Goal: Transaction & Acquisition: Purchase product/service

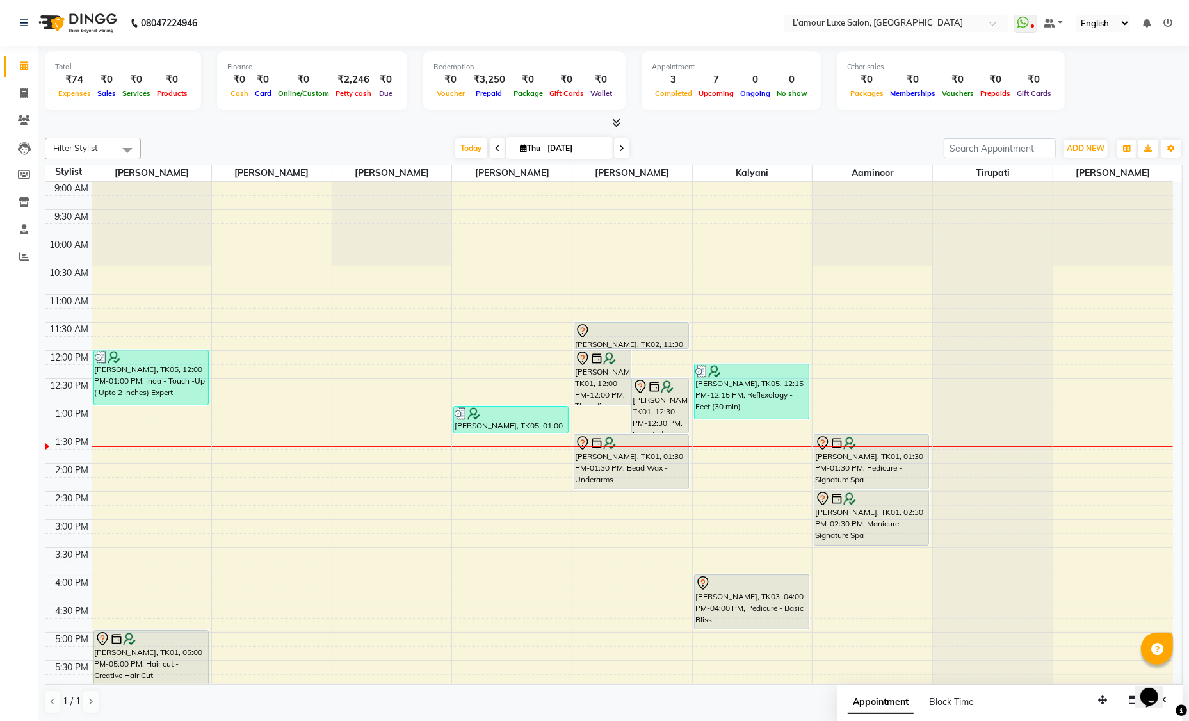
click at [572, 151] on input "[DATE]" at bounding box center [575, 148] width 64 height 19
select select "9"
select select "2025"
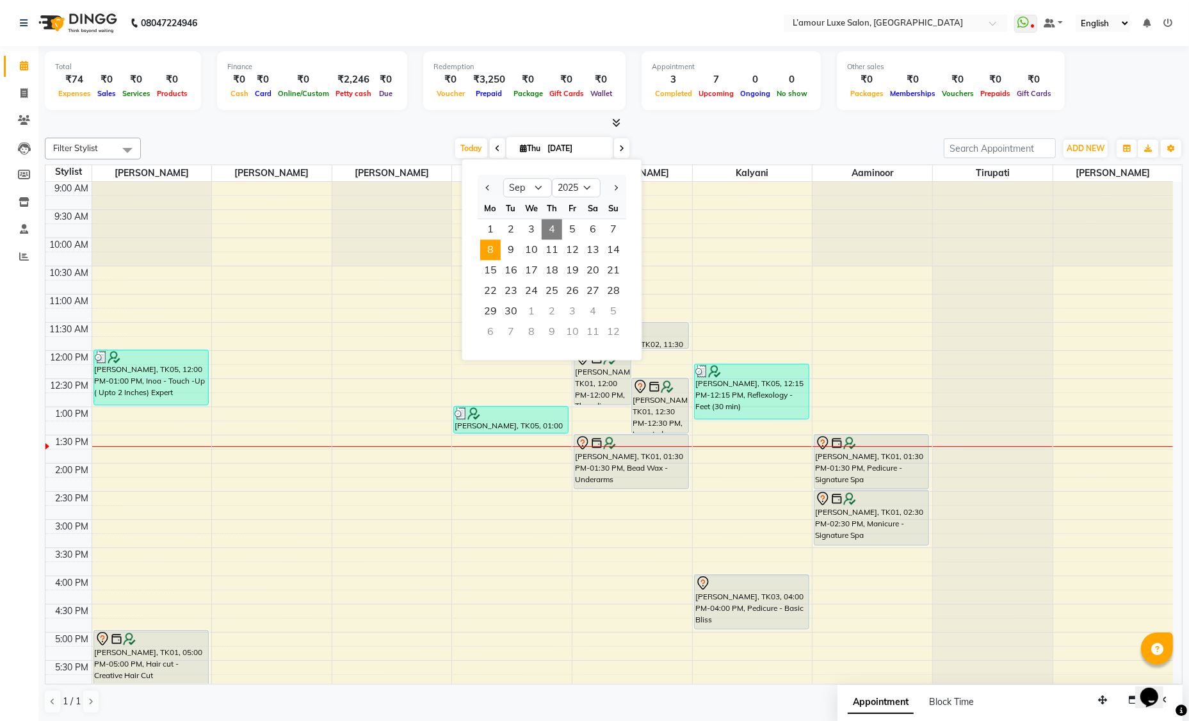
click at [491, 251] on span "8" at bounding box center [490, 249] width 20 height 20
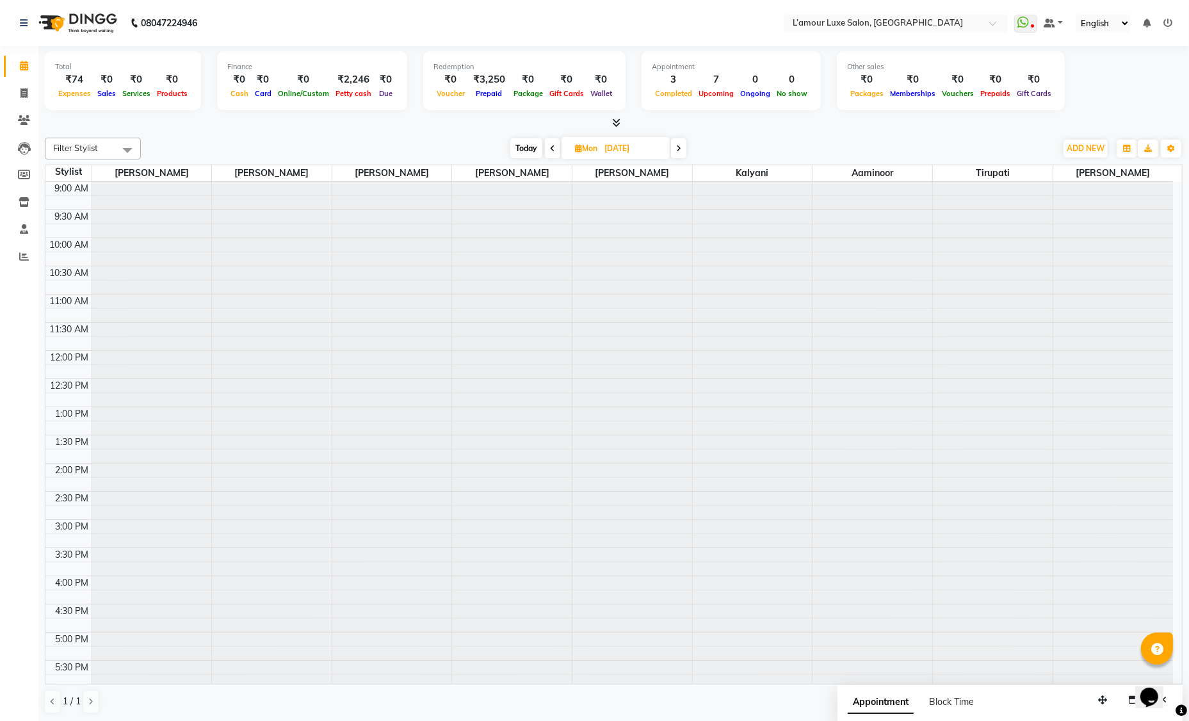
scroll to position [224, 0]
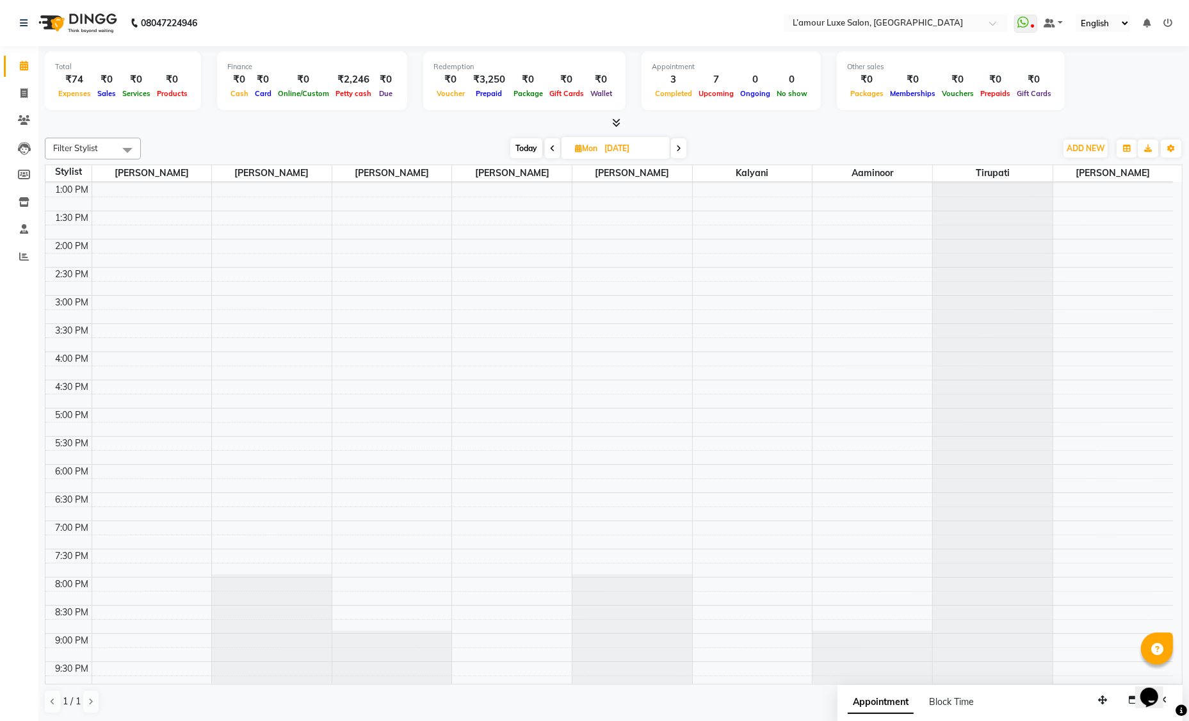
click at [527, 154] on span "Today" at bounding box center [526, 148] width 32 height 20
type input "[DATE]"
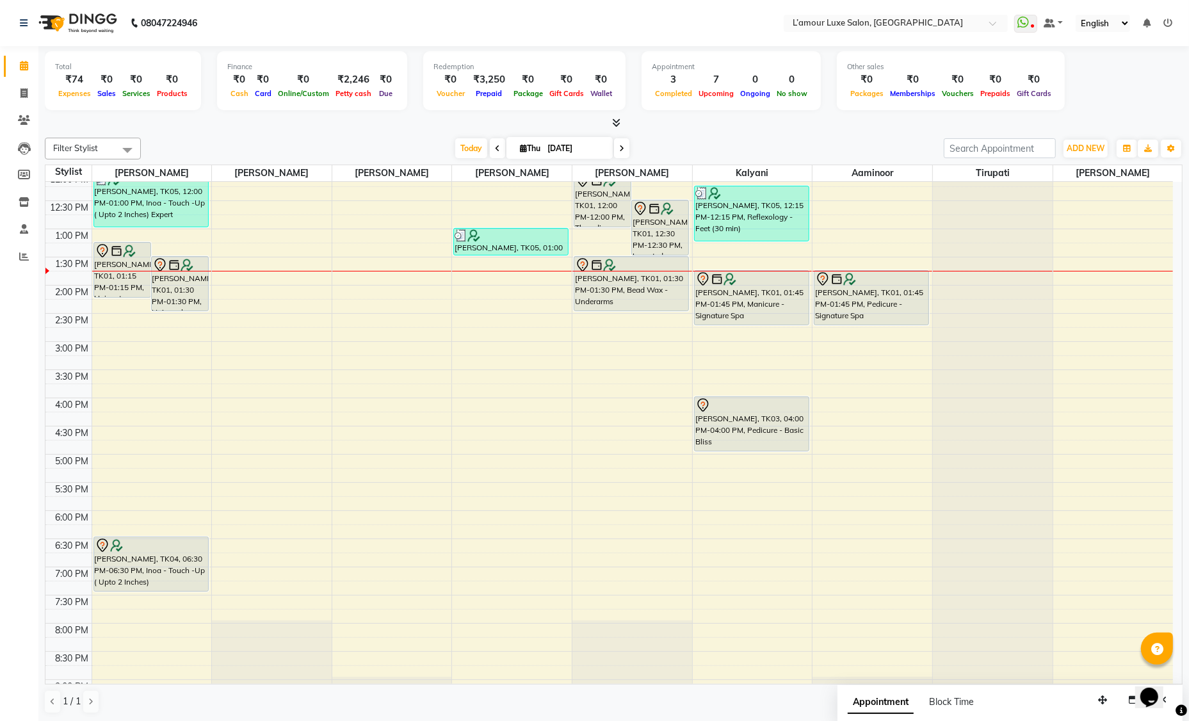
scroll to position [0, 0]
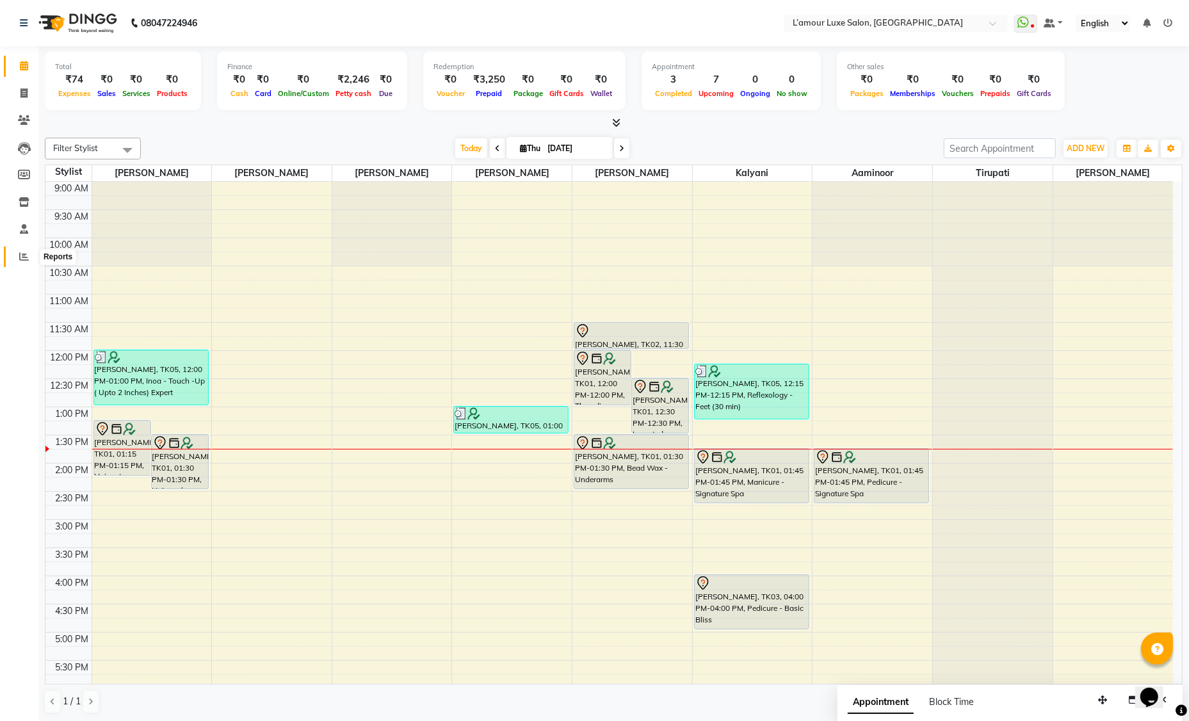
click at [24, 256] on icon at bounding box center [24, 257] width 10 height 10
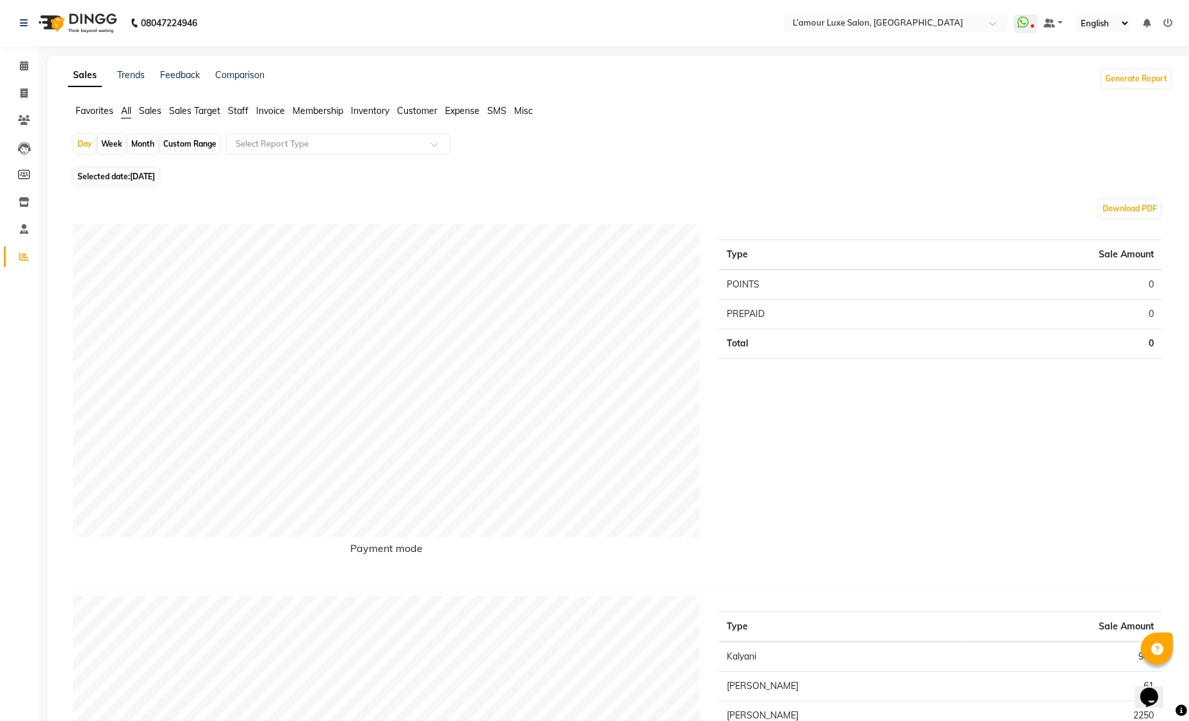
click at [232, 109] on span "Staff" at bounding box center [238, 111] width 20 height 12
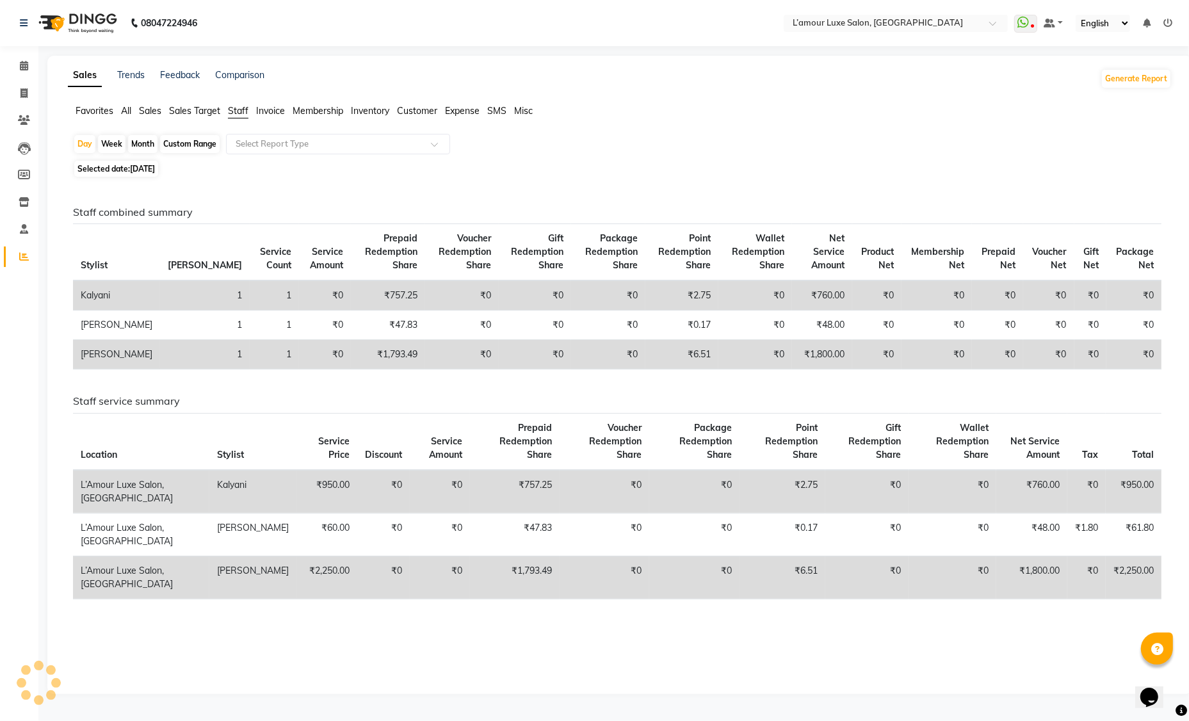
click at [156, 144] on div "Month" at bounding box center [142, 144] width 29 height 18
select select "9"
select select "2025"
click at [155, 170] on span "[DATE]" at bounding box center [142, 169] width 25 height 10
select select "9"
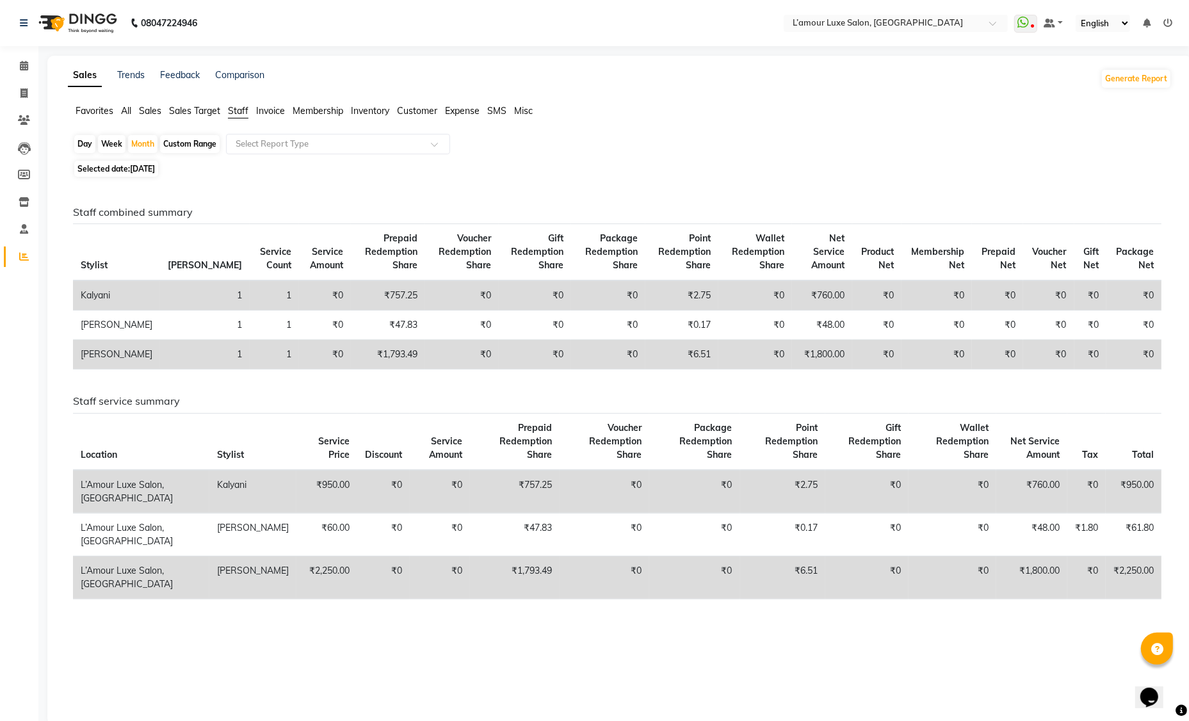
select select "2025"
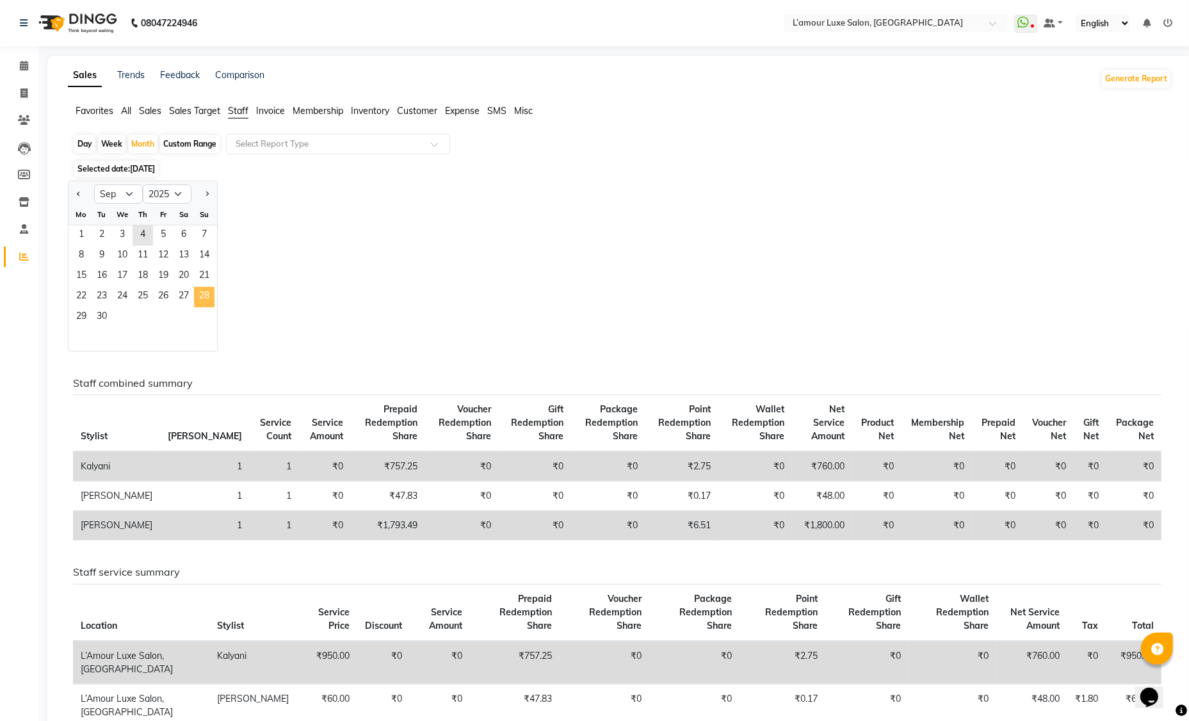
click at [194, 293] on span "28" at bounding box center [204, 297] width 20 height 20
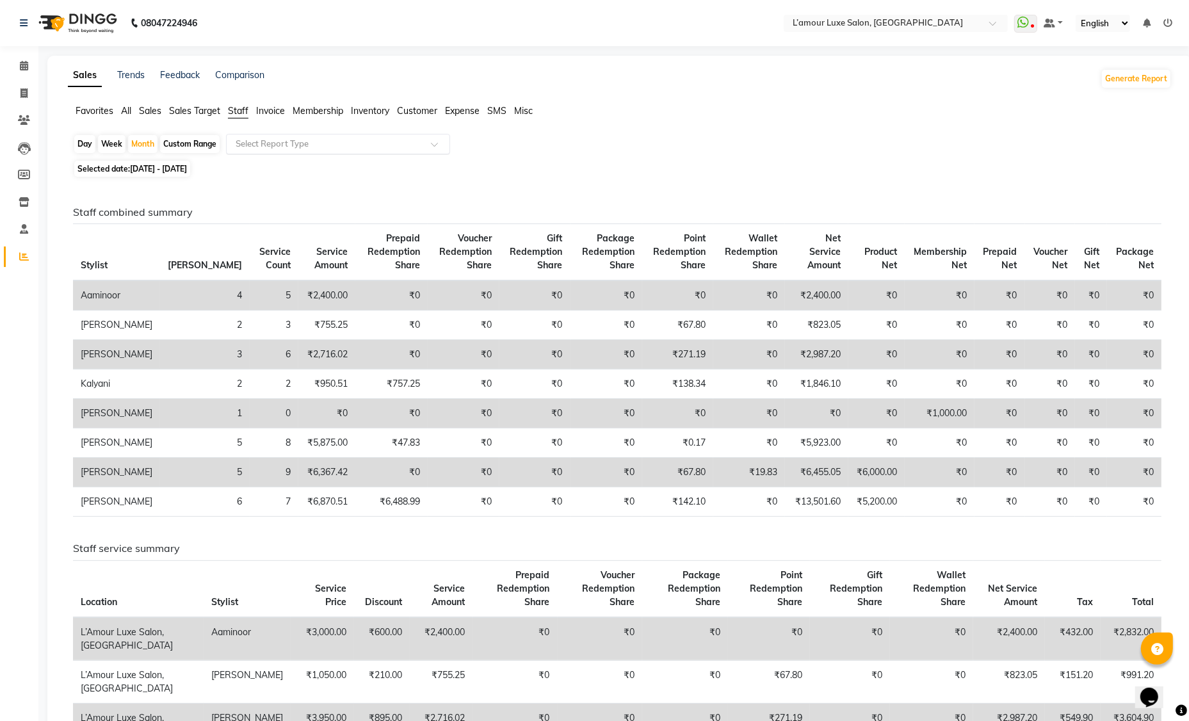
click at [262, 145] on input "text" at bounding box center [325, 144] width 184 height 13
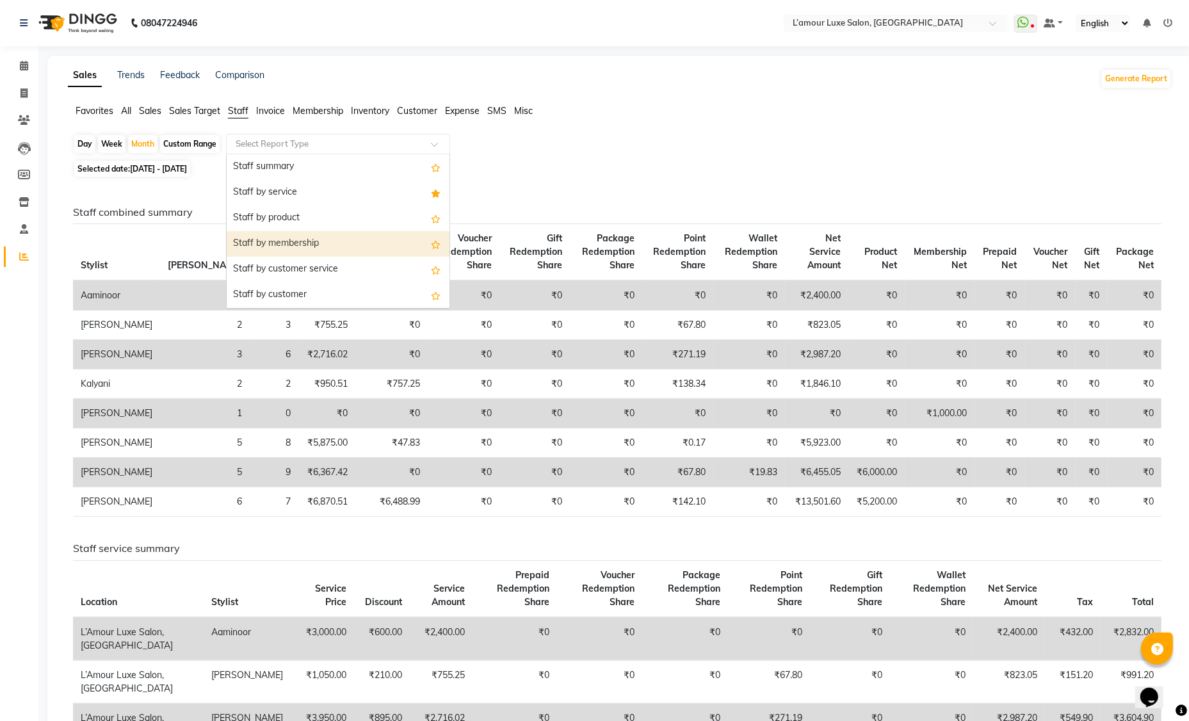
click at [314, 245] on div "Staff by membership" at bounding box center [338, 244] width 223 height 26
select select "full_report"
select select "csv"
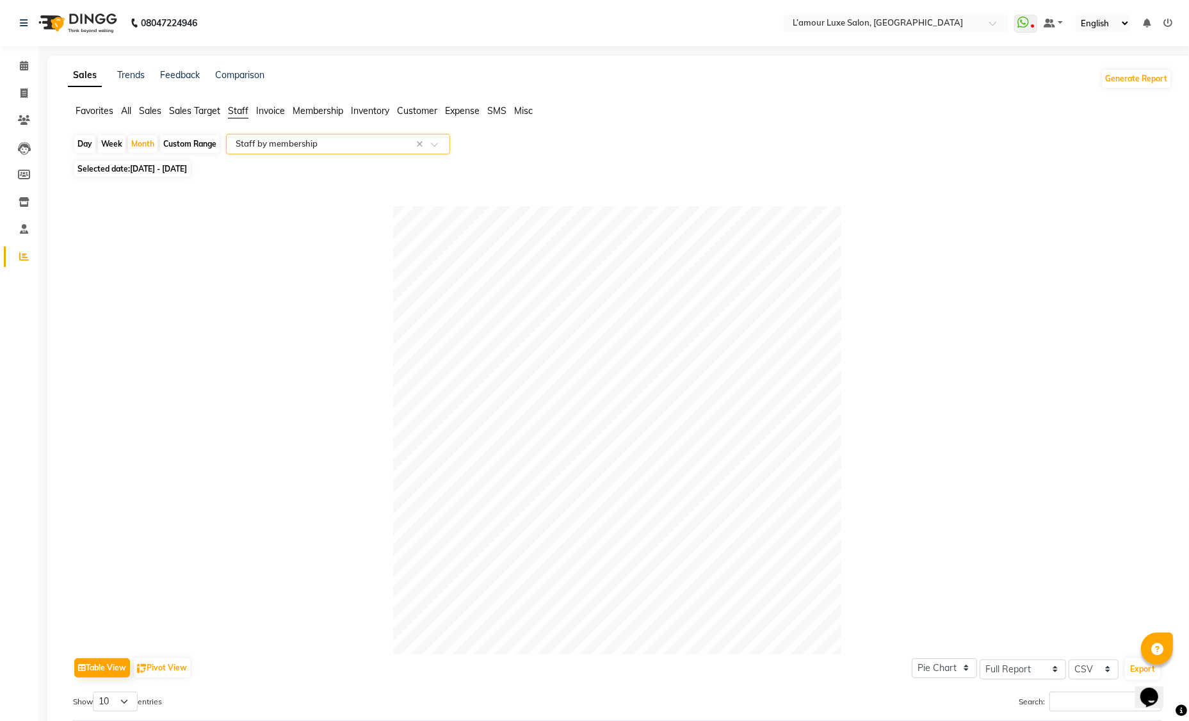
click at [83, 147] on div "Day" at bounding box center [84, 144] width 21 height 18
select select "9"
select select "2025"
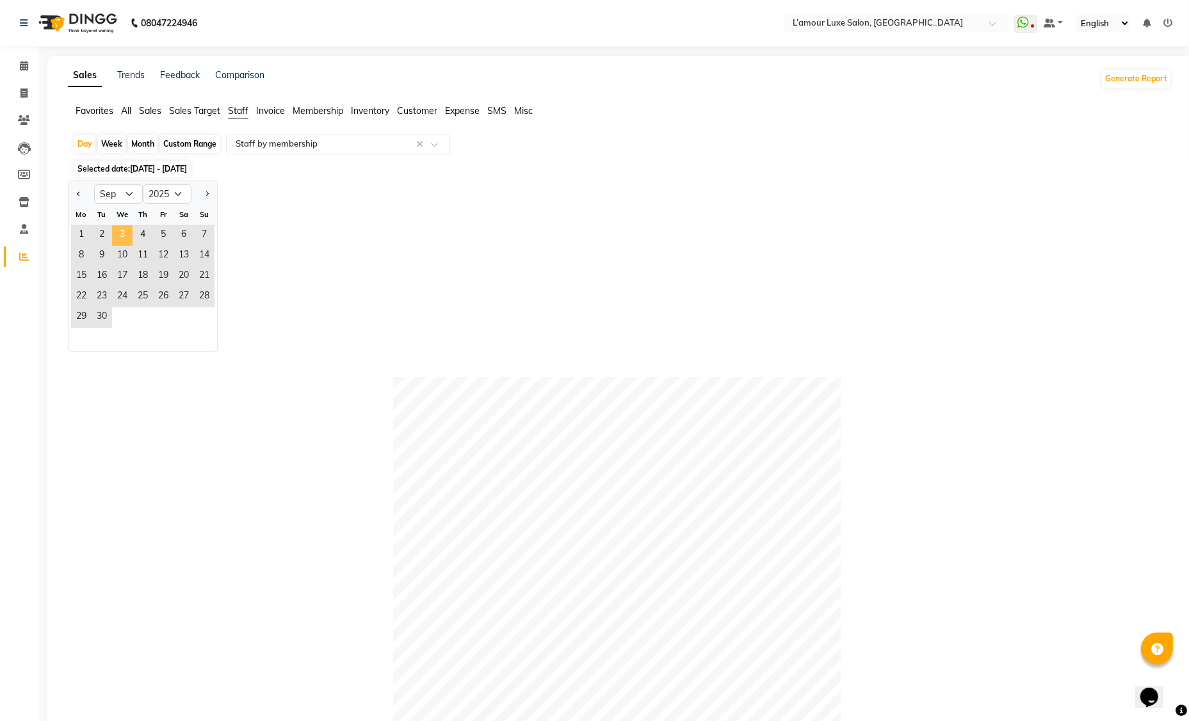
click at [122, 231] on span "3" at bounding box center [122, 235] width 20 height 20
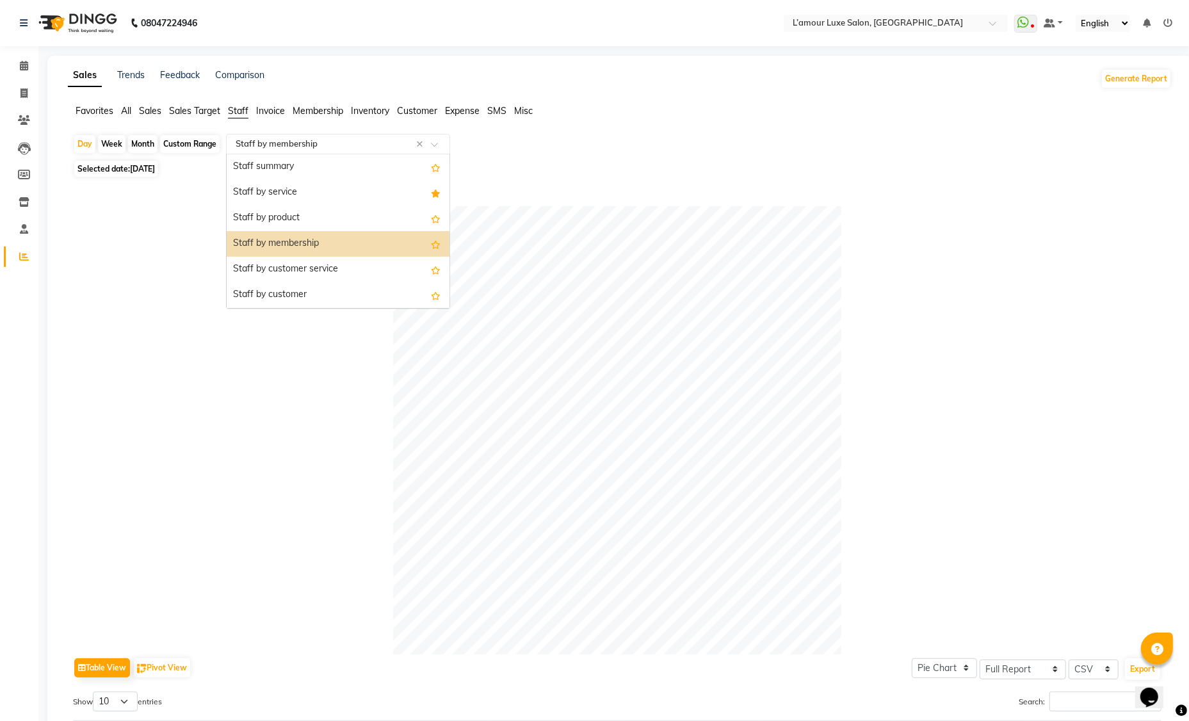
click at [260, 150] on div "Select Report Type × Staff by membership ×" at bounding box center [338, 144] width 224 height 20
click at [257, 167] on div "Staff summary" at bounding box center [338, 167] width 223 height 26
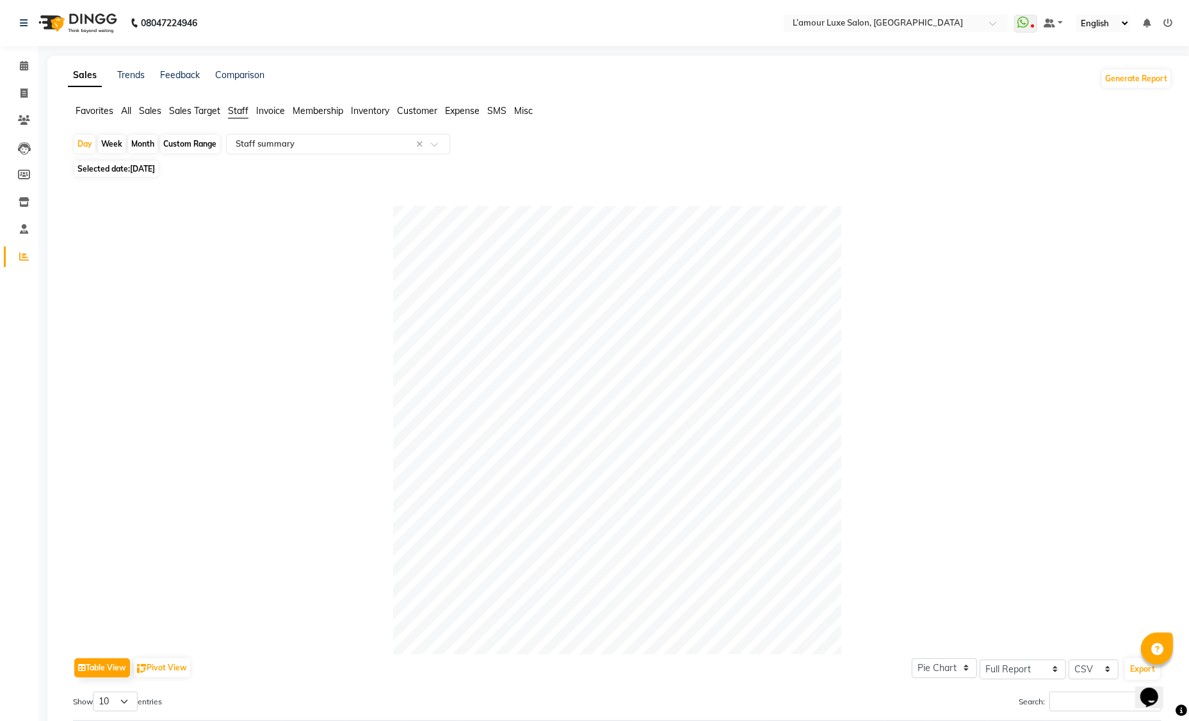
click at [132, 113] on ul "Favorites All Sales Sales Target Staff Invoice Membership Inventory Customer Ex…" at bounding box center [619, 111] width 1103 height 14
click at [125, 111] on span "All" at bounding box center [126, 111] width 10 height 12
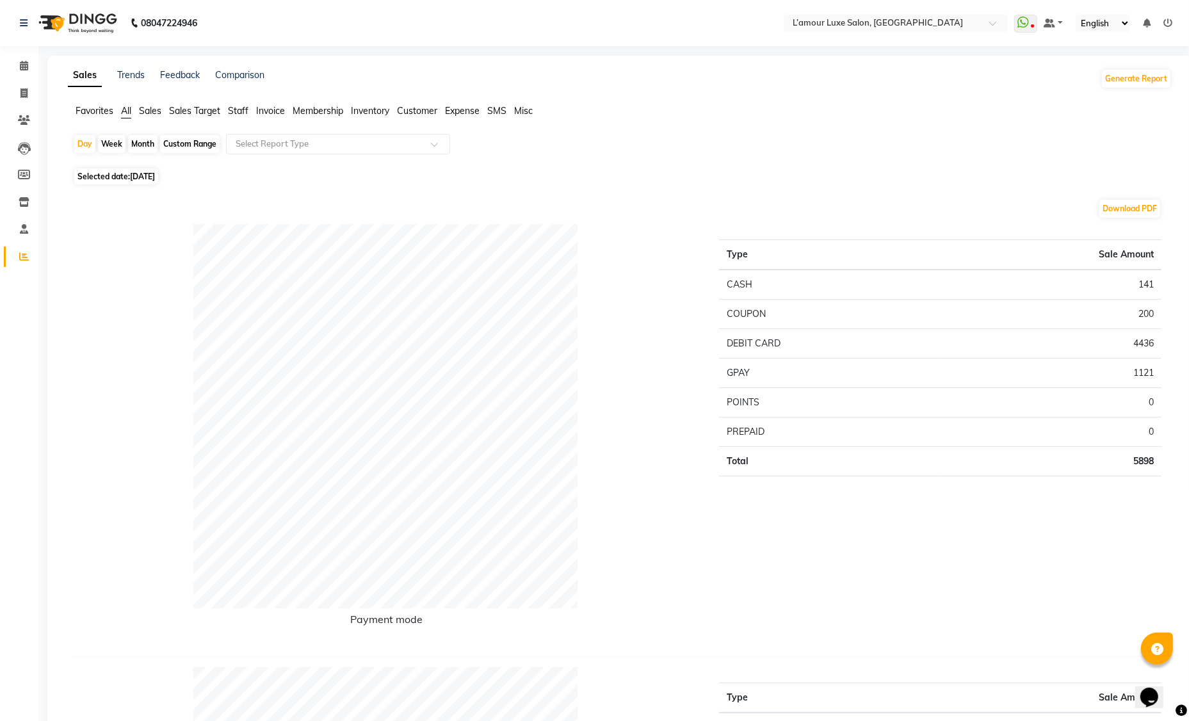
click at [230, 109] on span "Staff" at bounding box center [238, 111] width 20 height 12
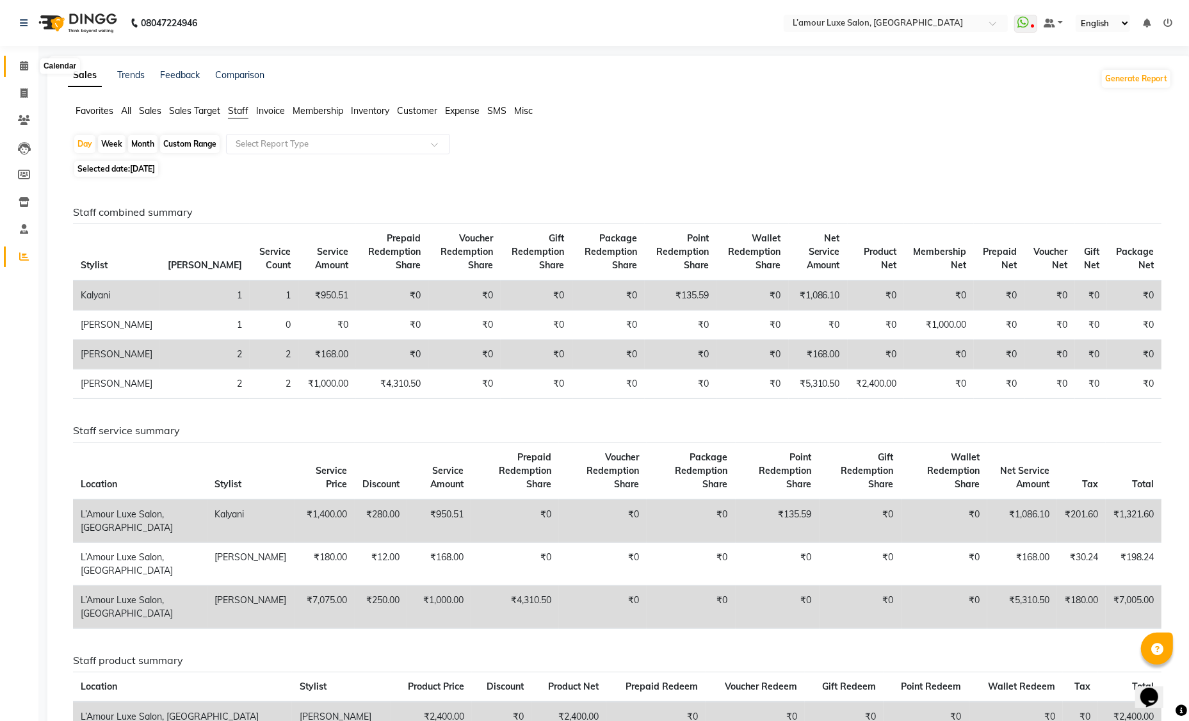
click at [22, 63] on icon at bounding box center [24, 66] width 8 height 10
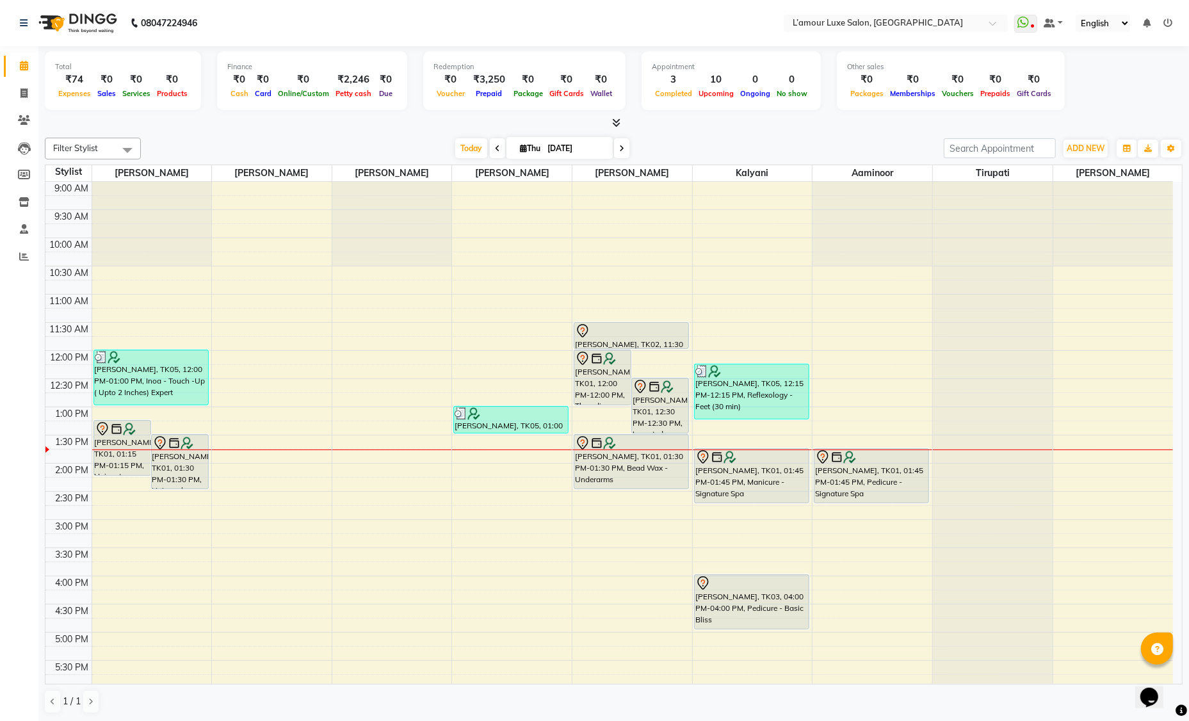
click at [501, 148] on span at bounding box center [497, 148] width 15 height 20
type input "03-09-2025"
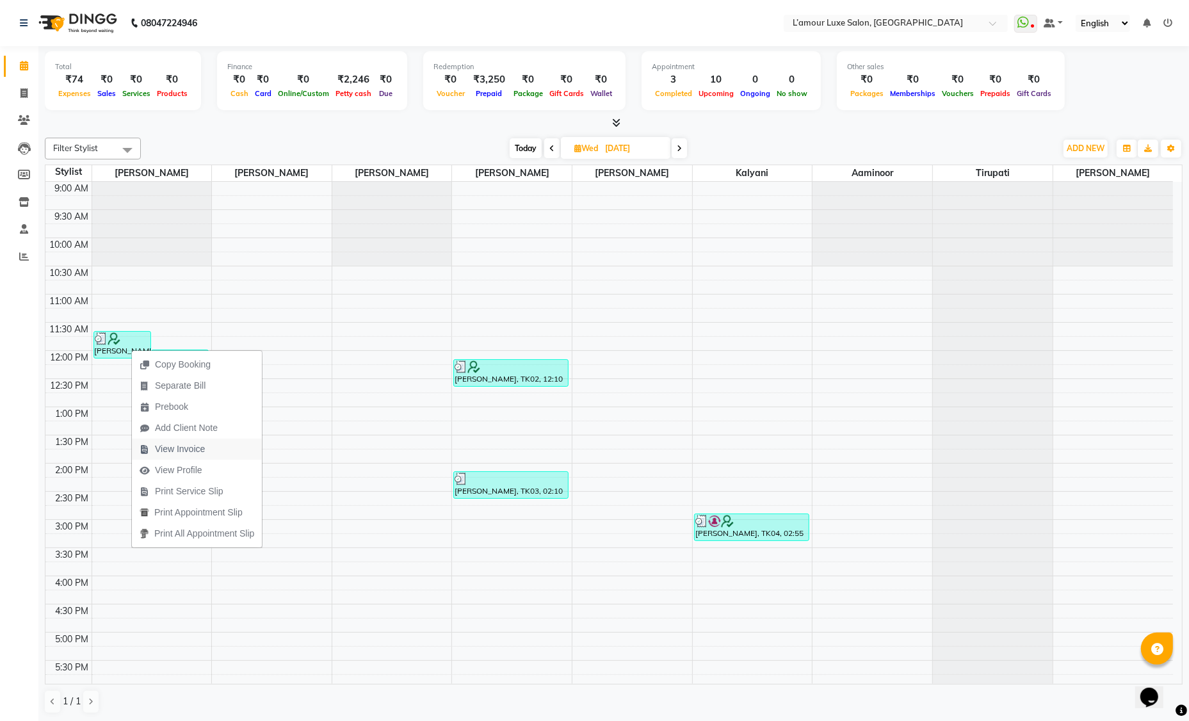
click at [201, 454] on span "View Invoice" at bounding box center [180, 448] width 50 height 13
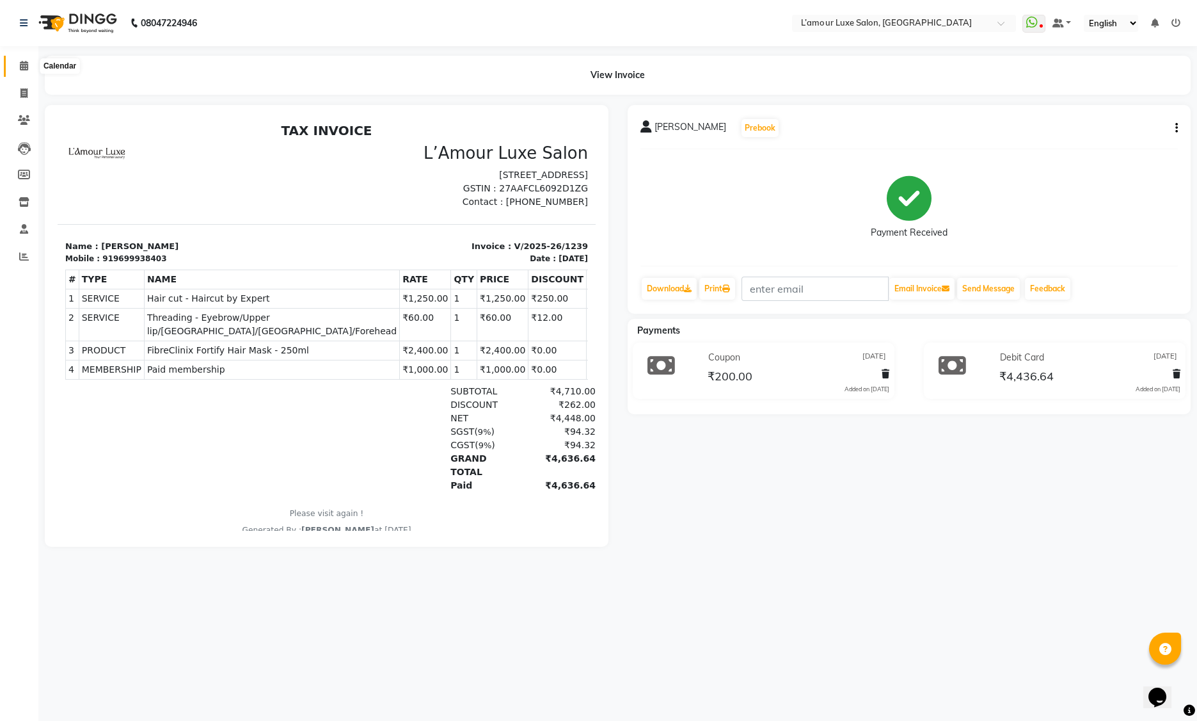
click at [27, 68] on icon at bounding box center [24, 66] width 8 height 10
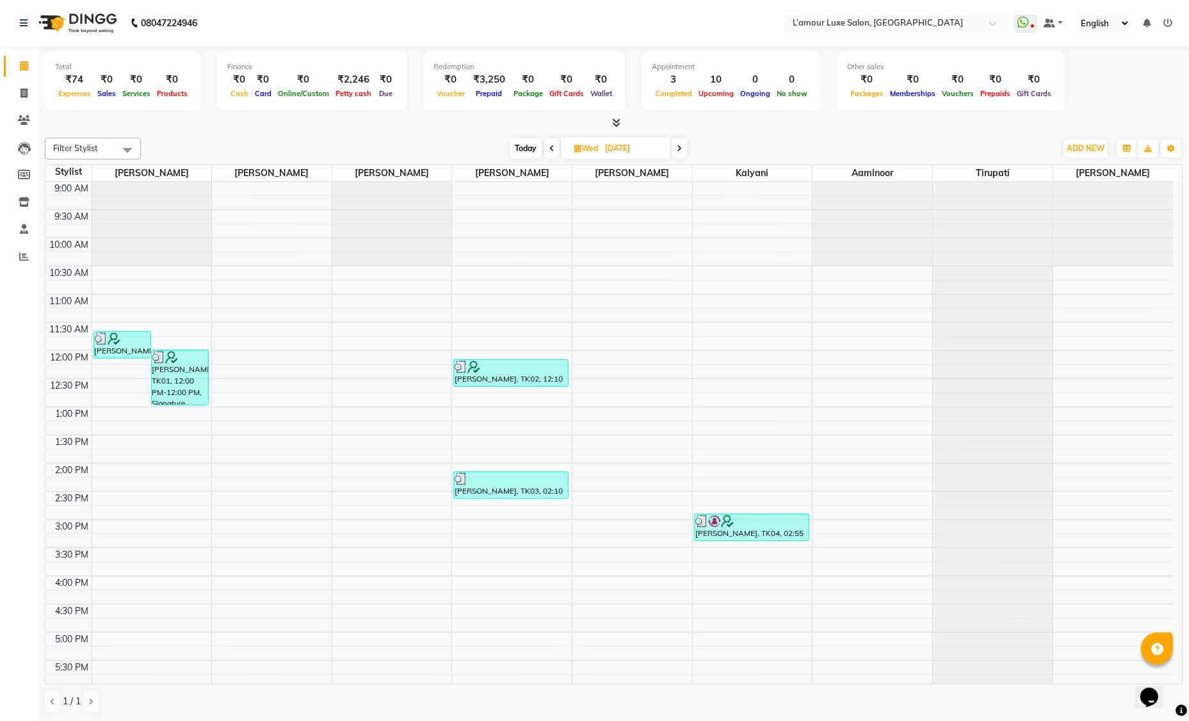
click at [532, 150] on span "Today" at bounding box center [525, 148] width 32 height 20
type input "[DATE]"
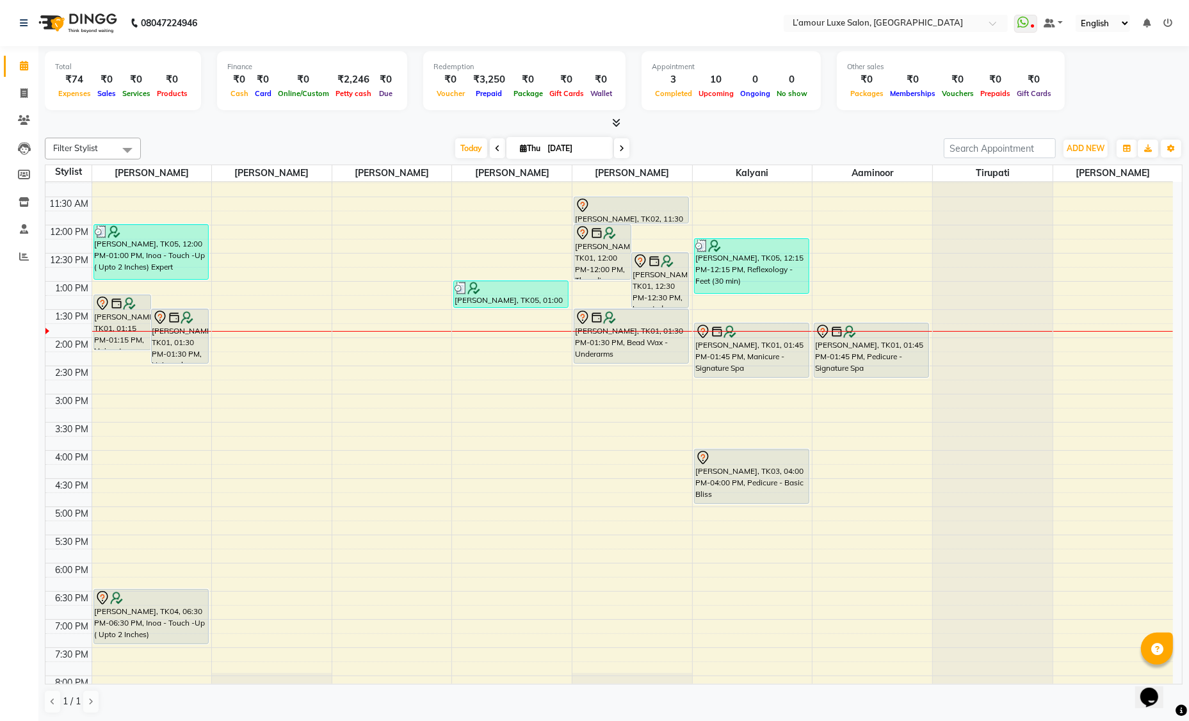
scroll to position [226, 0]
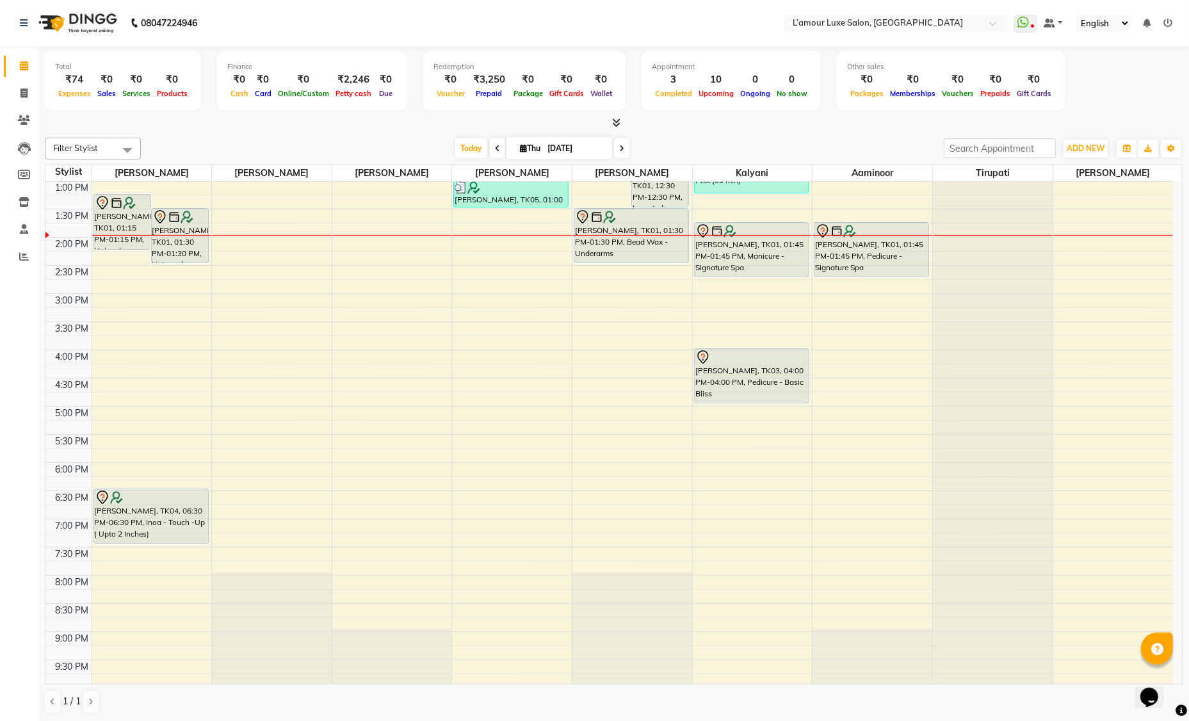
click at [22, 246] on li "Reports" at bounding box center [19, 257] width 38 height 28
click at [28, 256] on icon at bounding box center [24, 257] width 10 height 10
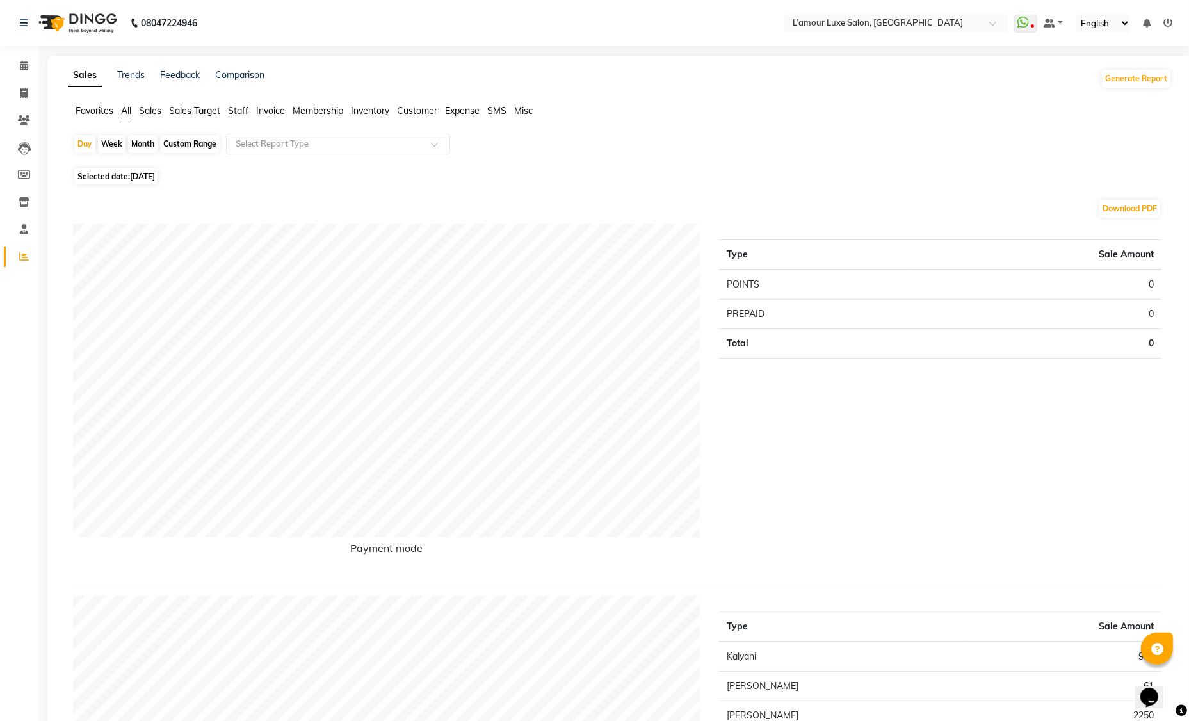
click at [957, 83] on div "Sales Trends Feedback Comparison Generate Report" at bounding box center [619, 78] width 1119 height 20
click at [20, 67] on icon at bounding box center [24, 66] width 8 height 10
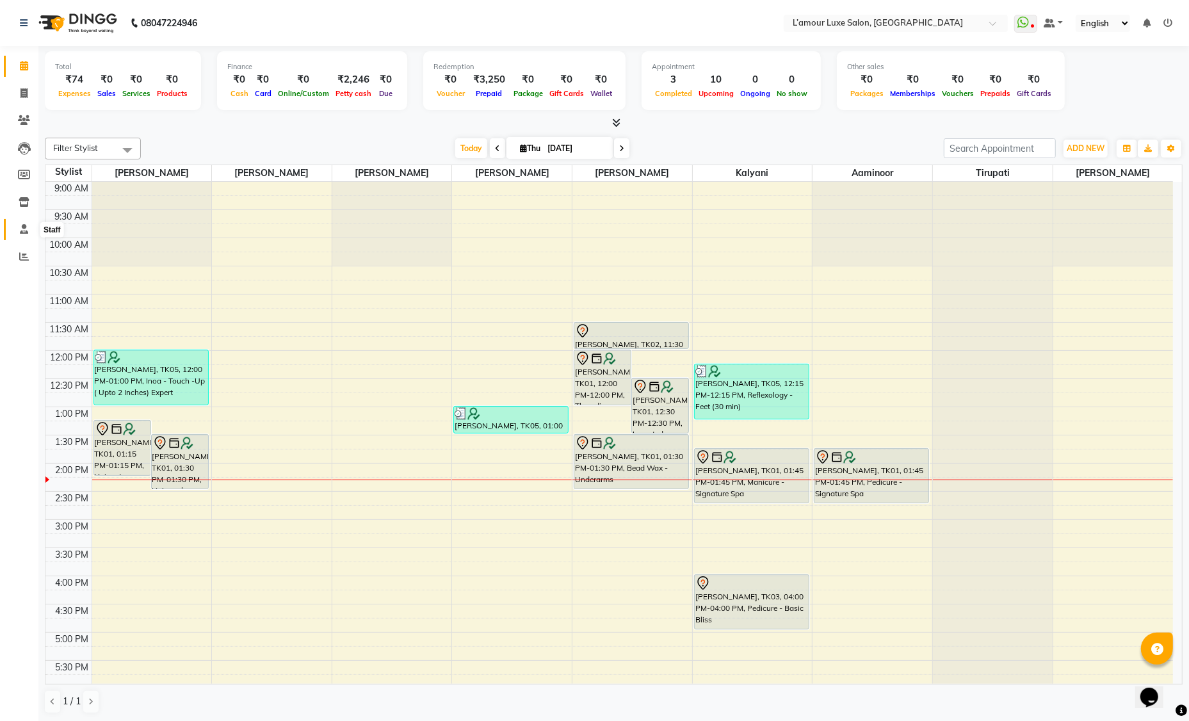
drag, startPoint x: 24, startPoint y: 228, endPoint x: 41, endPoint y: 225, distance: 16.9
click at [24, 228] on icon at bounding box center [24, 229] width 8 height 10
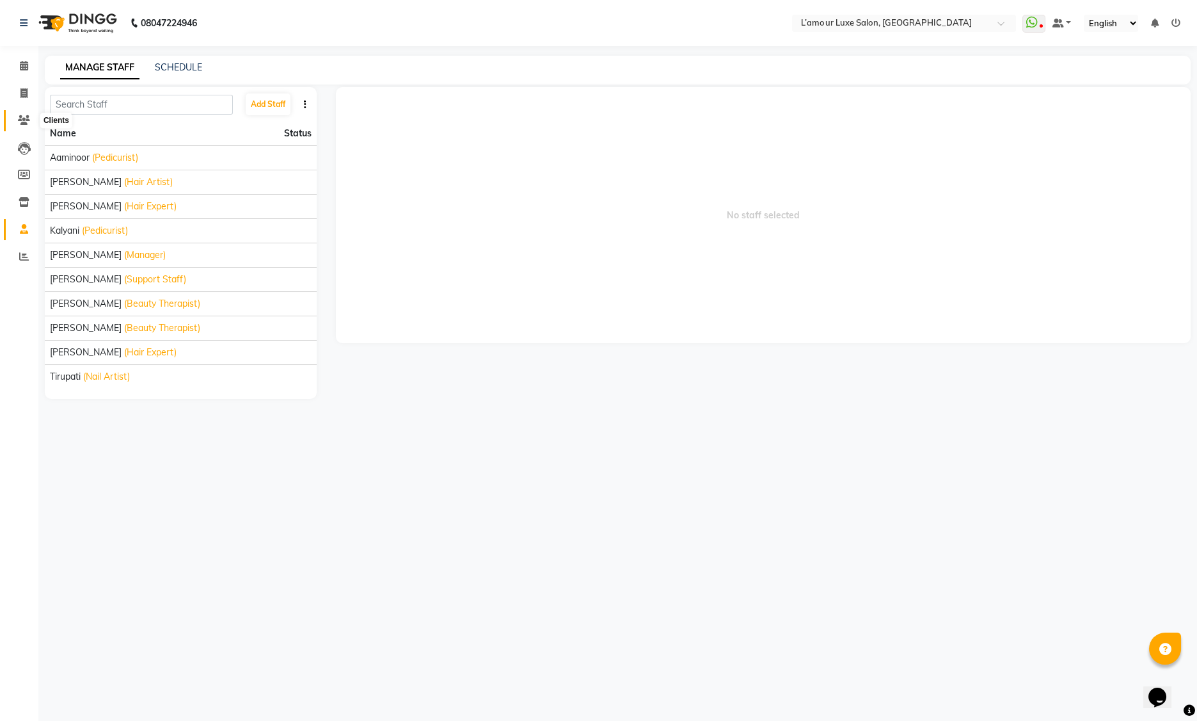
click at [26, 124] on icon at bounding box center [24, 120] width 12 height 10
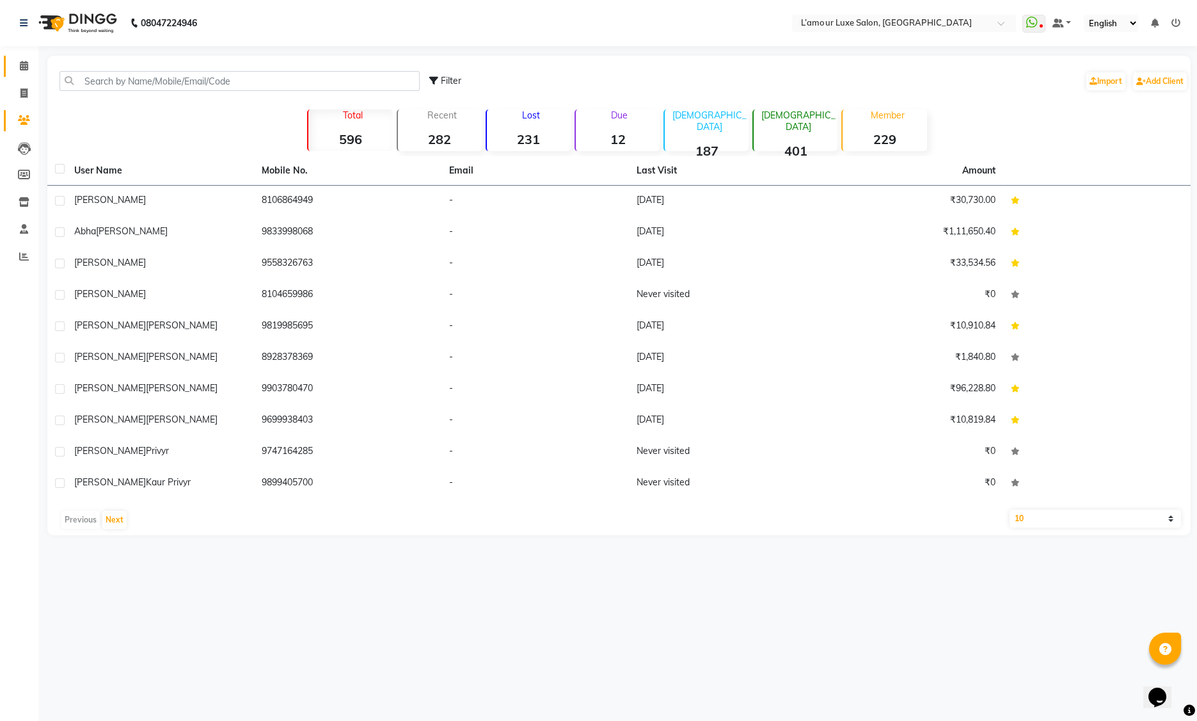
click at [22, 63] on icon at bounding box center [24, 66] width 8 height 10
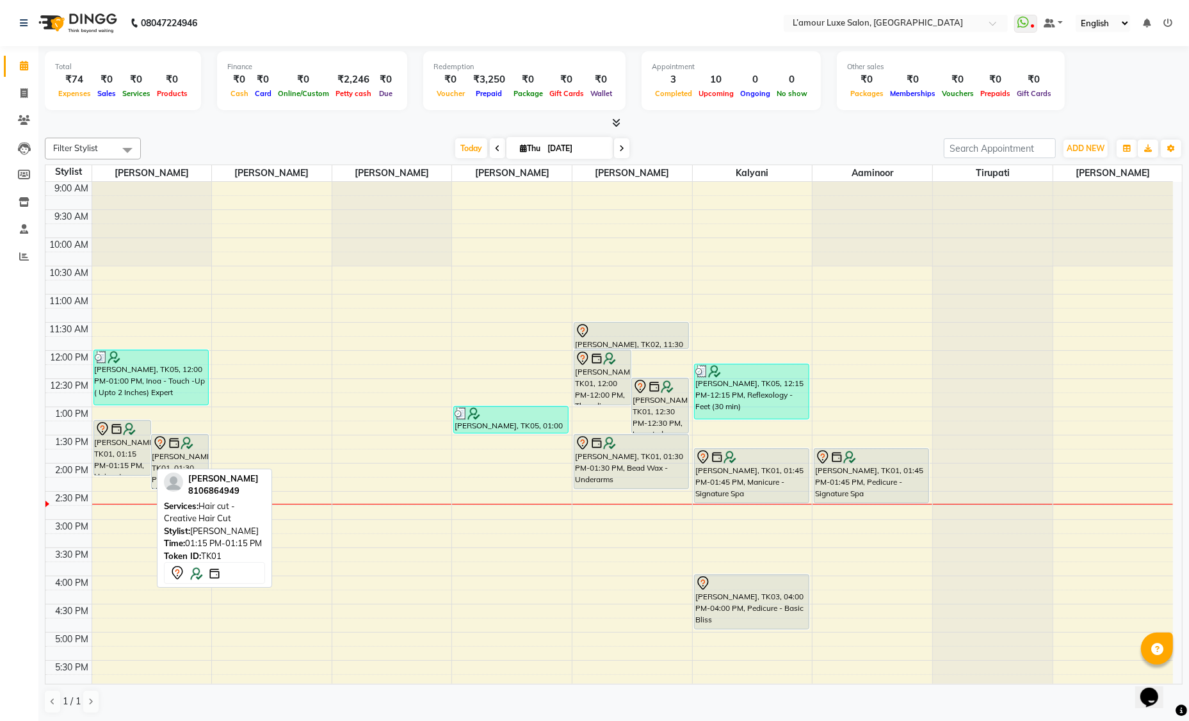
click at [113, 448] on div "[PERSON_NAME], TK01, 01:15 PM-01:15 PM, Hair cut - Creative Hair Cut" at bounding box center [122, 447] width 56 height 54
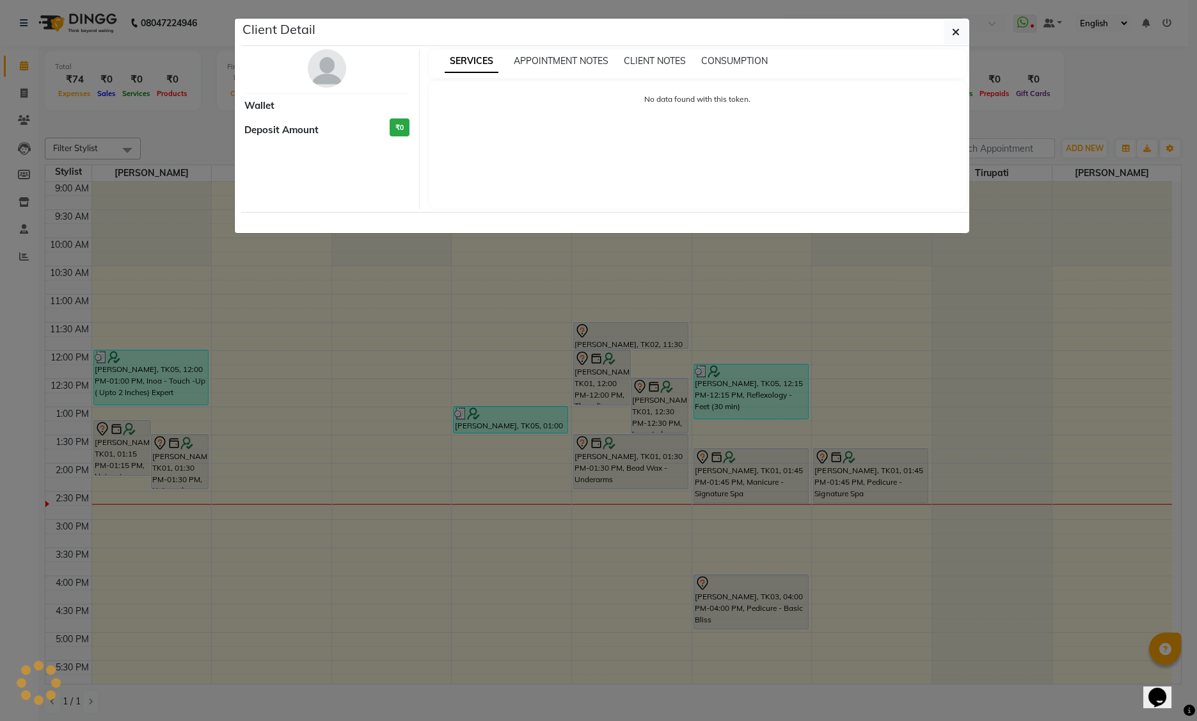
select select "7"
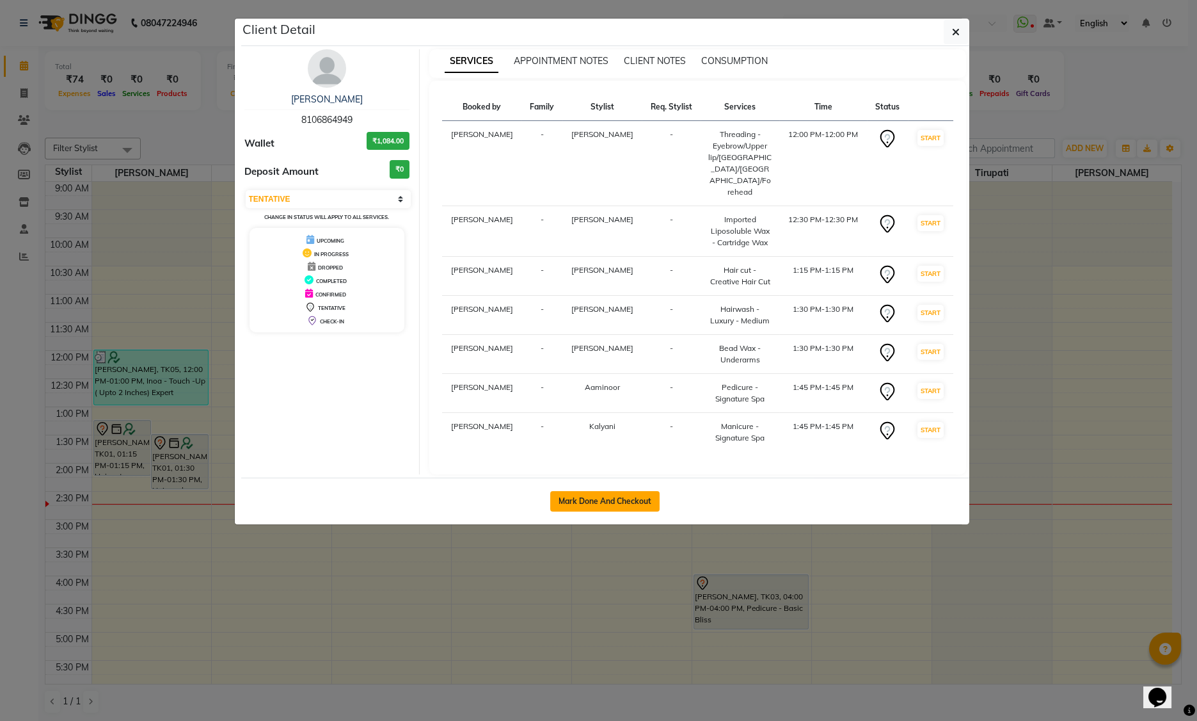
click at [560, 491] on button "Mark Done And Checkout" at bounding box center [604, 501] width 109 height 20
select select "7325"
select select "service"
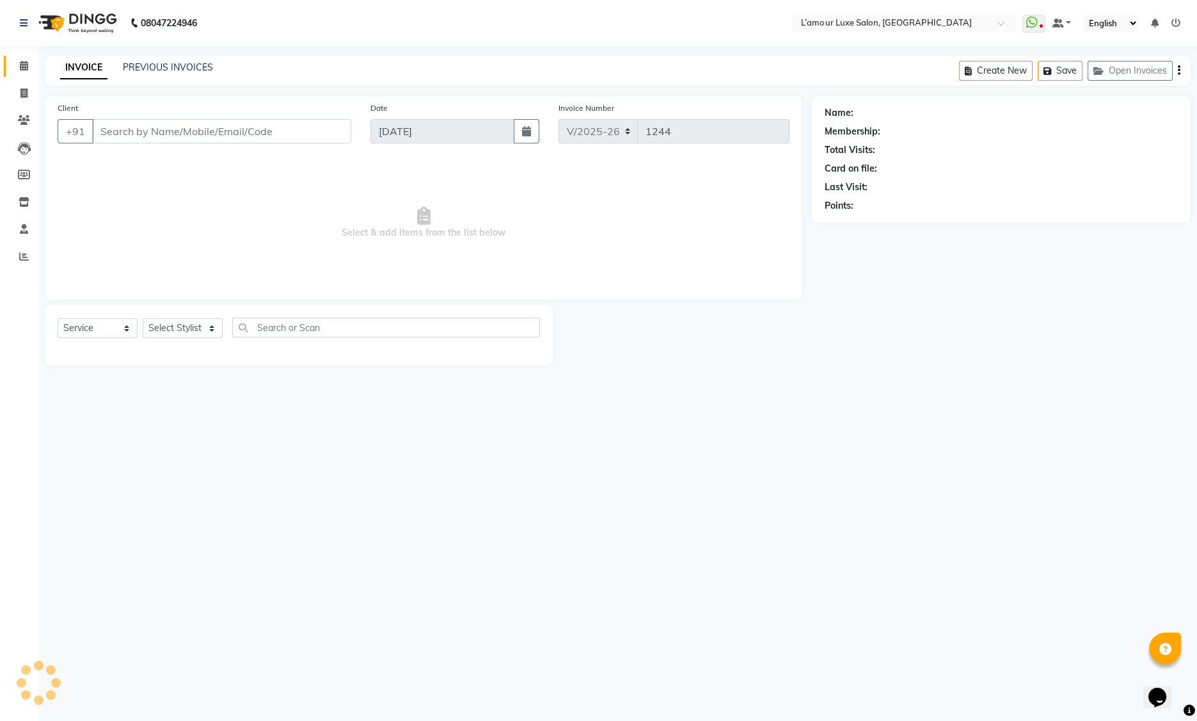
type input "8106864949"
select select "66550"
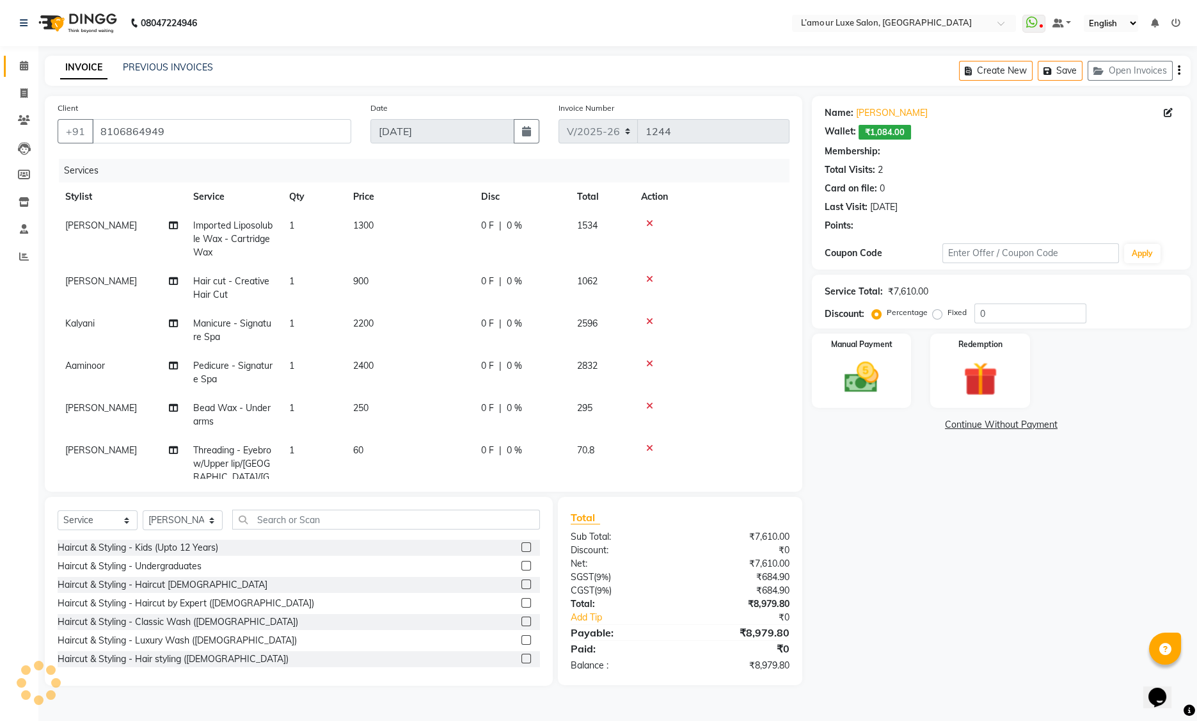
select select "2: Object"
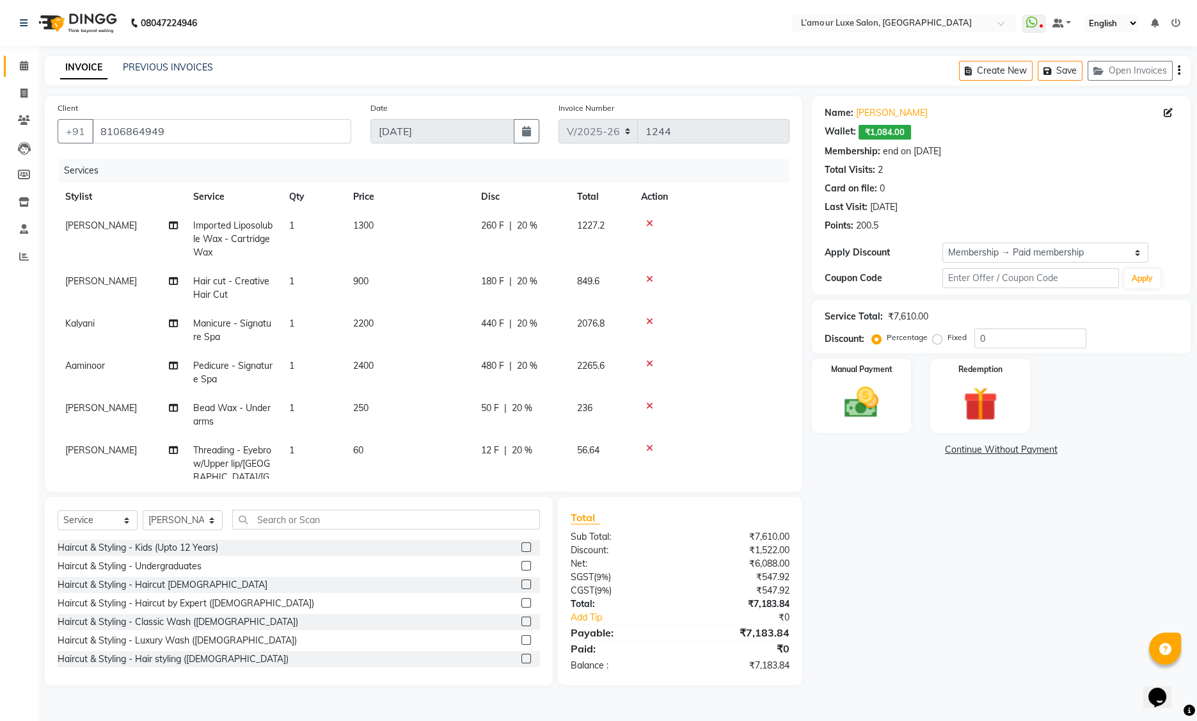
type input "20"
click at [991, 399] on img at bounding box center [981, 404] width 58 height 44
click at [1073, 451] on span "Points" at bounding box center [1079, 451] width 28 height 15
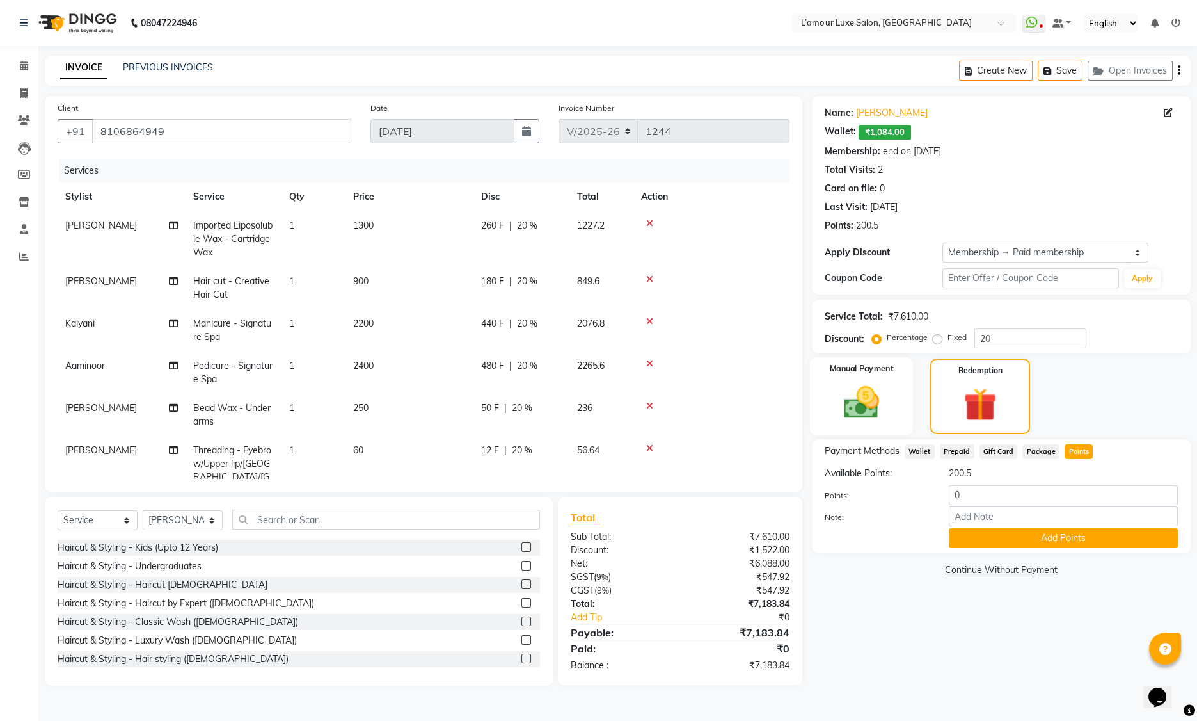
click at [884, 398] on img at bounding box center [862, 402] width 58 height 41
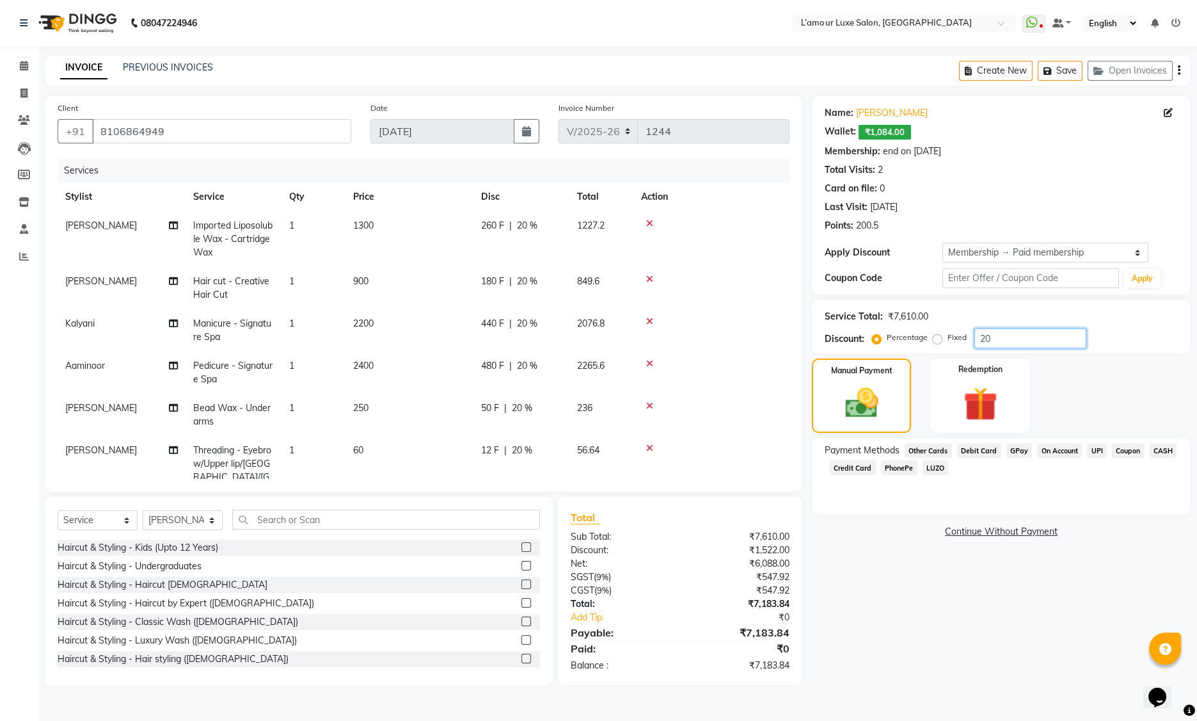
drag, startPoint x: 1009, startPoint y: 340, endPoint x: 889, endPoint y: 332, distance: 119.9
click at [889, 332] on div "Percentage Fixed 20" at bounding box center [981, 338] width 212 height 20
click at [1007, 397] on img at bounding box center [981, 404] width 58 height 44
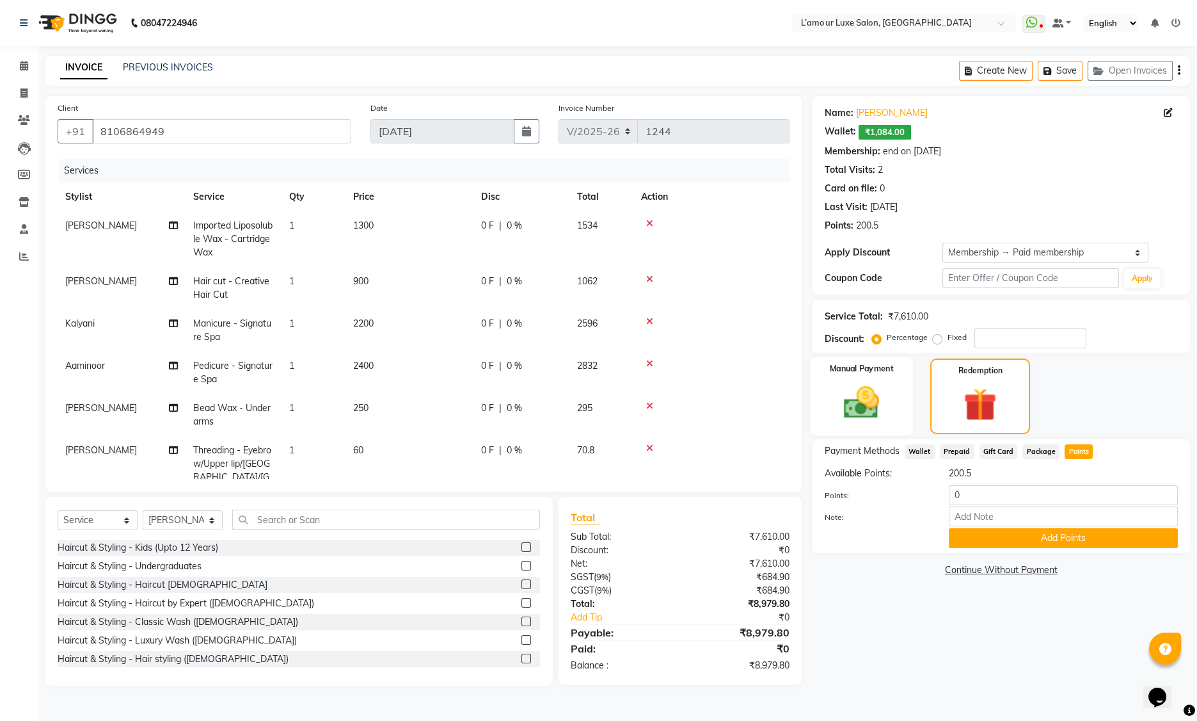
click at [875, 401] on img at bounding box center [862, 402] width 58 height 41
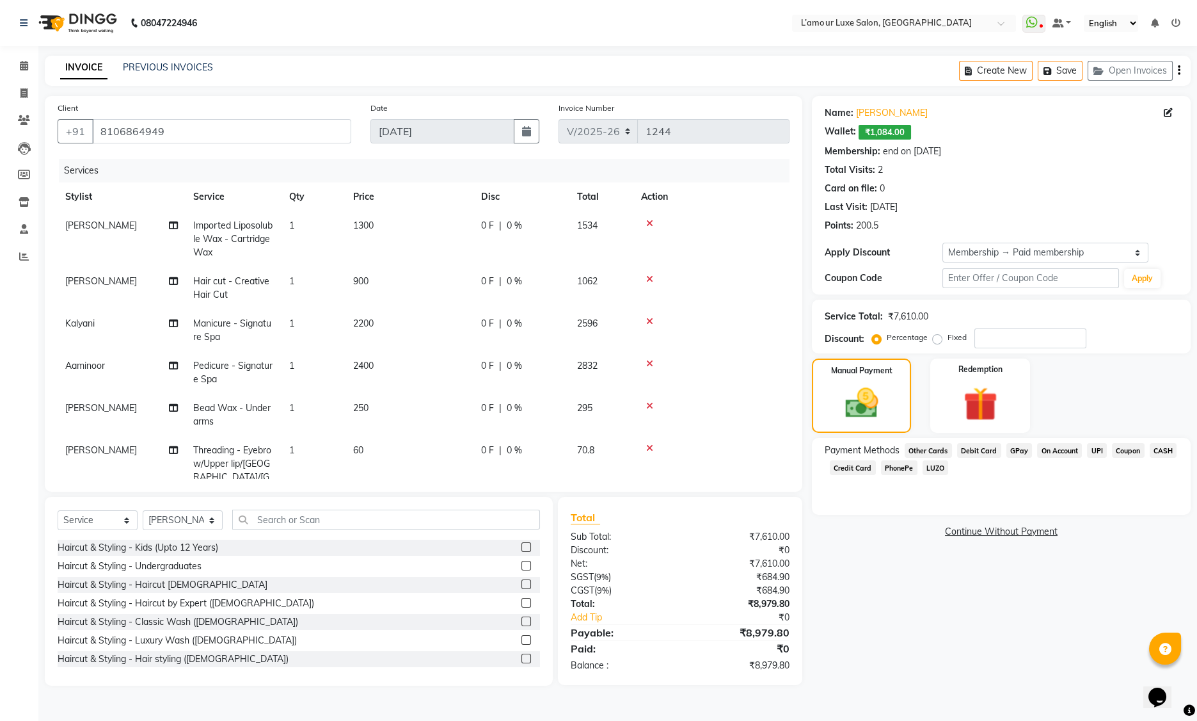
click at [989, 179] on div "Name: Navneet Wallet: ₹1,084.00 Membership: end on 08-07-2026 Total Visits: 2 C…" at bounding box center [1001, 166] width 353 height 131
click at [879, 133] on span "₹1,084.00" at bounding box center [885, 132] width 52 height 15
click at [983, 399] on img at bounding box center [981, 404] width 58 height 44
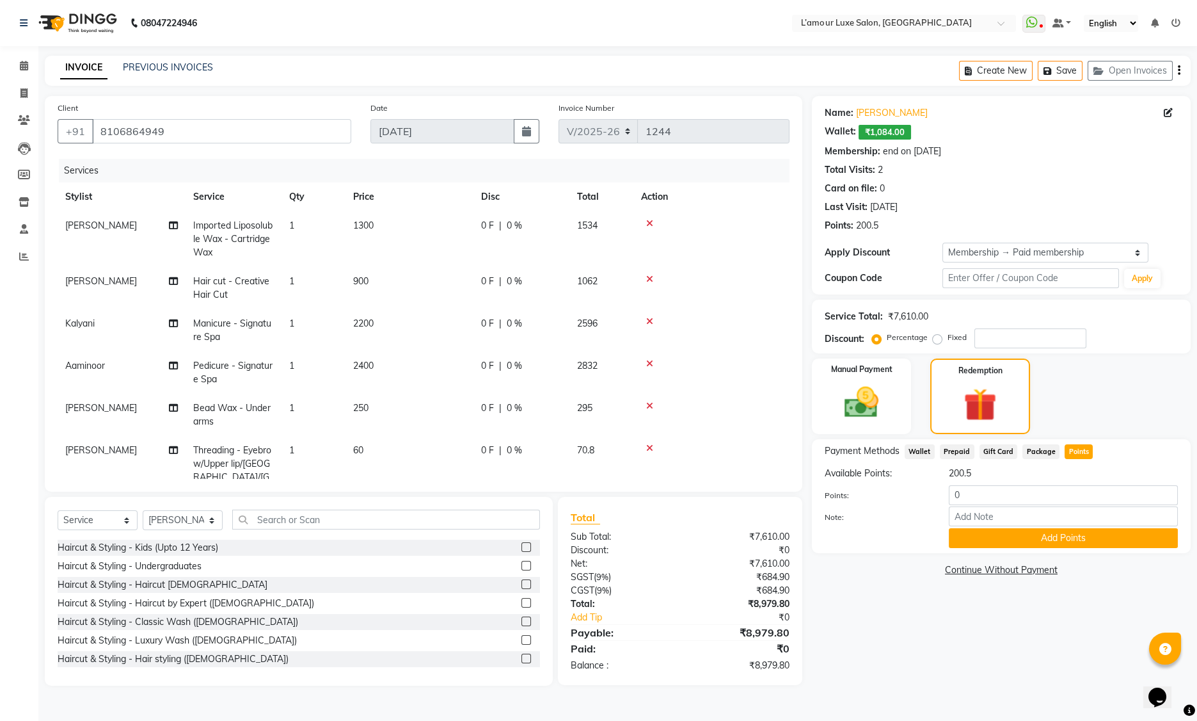
click at [920, 453] on span "Wallet" at bounding box center [920, 451] width 30 height 15
click at [964, 451] on span "Prepaid" at bounding box center [957, 451] width 35 height 15
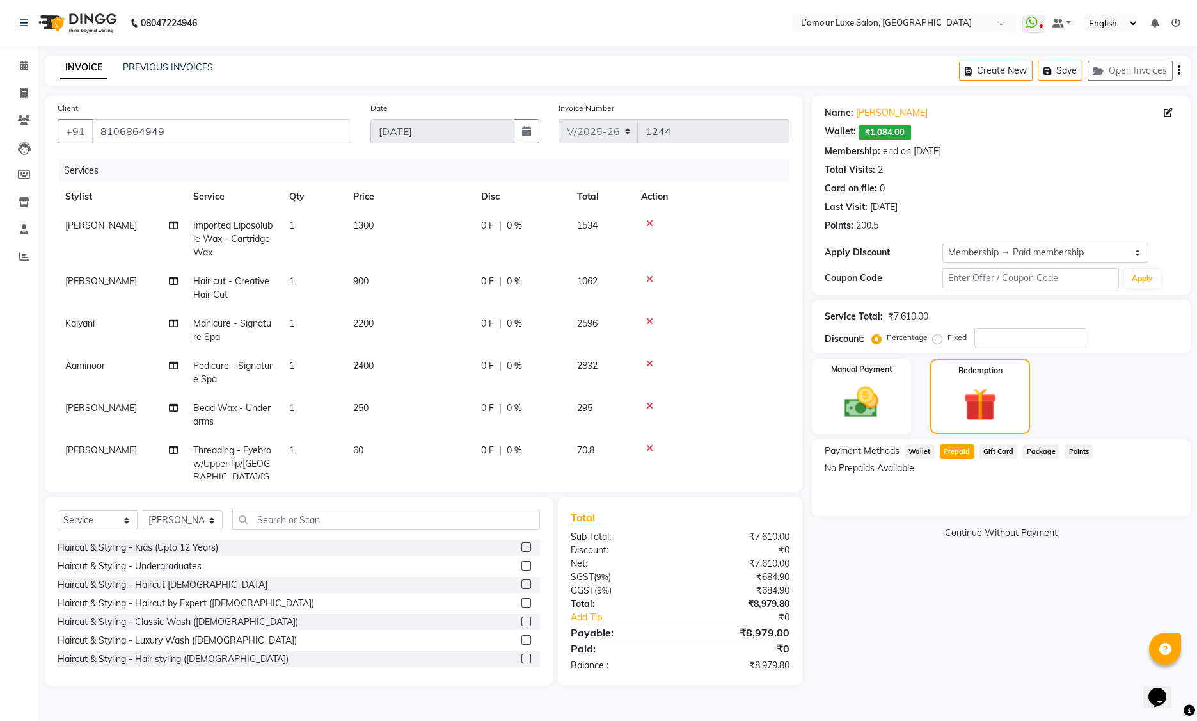
click at [923, 451] on span "Wallet" at bounding box center [920, 451] width 30 height 15
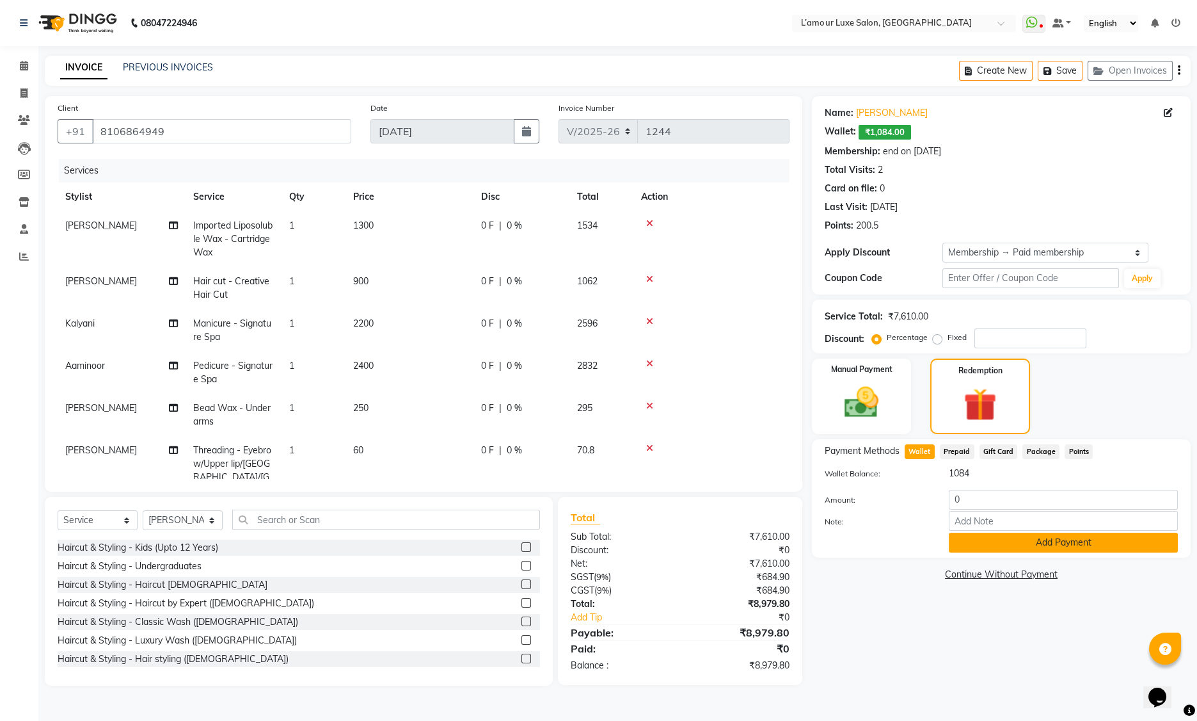
click at [986, 542] on button "Add Payment" at bounding box center [1063, 542] width 229 height 20
click at [953, 497] on input "0" at bounding box center [1063, 500] width 229 height 20
type input "1084"
click at [1035, 547] on button "Add Payment" at bounding box center [1063, 542] width 229 height 20
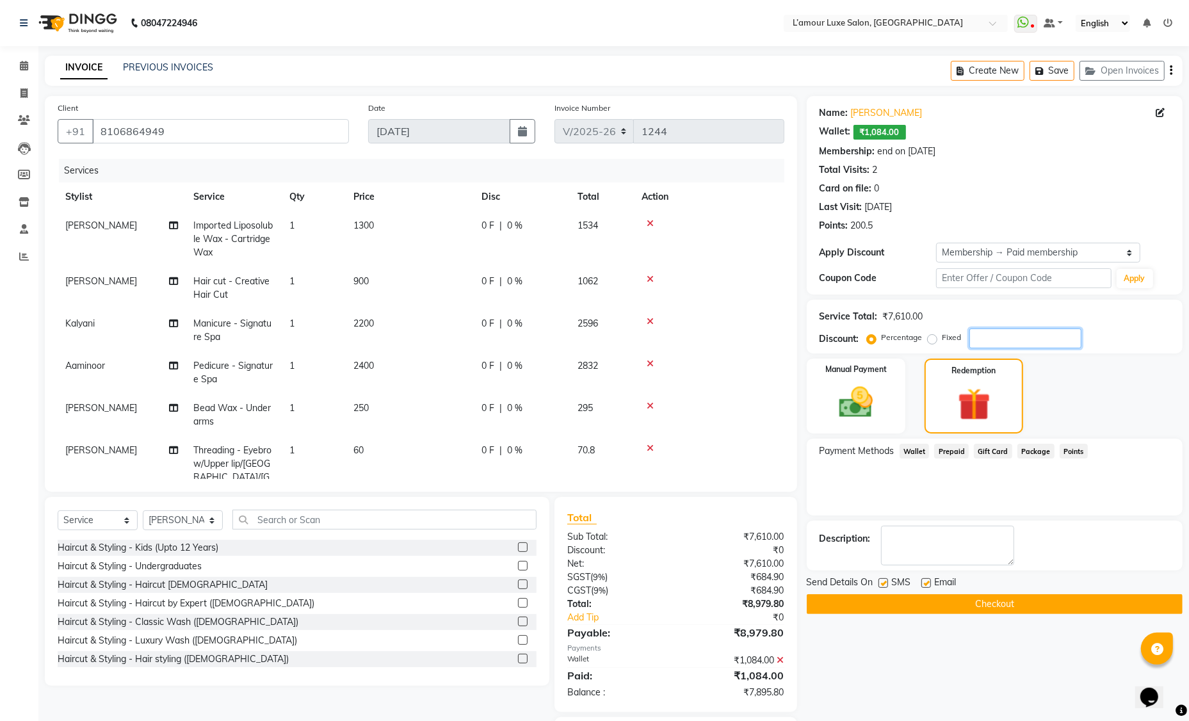
click at [982, 340] on input "number" at bounding box center [1025, 338] width 112 height 20
type input "2"
type input "10"
click at [826, 394] on div "Manual Payment" at bounding box center [856, 396] width 103 height 78
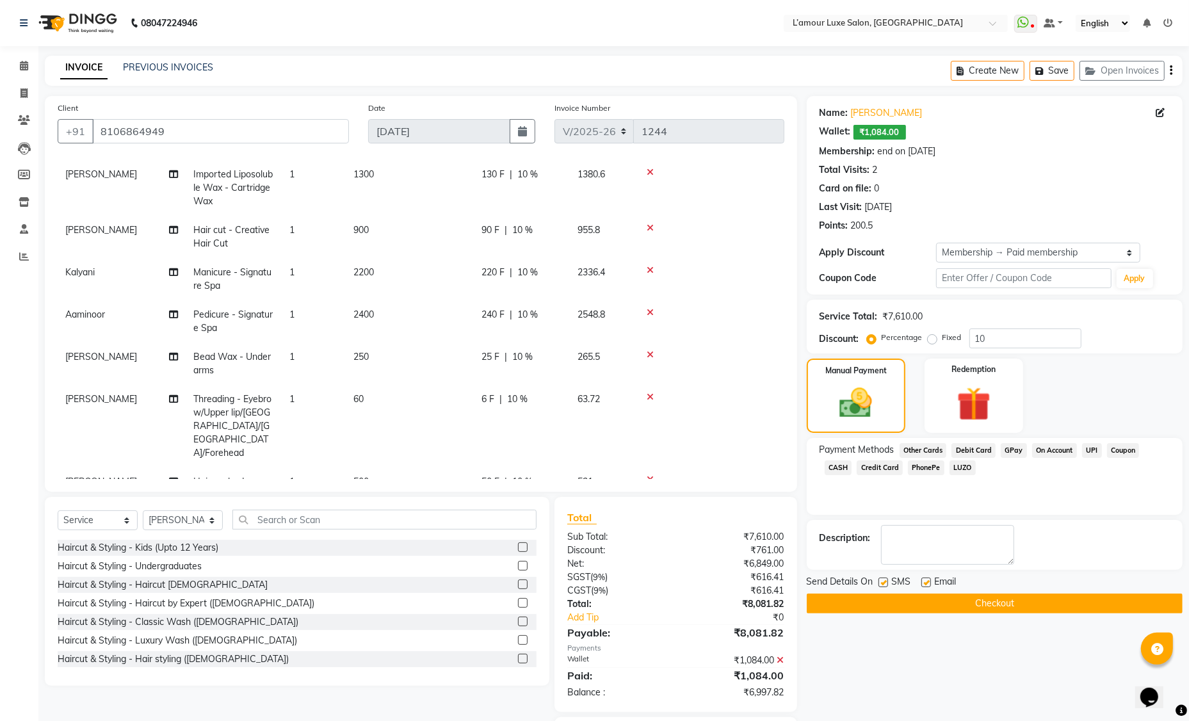
scroll to position [74, 0]
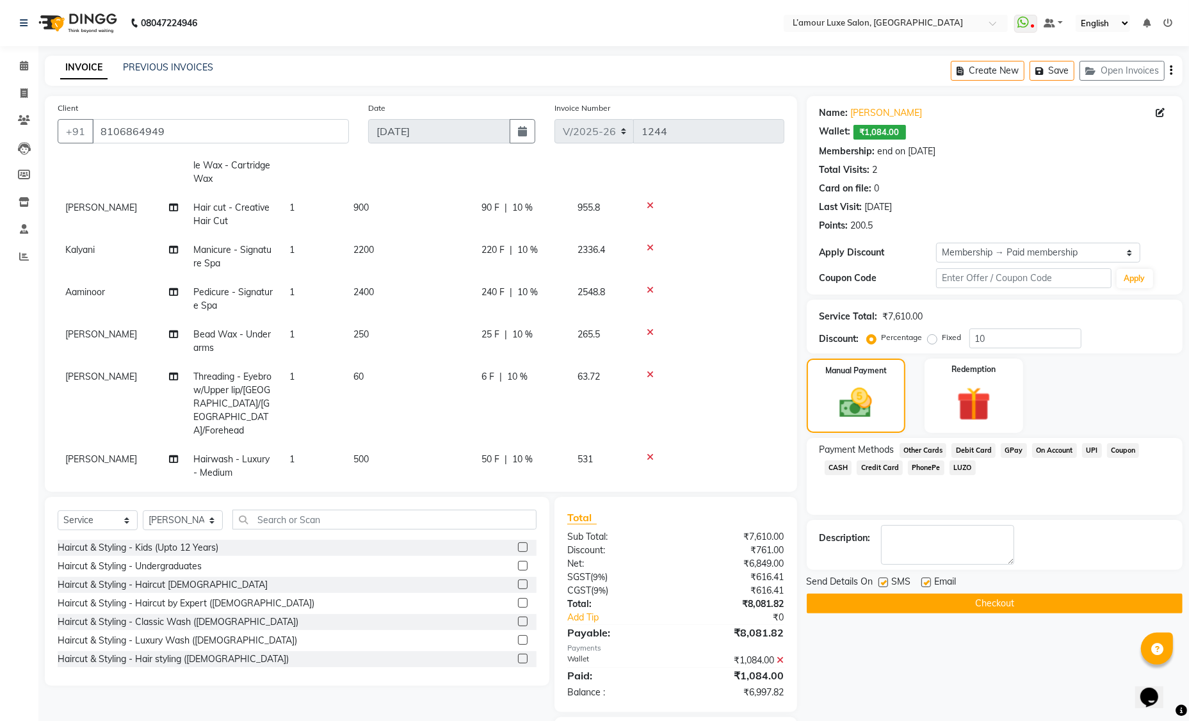
click at [1007, 449] on span "GPay" at bounding box center [1013, 450] width 26 height 15
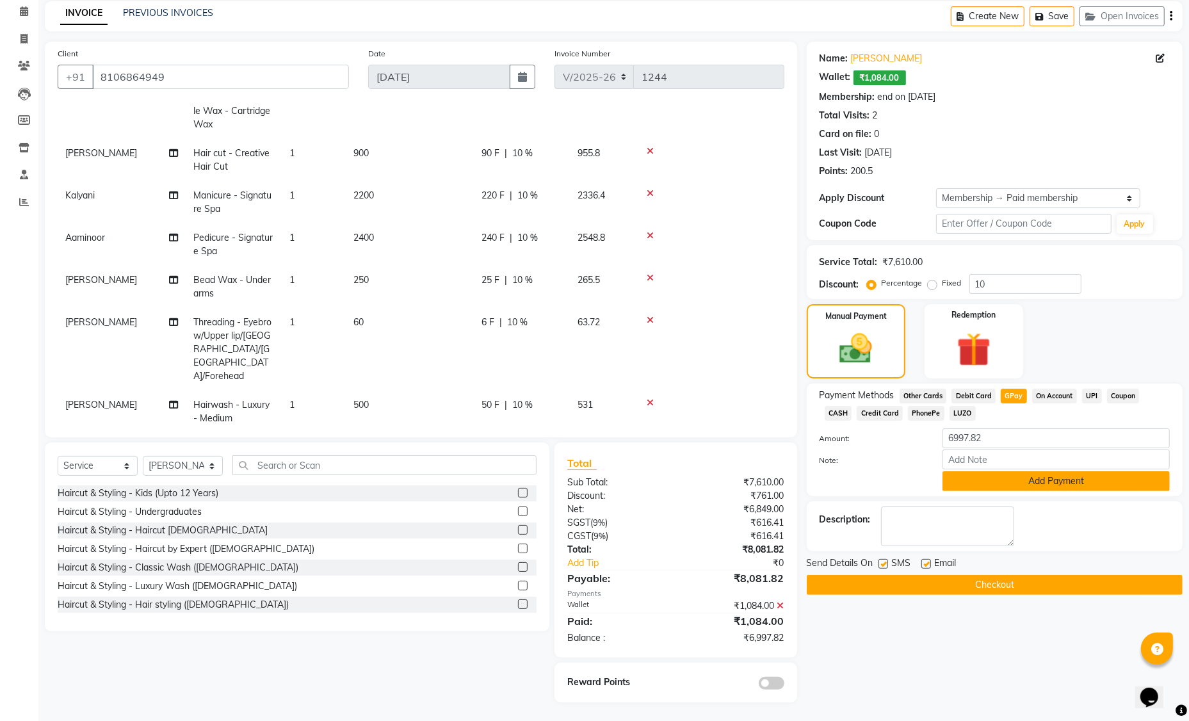
click at [960, 477] on button "Add Payment" at bounding box center [1055, 481] width 227 height 20
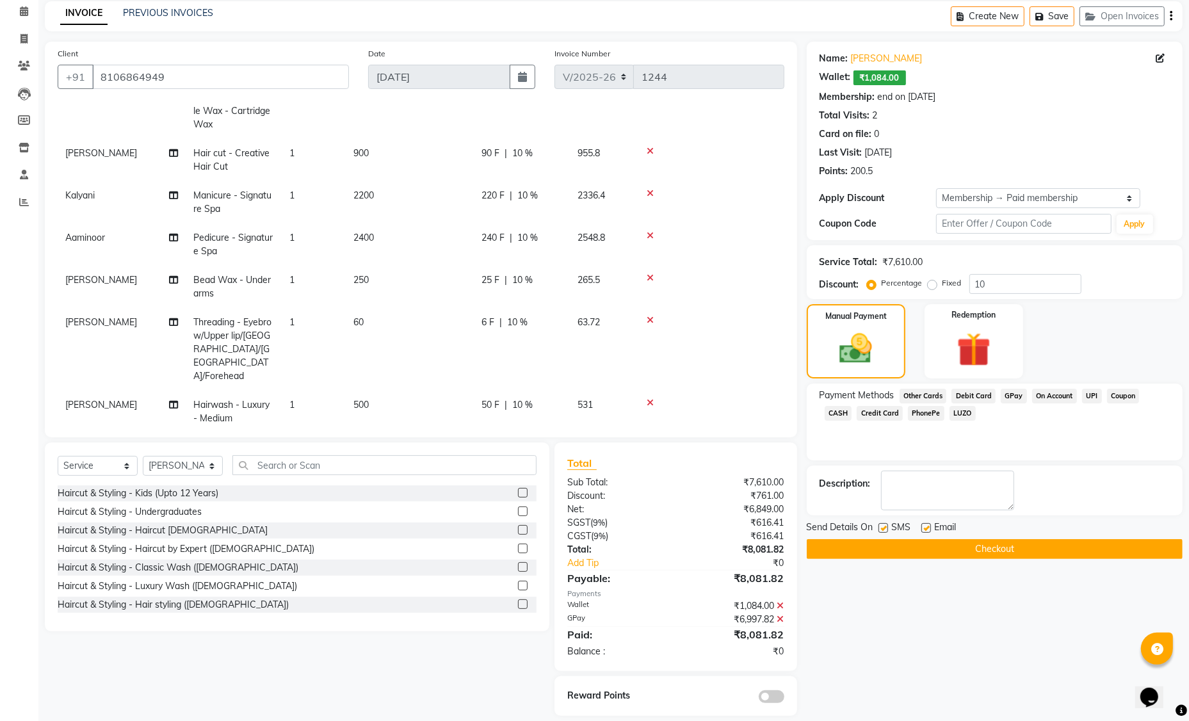
click at [885, 529] on label at bounding box center [883, 528] width 10 height 10
click at [885, 529] on input "checkbox" at bounding box center [882, 528] width 8 height 8
checkbox input "false"
click at [922, 527] on label at bounding box center [926, 528] width 10 height 10
click at [922, 527] on input "checkbox" at bounding box center [925, 528] width 8 height 8
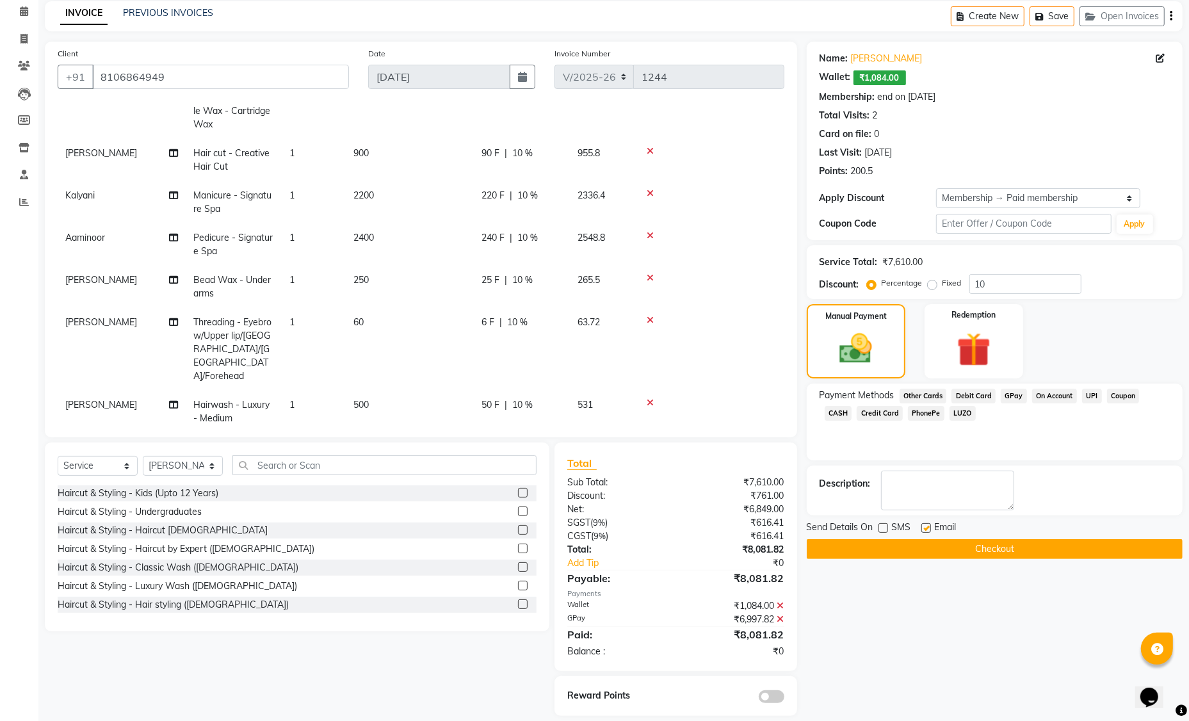
checkbox input "false"
click at [920, 551] on button "Checkout" at bounding box center [994, 549] width 376 height 20
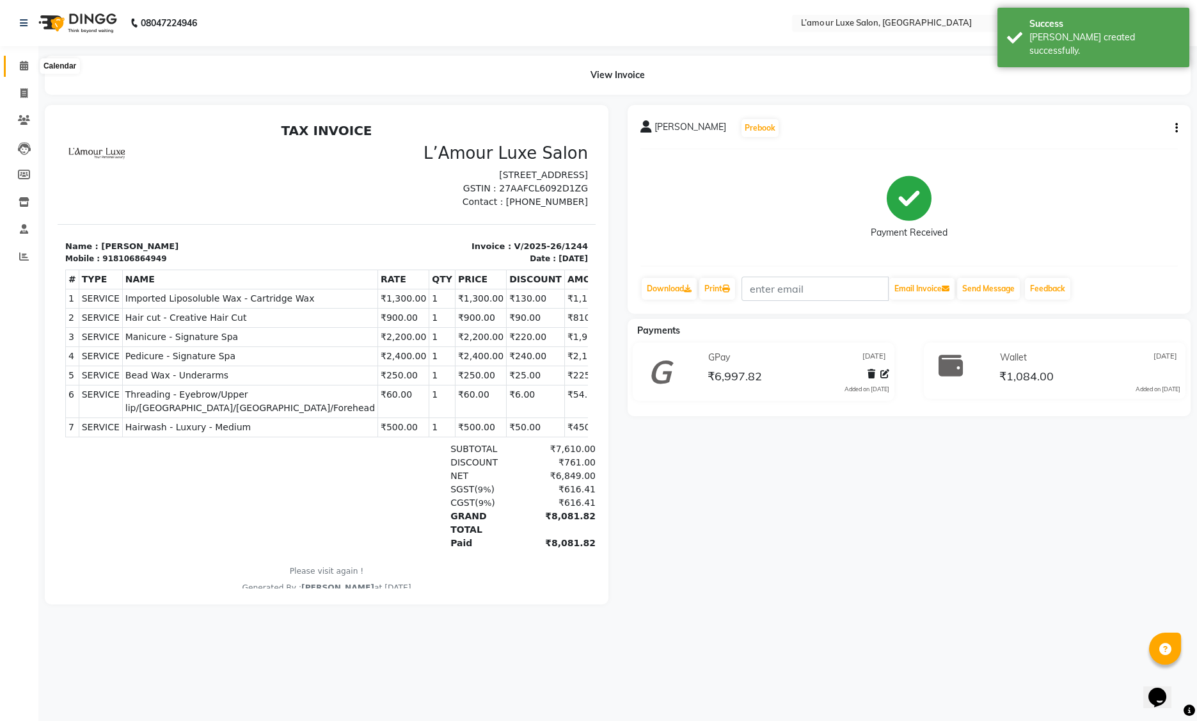
click at [23, 63] on icon at bounding box center [24, 66] width 8 height 10
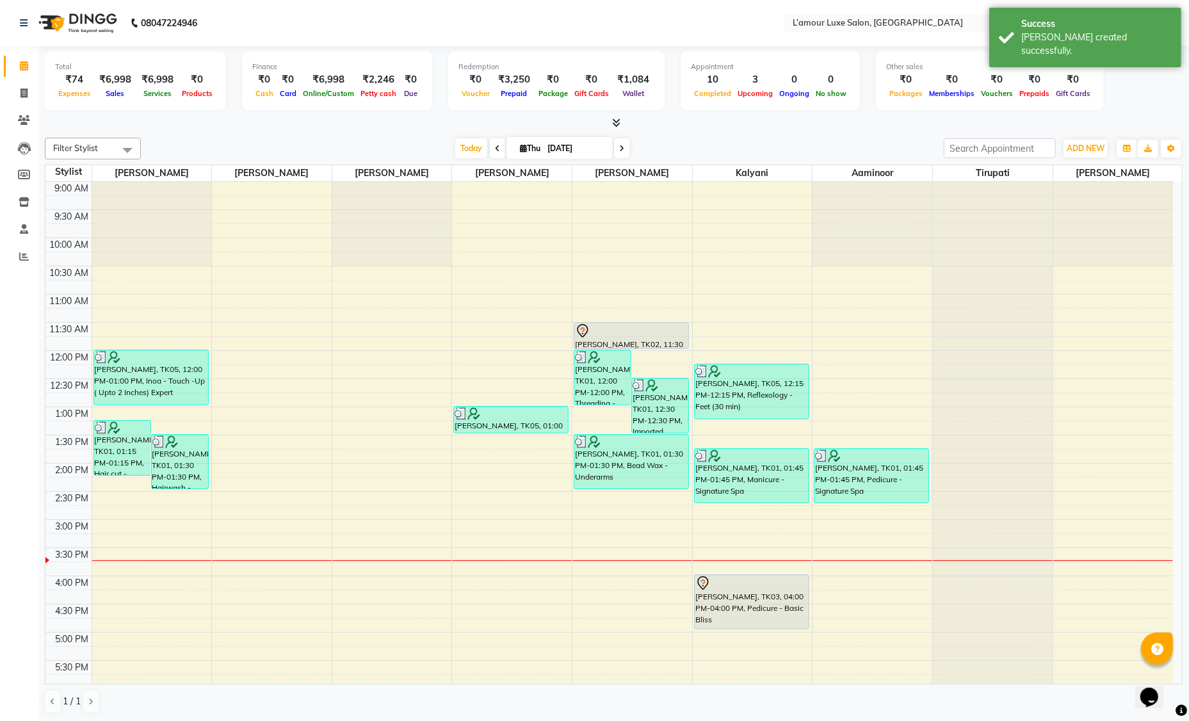
scroll to position [226, 0]
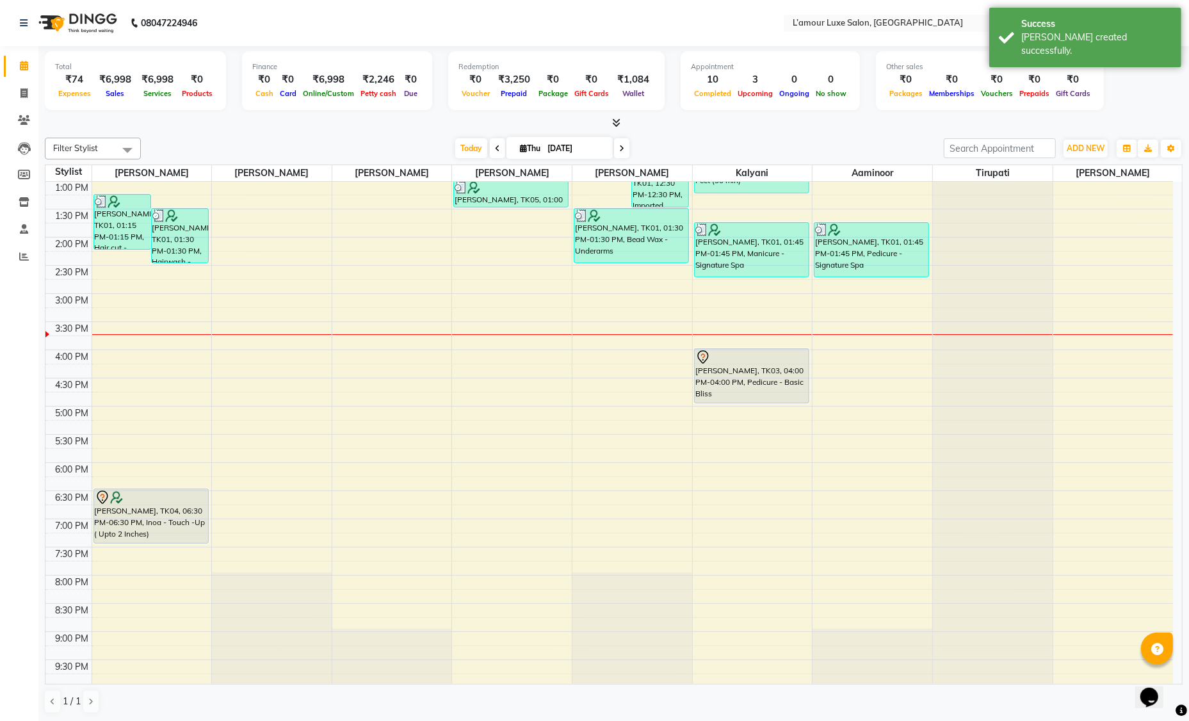
click at [493, 150] on span at bounding box center [497, 148] width 15 height 20
type input "03-09-2025"
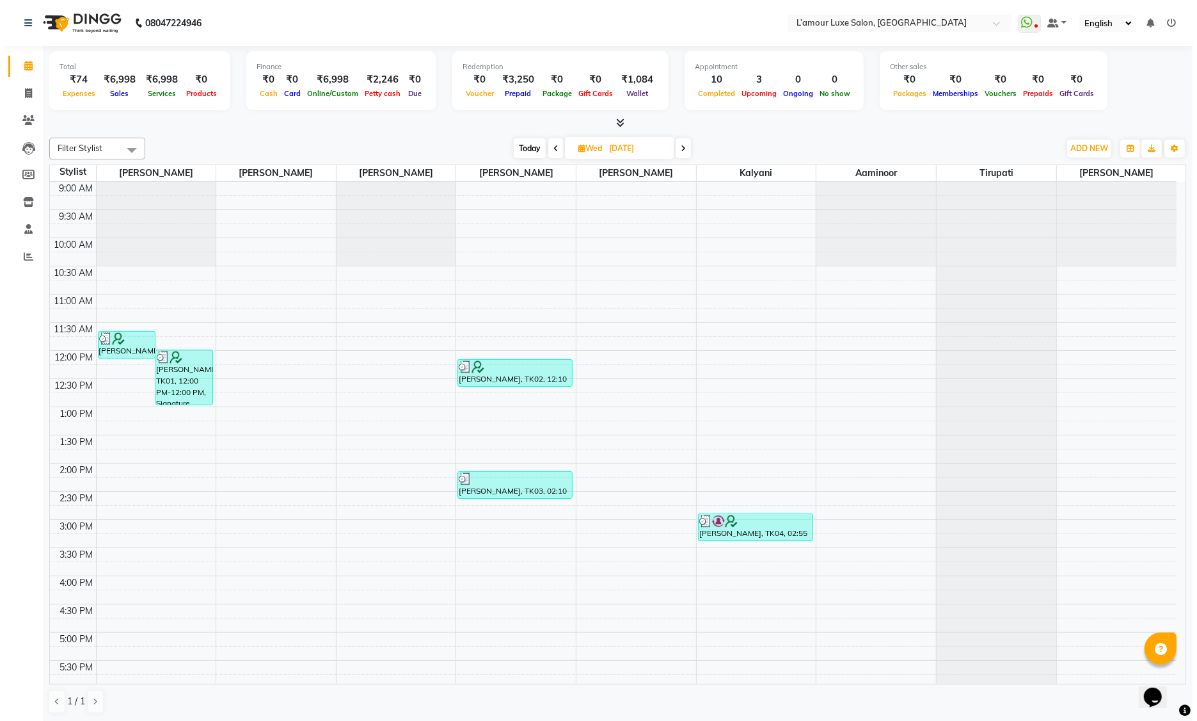
scroll to position [0, 0]
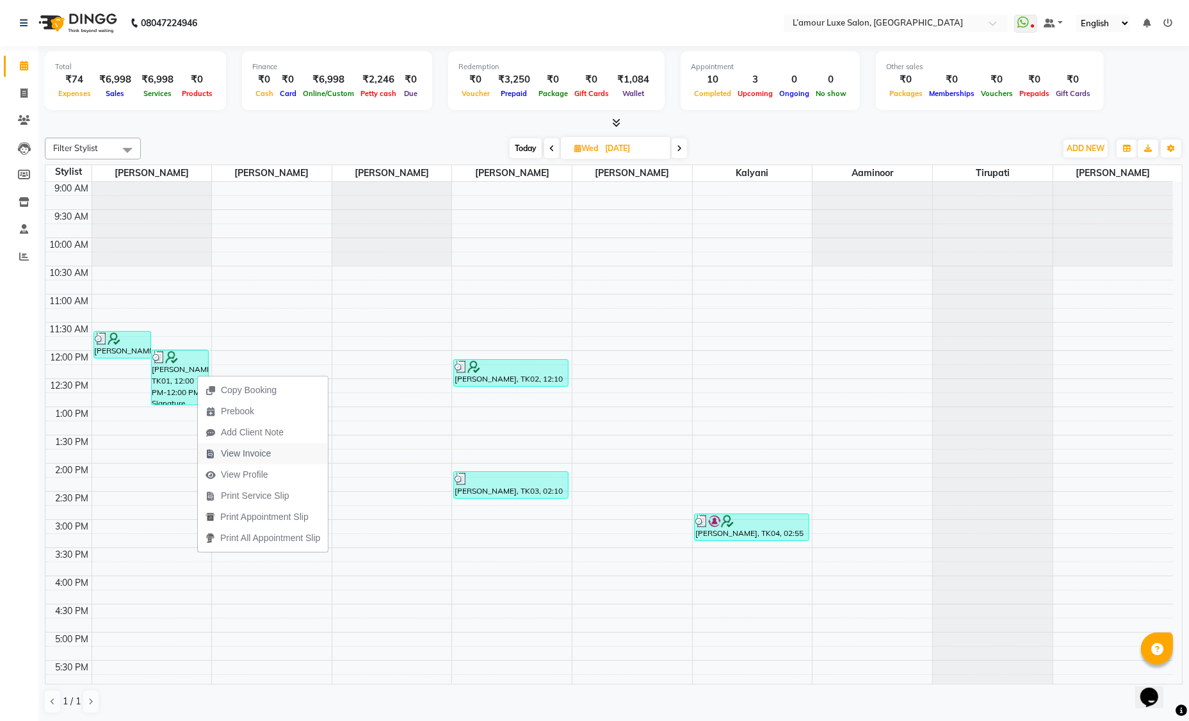
click at [264, 454] on span "View Invoice" at bounding box center [246, 453] width 50 height 13
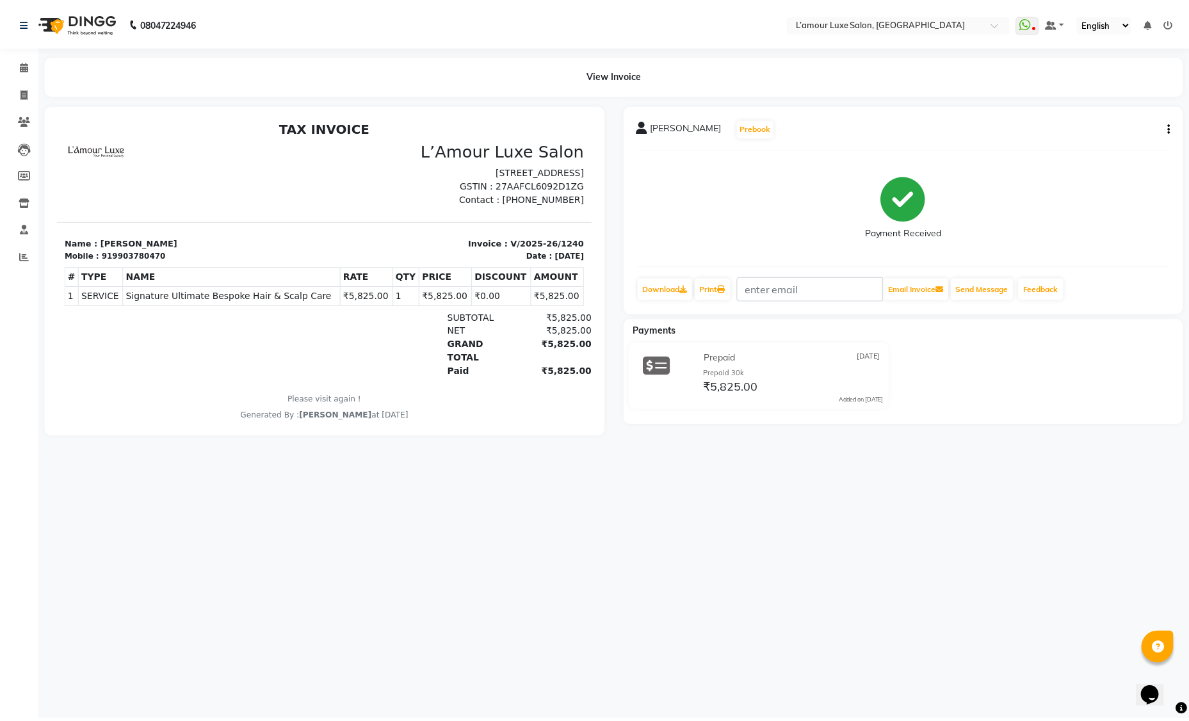
scroll to position [10, 0]
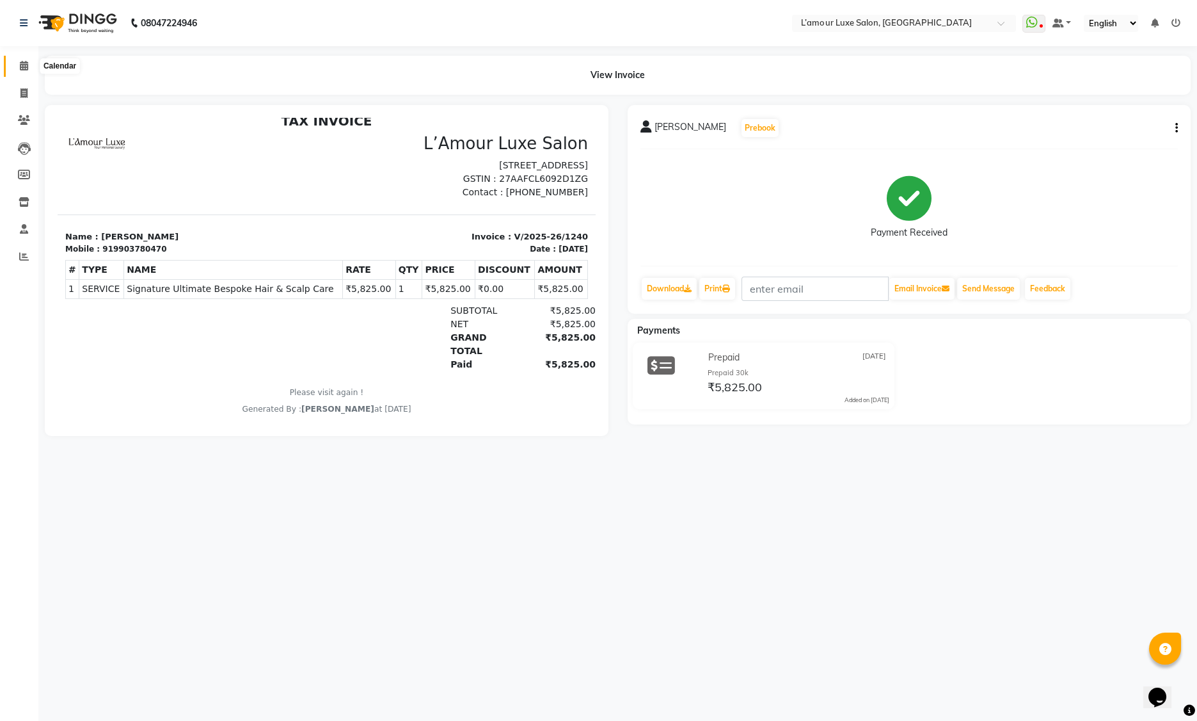
click at [27, 65] on icon at bounding box center [24, 66] width 8 height 10
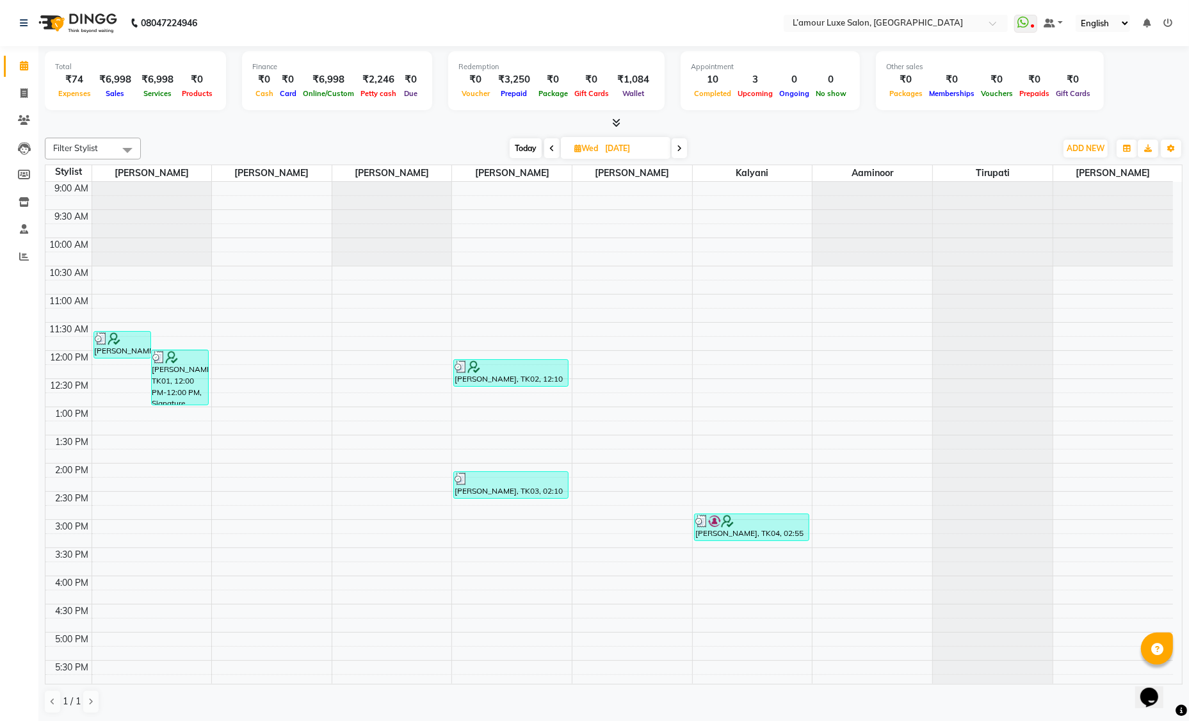
click at [519, 143] on span "Today" at bounding box center [525, 148] width 32 height 20
type input "[DATE]"
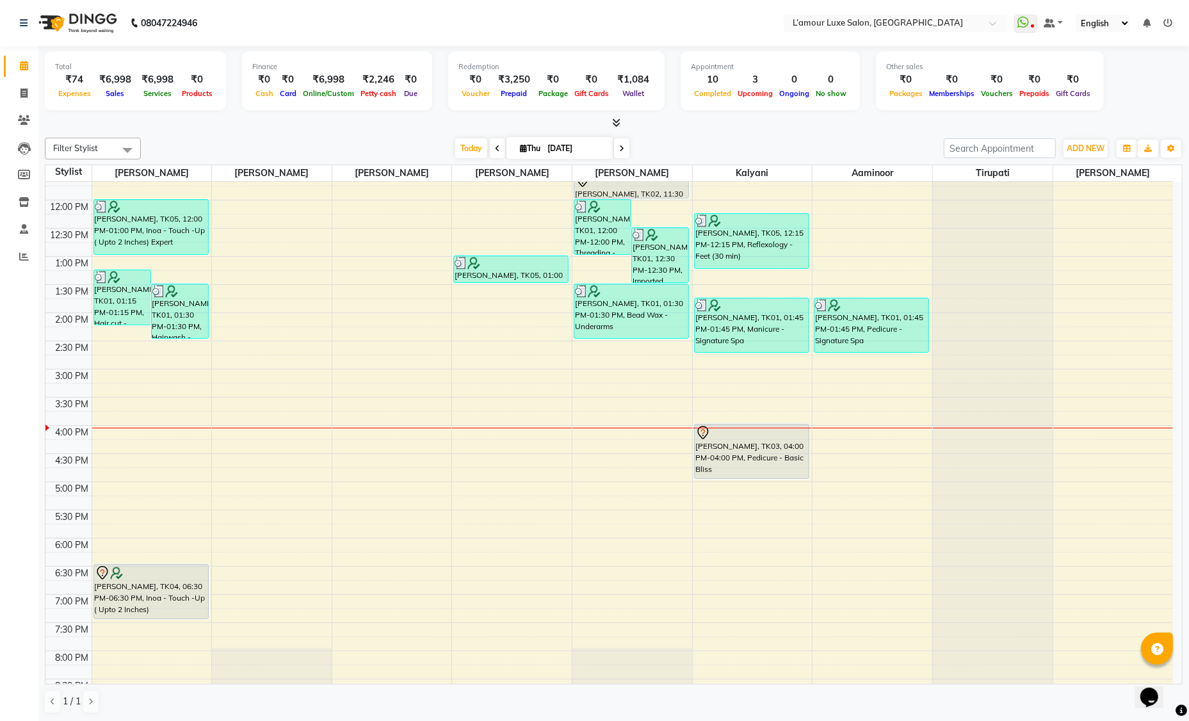
scroll to position [226, 0]
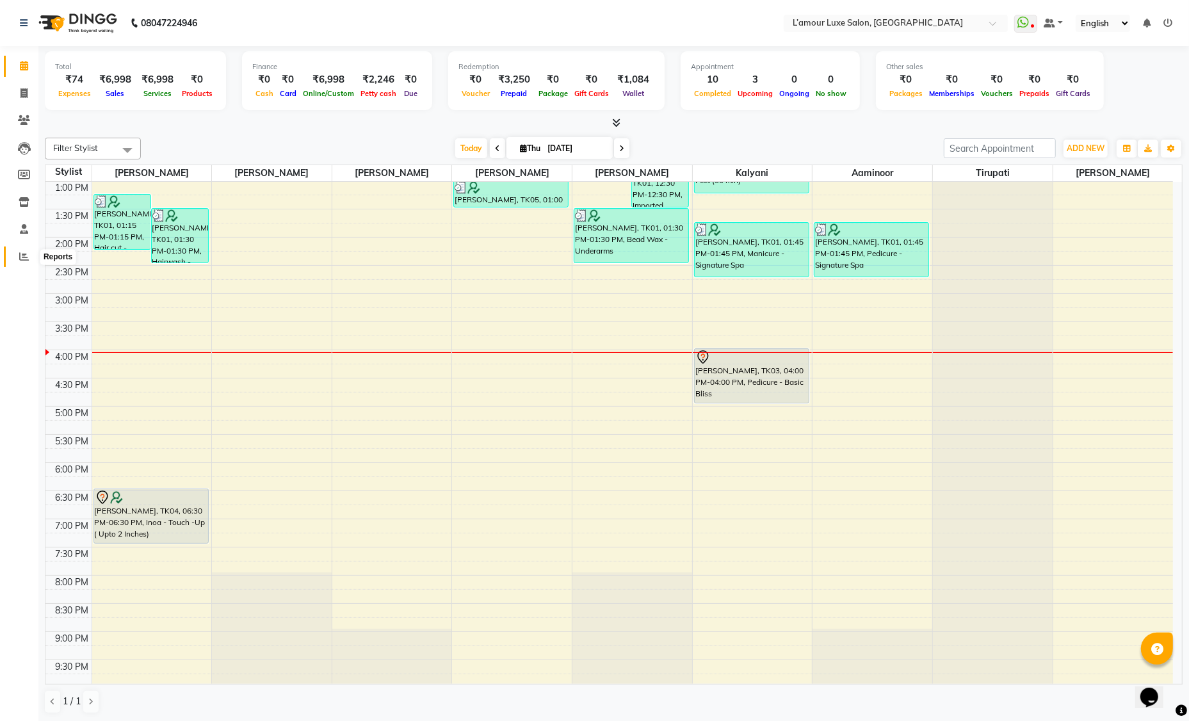
click at [19, 256] on icon at bounding box center [24, 257] width 10 height 10
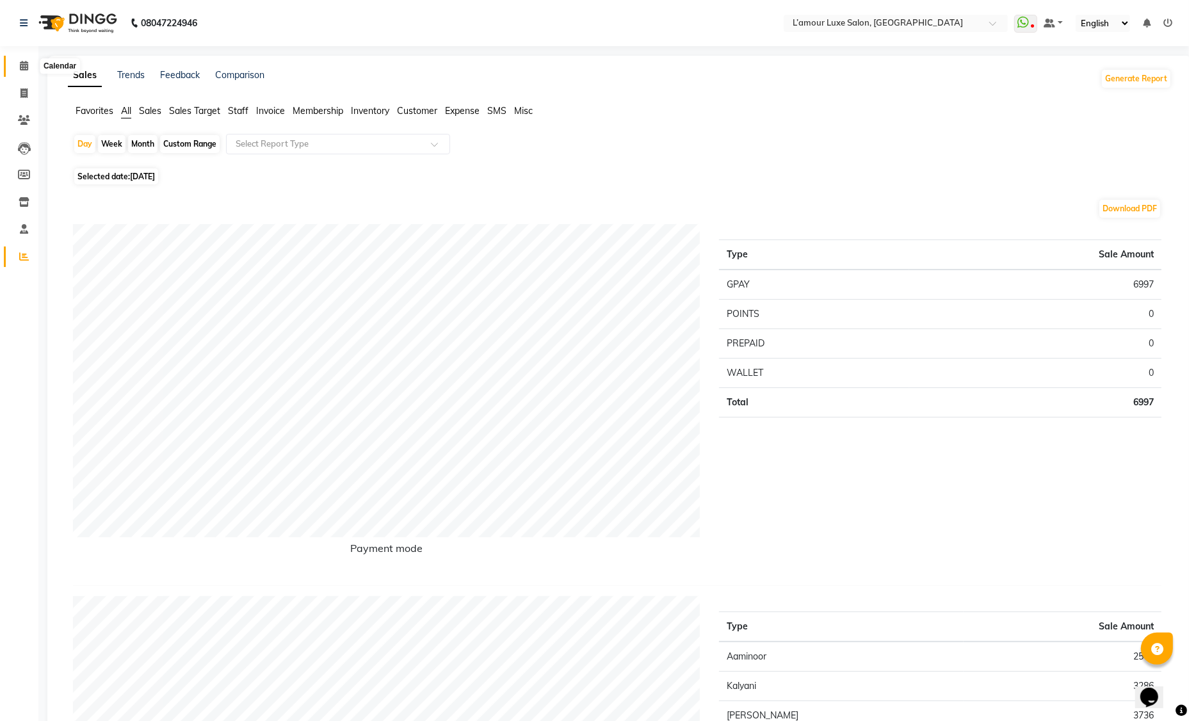
click at [20, 67] on icon at bounding box center [24, 66] width 8 height 10
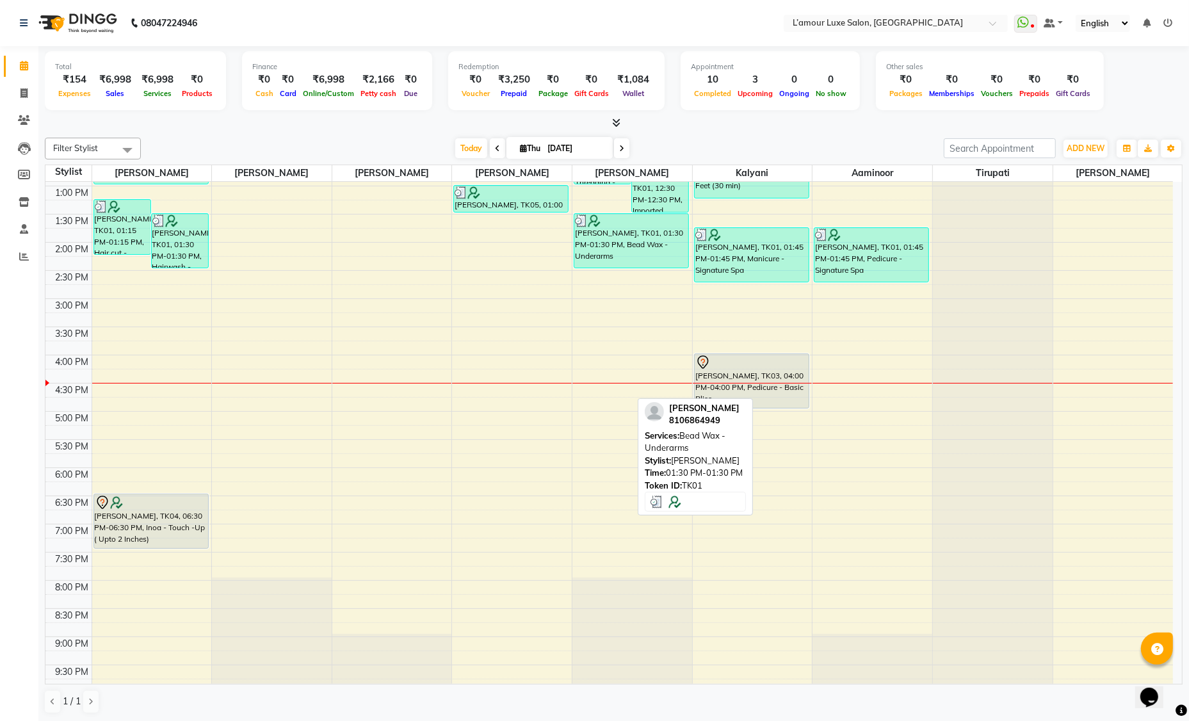
scroll to position [226, 0]
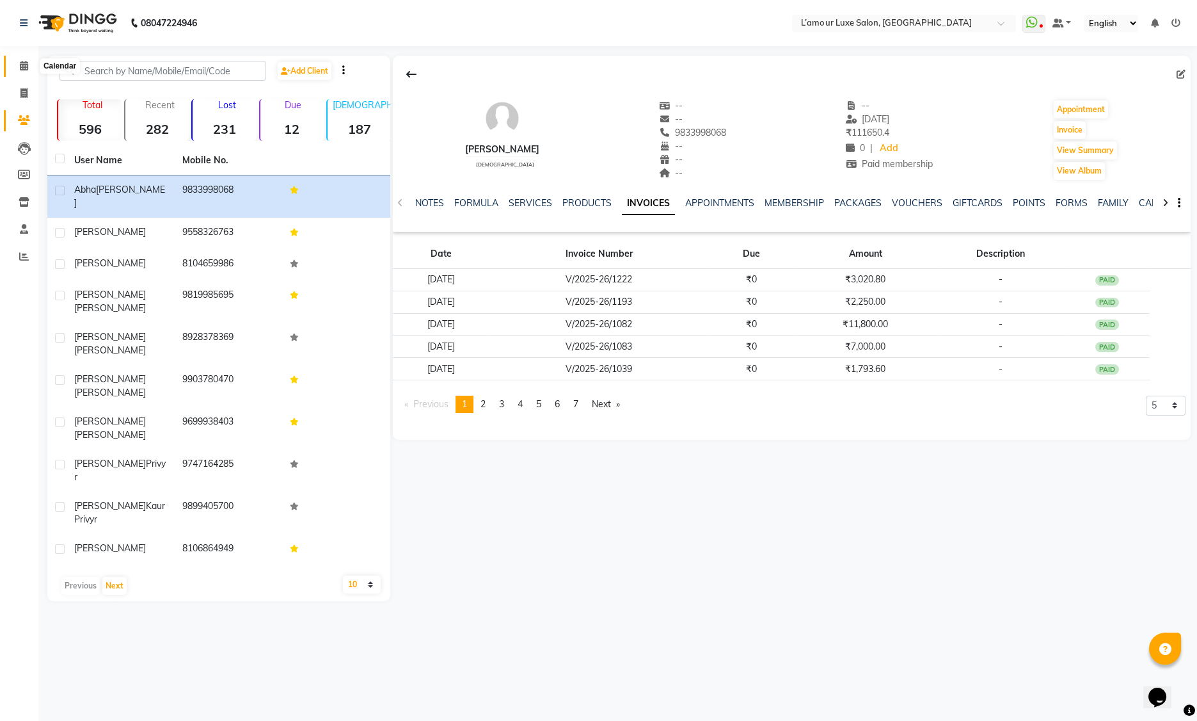
click at [22, 66] on icon at bounding box center [24, 66] width 8 height 10
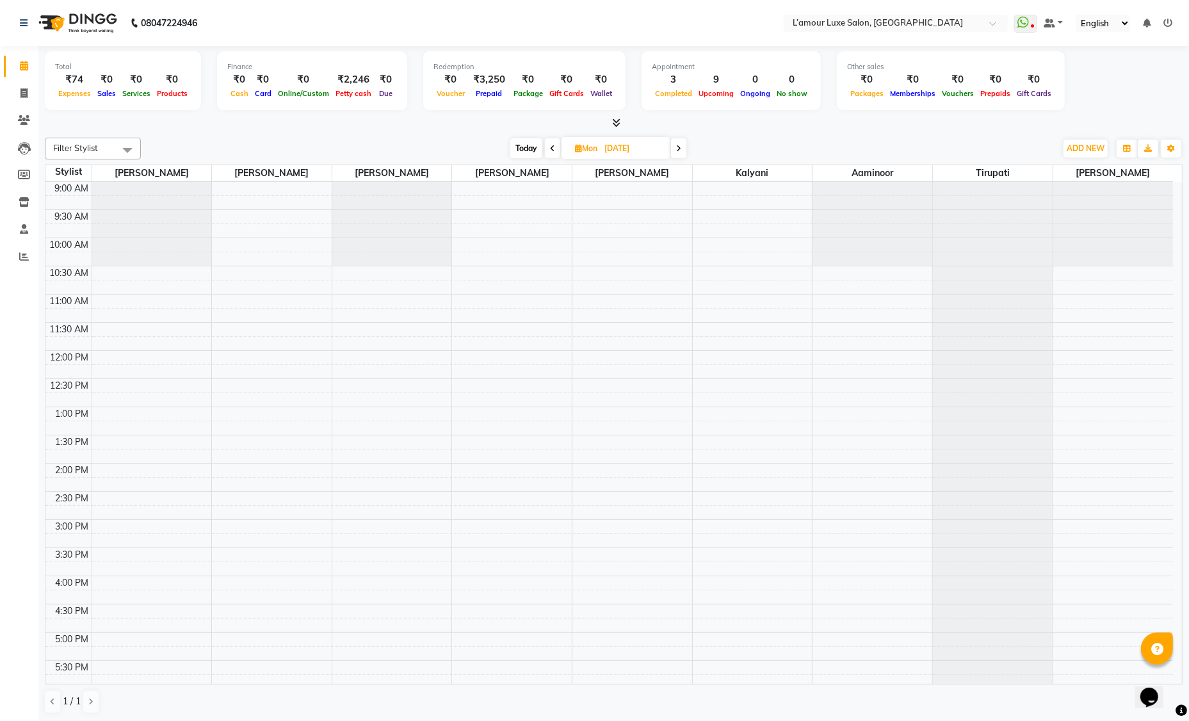
scroll to position [226, 0]
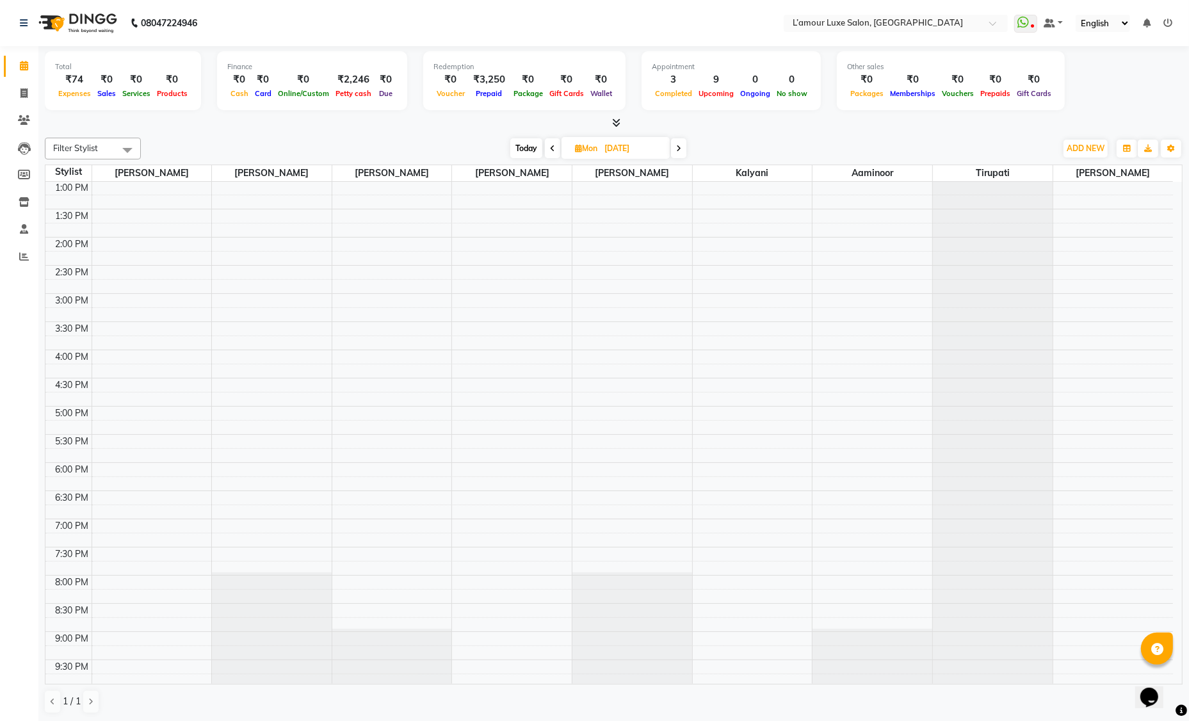
click at [525, 146] on span "Today" at bounding box center [526, 148] width 32 height 20
type input "[DATE]"
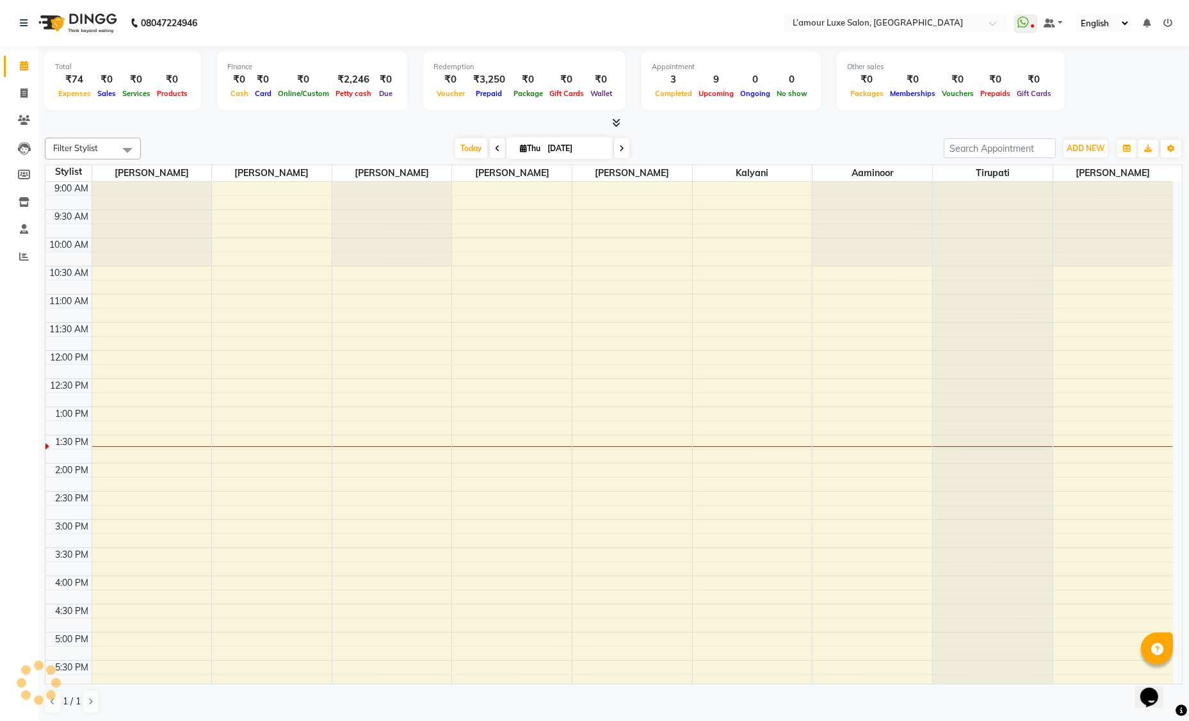
scroll to position [224, 0]
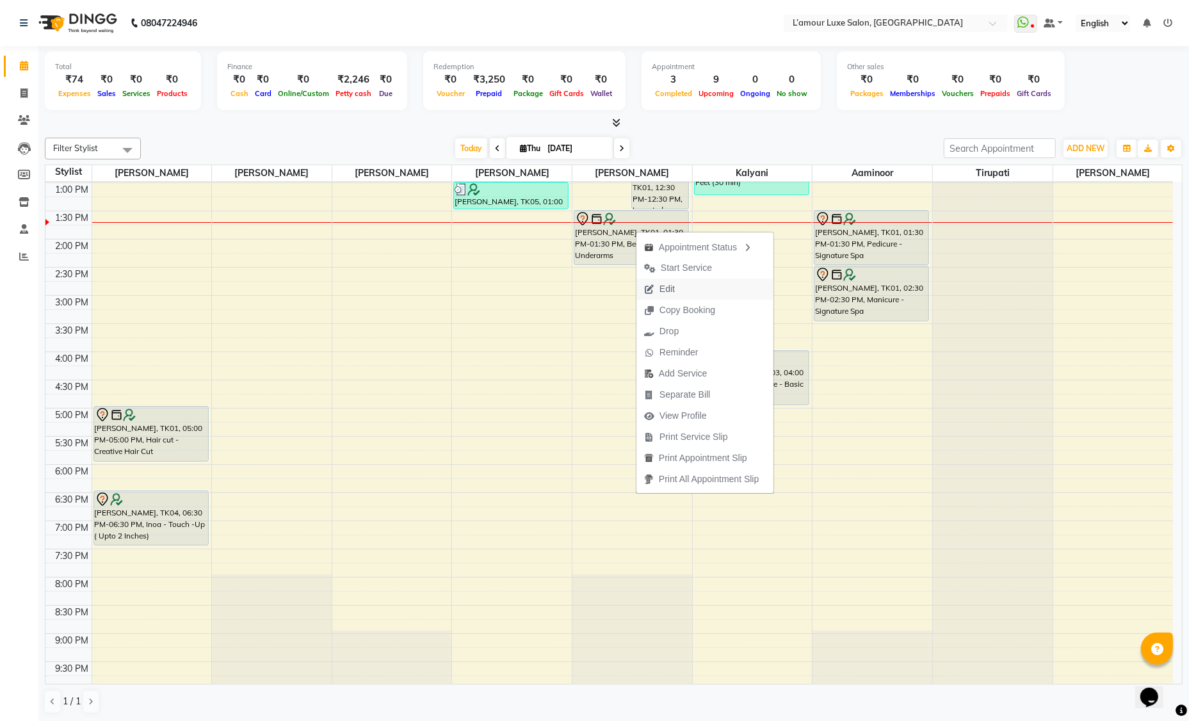
click at [677, 289] on span "Edit" at bounding box center [659, 288] width 46 height 21
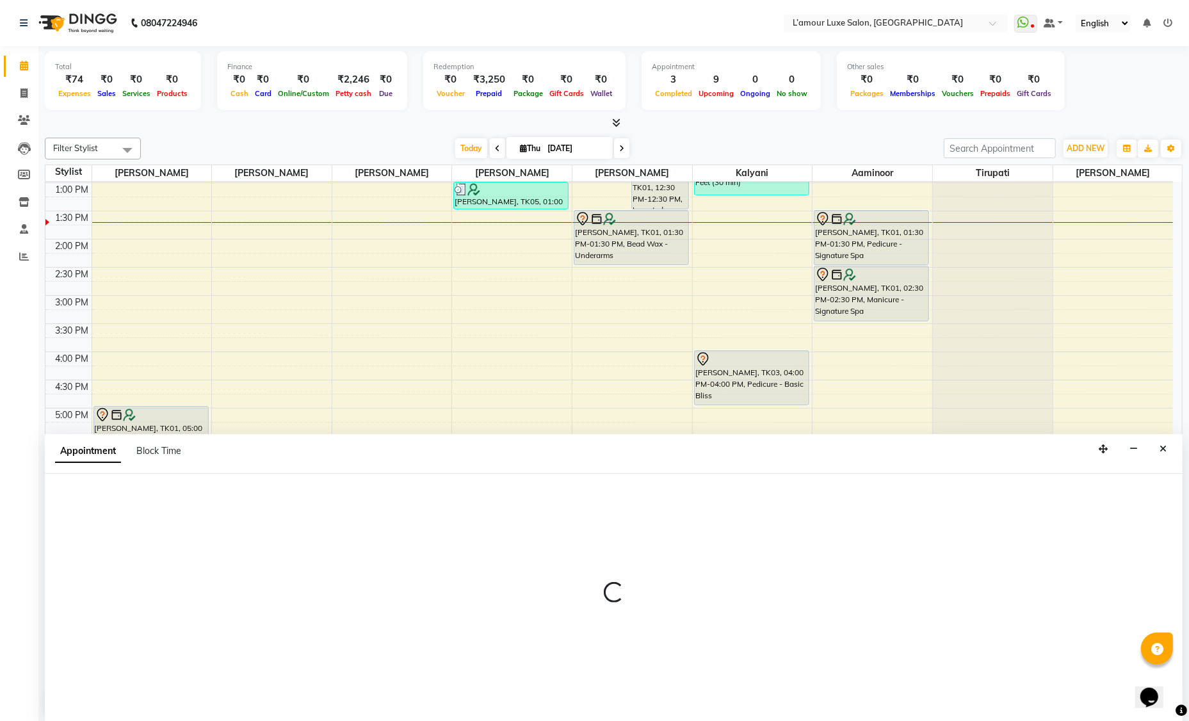
scroll to position [0, 0]
select select "tentative"
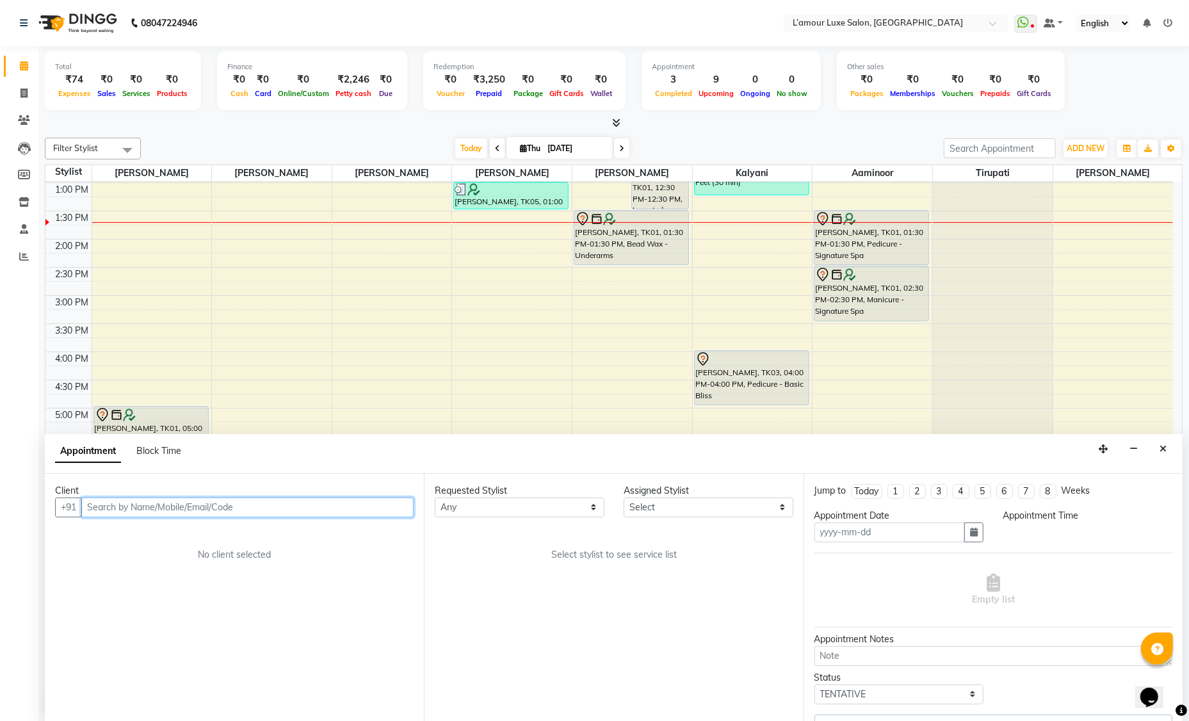
type input "[DATE]"
select select "720"
select select "66550"
select select "3677"
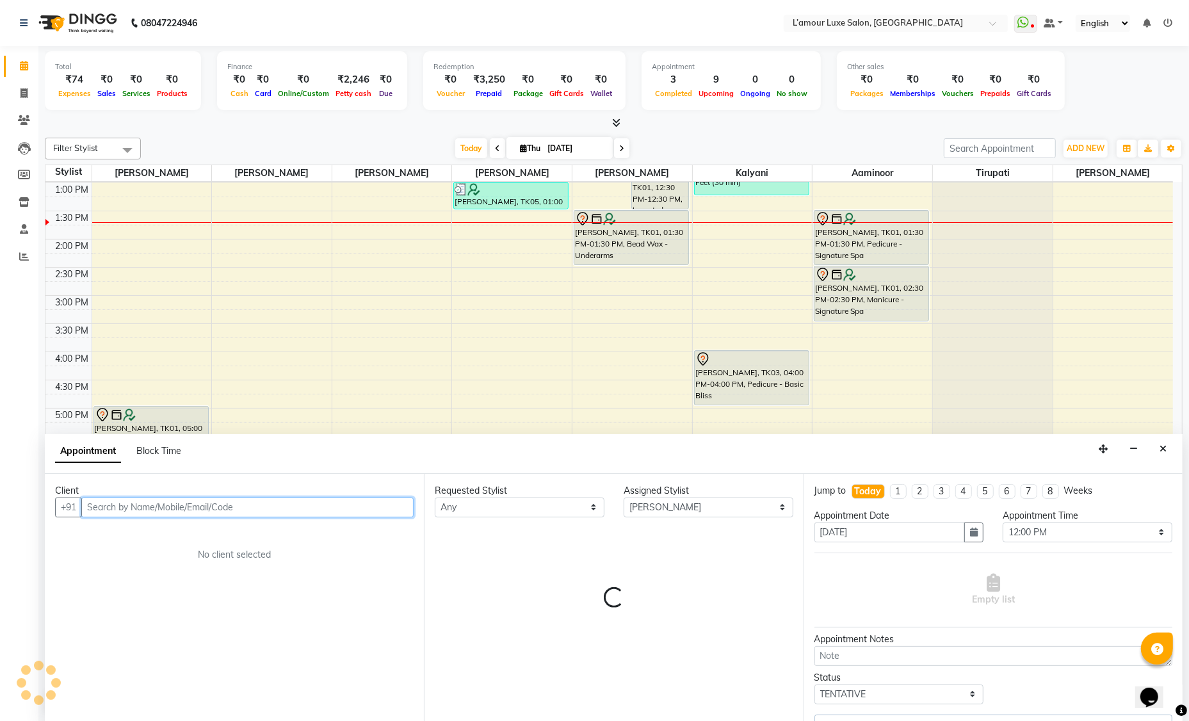
select select "3677"
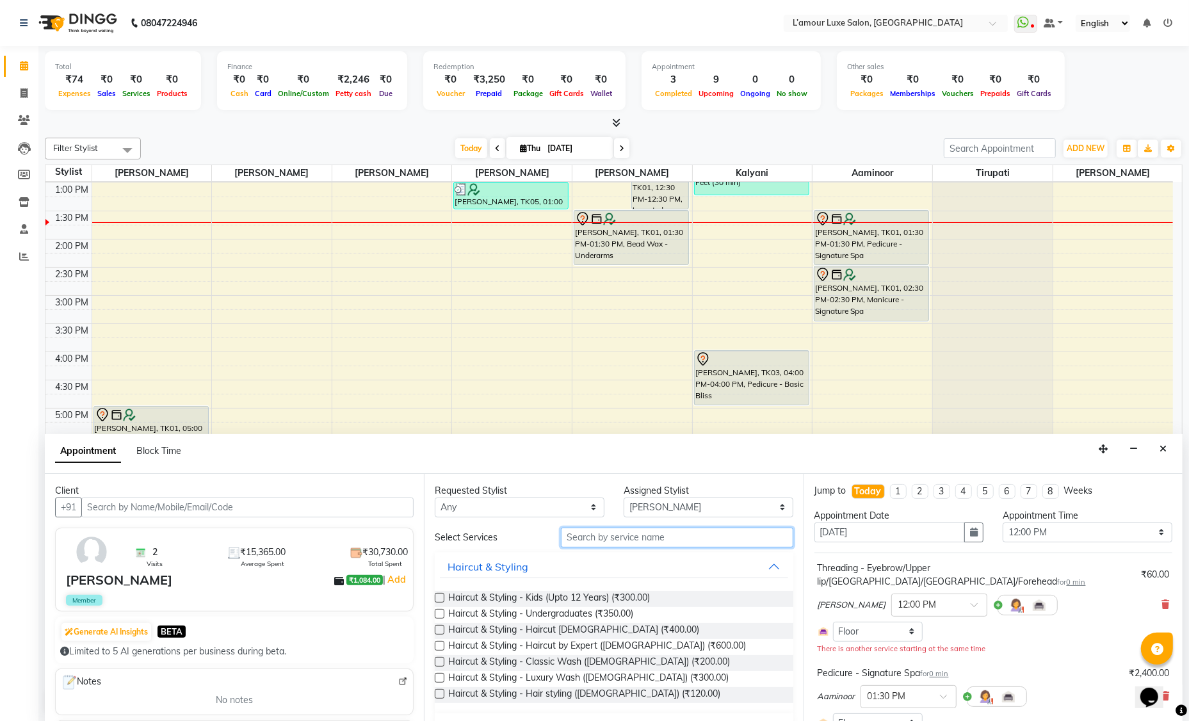
click at [598, 534] on input "text" at bounding box center [677, 537] width 232 height 20
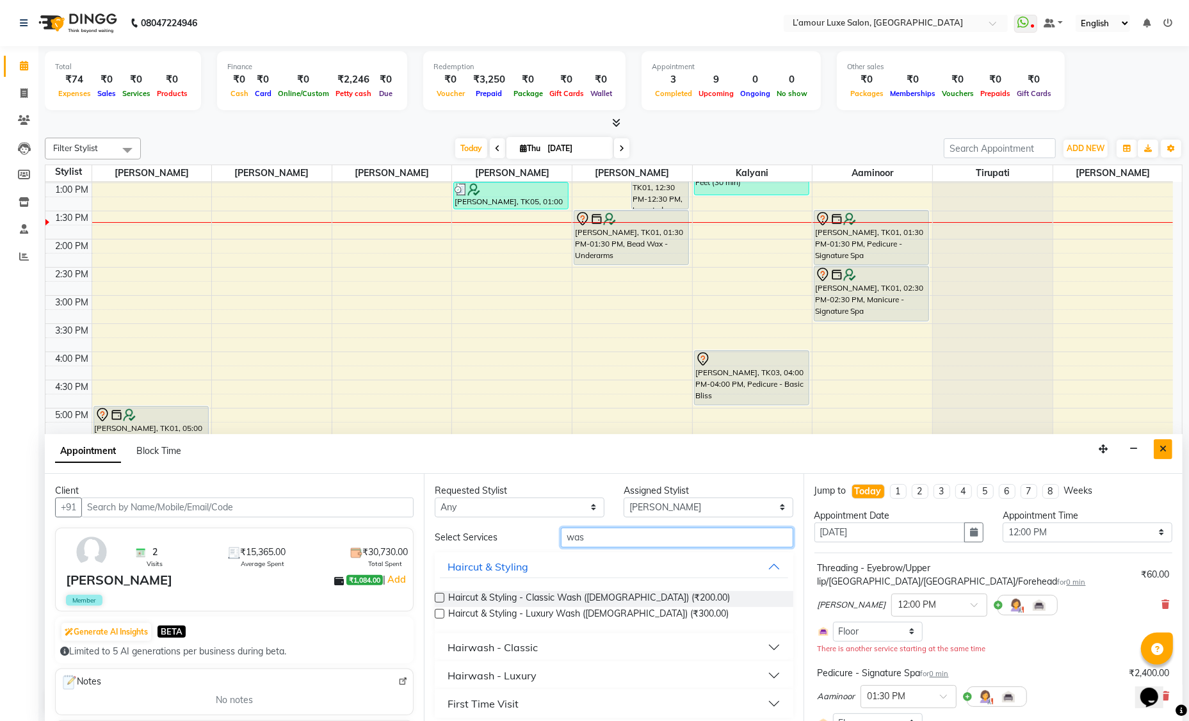
type input "was"
click at [1161, 447] on icon "Close" at bounding box center [1162, 448] width 7 height 9
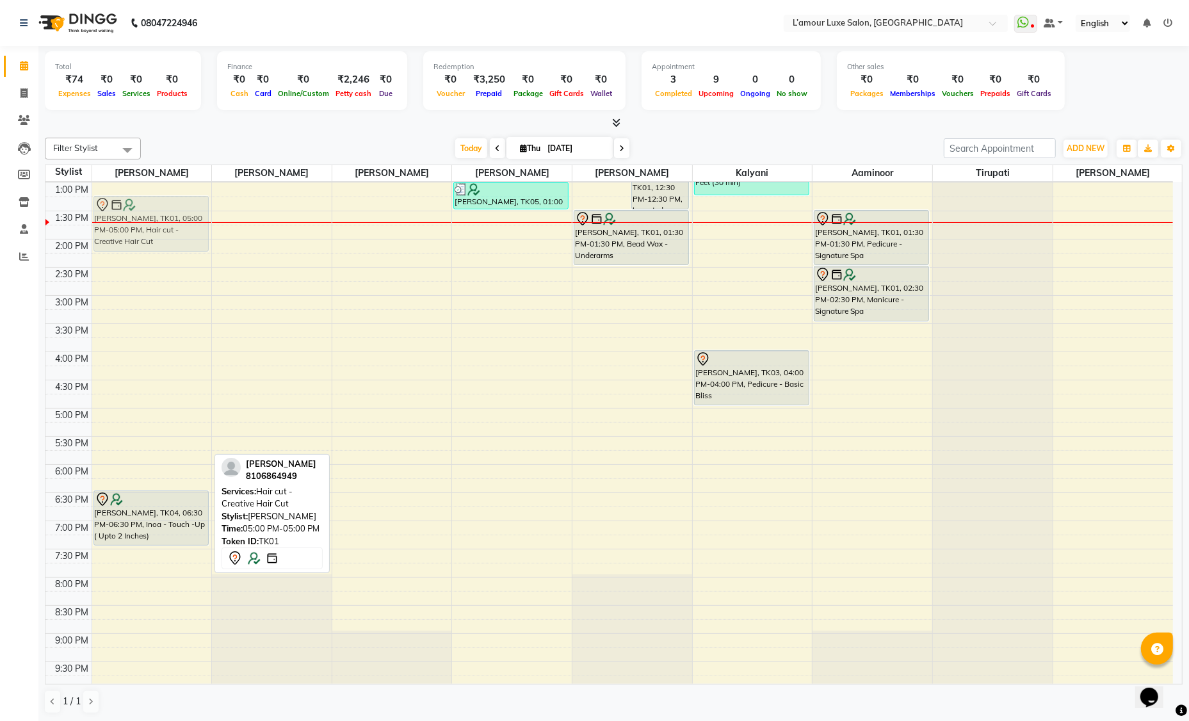
drag, startPoint x: 182, startPoint y: 435, endPoint x: 161, endPoint y: 223, distance: 212.9
click at [161, 223] on div "Abha Rajak, TK05, 12:00 PM-01:00 PM, Inoa - Touch -Up ( Upto 2 Inches) Expert N…" at bounding box center [152, 324] width 120 height 732
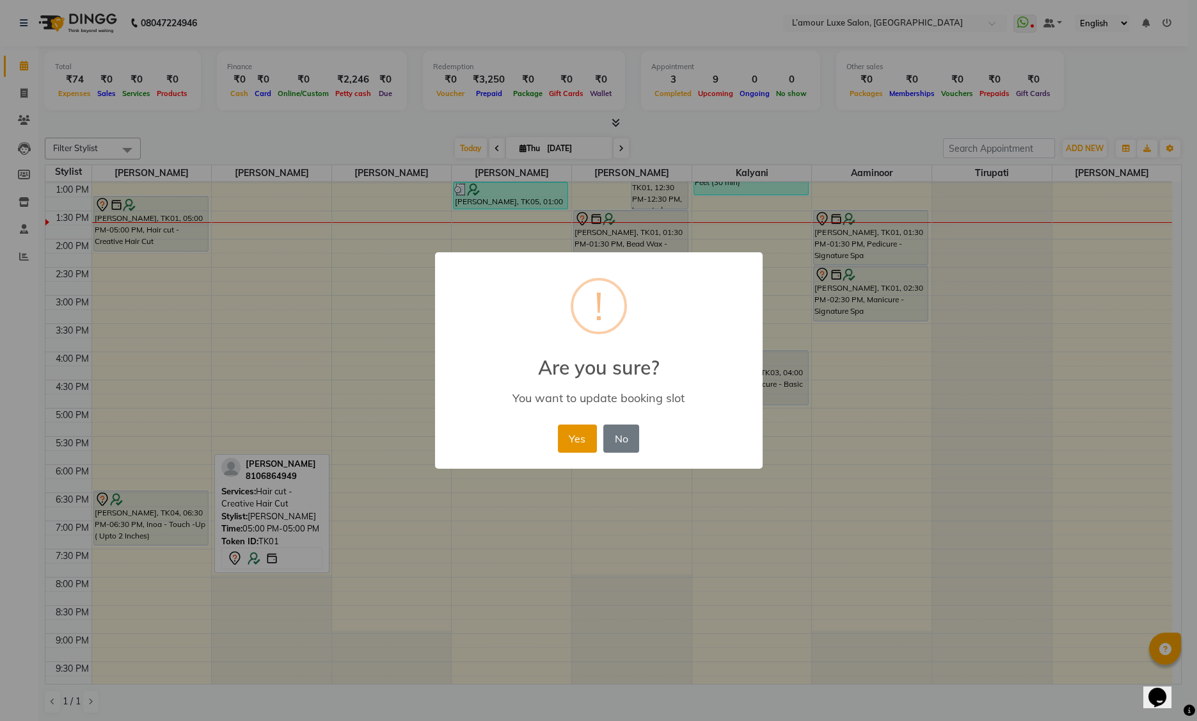
click at [572, 442] on button "Yes" at bounding box center [577, 438] width 39 height 28
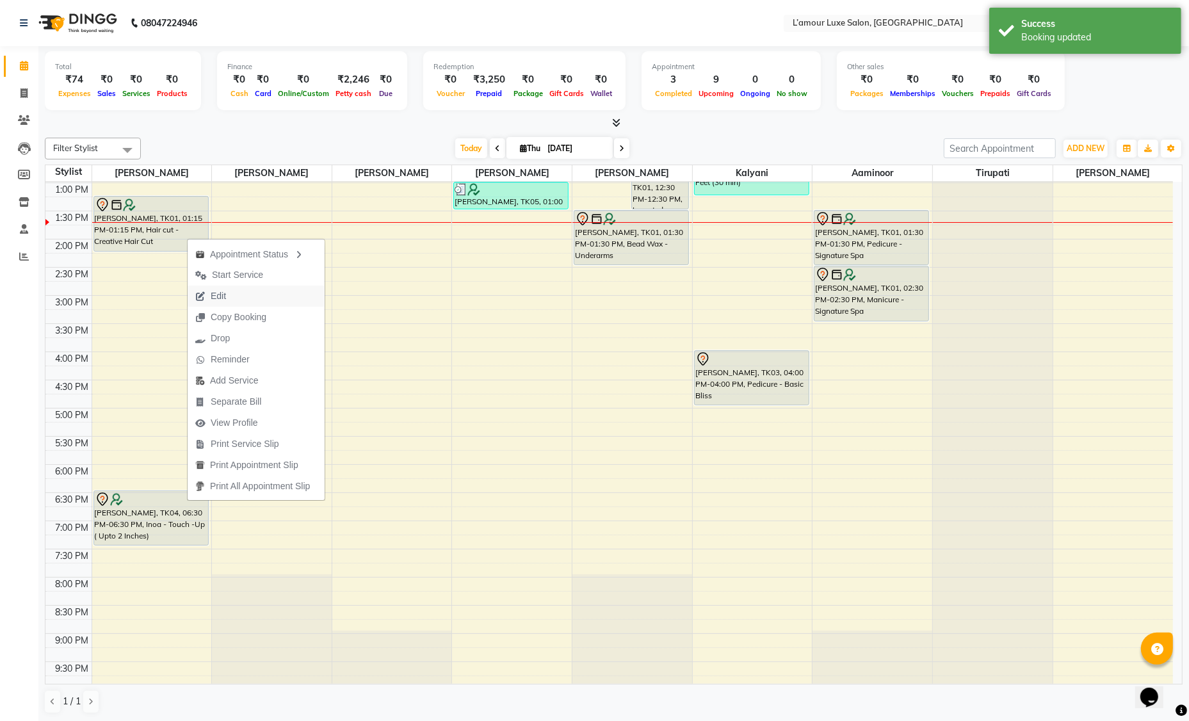
click at [233, 298] on span "Edit" at bounding box center [211, 295] width 46 height 21
select select "tentative"
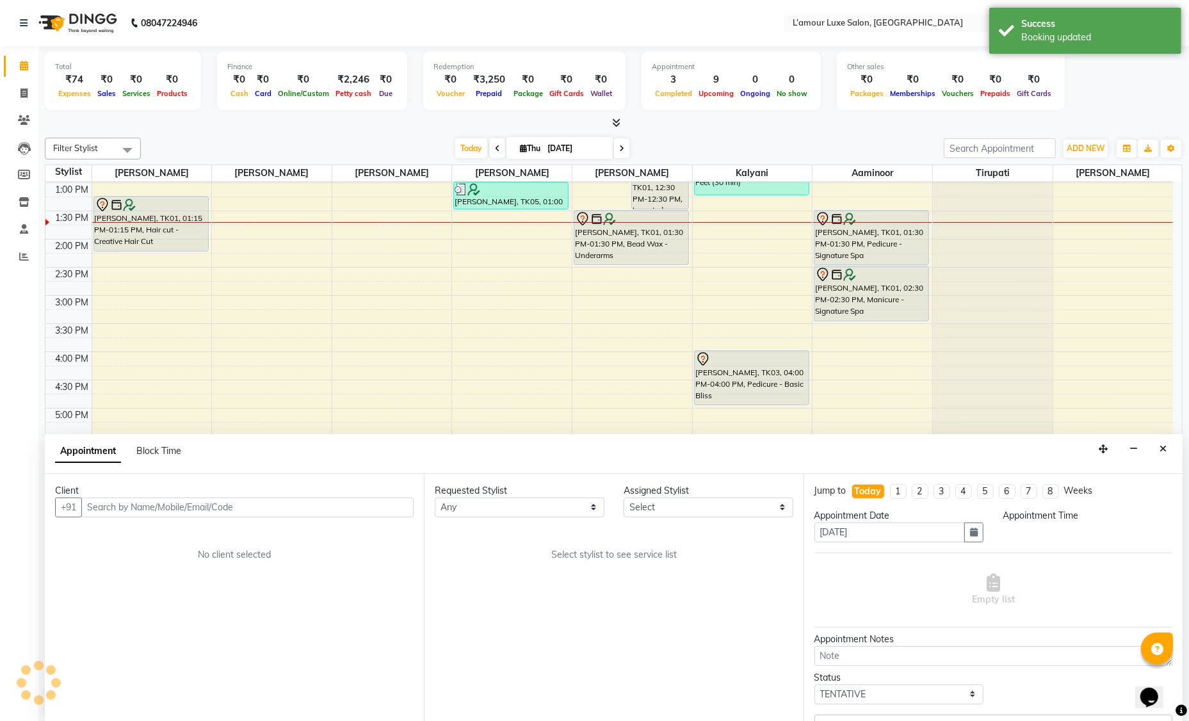
select select "78137"
select select "720"
select select "3677"
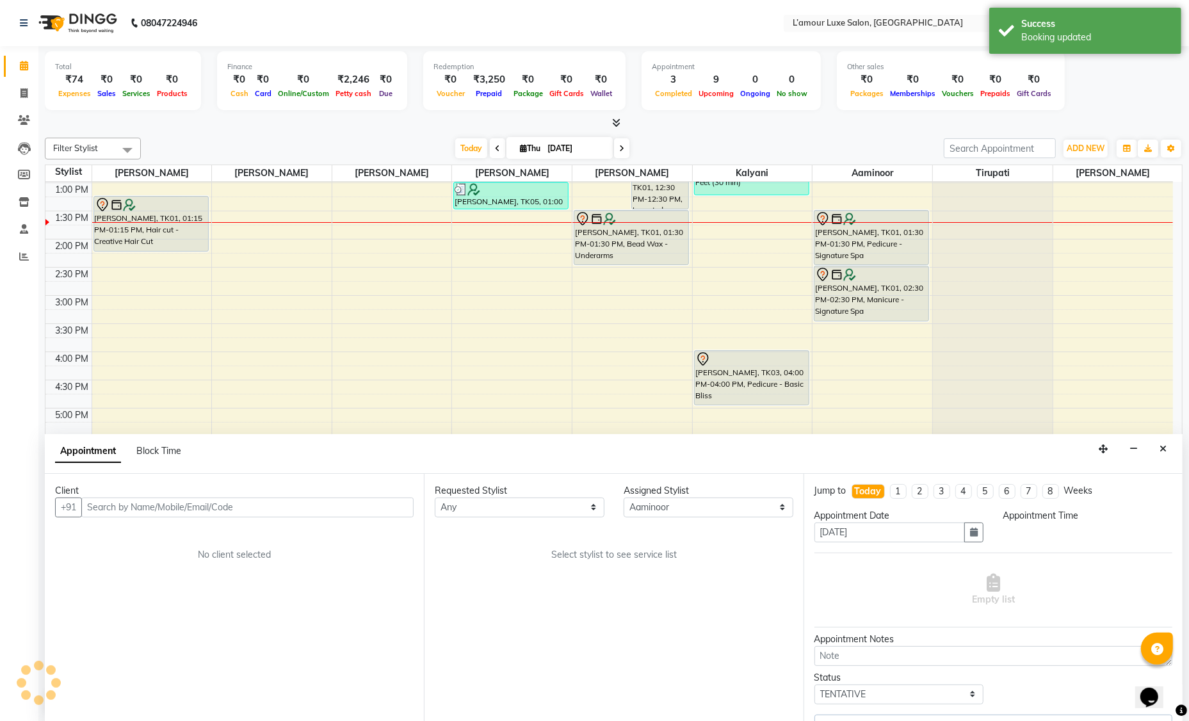
select select "3677"
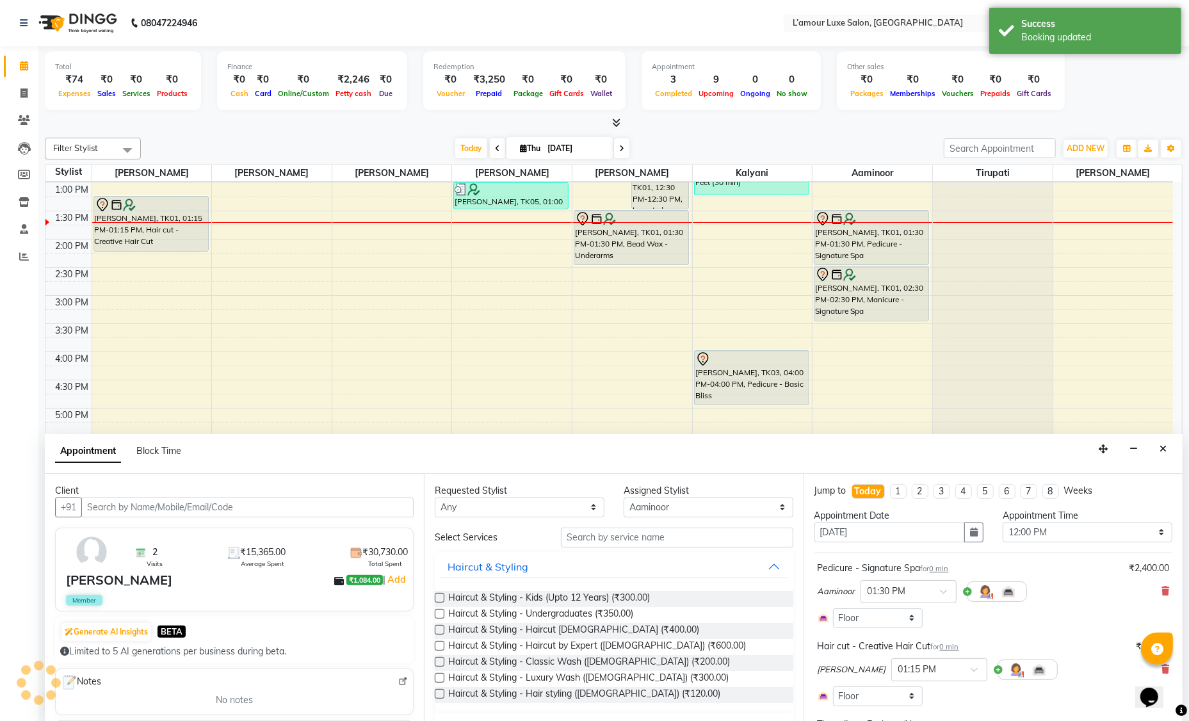
select select "3677"
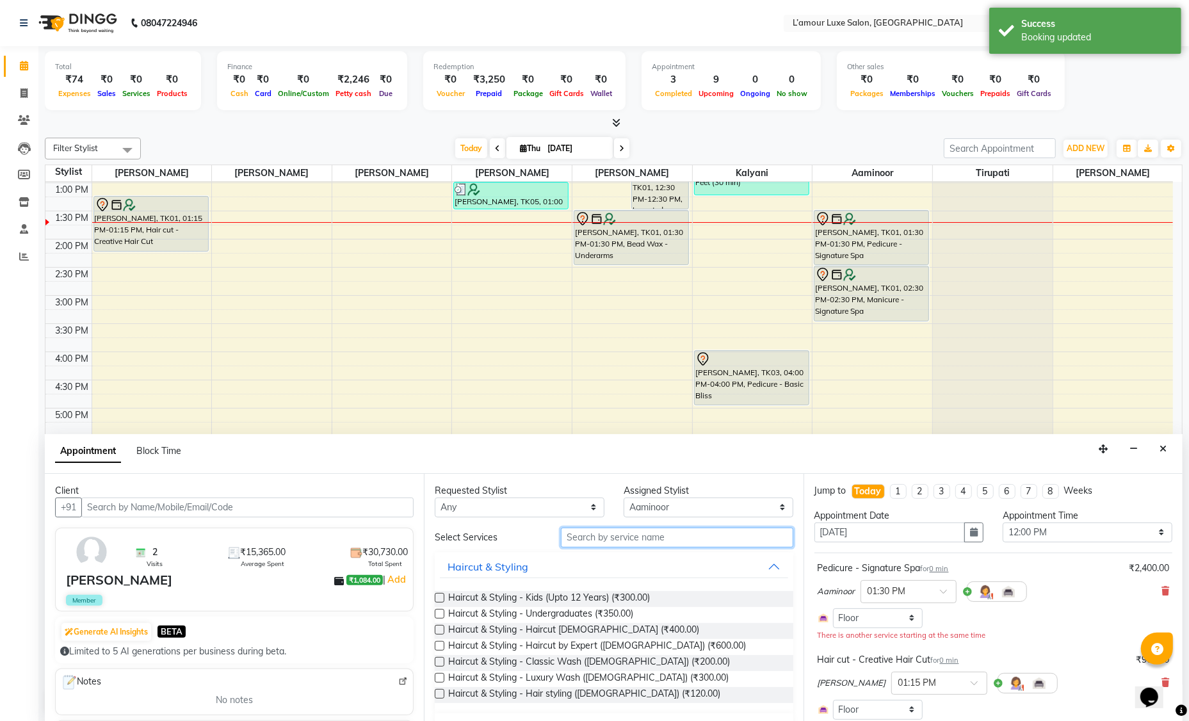
click at [593, 540] on input "text" at bounding box center [677, 537] width 232 height 20
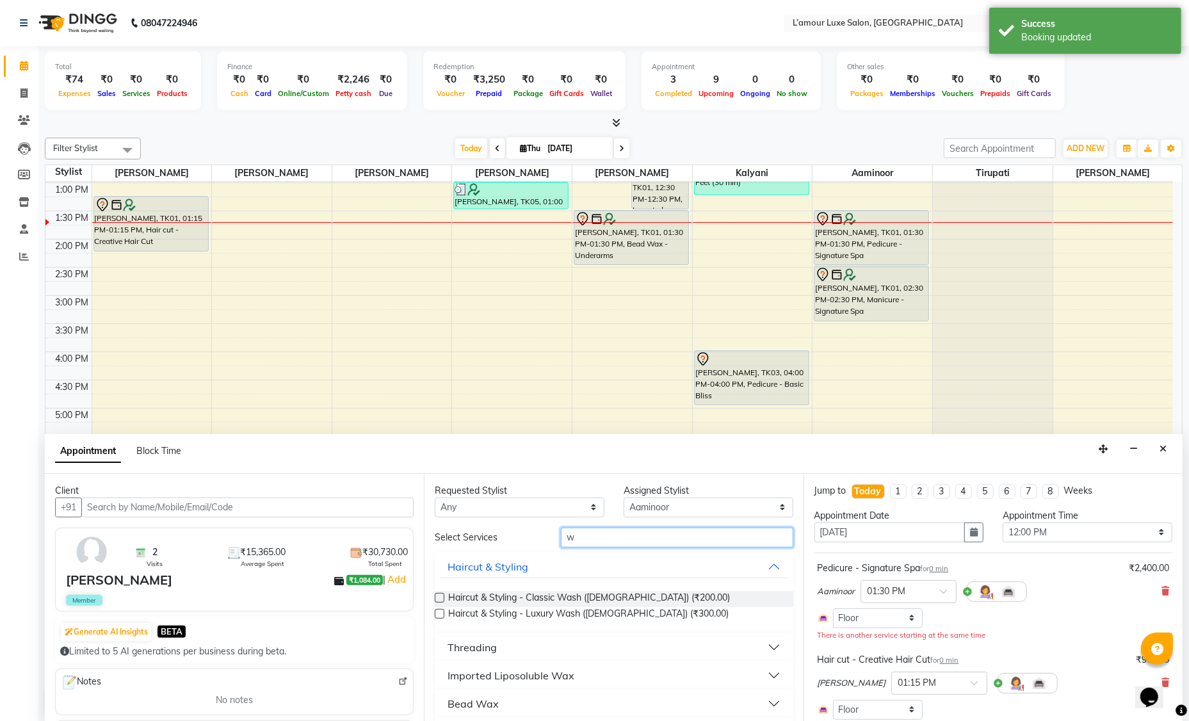
type input "w"
click at [658, 506] on select "Select Aaminoor [PERSON_NAME] [PERSON_NAME] [PERSON_NAME] [PERSON_NAME] [PERSON…" at bounding box center [708, 507] width 170 height 20
select select "66550"
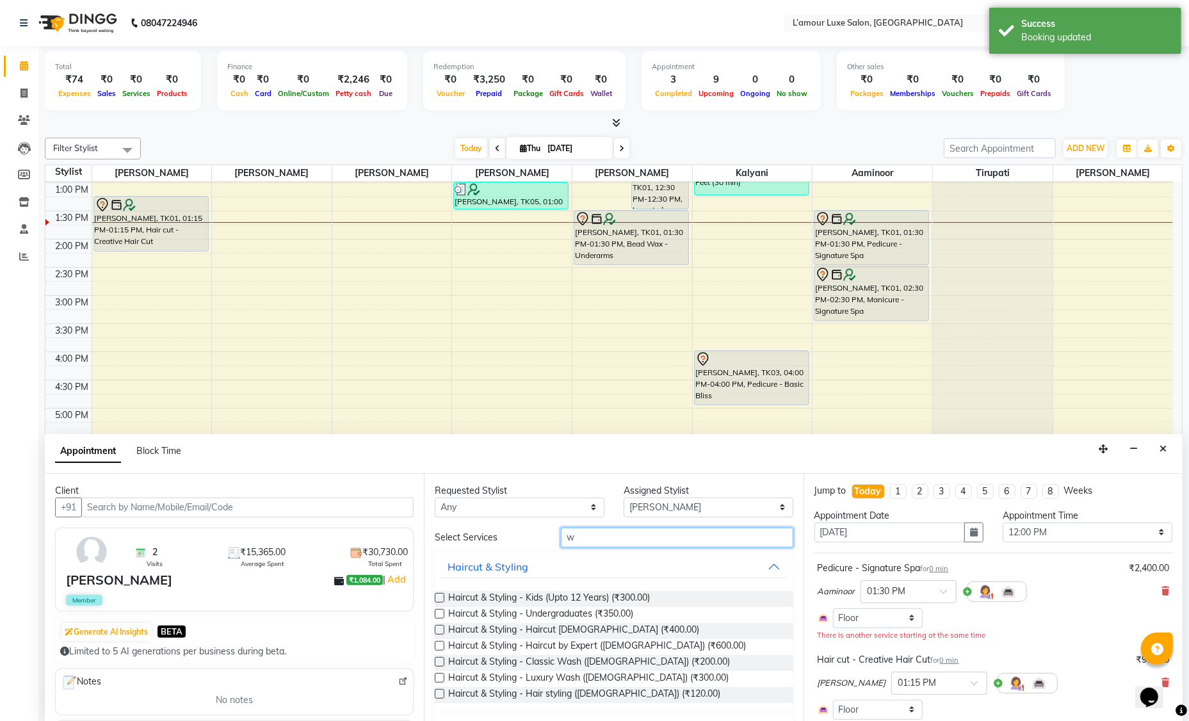
click at [595, 538] on input "w" at bounding box center [677, 537] width 232 height 20
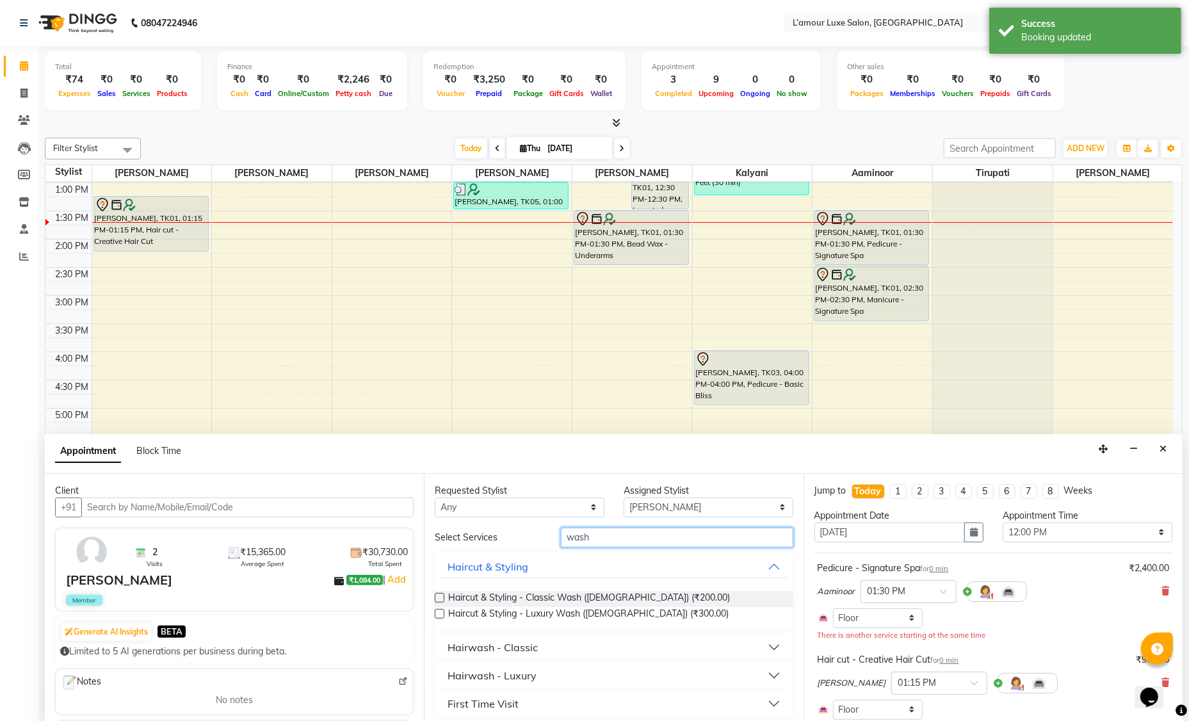
type input "wash"
click at [514, 670] on div "Hairwash - Luxury" at bounding box center [491, 675] width 89 height 15
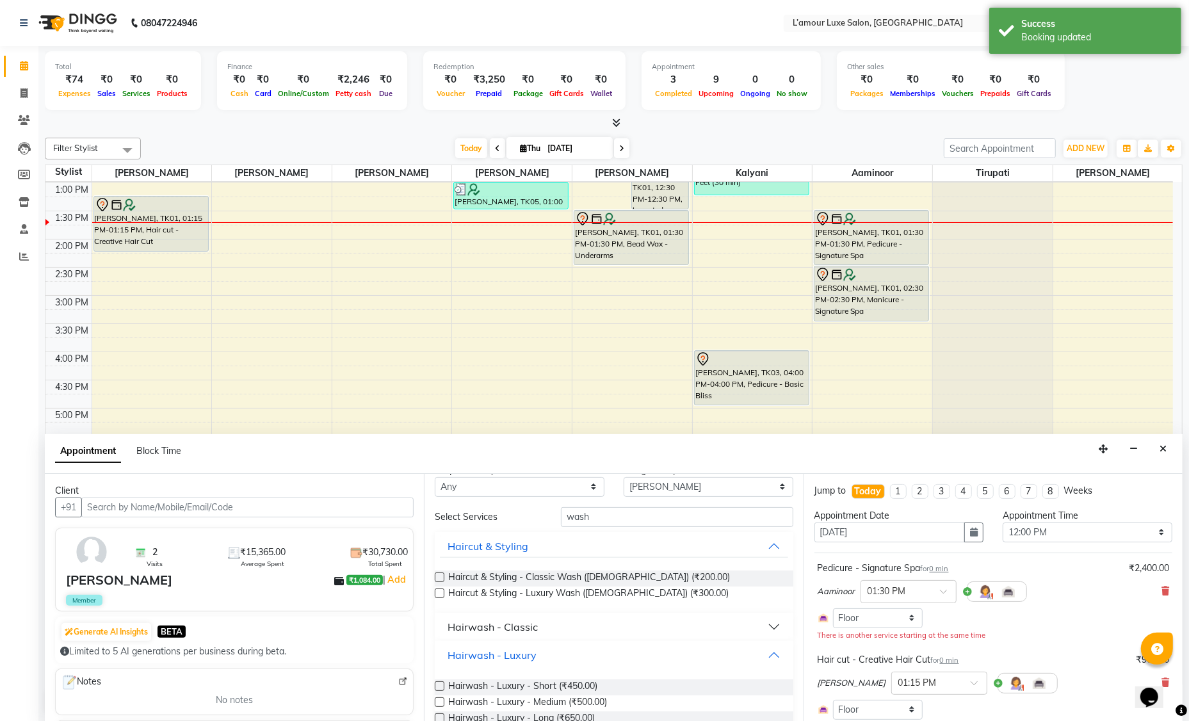
scroll to position [74, 0]
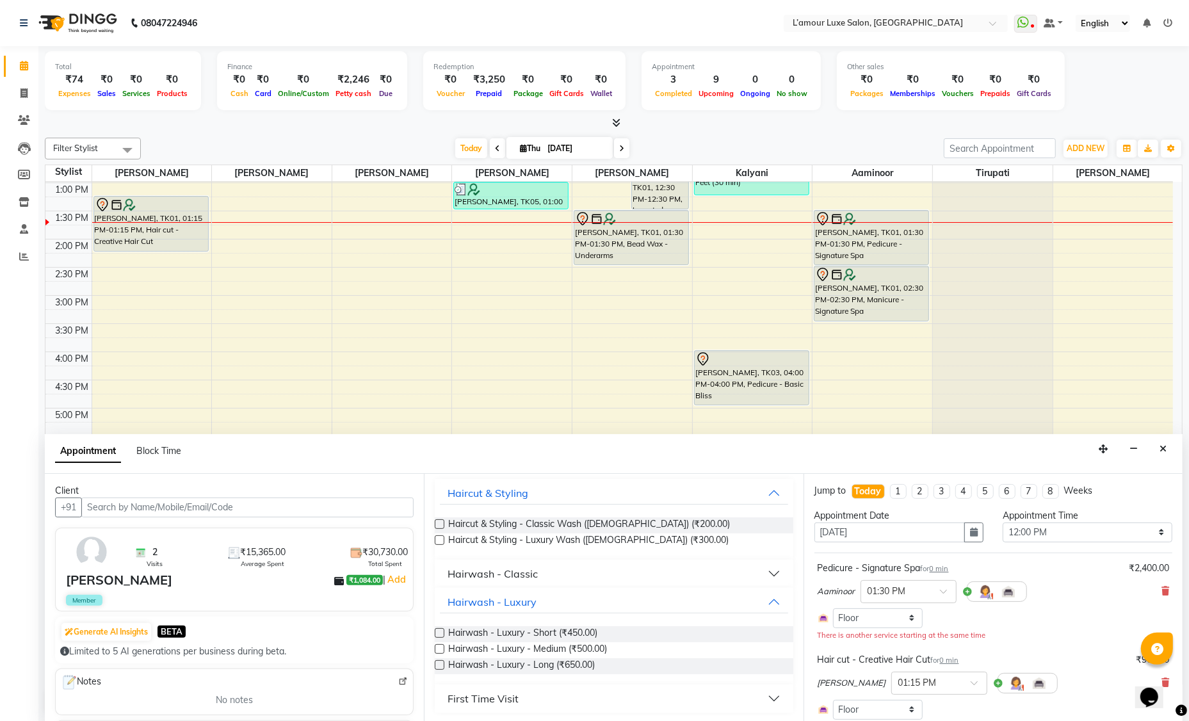
click at [439, 649] on label at bounding box center [440, 649] width 10 height 10
click at [439, 649] on input "checkbox" at bounding box center [439, 650] width 8 height 8
checkbox input "false"
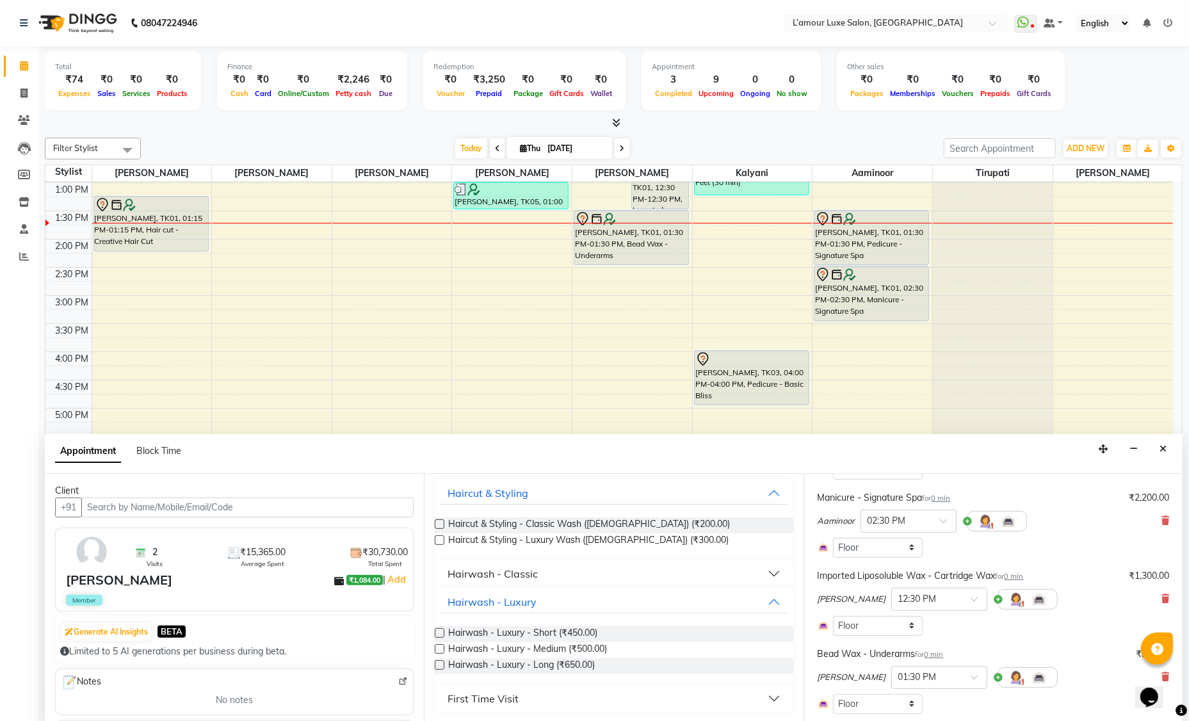
scroll to position [520, 0]
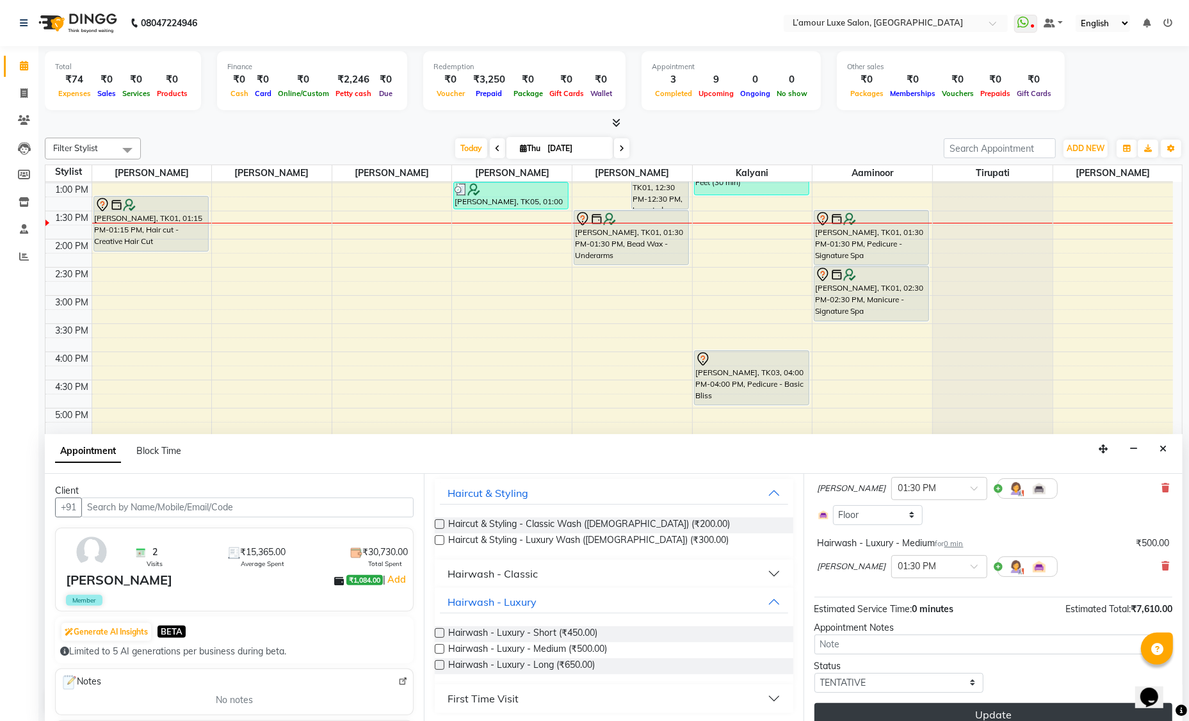
click at [893, 705] on button "Update" at bounding box center [993, 714] width 358 height 23
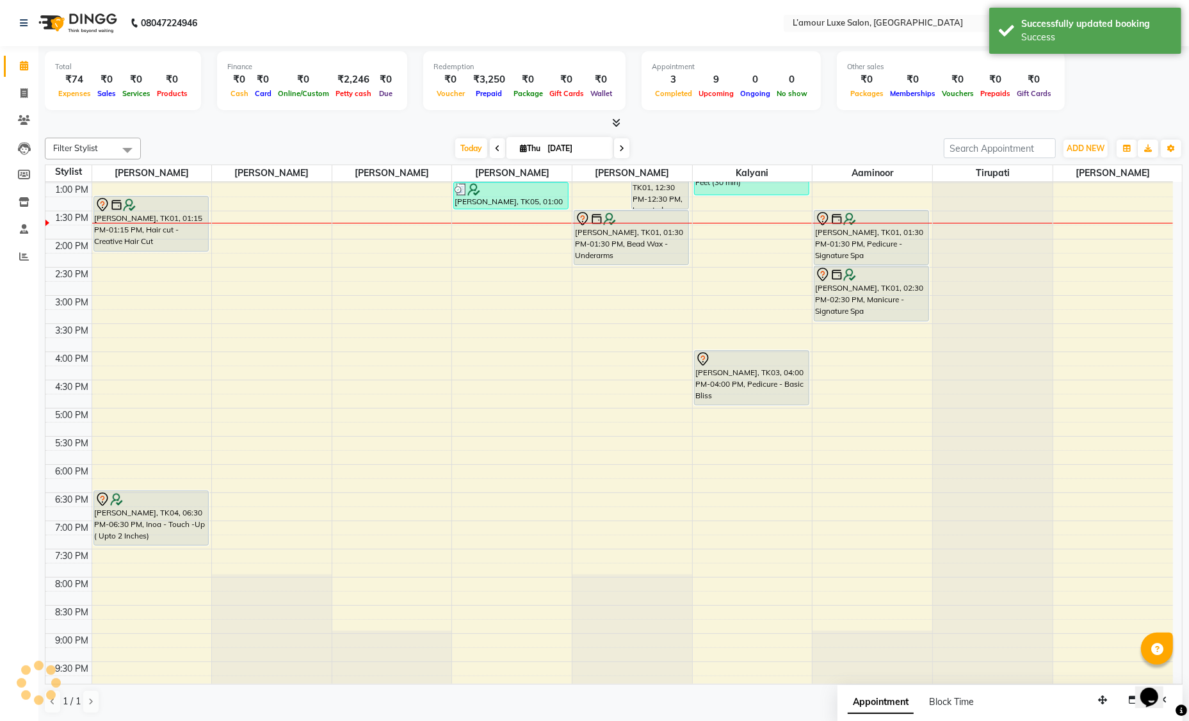
scroll to position [0, 0]
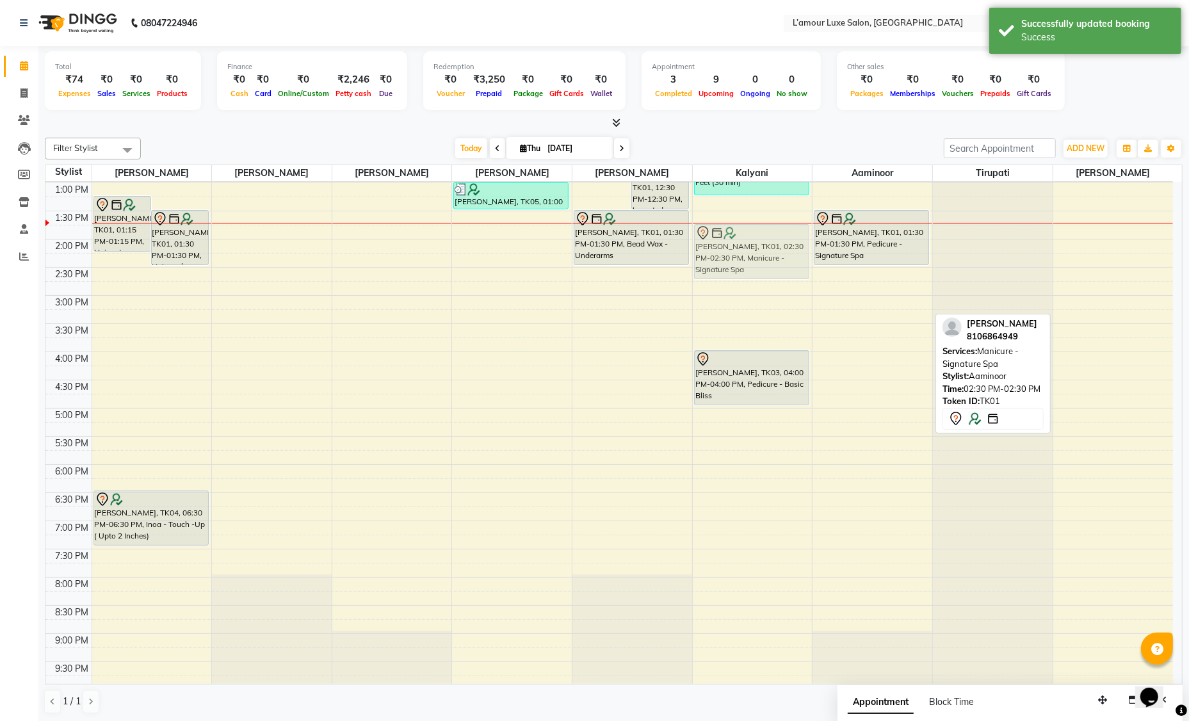
drag, startPoint x: 861, startPoint y: 287, endPoint x: 770, endPoint y: 248, distance: 99.5
click at [770, 248] on tr "Navneet, TK01, 01:15 PM-01:15 PM, Hair cut - Creative Hair Cut Navneet, TK01, 0…" at bounding box center [608, 324] width 1127 height 732
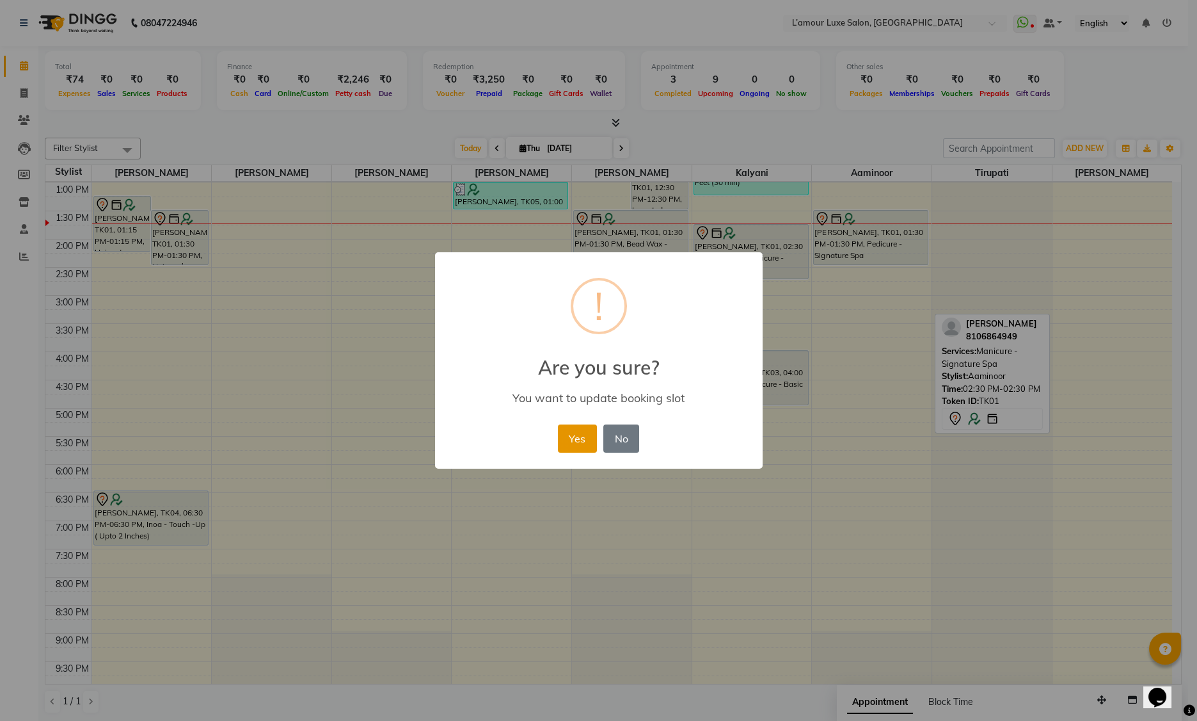
click at [575, 439] on button "Yes" at bounding box center [577, 438] width 39 height 28
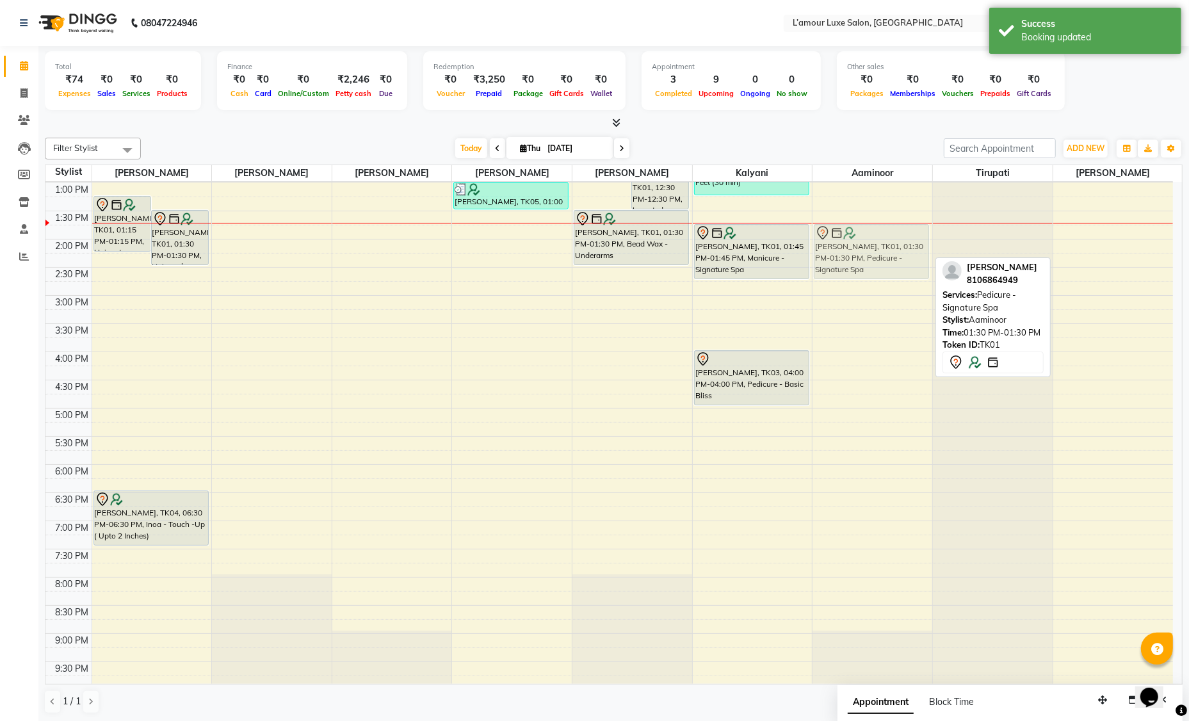
drag, startPoint x: 895, startPoint y: 241, endPoint x: 895, endPoint y: 256, distance: 14.7
click at [895, 256] on div "Navneet, TK01, 01:30 PM-01:30 PM, Pedicure - Signature Spa Navneet, TK01, 01:30…" at bounding box center [872, 324] width 120 height 732
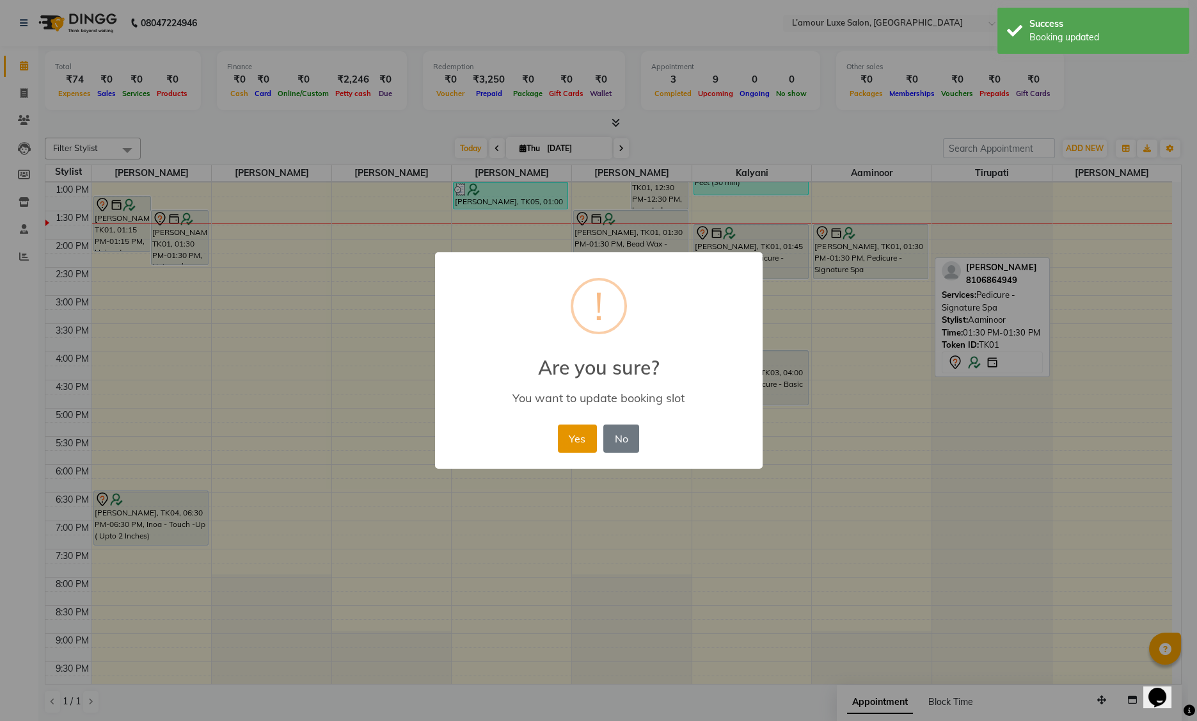
click at [575, 433] on button "Yes" at bounding box center [577, 438] width 39 height 28
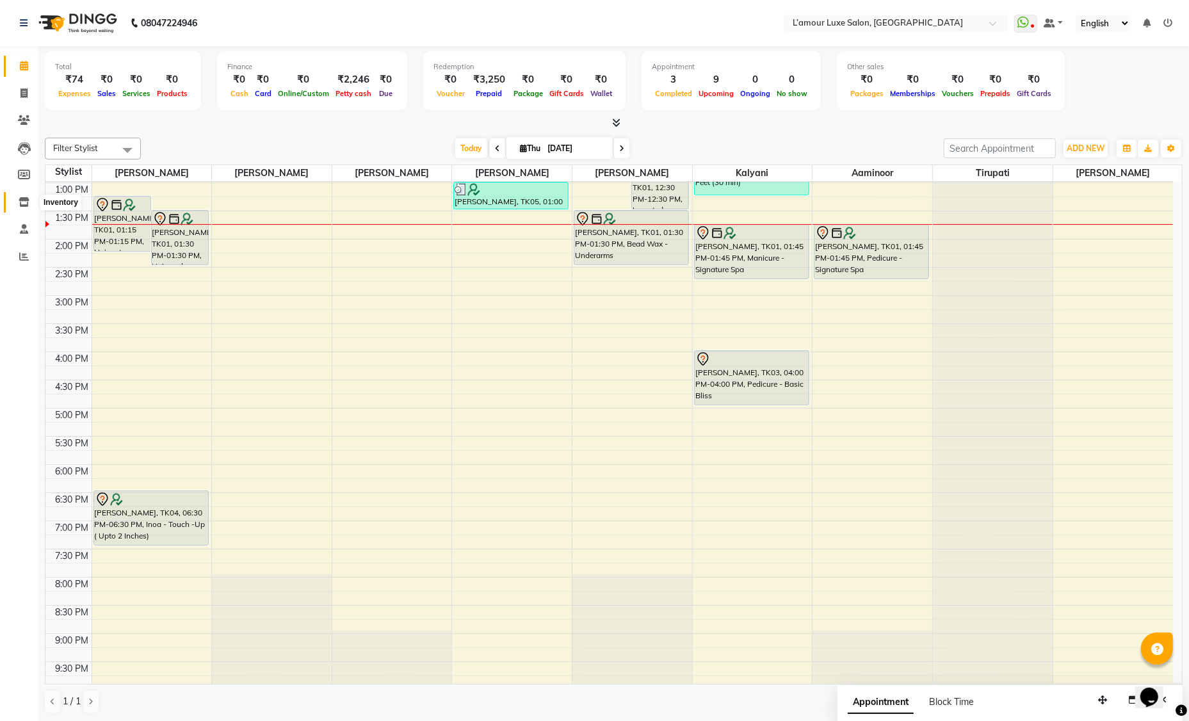
click at [28, 204] on icon at bounding box center [24, 202] width 11 height 10
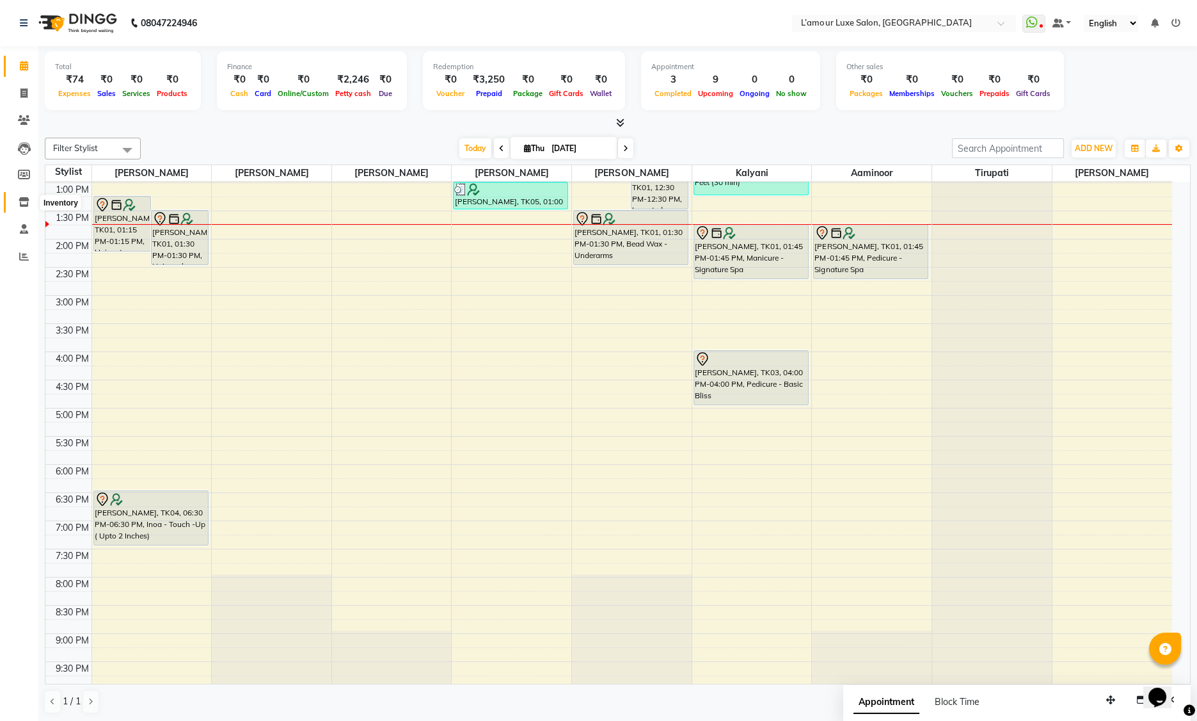
select select
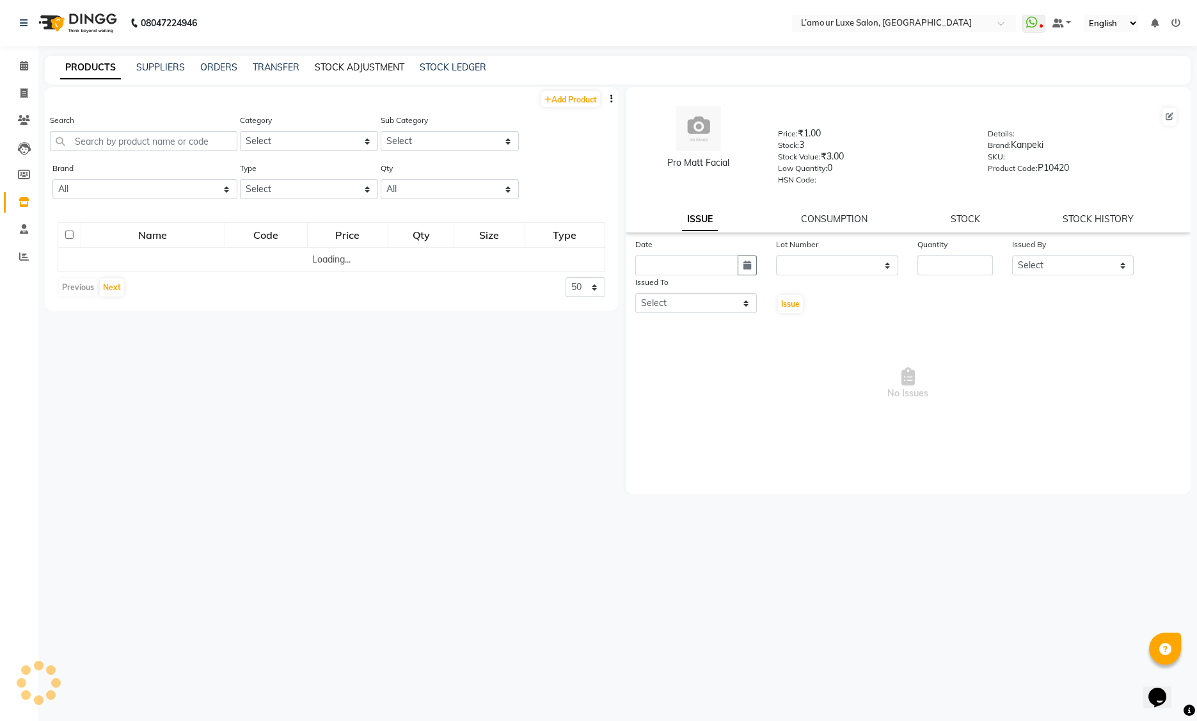
click at [342, 70] on link "STOCK ADJUSTMENT" at bounding box center [360, 67] width 90 height 12
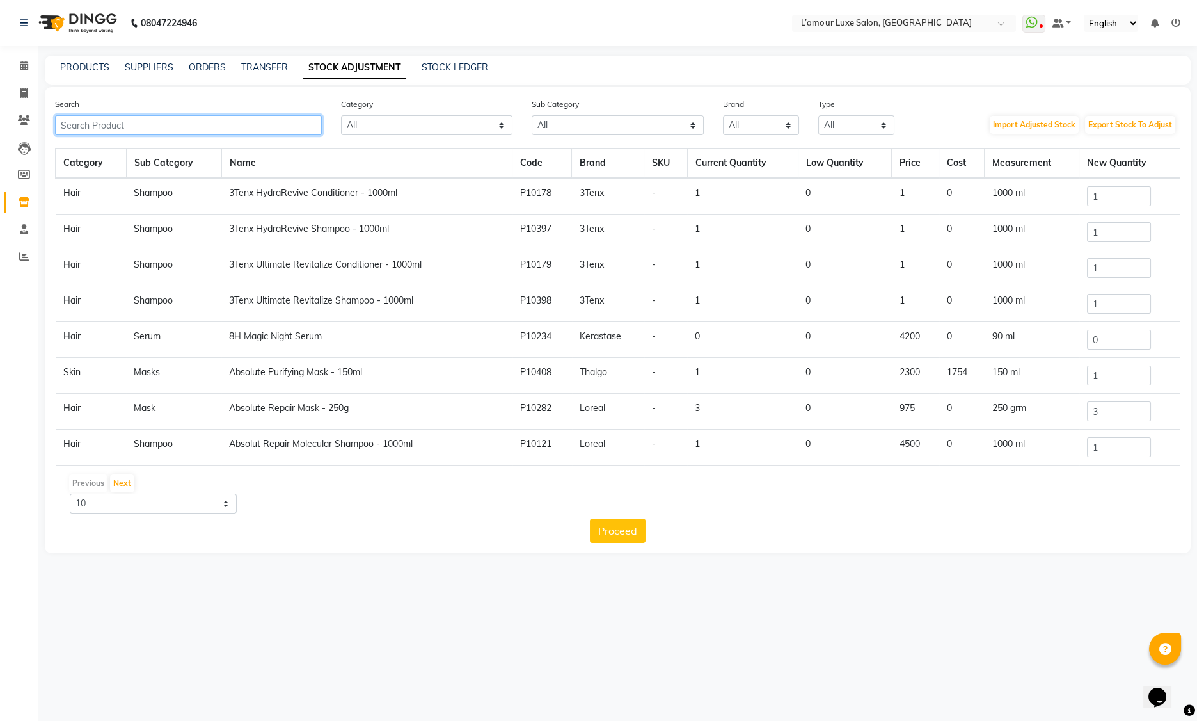
click at [190, 125] on input "text" at bounding box center [188, 125] width 267 height 20
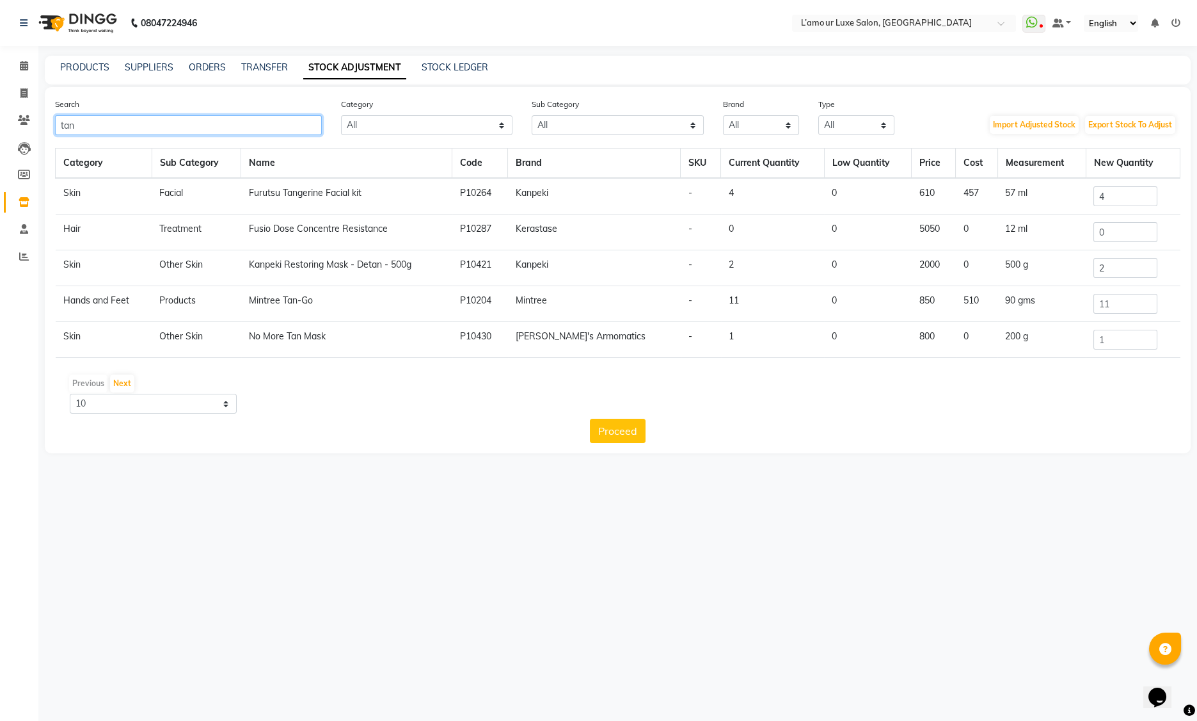
type input "tan"
drag, startPoint x: 1137, startPoint y: 310, endPoint x: 1060, endPoint y: 300, distance: 78.2
click at [1060, 300] on tr "Hands and Feet Products Mintree Tan-Go P10204 Mintree - 11 0 850 510 90 gms 11" at bounding box center [618, 304] width 1125 height 36
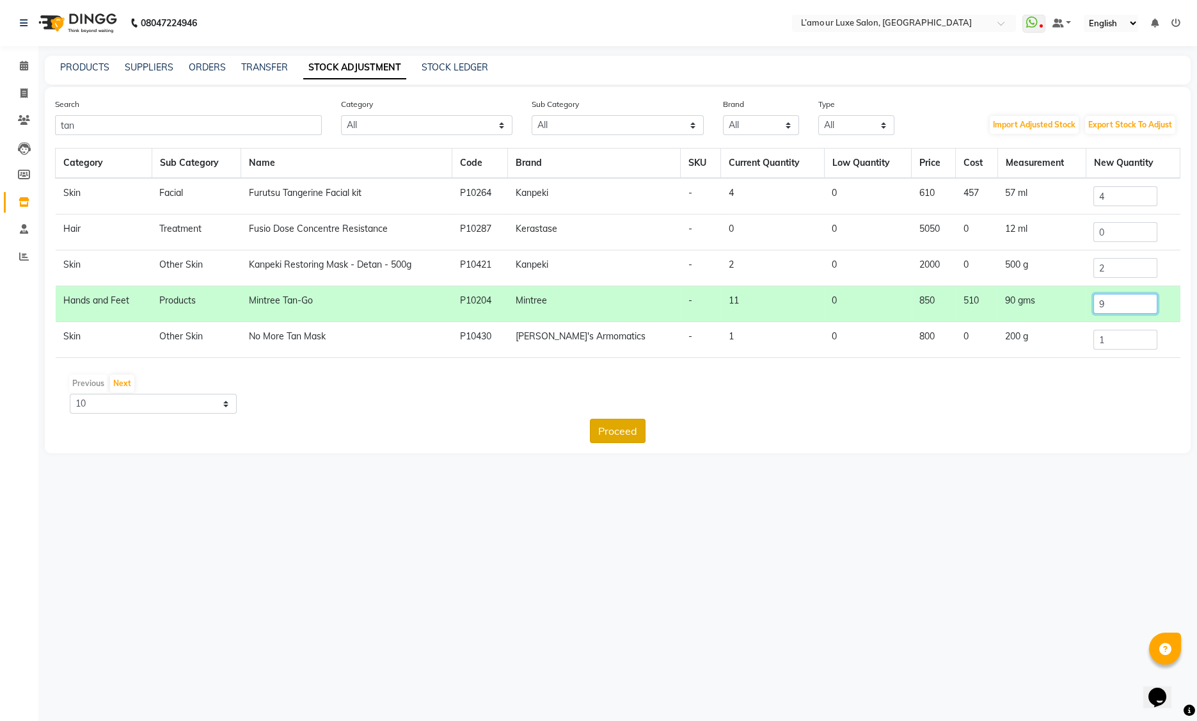
type input "9"
click at [623, 439] on button "Proceed" at bounding box center [618, 431] width 56 height 24
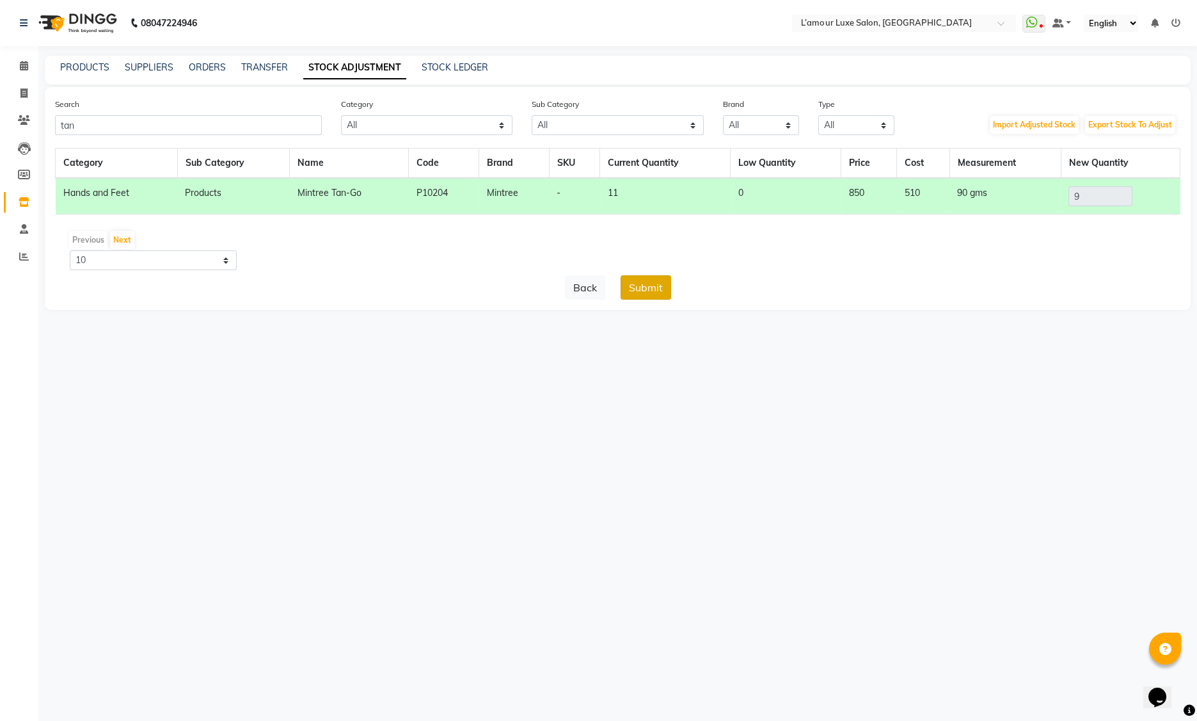
click at [641, 296] on button "Submit" at bounding box center [646, 287] width 51 height 24
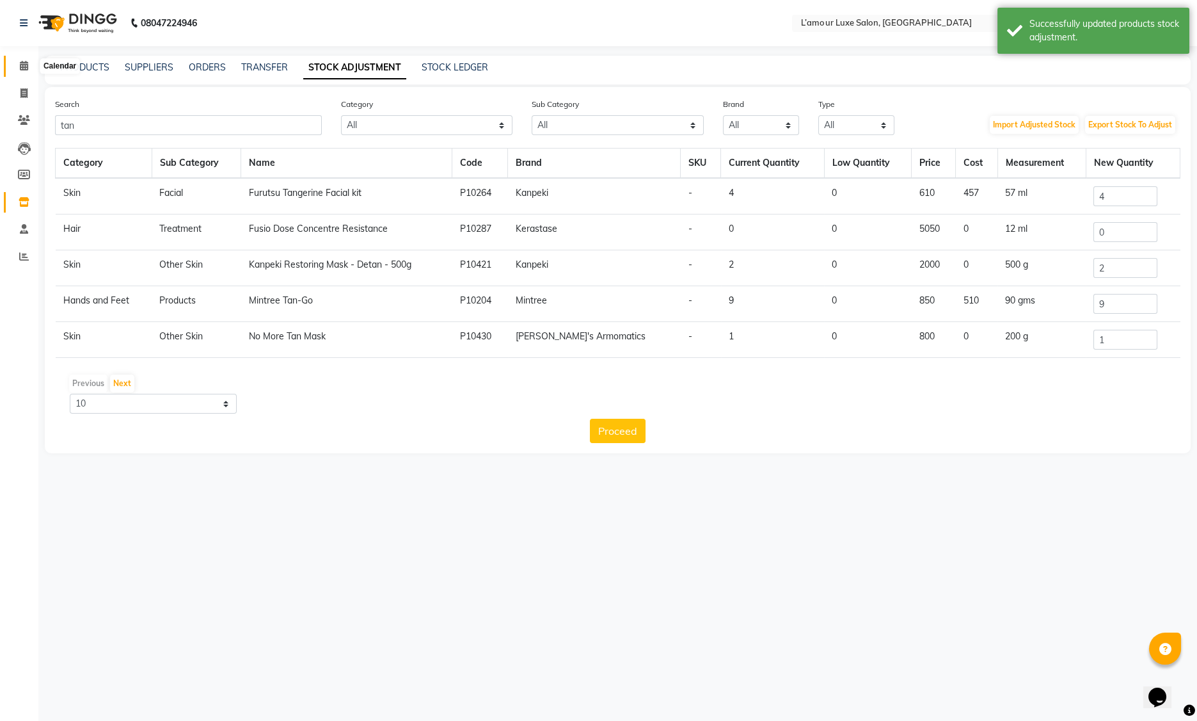
click at [26, 63] on icon at bounding box center [24, 66] width 8 height 10
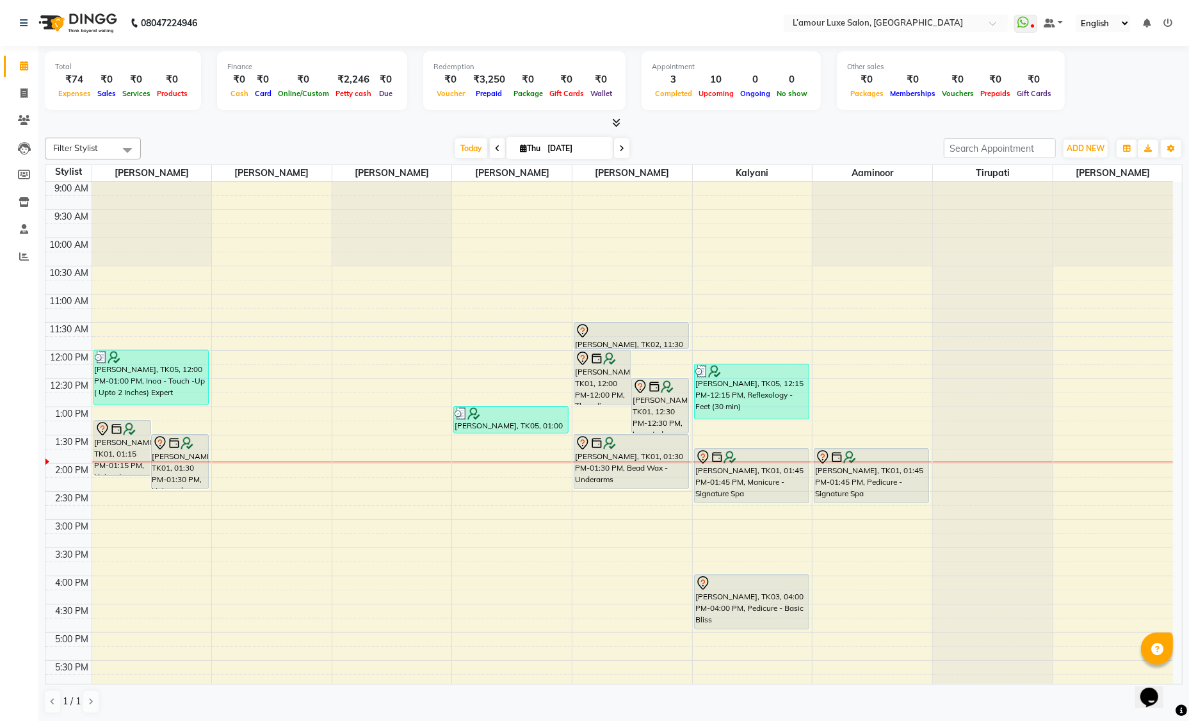
click at [348, 291] on div "9:00 AM 9:30 AM 10:00 AM 10:30 AM 11:00 AM 11:30 AM 12:00 PM 12:30 PM 1:00 PM 1…" at bounding box center [608, 548] width 1127 height 732
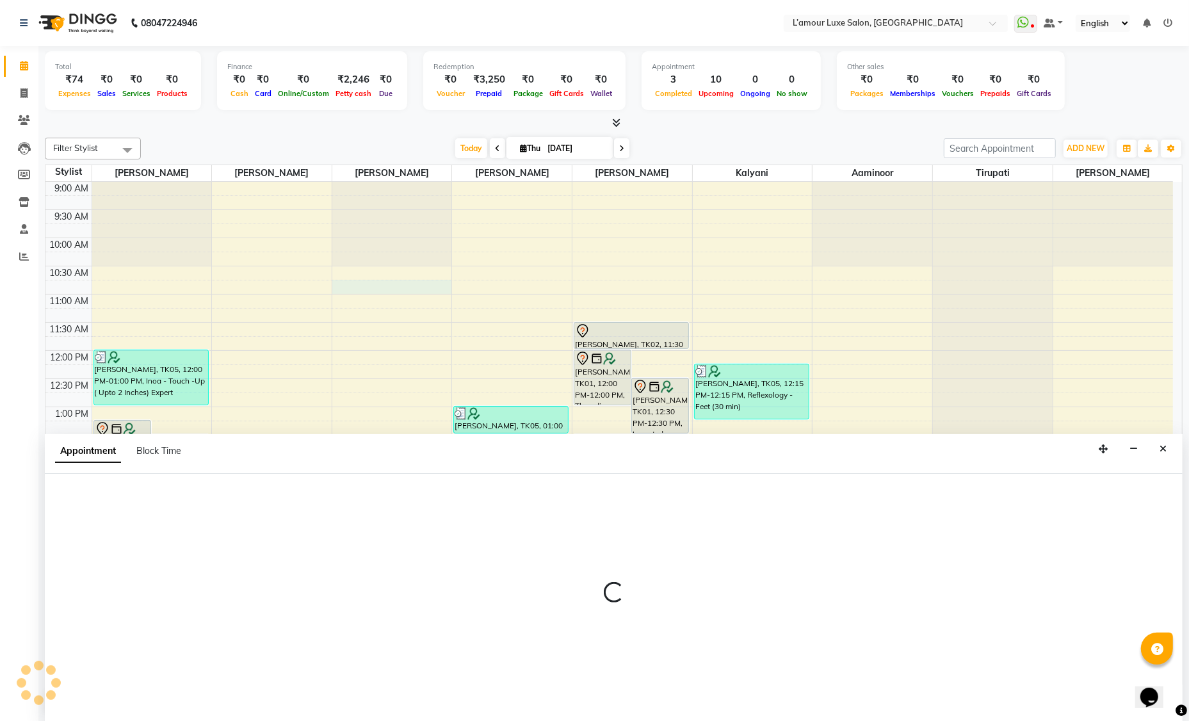
select select "79012"
select select "645"
select select "tentative"
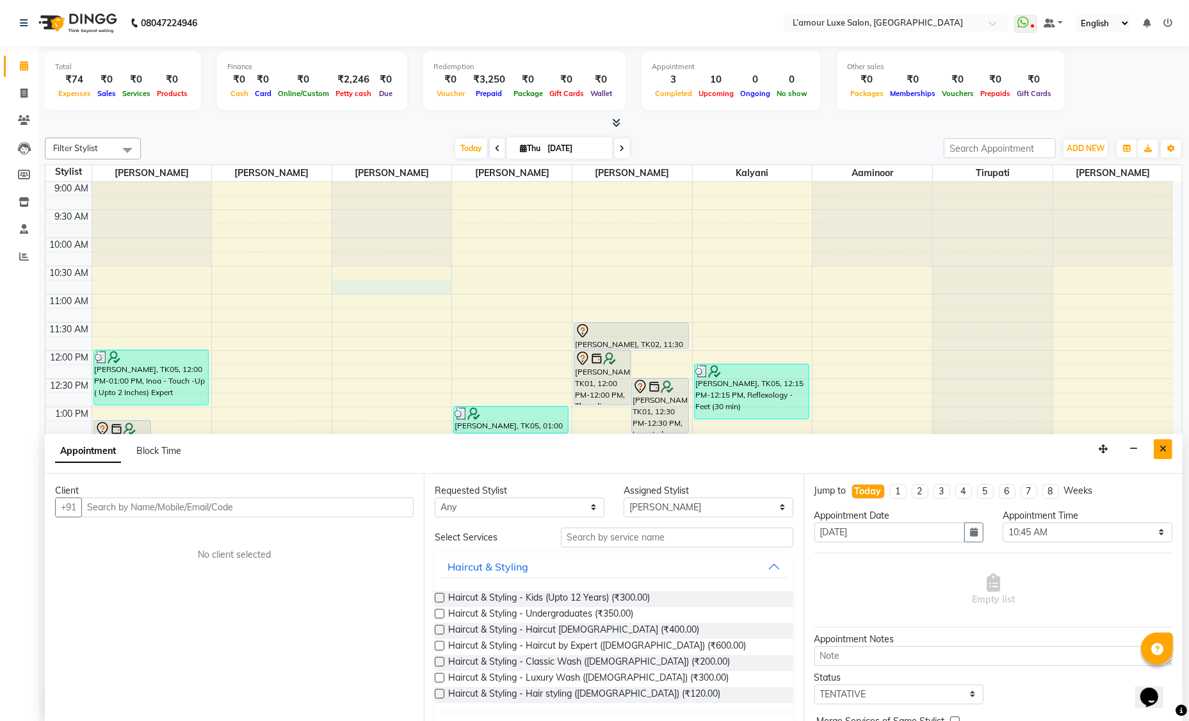
click at [1168, 445] on button "Close" at bounding box center [1162, 449] width 19 height 20
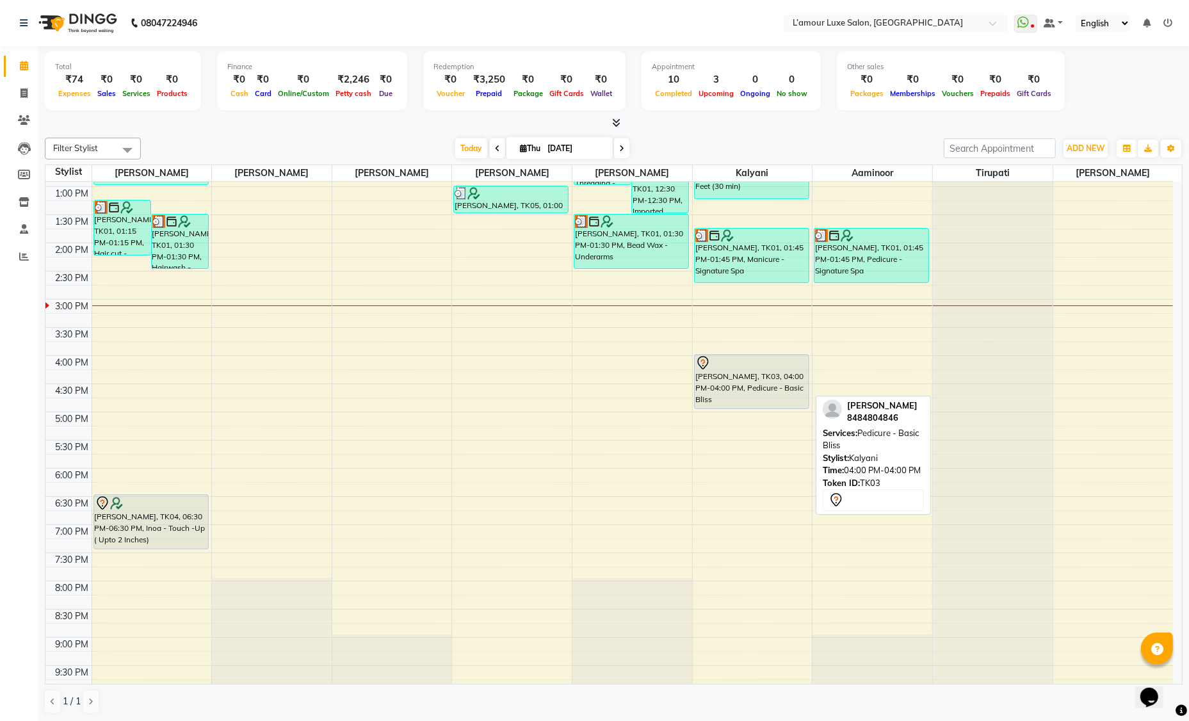
scroll to position [218, 0]
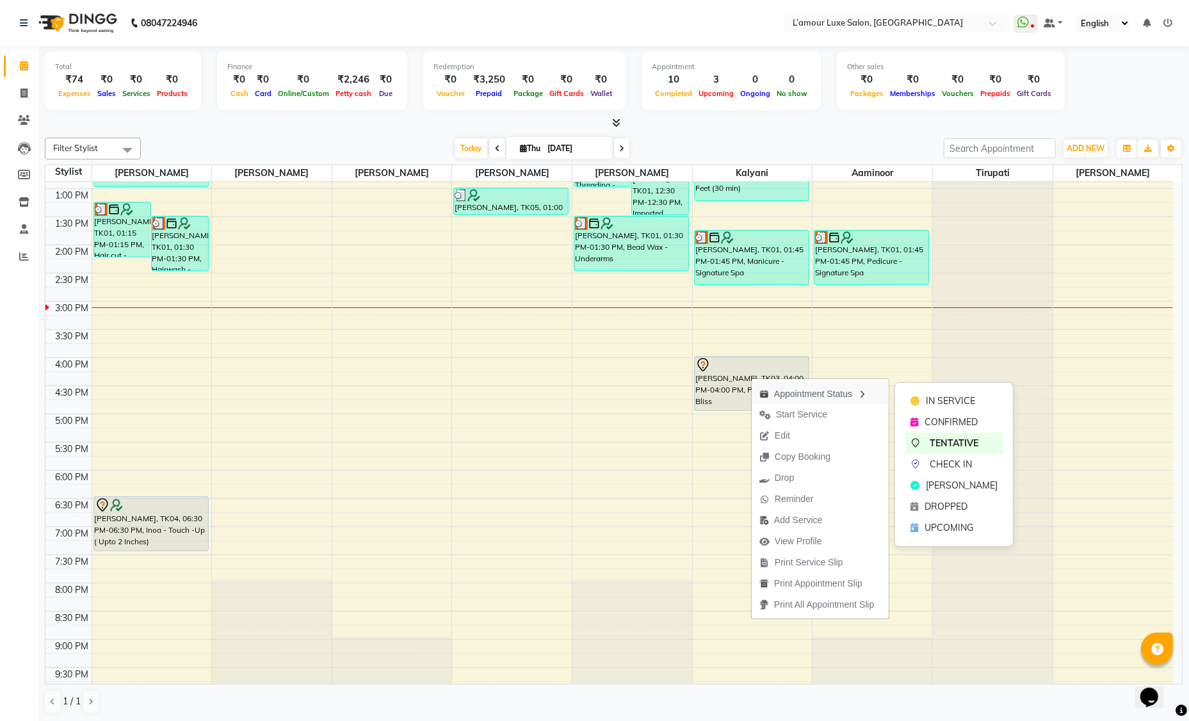
click at [797, 392] on div "Appointment Status" at bounding box center [819, 393] width 137 height 22
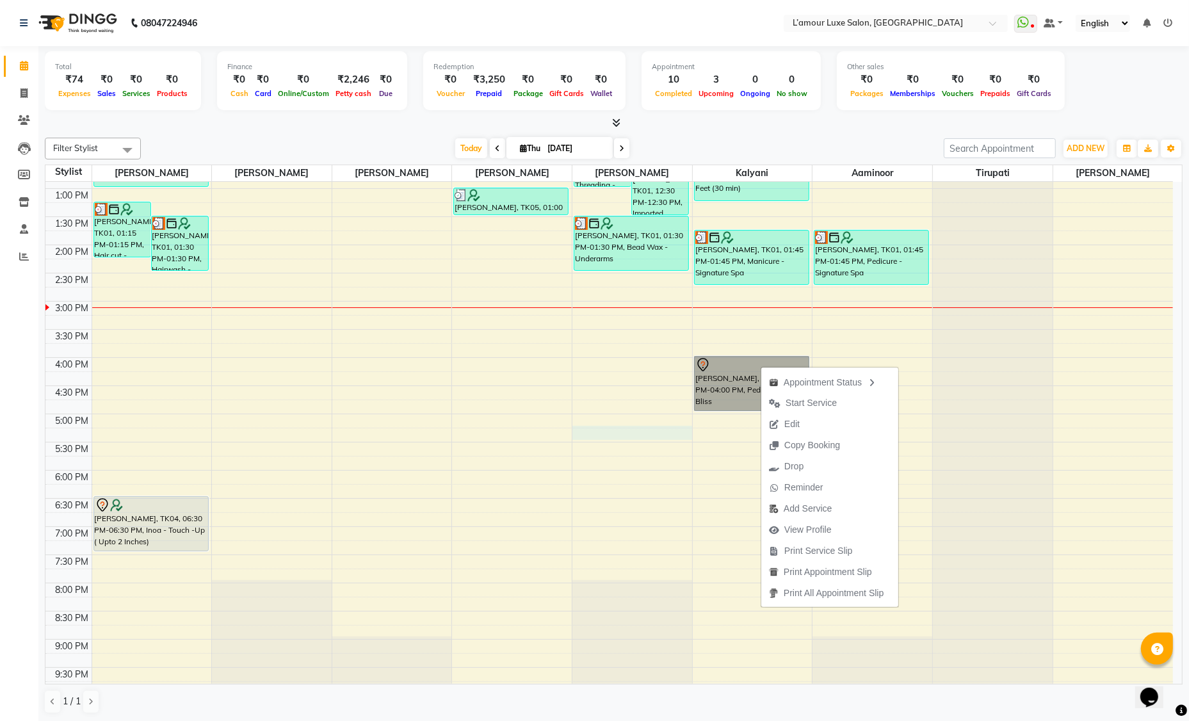
click at [667, 438] on div "9:00 AM 9:30 AM 10:00 AM 10:30 AM 11:00 AM 11:30 AM 12:00 PM 12:30 PM 1:00 PM 1…" at bounding box center [608, 330] width 1127 height 732
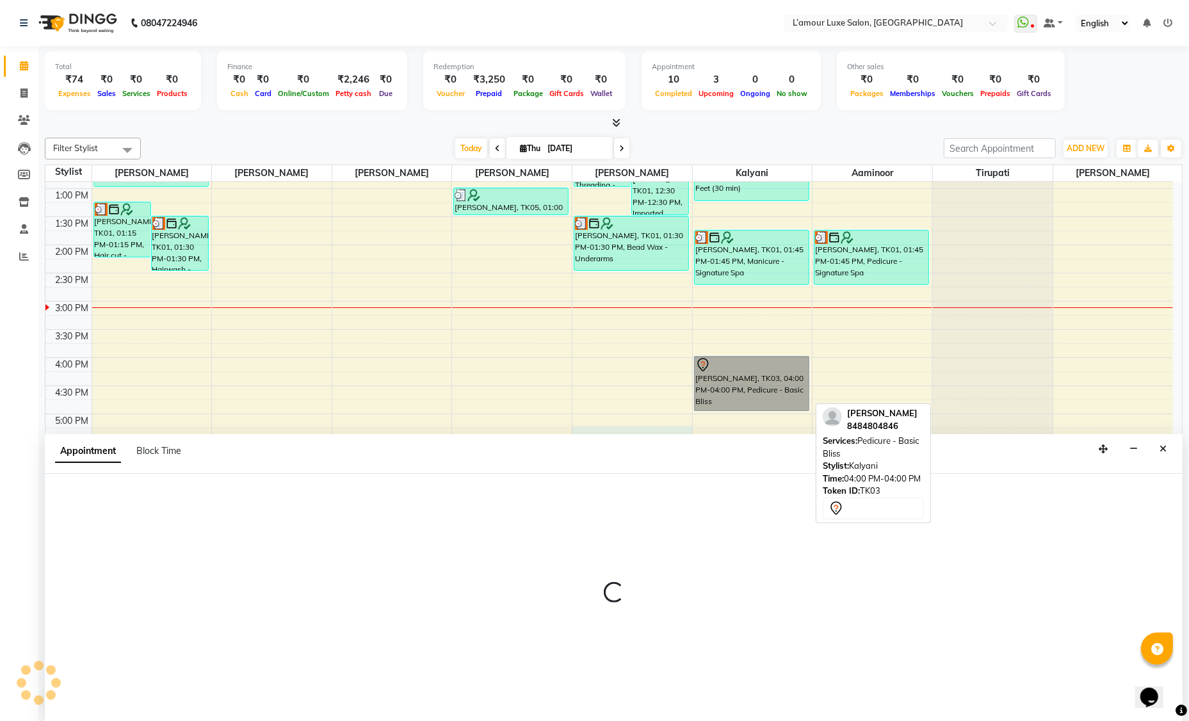
select select "63032"
select select "tentative"
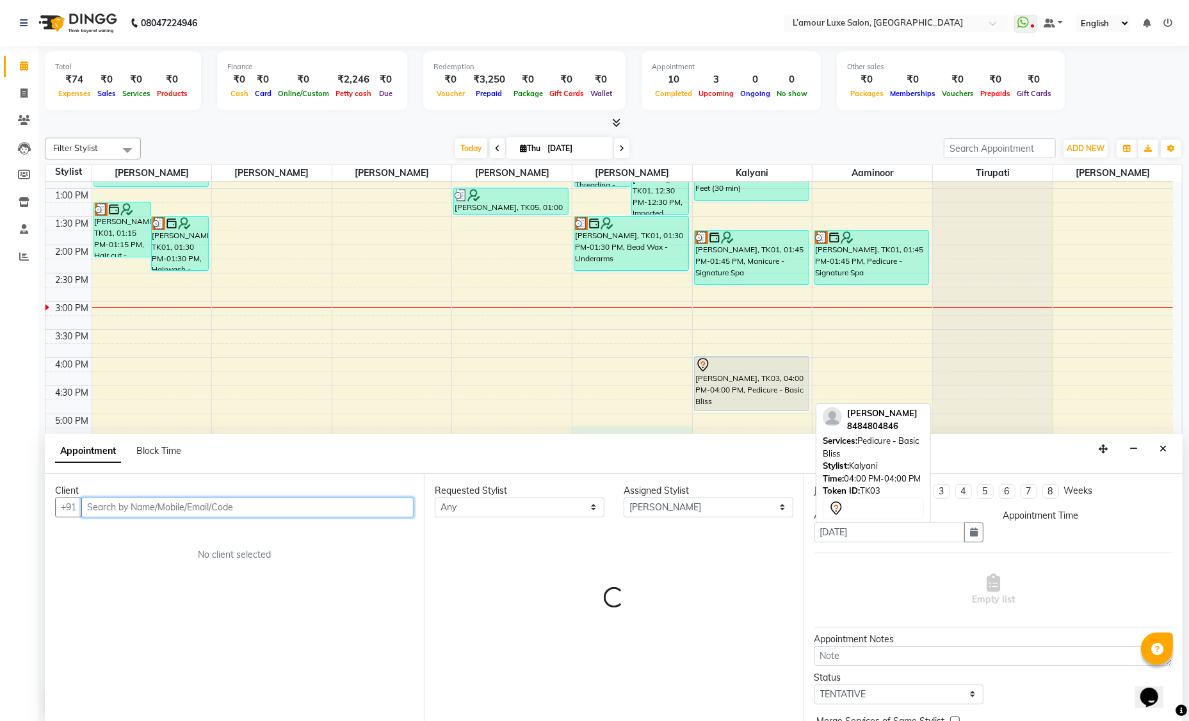
select select "1035"
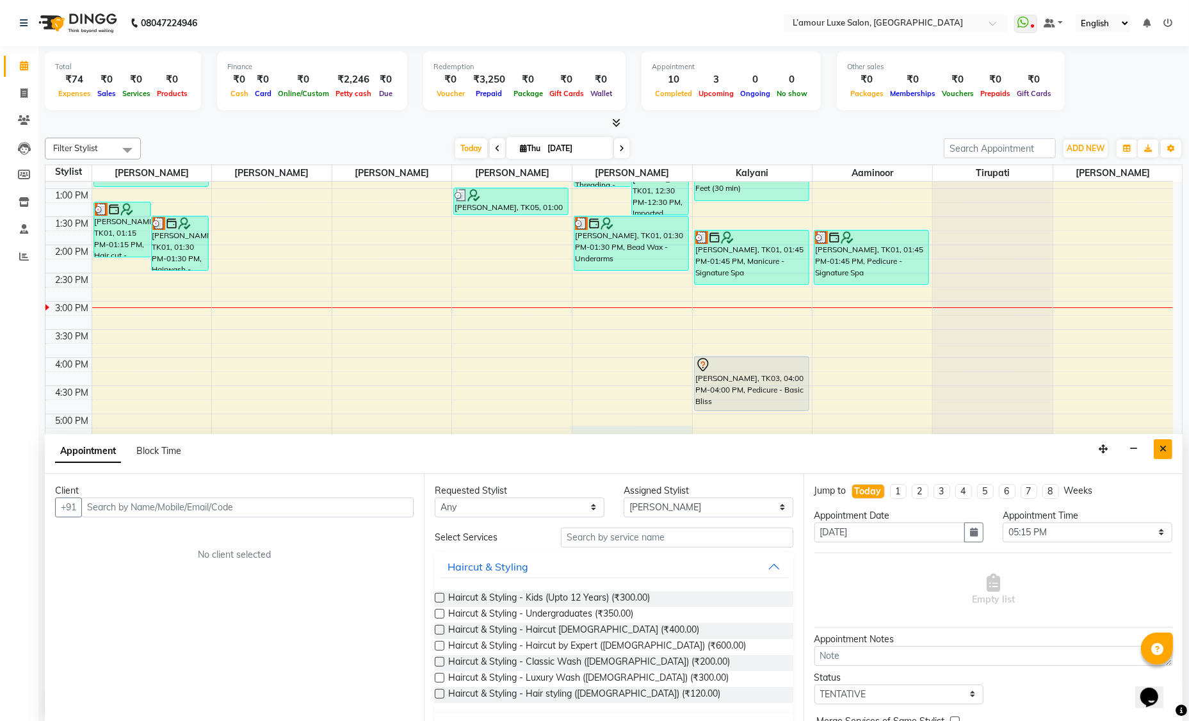
click at [1165, 449] on icon "Close" at bounding box center [1162, 448] width 7 height 9
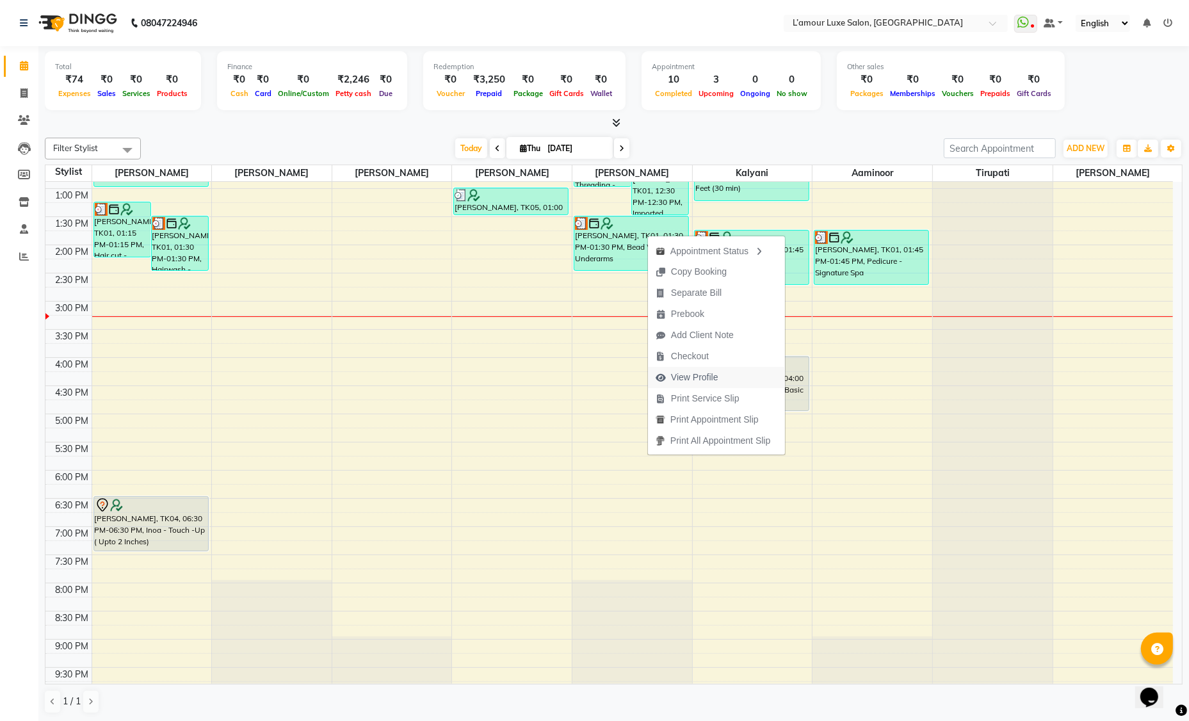
click at [682, 375] on span "View Profile" at bounding box center [694, 377] width 47 height 13
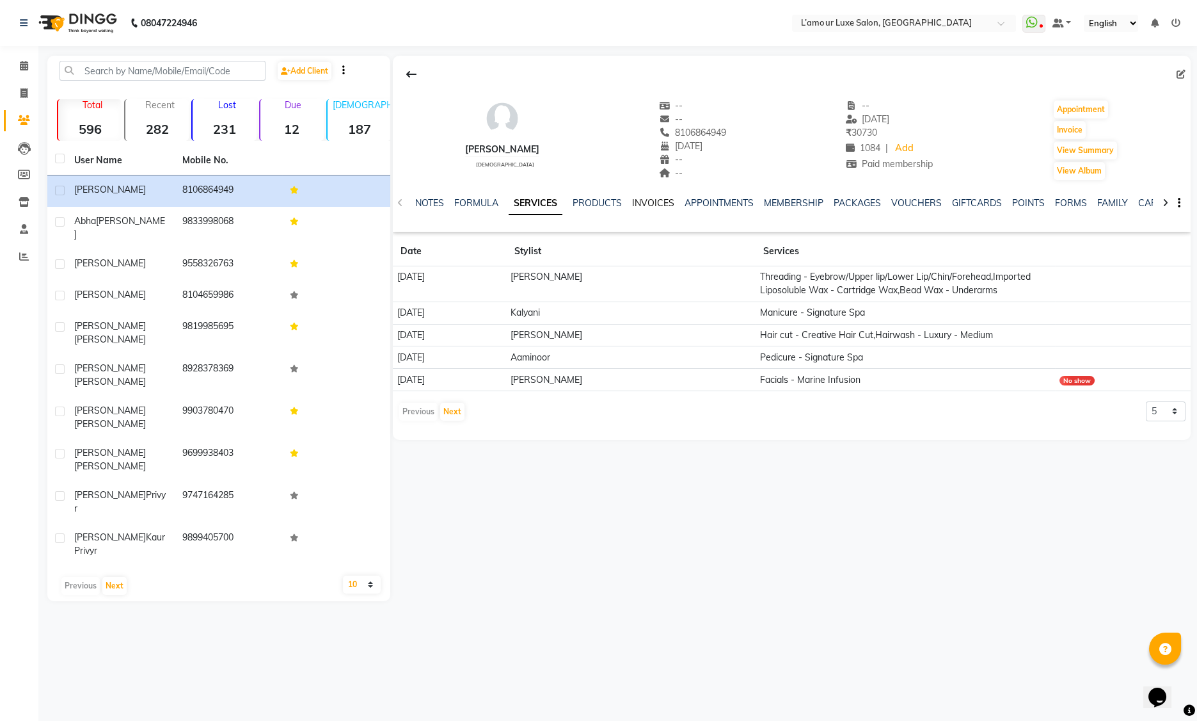
click at [636, 198] on link "INVOICES" at bounding box center [653, 203] width 42 height 12
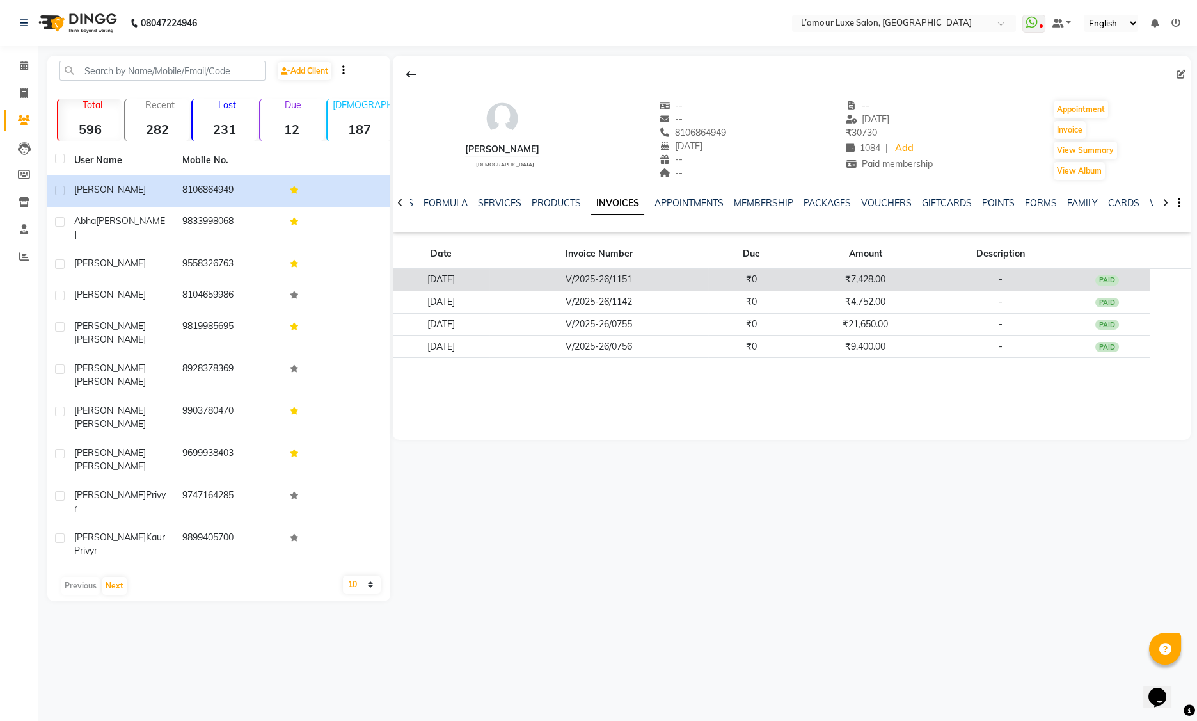
click at [1107, 279] on div "PAID" at bounding box center [1108, 280] width 24 height 10
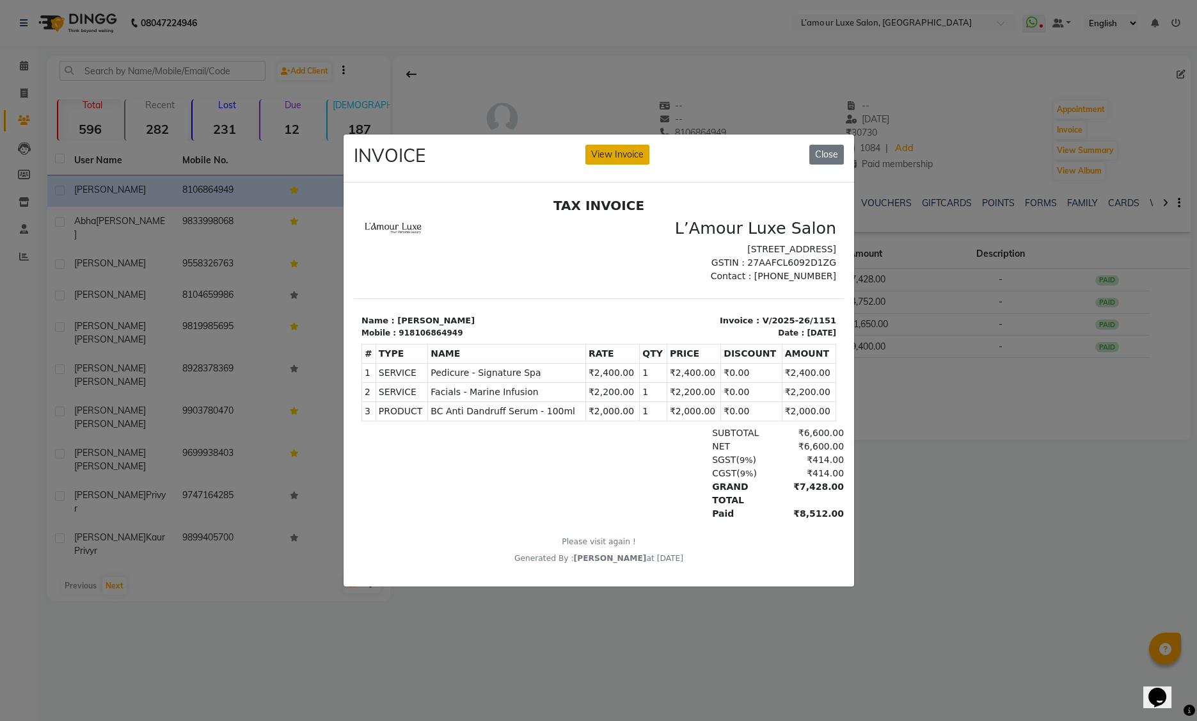
click at [621, 150] on button "View Invoice" at bounding box center [618, 155] width 64 height 20
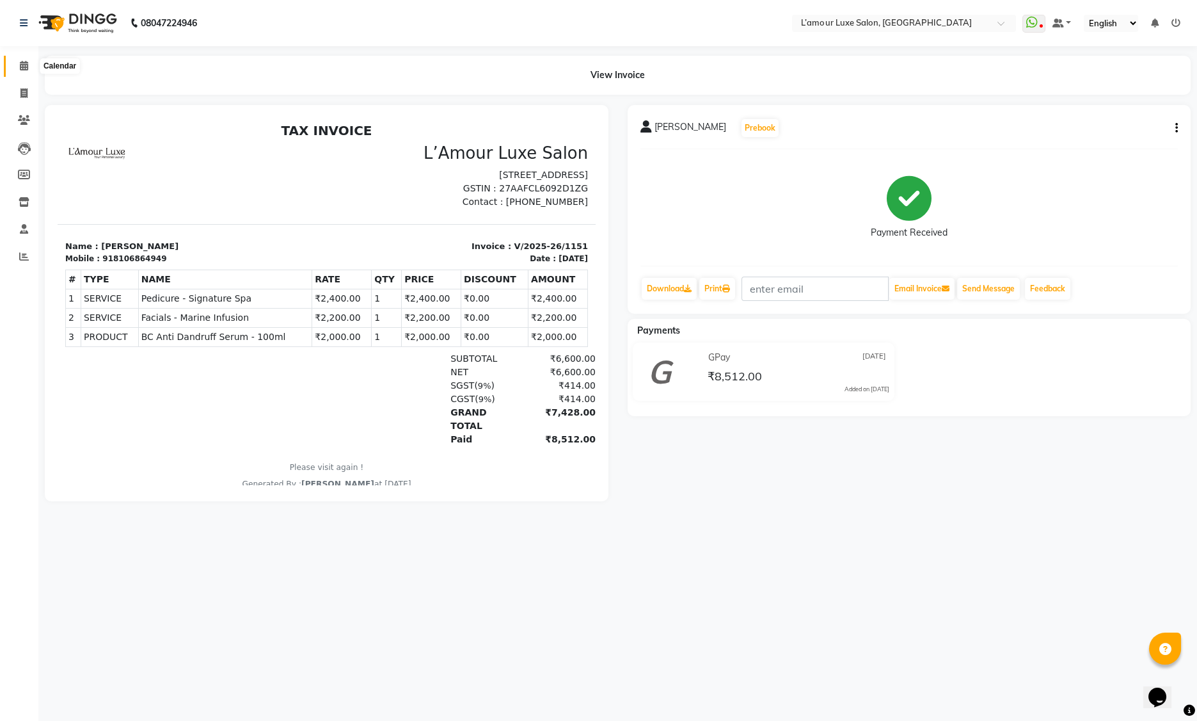
click at [26, 69] on icon at bounding box center [24, 66] width 8 height 10
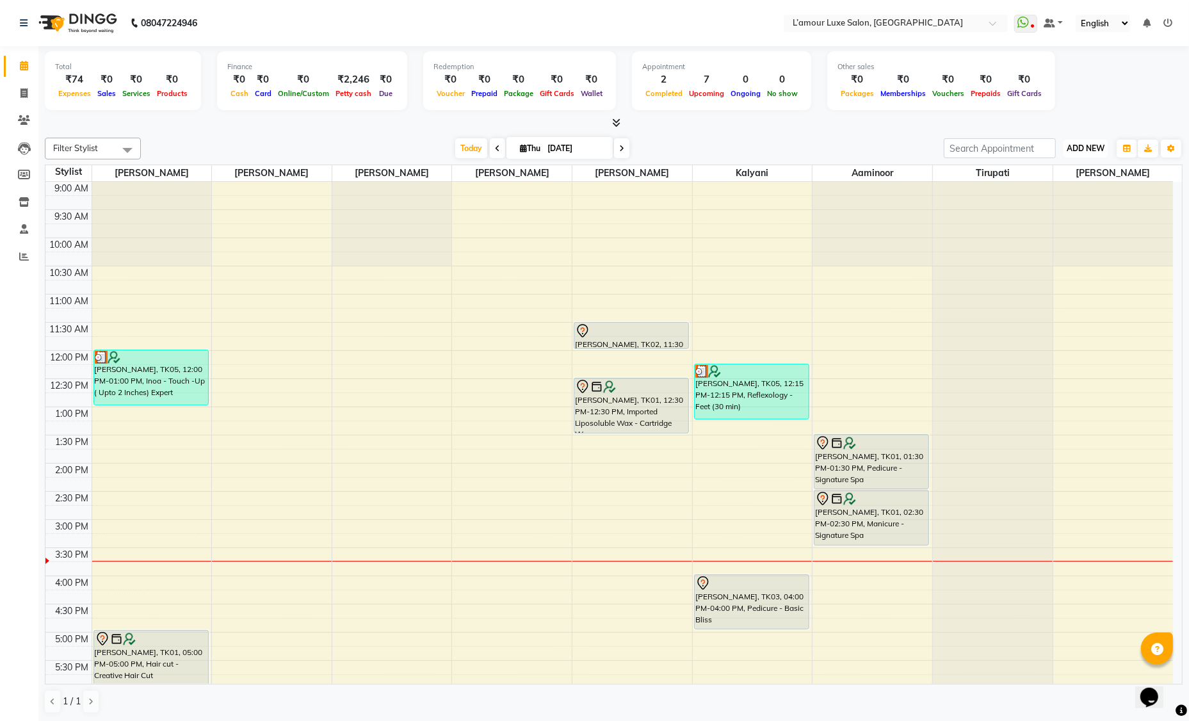
click at [1070, 148] on span "ADD NEW" at bounding box center [1085, 148] width 38 height 10
click at [1058, 201] on link "Add Expense" at bounding box center [1055, 205] width 101 height 17
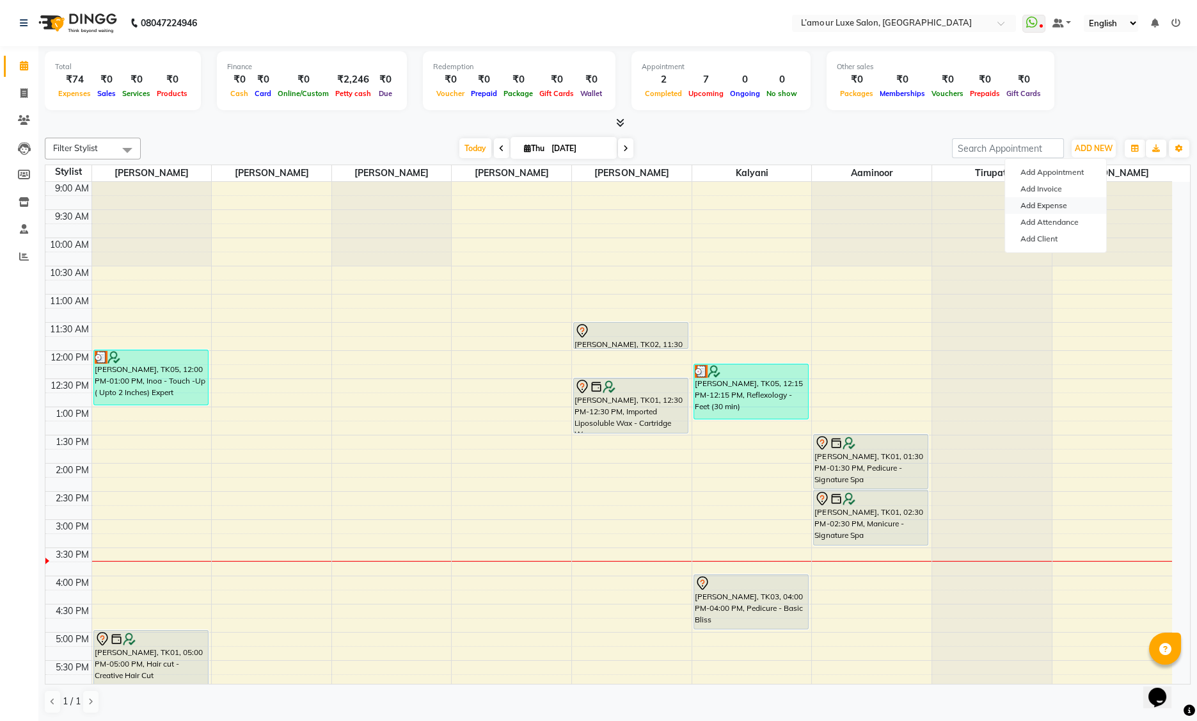
select select "1"
select select "6414"
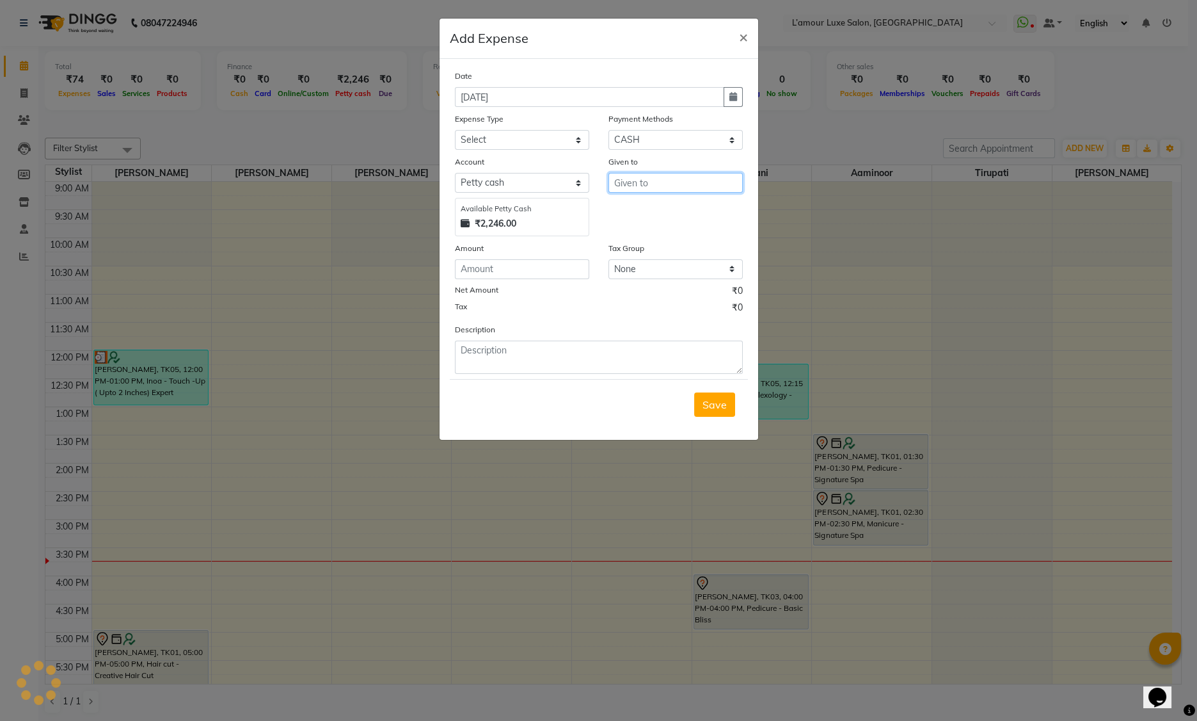
click at [662, 184] on input "text" at bounding box center [676, 183] width 134 height 20
click at [650, 206] on ngb-highlight "Rav i [PERSON_NAME]" at bounding box center [678, 210] width 107 height 13
type input "[PERSON_NAME]"
click at [529, 143] on select "Select Advance Salary Bank charges Car maintenance Cash transfer to bank Cash t…" at bounding box center [522, 140] width 134 height 20
select select "17"
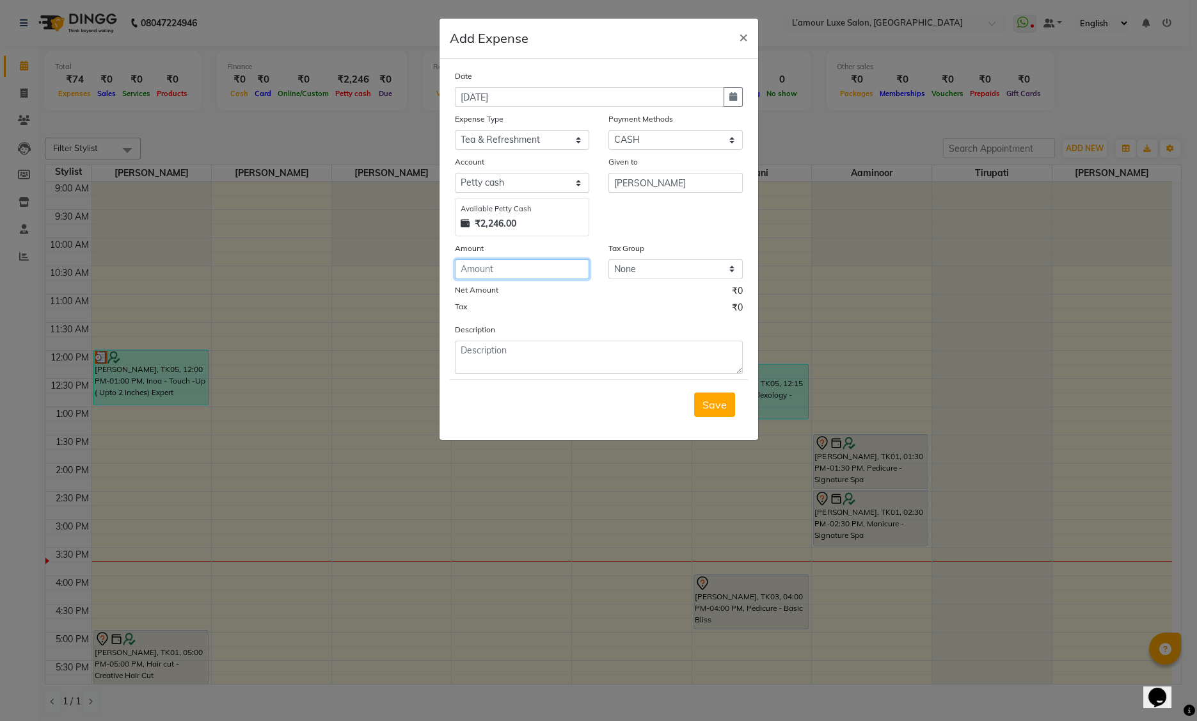
click at [513, 276] on input "number" at bounding box center [522, 269] width 134 height 20
type input "80"
click at [513, 371] on textarea at bounding box center [599, 356] width 288 height 33
type textarea "Sandwich for client"
click at [714, 408] on span "Save" at bounding box center [715, 404] width 24 height 13
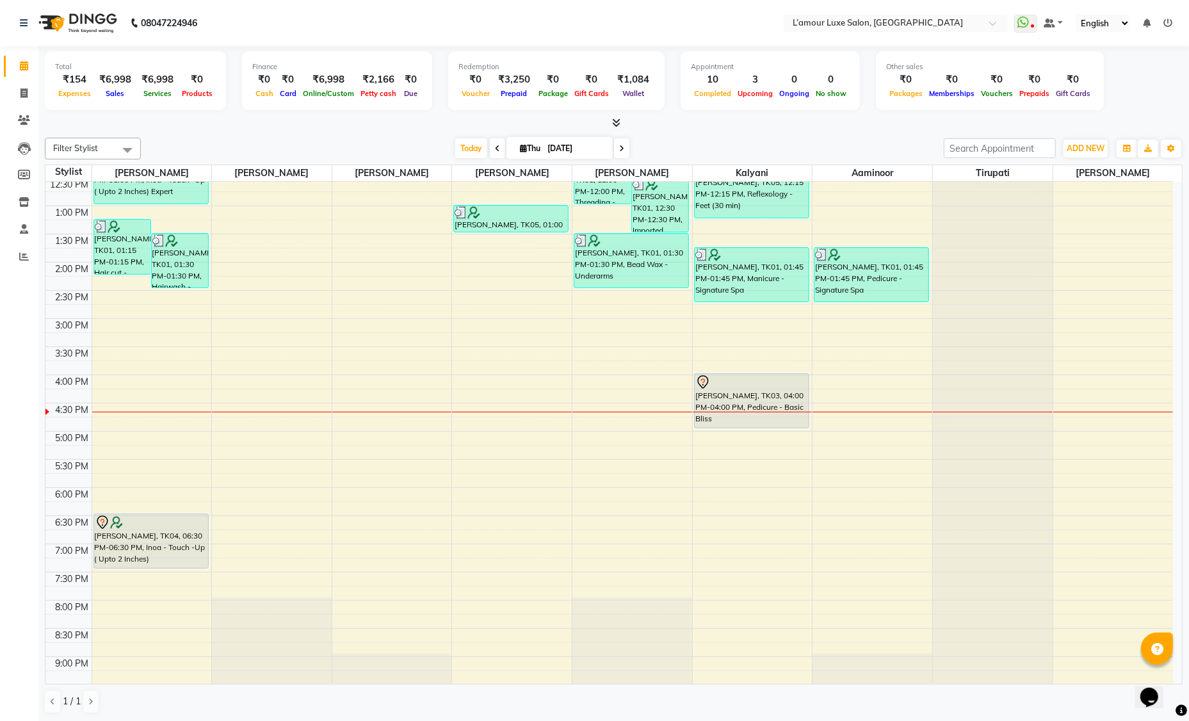
scroll to position [226, 0]
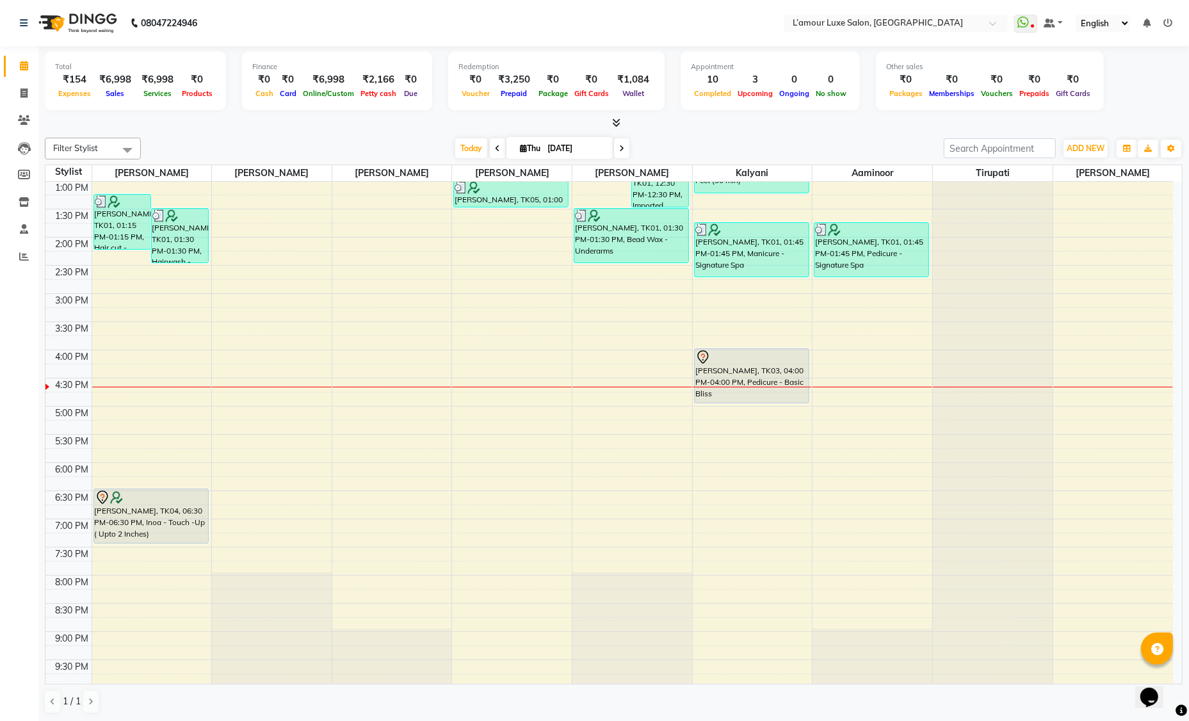
click at [369, 413] on div "9:00 AM 9:30 AM 10:00 AM 10:30 AM 11:00 AM 11:30 AM 12:00 PM 12:30 PM 1:00 PM 1…" at bounding box center [608, 322] width 1127 height 732
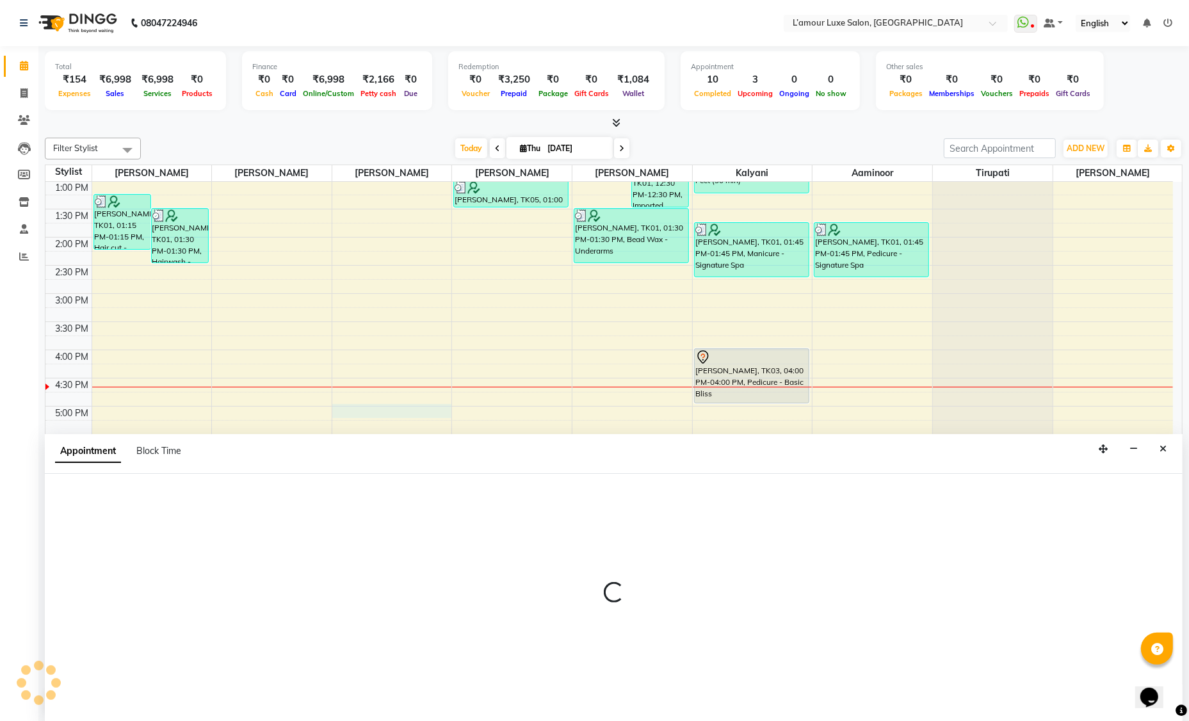
scroll to position [0, 0]
select select "79012"
select select "1020"
select select "tentative"
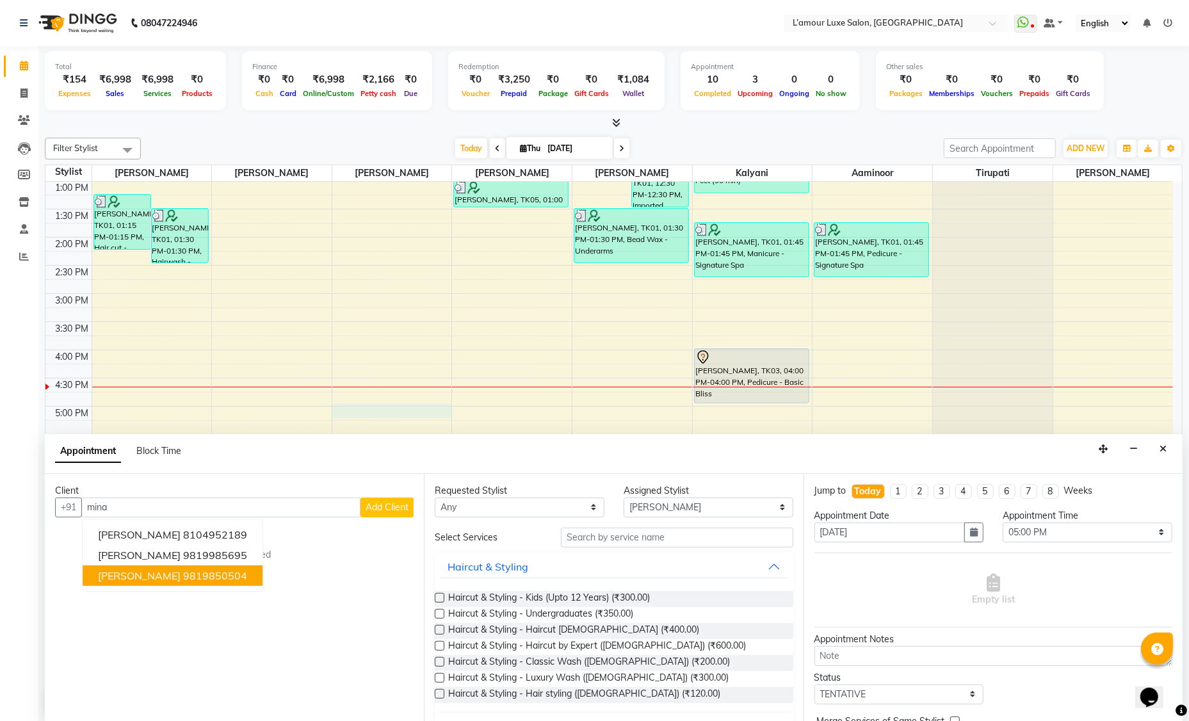
click at [186, 573] on ngb-highlight "9819850504" at bounding box center [215, 575] width 64 height 13
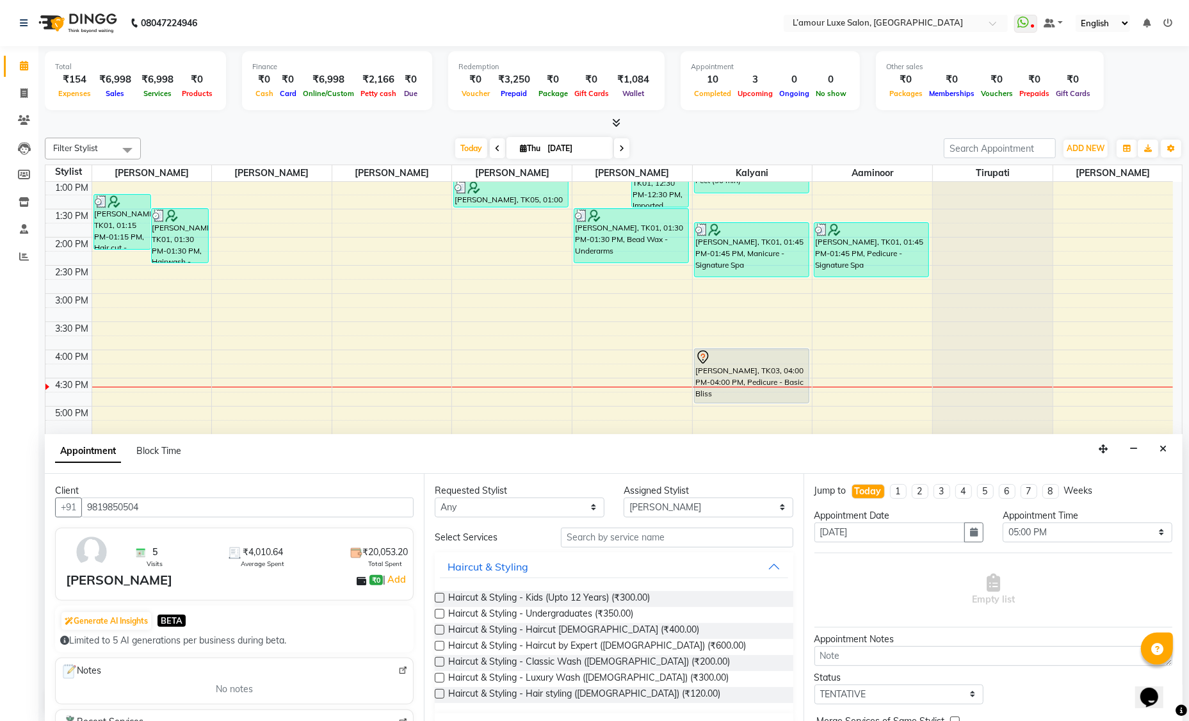
type input "9819850504"
click at [618, 537] on input "text" at bounding box center [677, 537] width 232 height 20
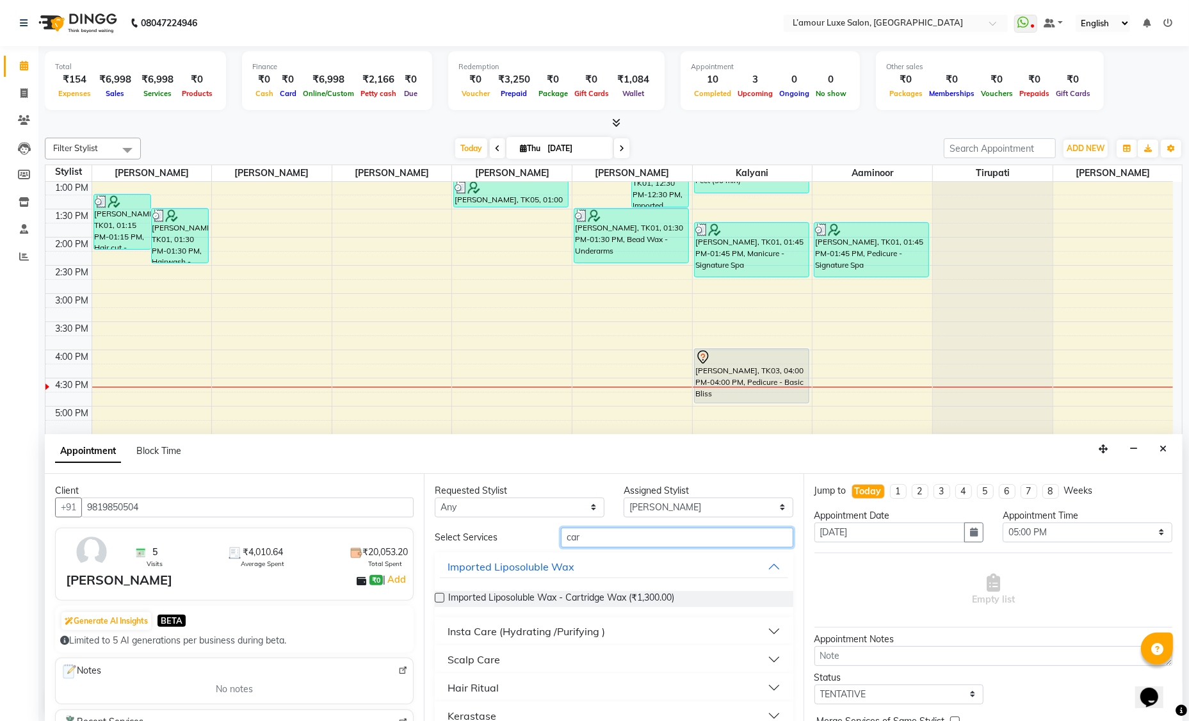
type input "car"
click at [440, 596] on label at bounding box center [440, 598] width 10 height 10
click at [440, 596] on input "checkbox" at bounding box center [439, 599] width 8 height 8
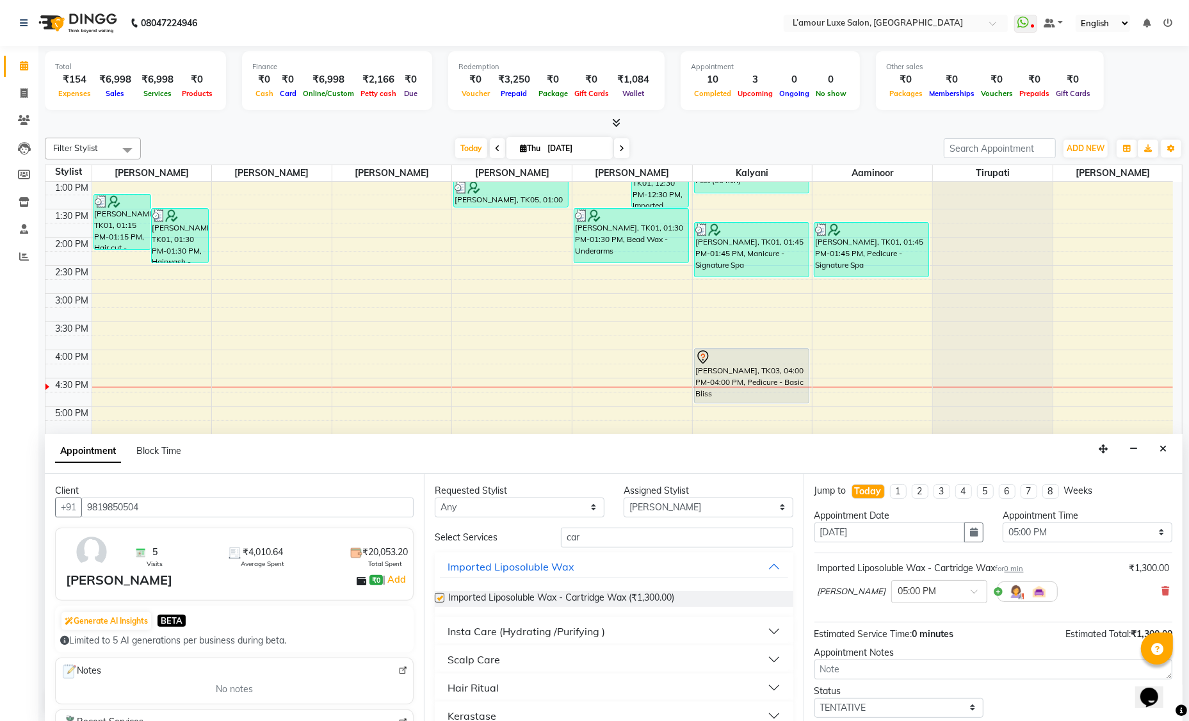
checkbox input "false"
drag, startPoint x: 598, startPoint y: 539, endPoint x: 408, endPoint y: 533, distance: 190.2
click at [408, 533] on div "Client +91 9819850504 5 Visits ₹4,010.64 Average Spent ₹20,053.20 Total Spent […" at bounding box center [613, 598] width 1137 height 248
type input "unde"
click at [459, 664] on div "Bead Wax" at bounding box center [472, 659] width 51 height 15
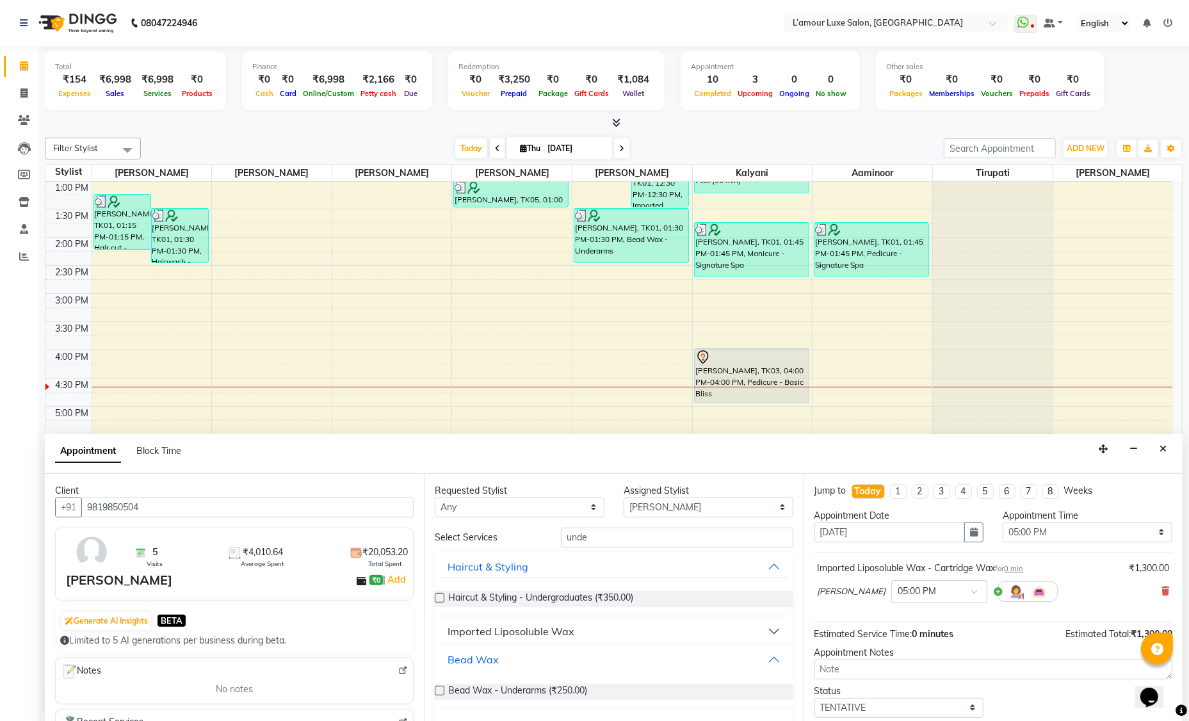
scroll to position [82, 0]
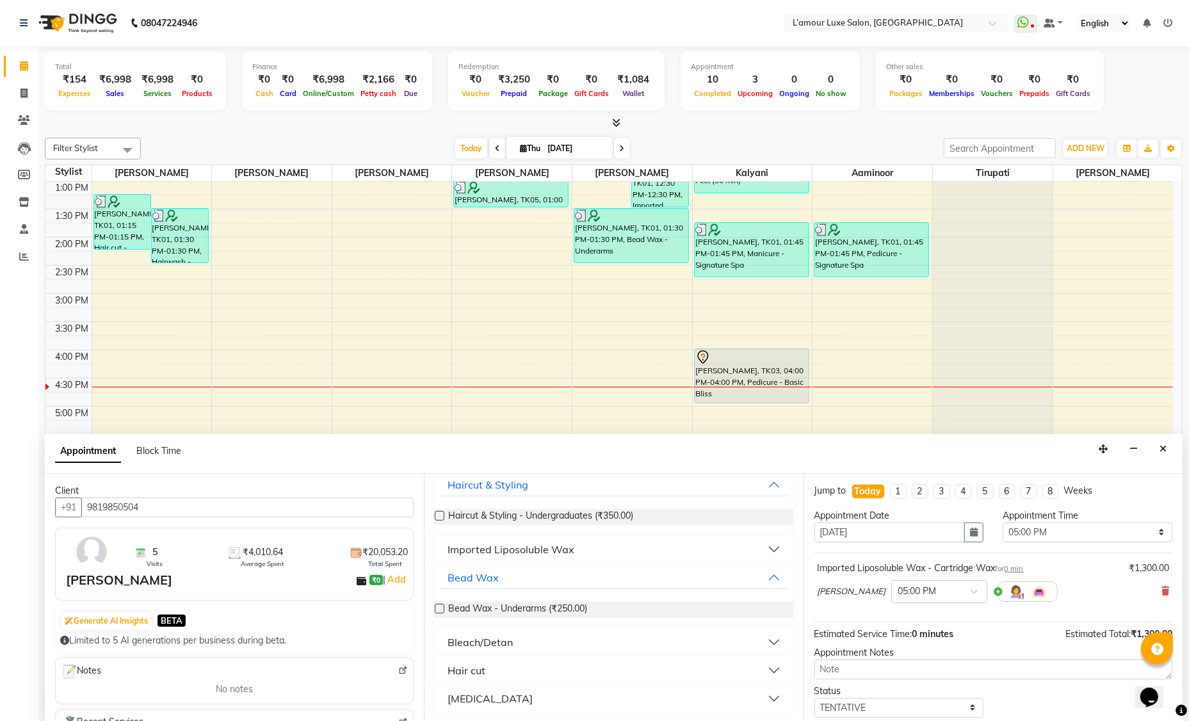
click at [441, 608] on label at bounding box center [440, 609] width 10 height 10
click at [441, 608] on input "checkbox" at bounding box center [439, 609] width 8 height 8
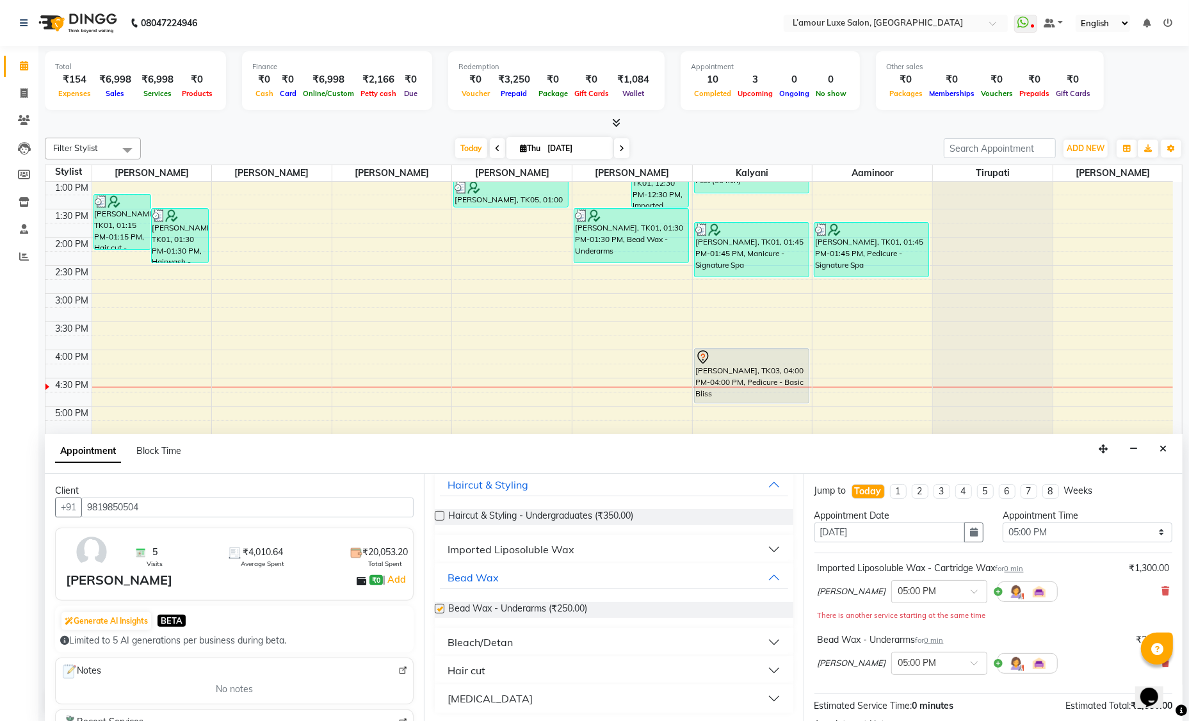
checkbox input "false"
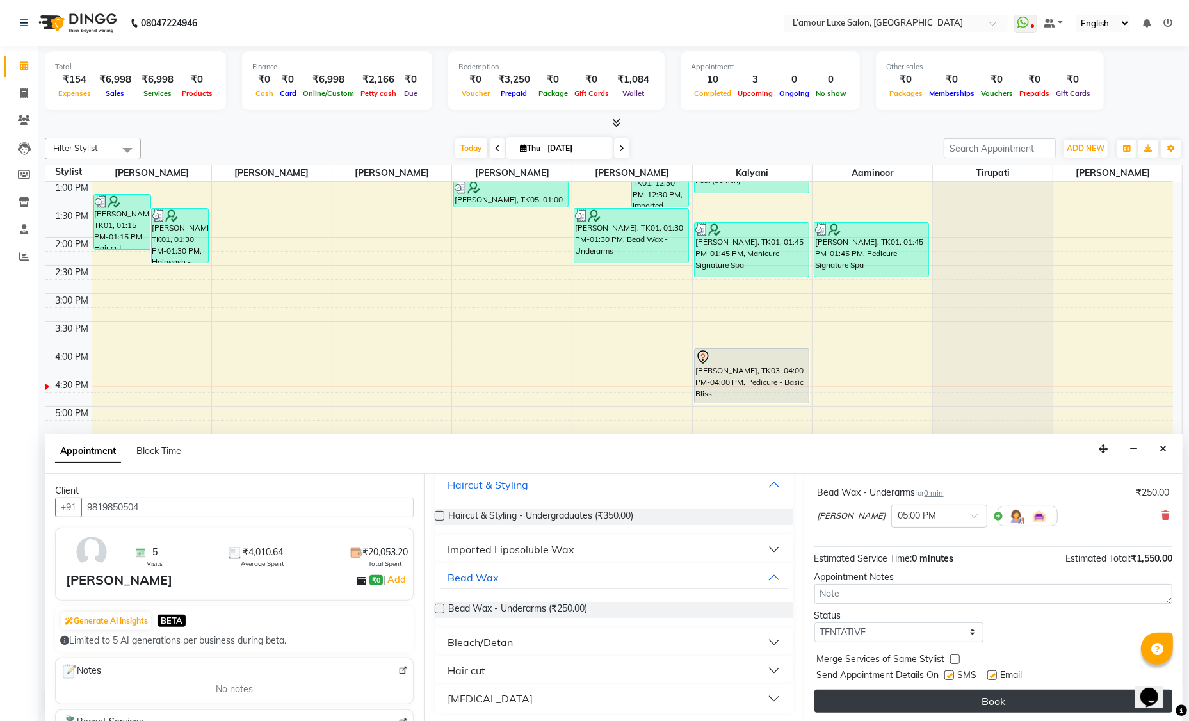
click at [909, 703] on button "Book" at bounding box center [993, 700] width 358 height 23
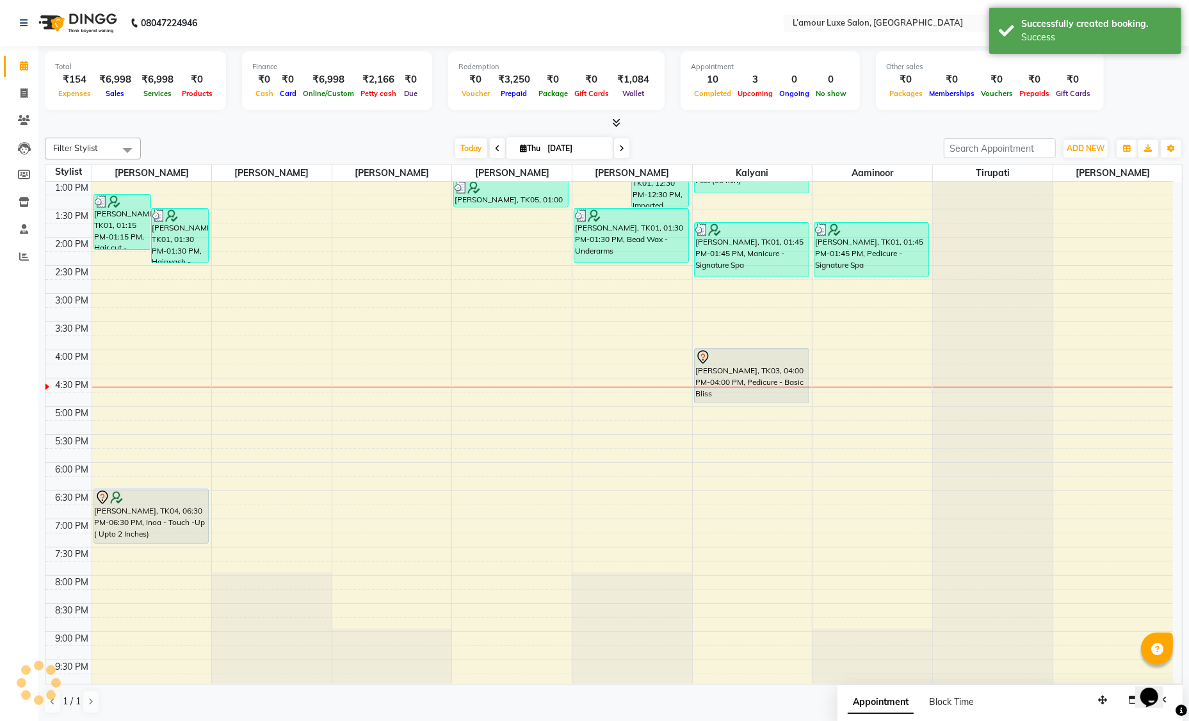
scroll to position [0, 0]
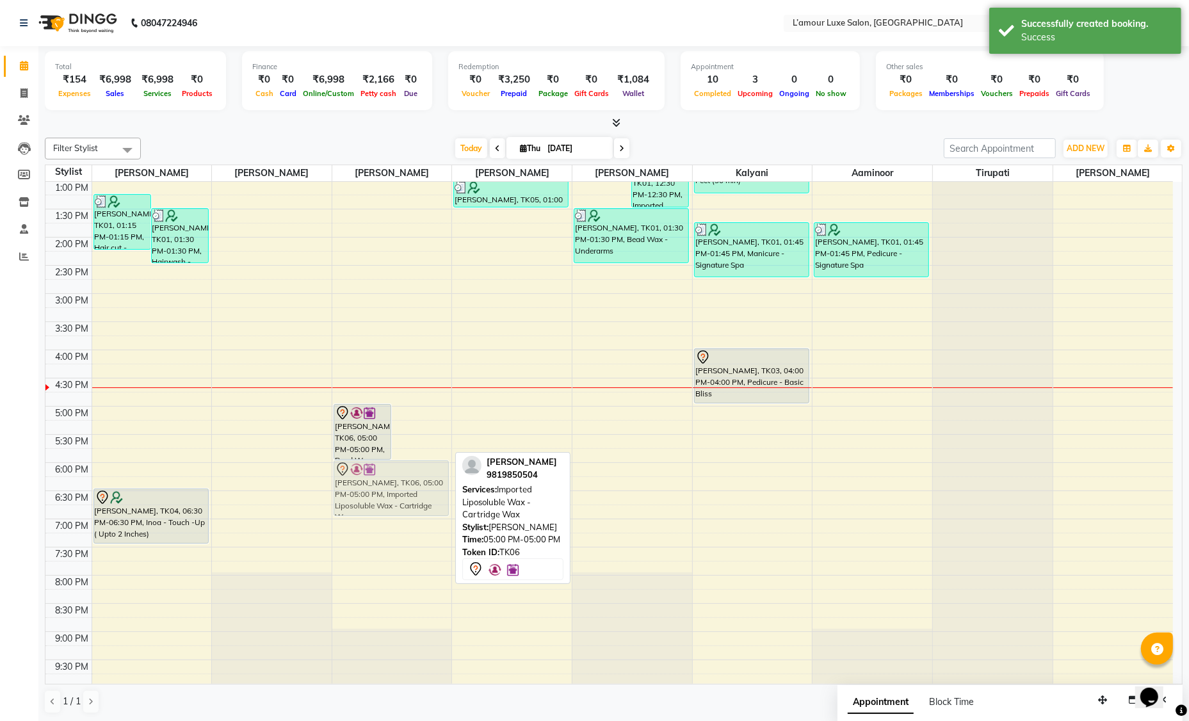
drag, startPoint x: 419, startPoint y: 423, endPoint x: 406, endPoint y: 480, distance: 58.2
click at [406, 480] on div "[PERSON_NAME], TK06, 05:00 PM-05:00 PM, Bead Wax - Underarms [PERSON_NAME], TK0…" at bounding box center [392, 322] width 120 height 732
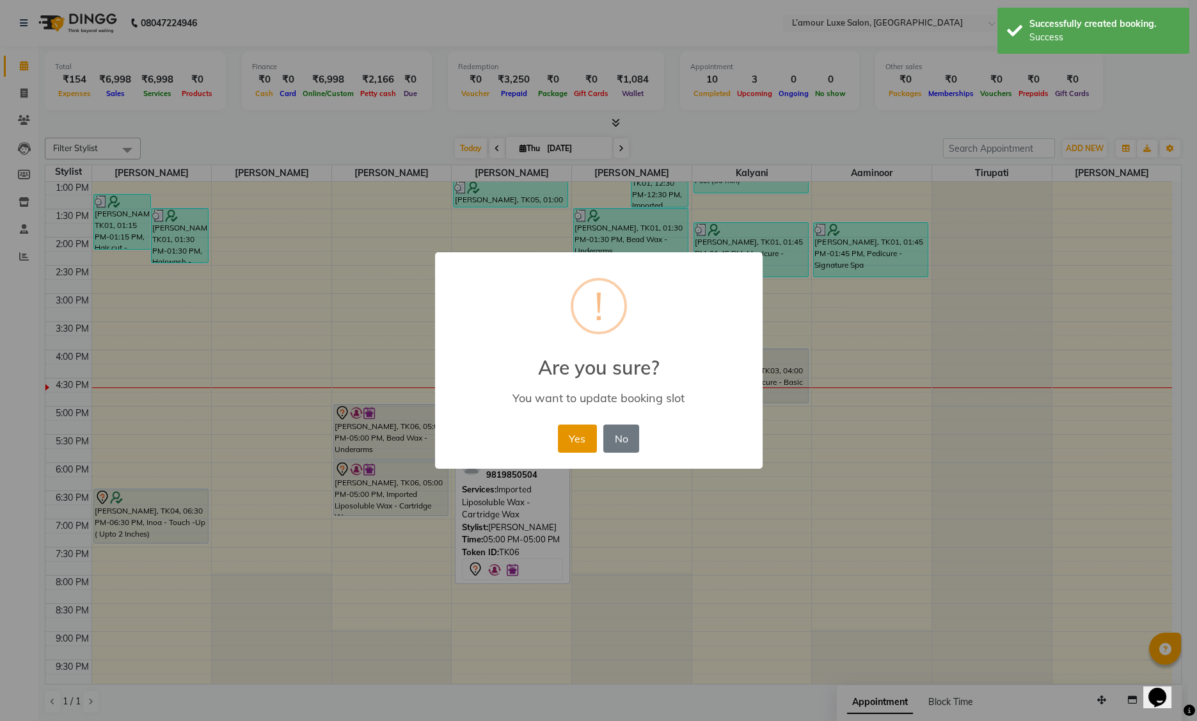
click at [570, 438] on button "Yes" at bounding box center [577, 438] width 39 height 28
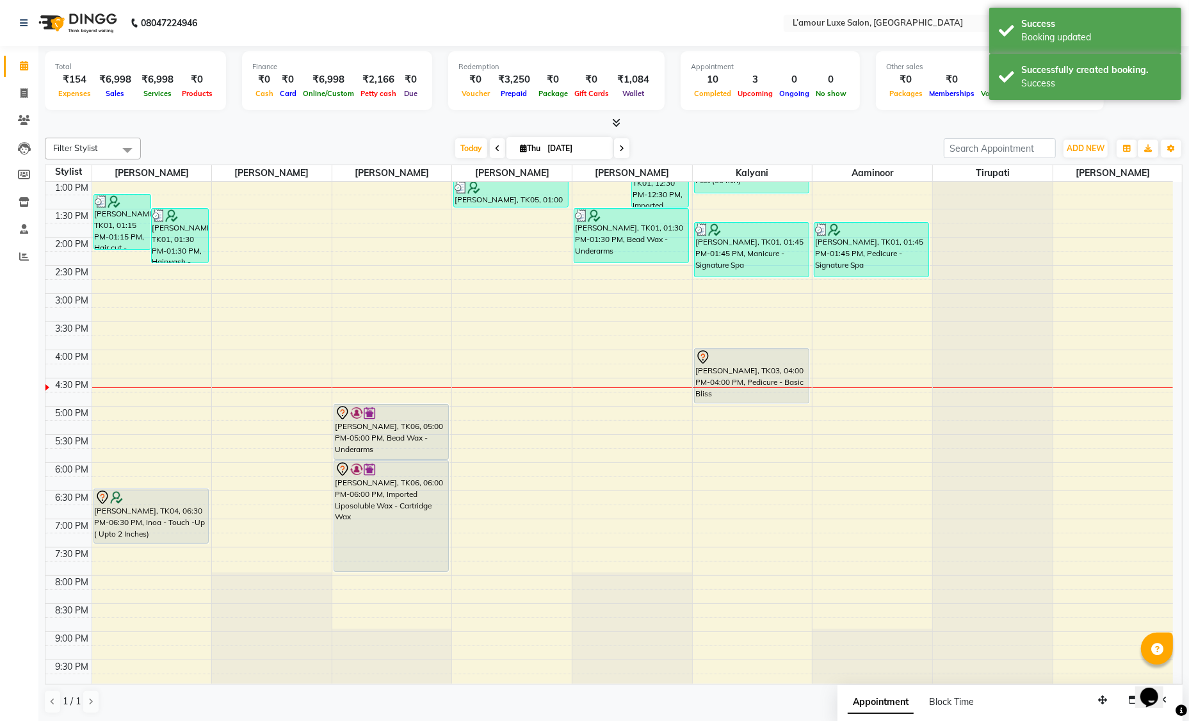
drag, startPoint x: 410, startPoint y: 515, endPoint x: 401, endPoint y: 568, distance: 54.5
click at [401, 568] on div "[PERSON_NAME], TK06, 05:00 PM-05:00 PM, Bead Wax - Underarms [PERSON_NAME], TK0…" at bounding box center [392, 322] width 120 height 732
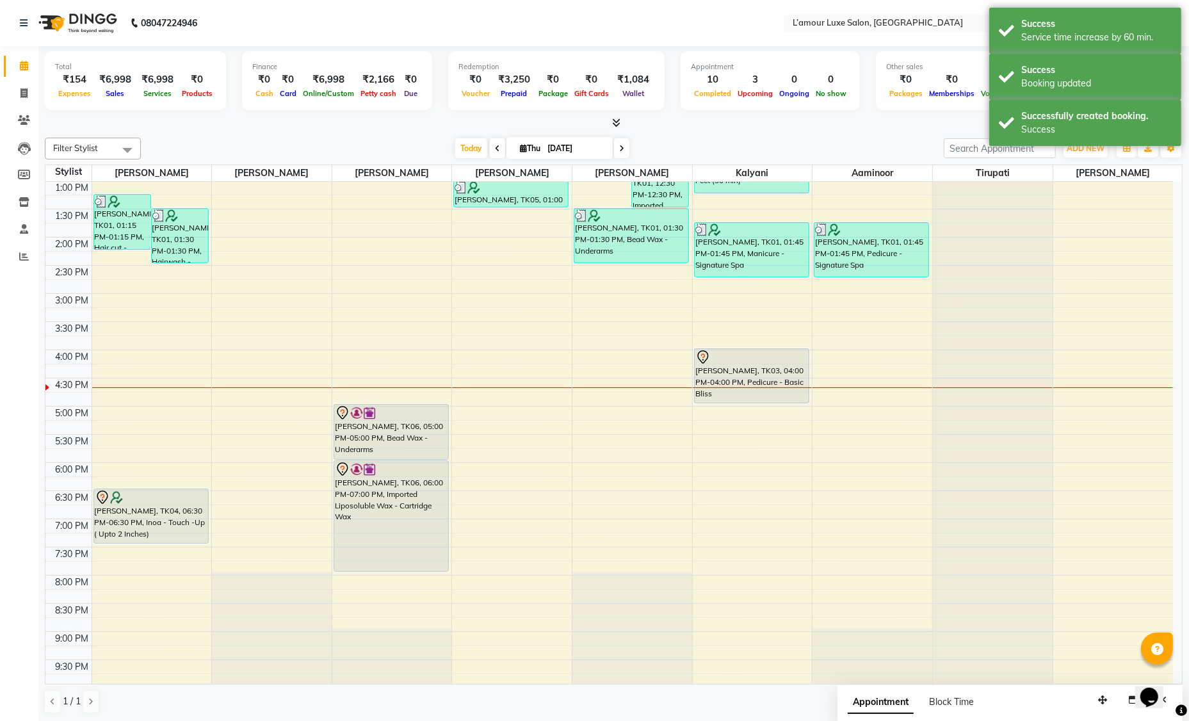
drag, startPoint x: 379, startPoint y: 513, endPoint x: 369, endPoint y: 561, distance: 48.5
click at [369, 561] on div "[PERSON_NAME], TK06, 05:00 PM-05:00 PM, Bead Wax - Underarms [PERSON_NAME], TK0…" at bounding box center [392, 322] width 120 height 732
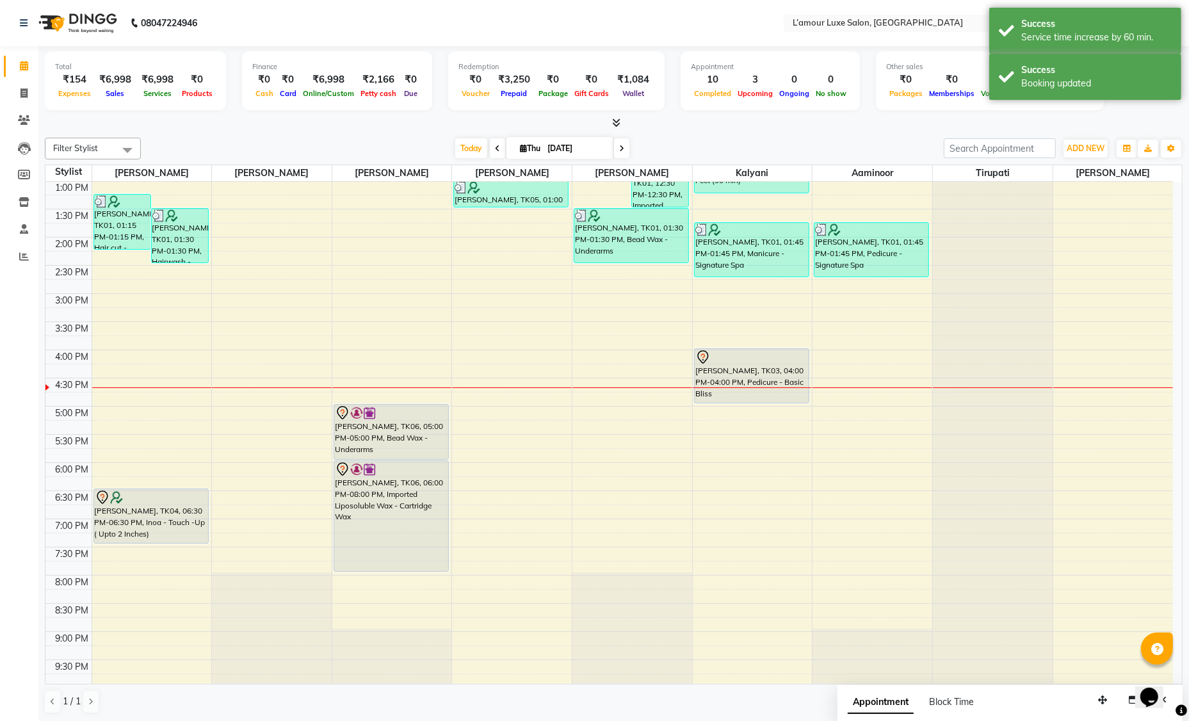
click at [346, 33] on nav "08047224946 Select Location × L’amour Luxe Salon, Kharghar WhatsApp Status ✕ St…" at bounding box center [594, 23] width 1189 height 46
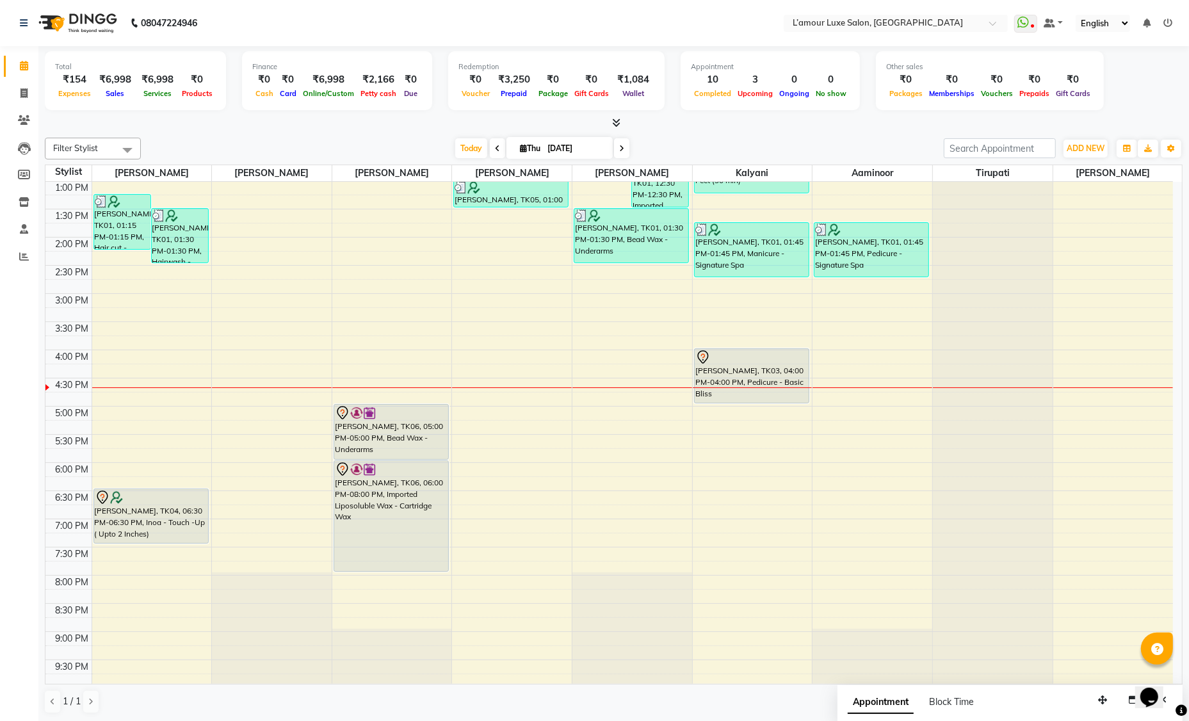
click at [627, 148] on span at bounding box center [621, 148] width 15 height 20
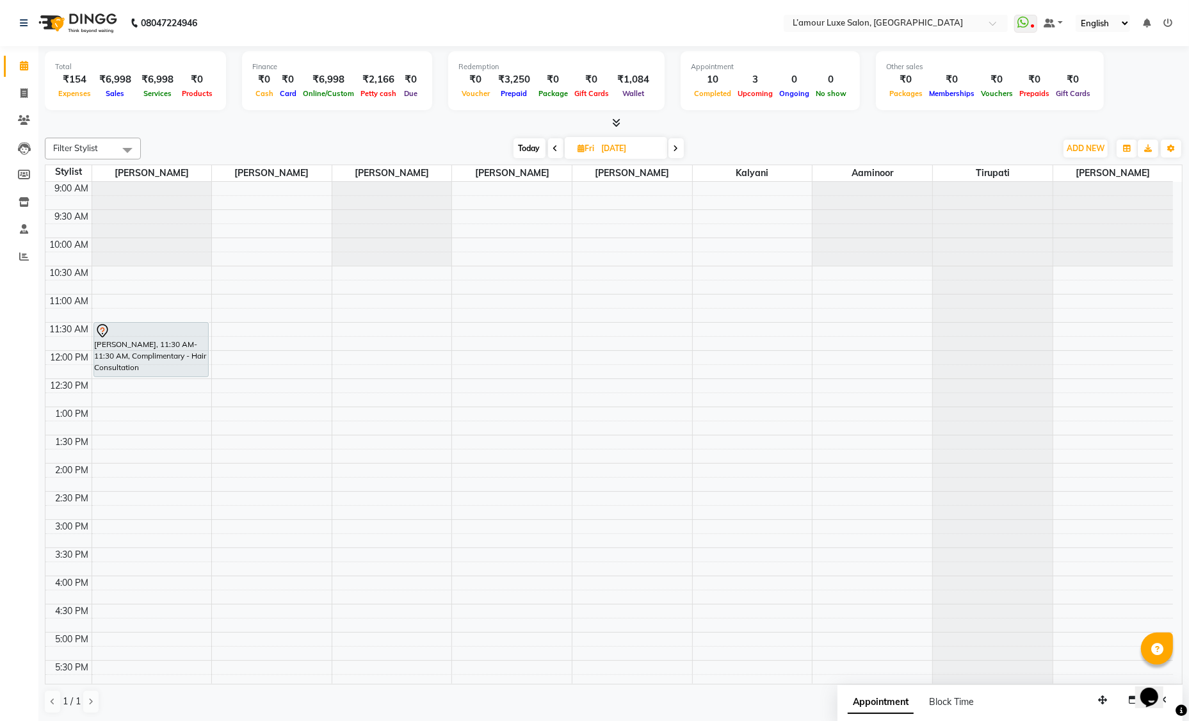
click at [553, 147] on icon at bounding box center [555, 149] width 5 height 8
type input "[DATE]"
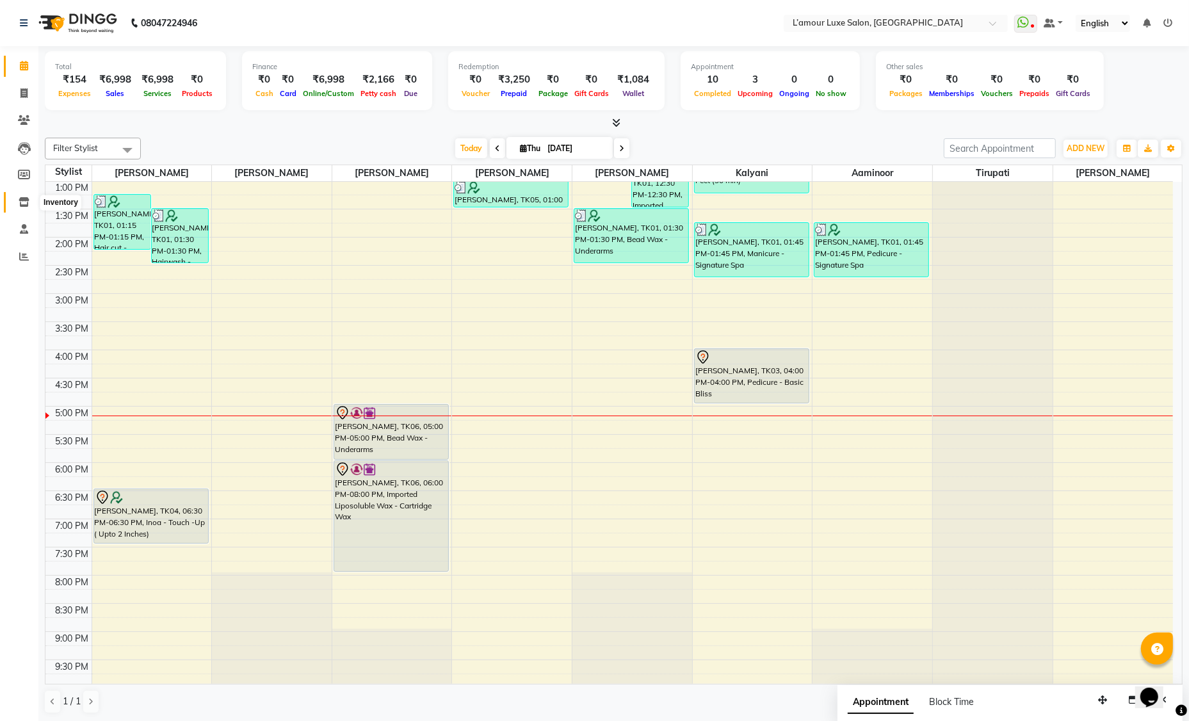
click at [23, 204] on icon at bounding box center [24, 202] width 11 height 10
select select
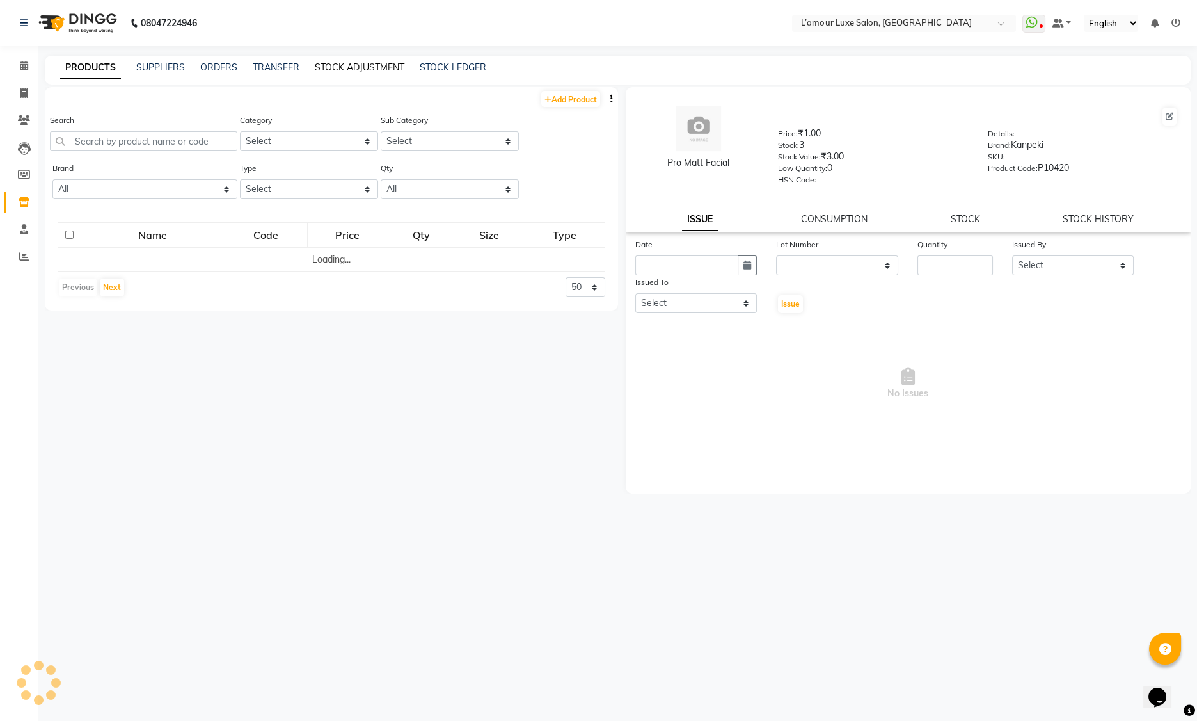
click at [366, 68] on link "STOCK ADJUSTMENT" at bounding box center [360, 67] width 90 height 12
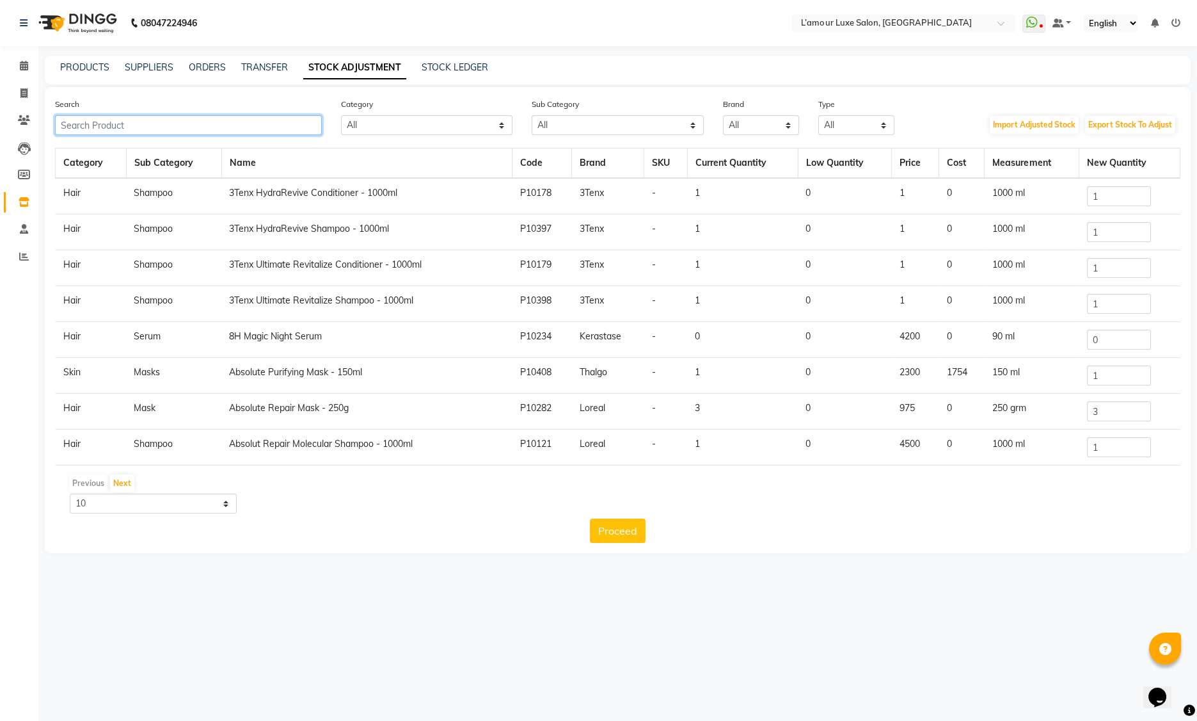
click at [114, 131] on input "text" at bounding box center [188, 125] width 267 height 20
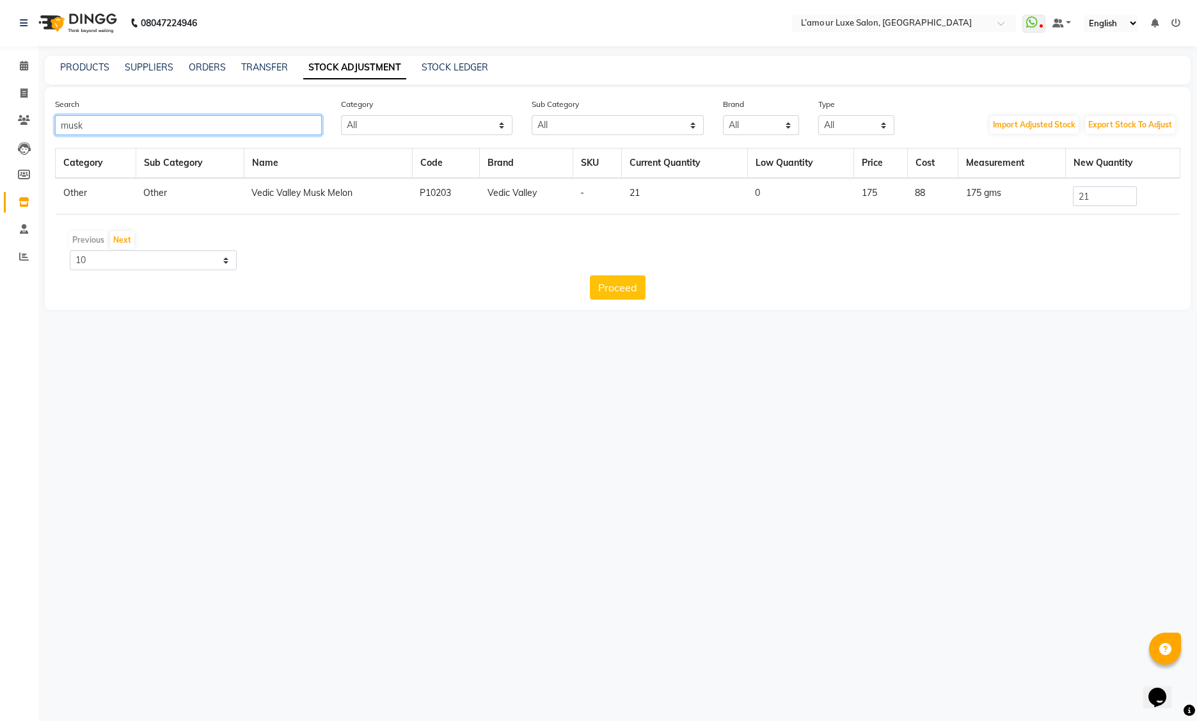
type input "musk"
click at [1115, 198] on input "21" at bounding box center [1105, 196] width 64 height 20
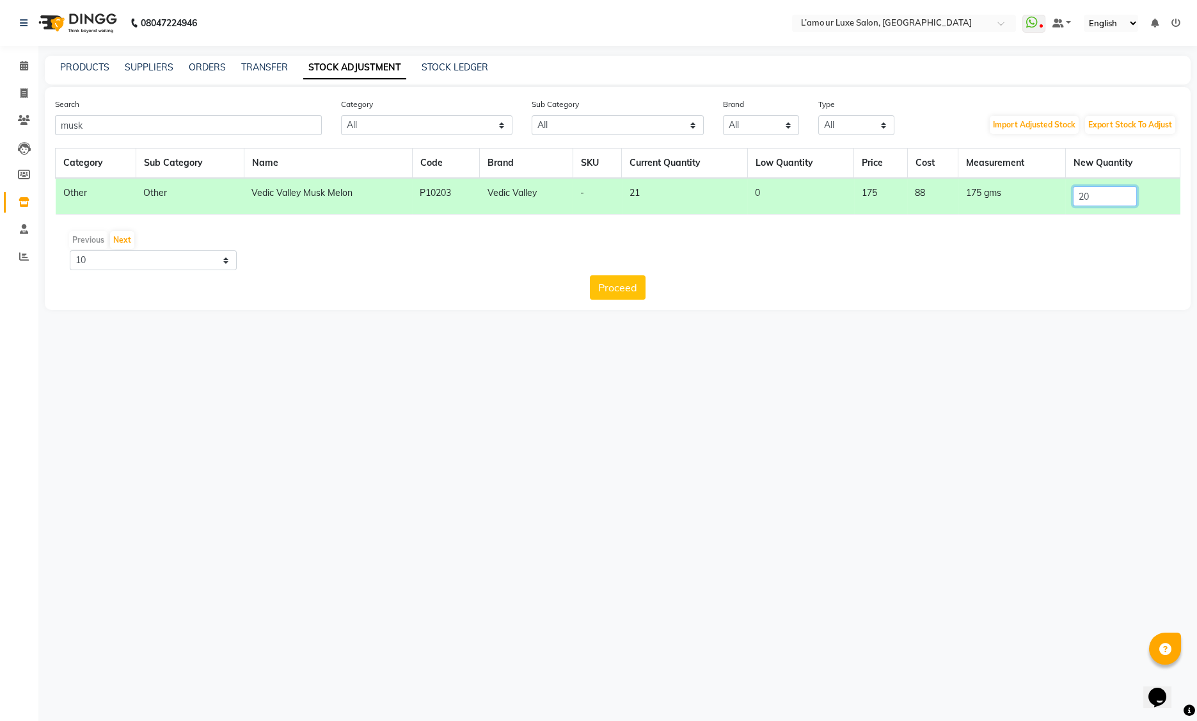
type input "20"
click at [649, 287] on div "Proceed" at bounding box center [618, 287] width 1126 height 24
click at [636, 289] on button "Proceed" at bounding box center [618, 287] width 56 height 24
click at [654, 294] on button "Submit" at bounding box center [646, 287] width 51 height 24
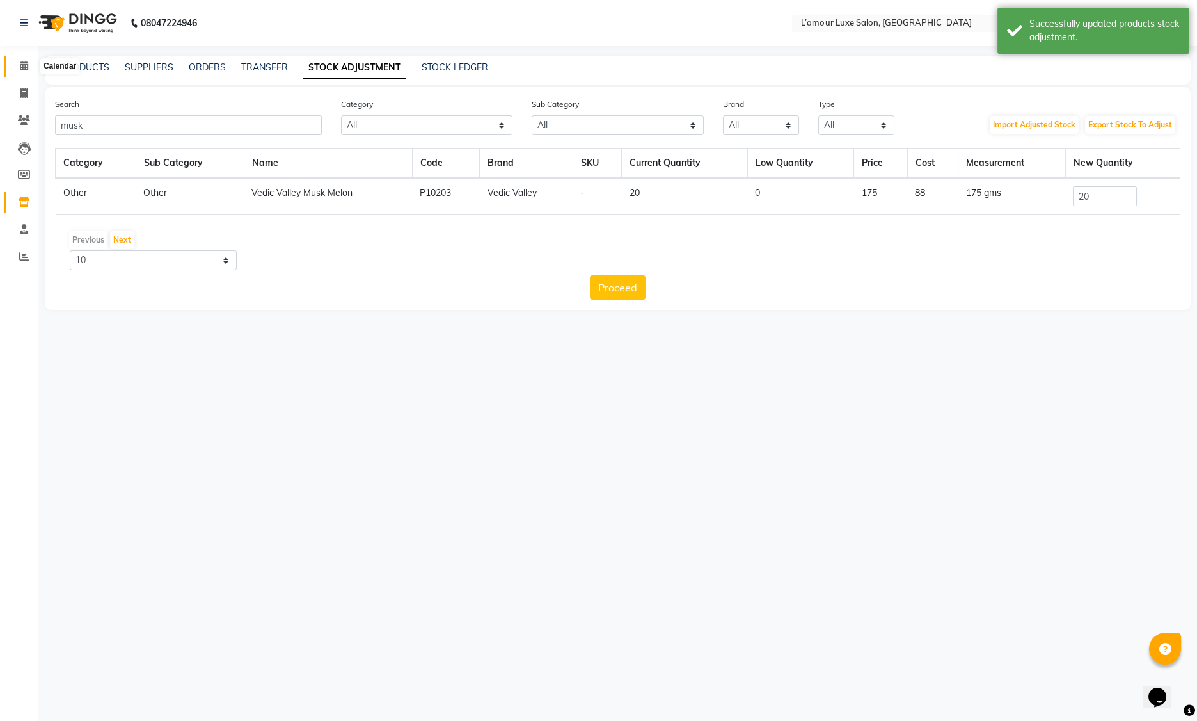
click at [22, 63] on icon at bounding box center [24, 66] width 8 height 10
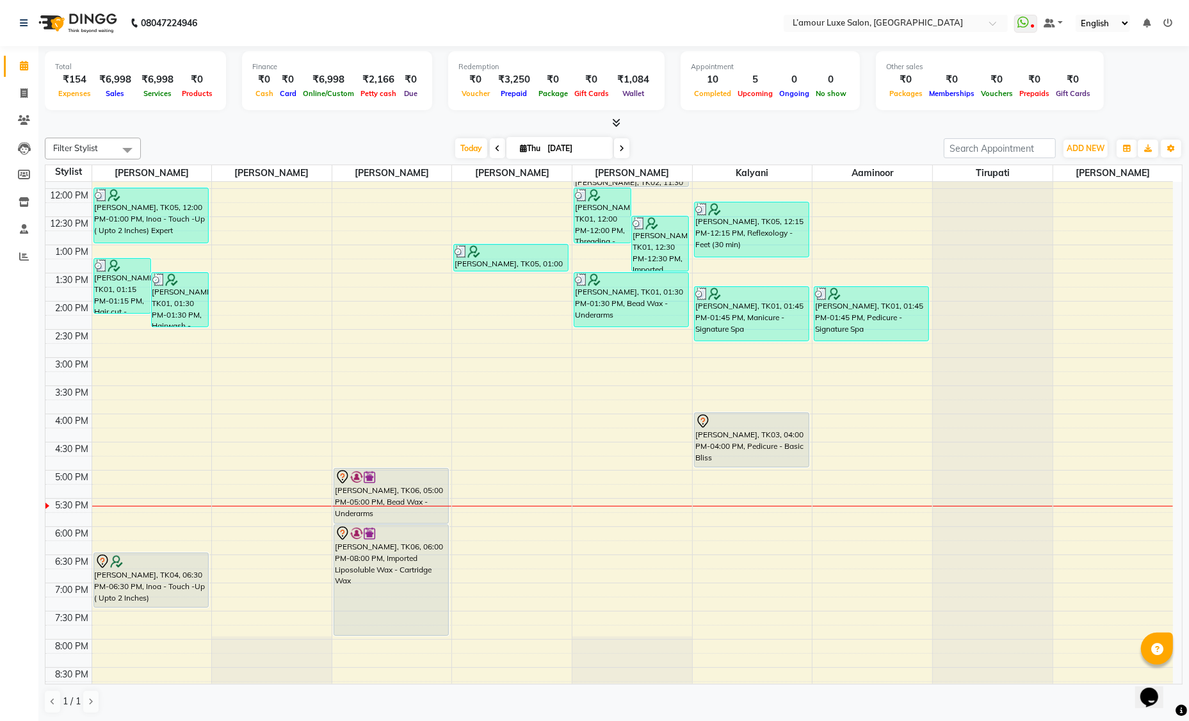
scroll to position [226, 0]
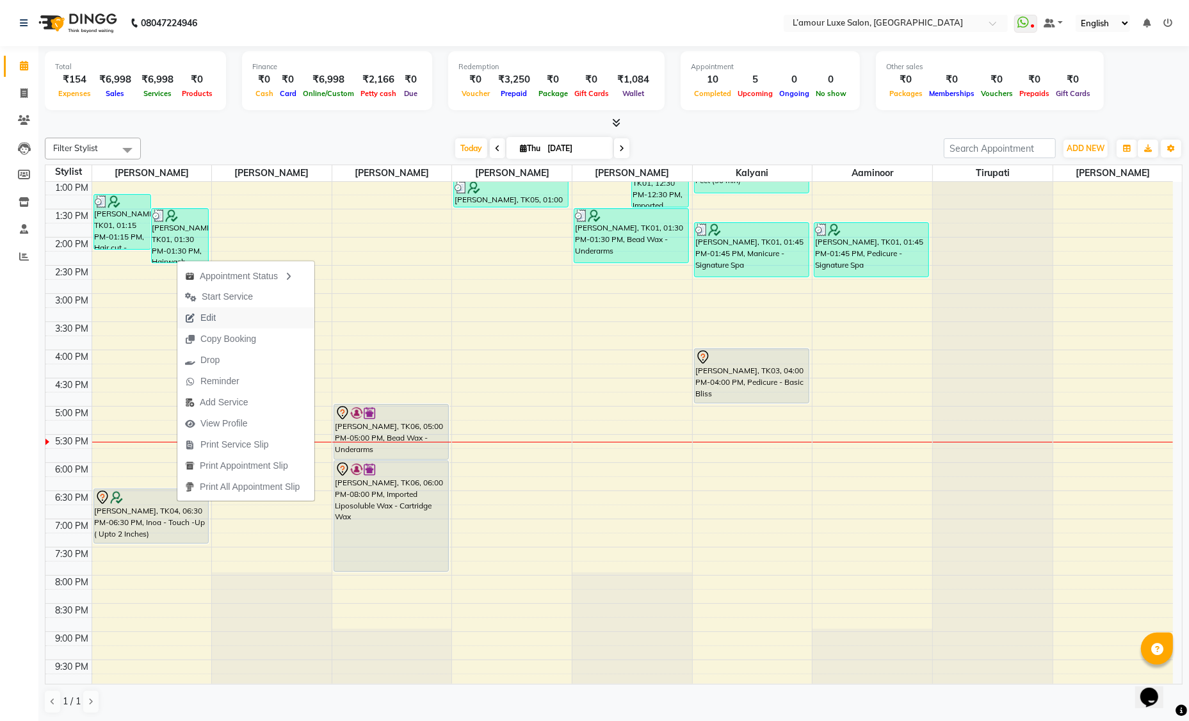
click at [238, 318] on button "Edit" at bounding box center [245, 317] width 137 height 21
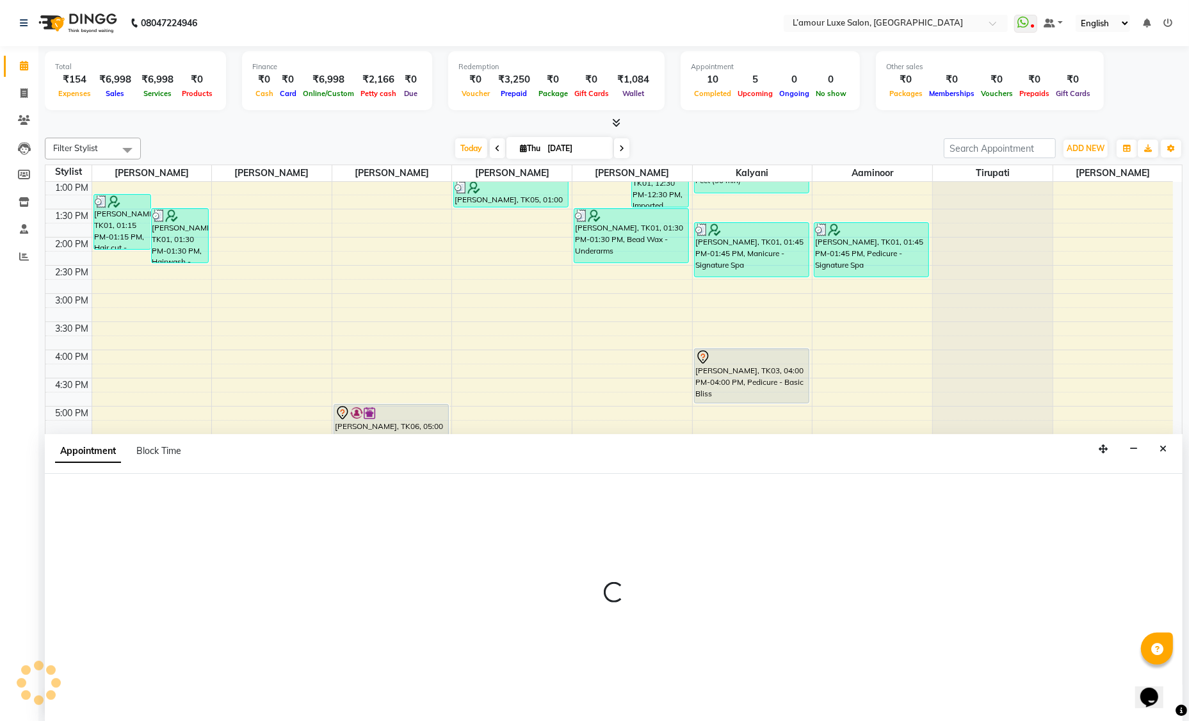
scroll to position [0, 0]
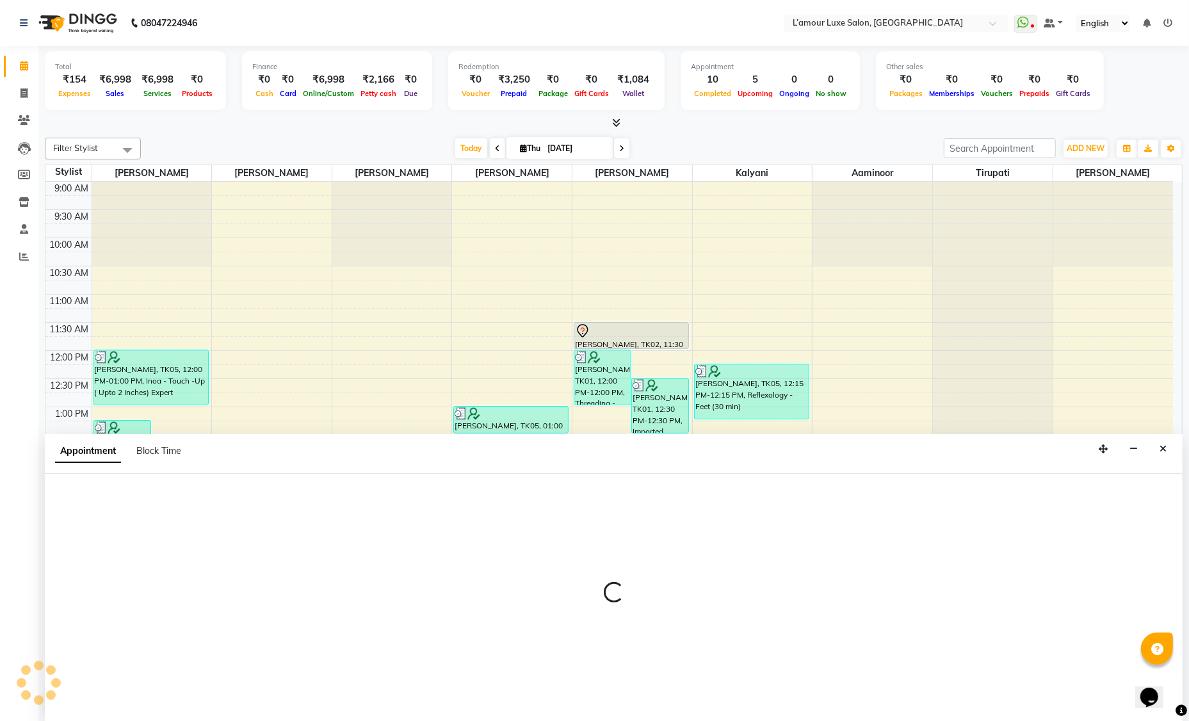
select select "66550"
select select "1110"
select select "tentative"
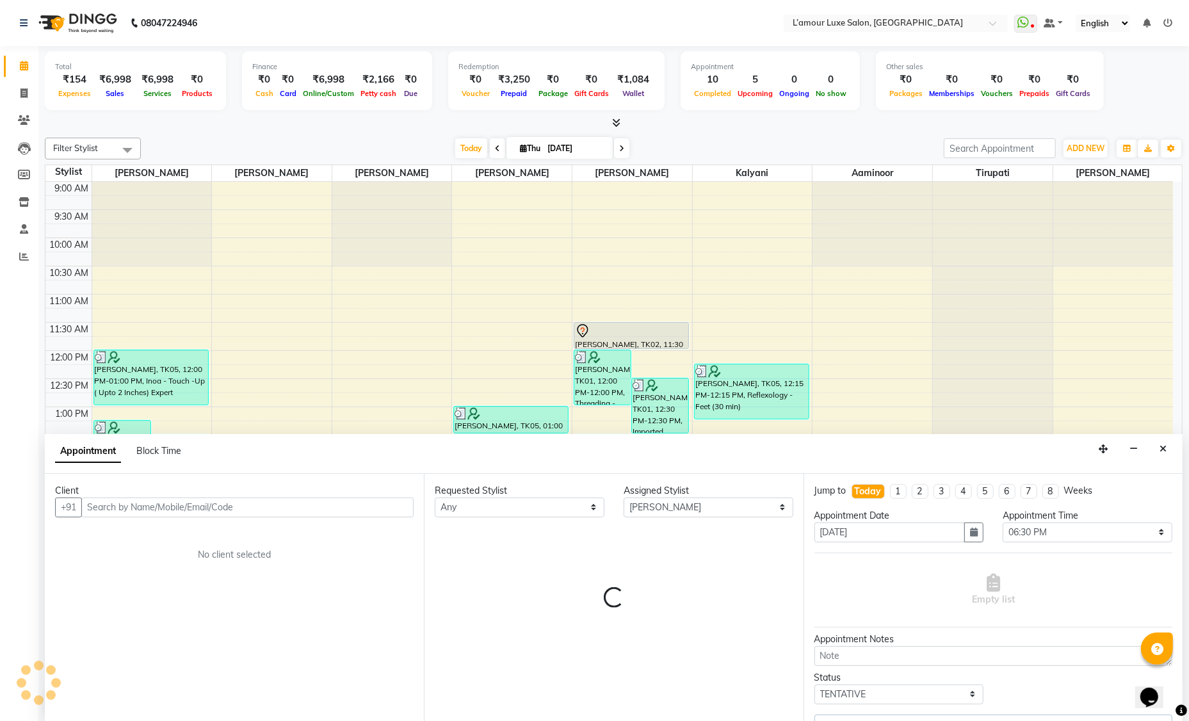
scroll to position [227, 0]
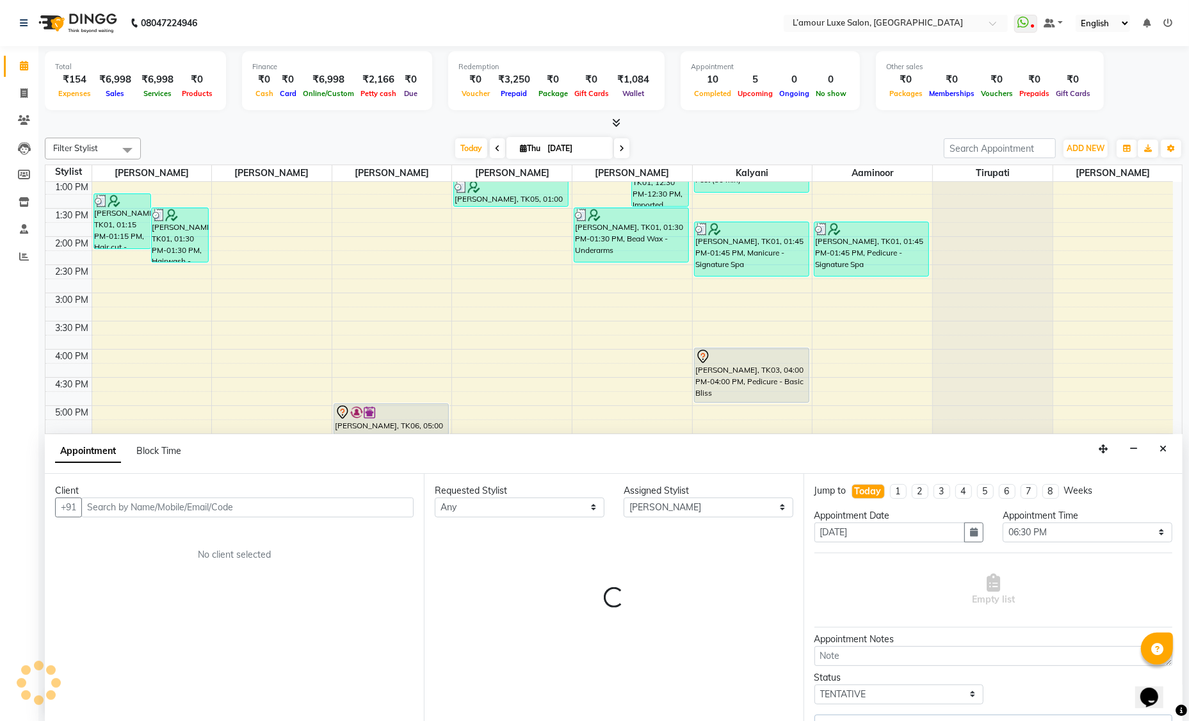
select select "3677"
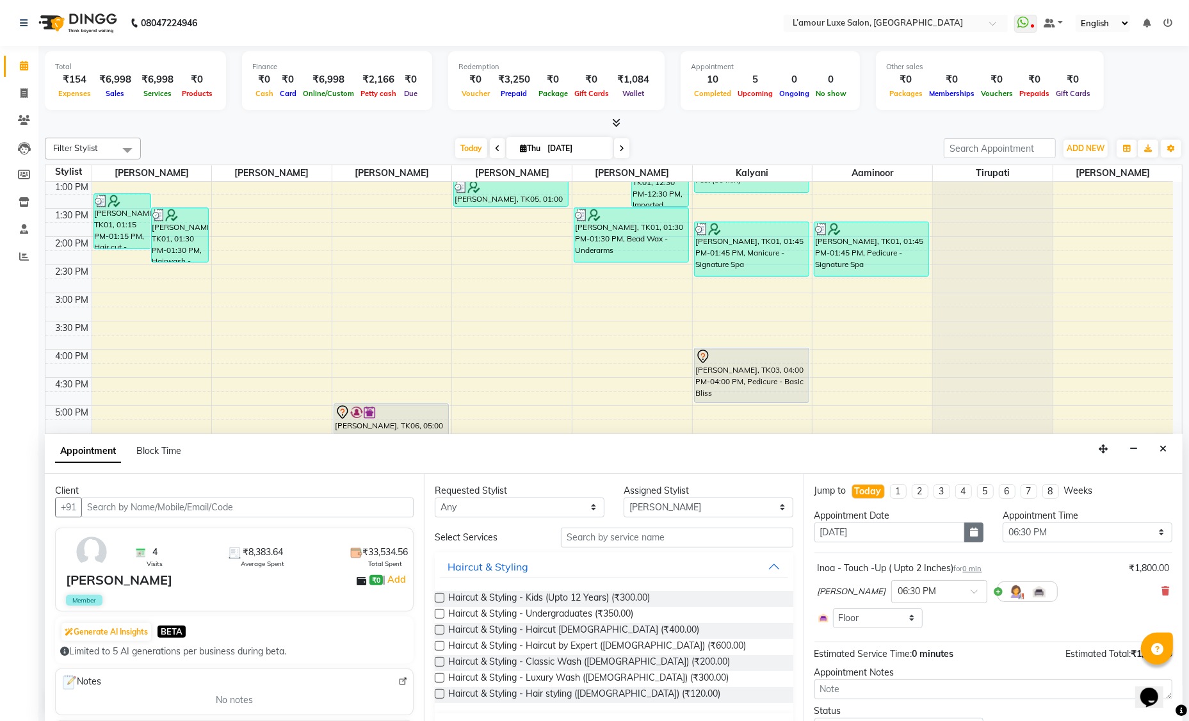
click at [970, 532] on icon "button" at bounding box center [974, 531] width 8 height 9
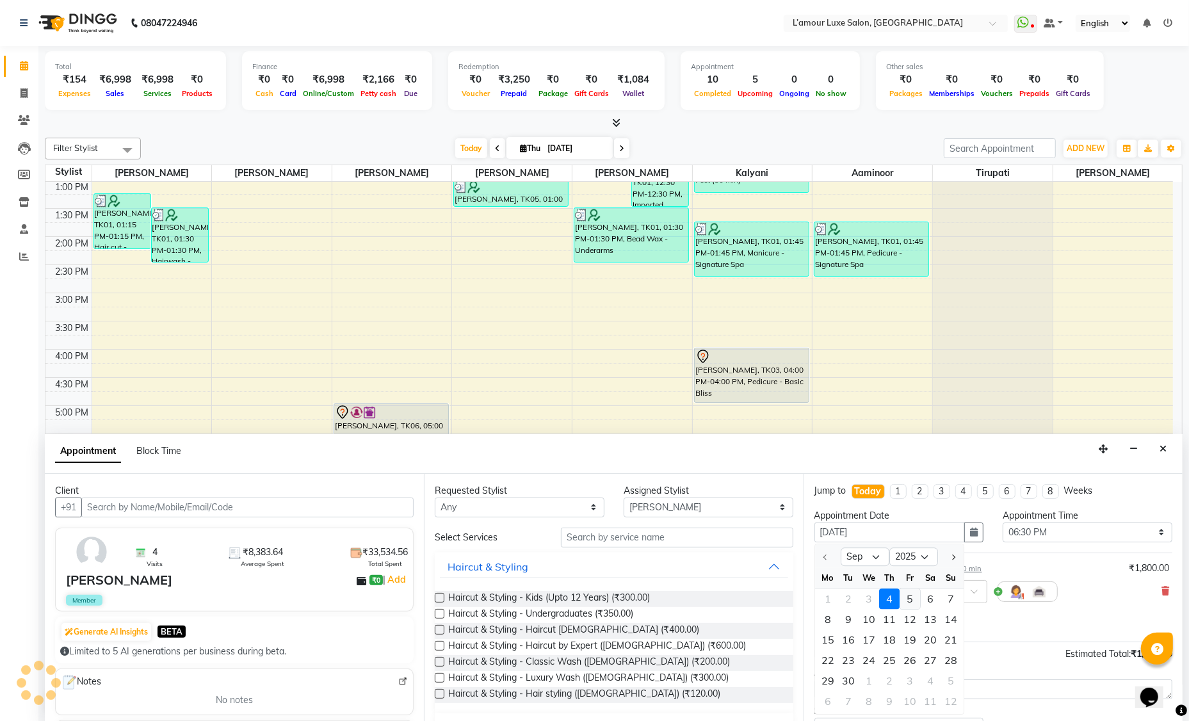
click at [911, 597] on div "5" at bounding box center [909, 598] width 20 height 20
type input "[DATE]"
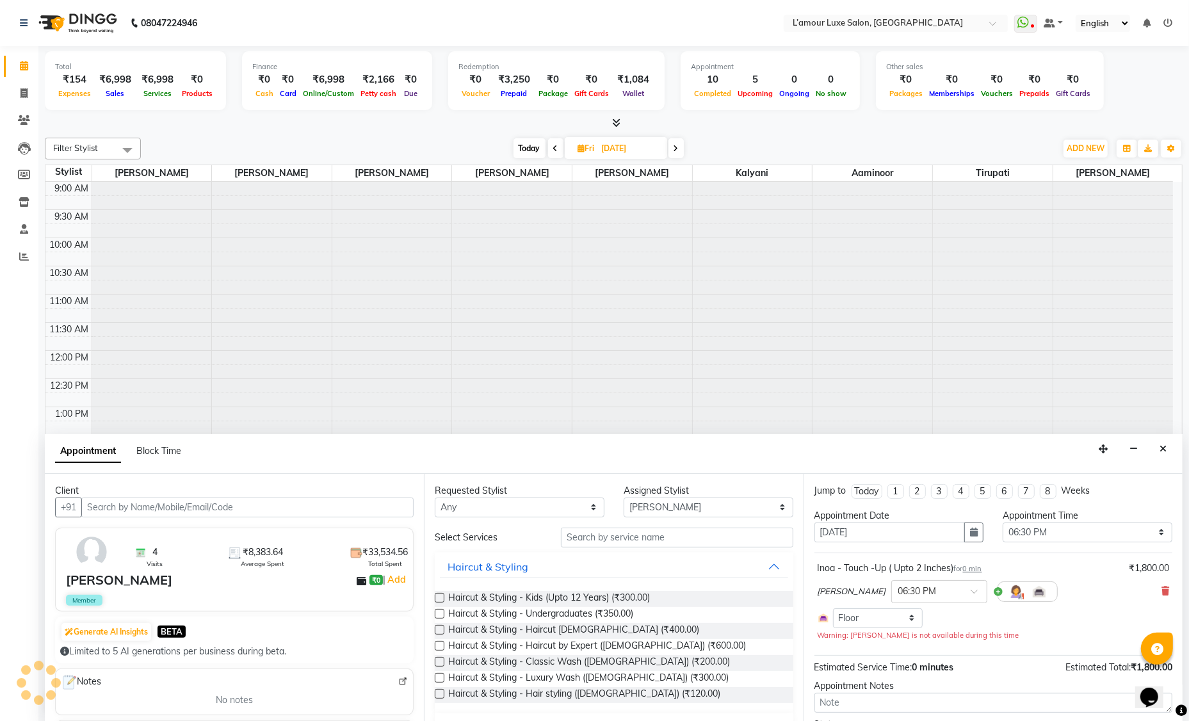
scroll to position [282, 0]
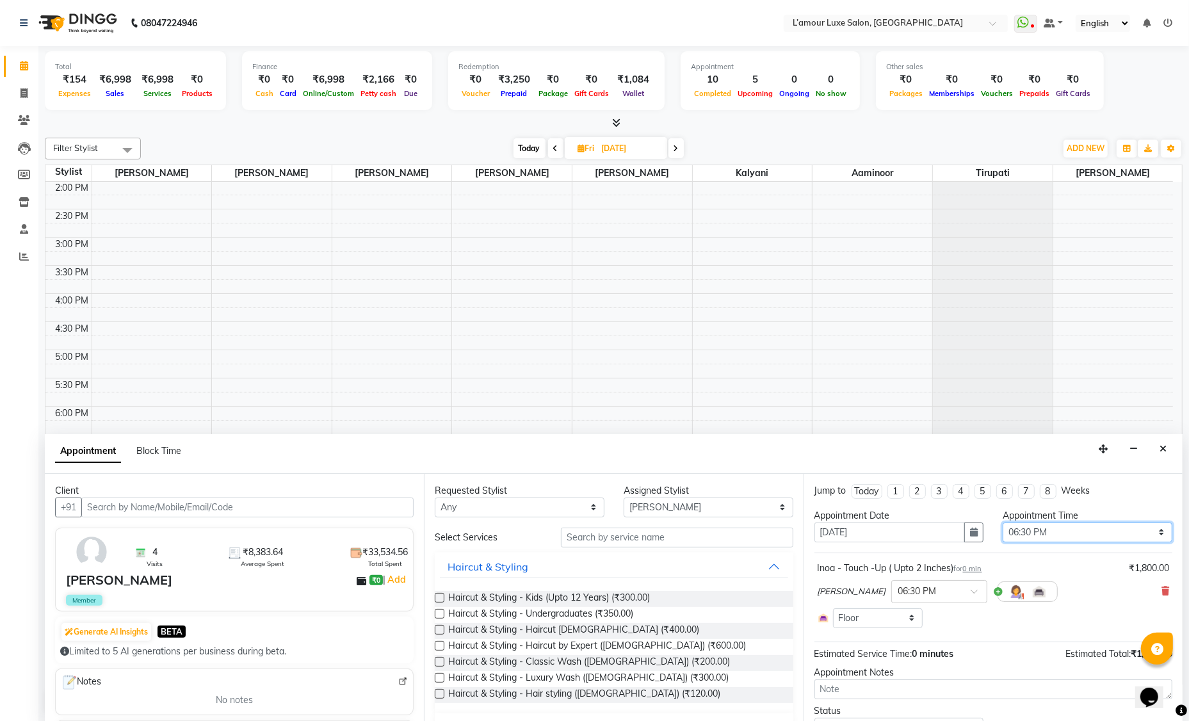
click at [1149, 529] on select "Select 10:00 AM 10:15 AM 10:30 AM 10:45 AM 11:00 AM 11:15 AM 11:30 AM 11:45 AM …" at bounding box center [1087, 532] width 170 height 20
select select "1080"
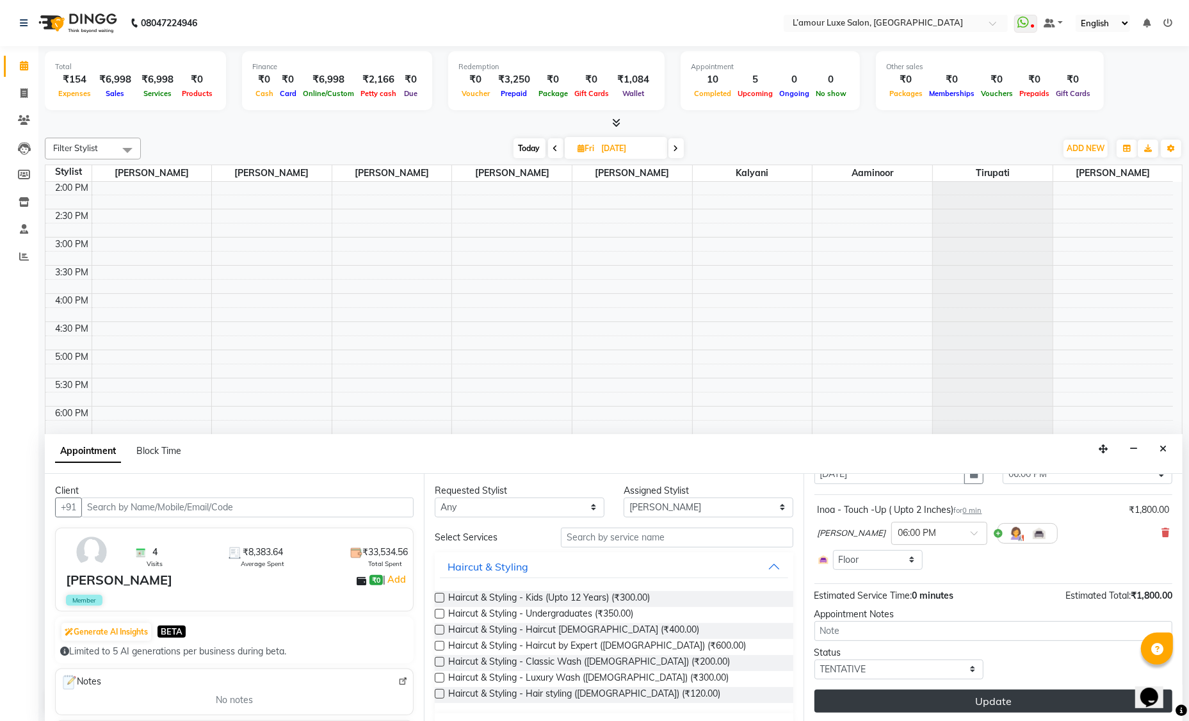
click at [917, 705] on button "Update" at bounding box center [993, 700] width 358 height 23
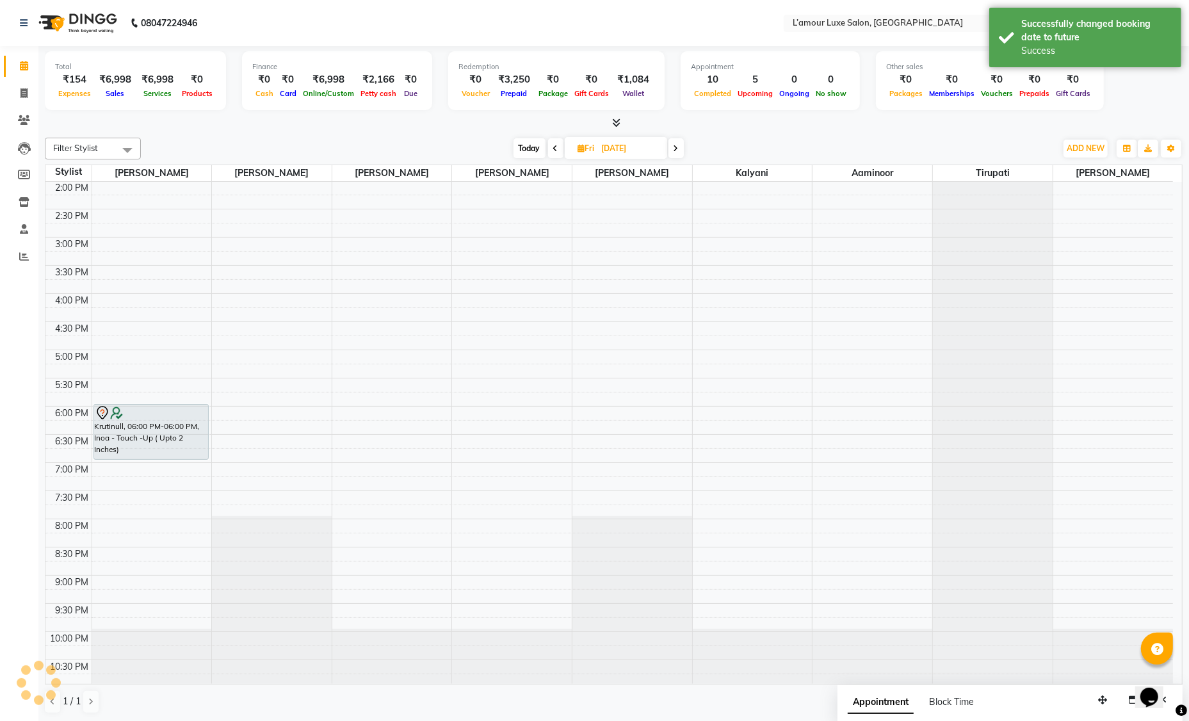
scroll to position [0, 0]
click at [531, 148] on span "Today" at bounding box center [529, 148] width 32 height 20
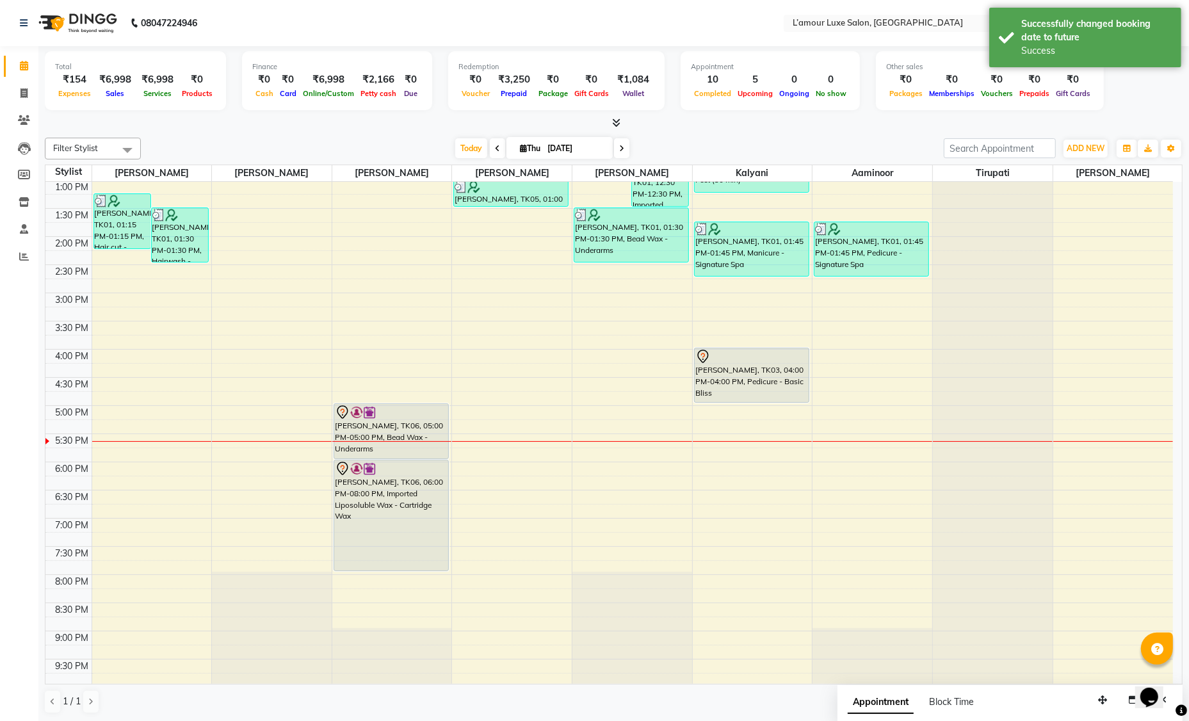
click at [623, 152] on icon at bounding box center [621, 149] width 5 height 8
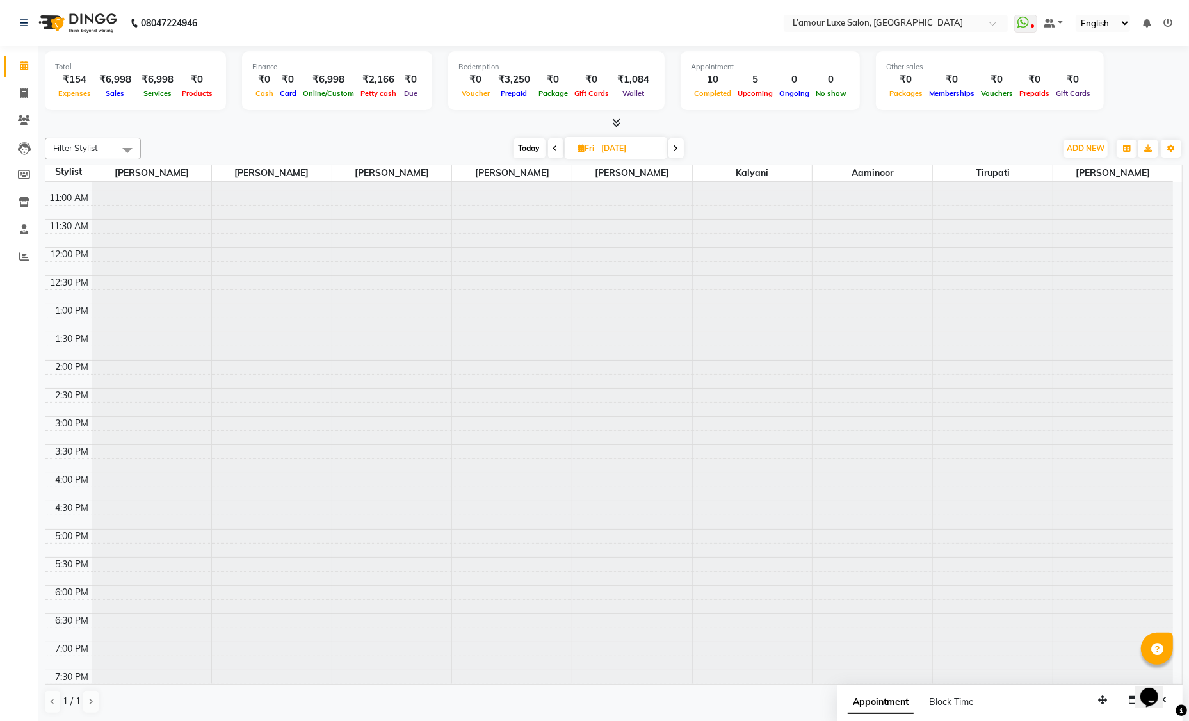
scroll to position [282, 0]
drag, startPoint x: 557, startPoint y: 149, endPoint x: 655, endPoint y: 149, distance: 97.3
click at [557, 149] on span at bounding box center [555, 148] width 15 height 20
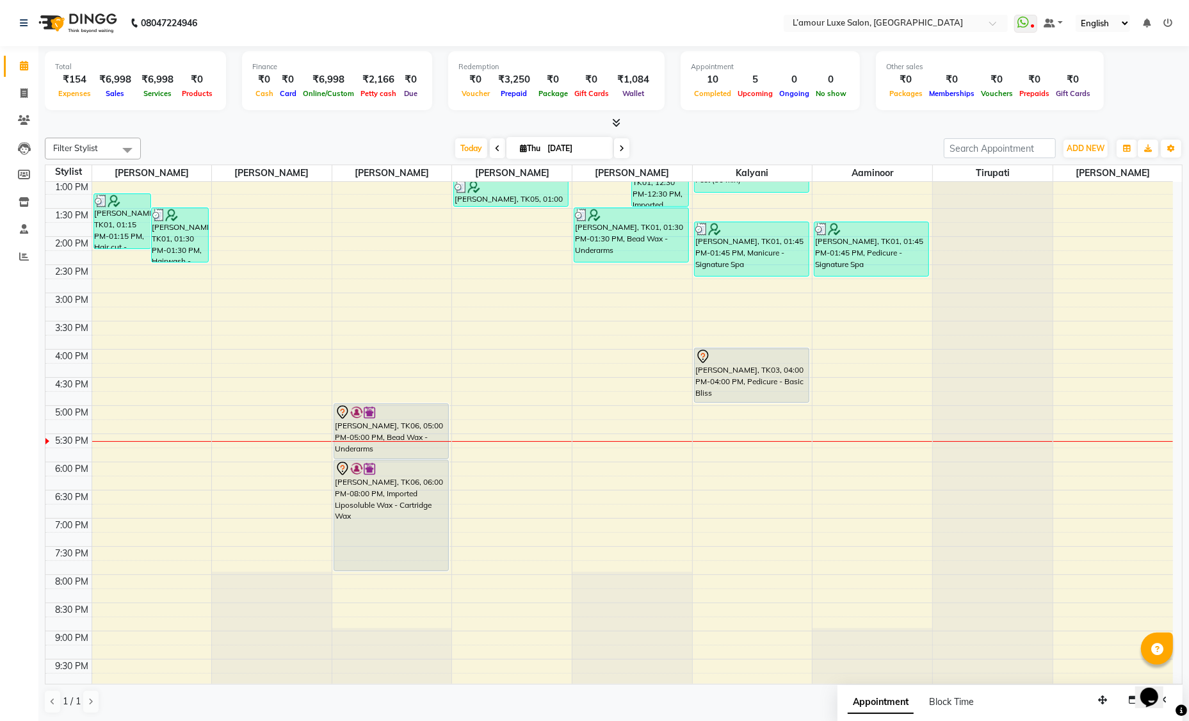
click at [622, 148] on icon at bounding box center [621, 149] width 5 height 8
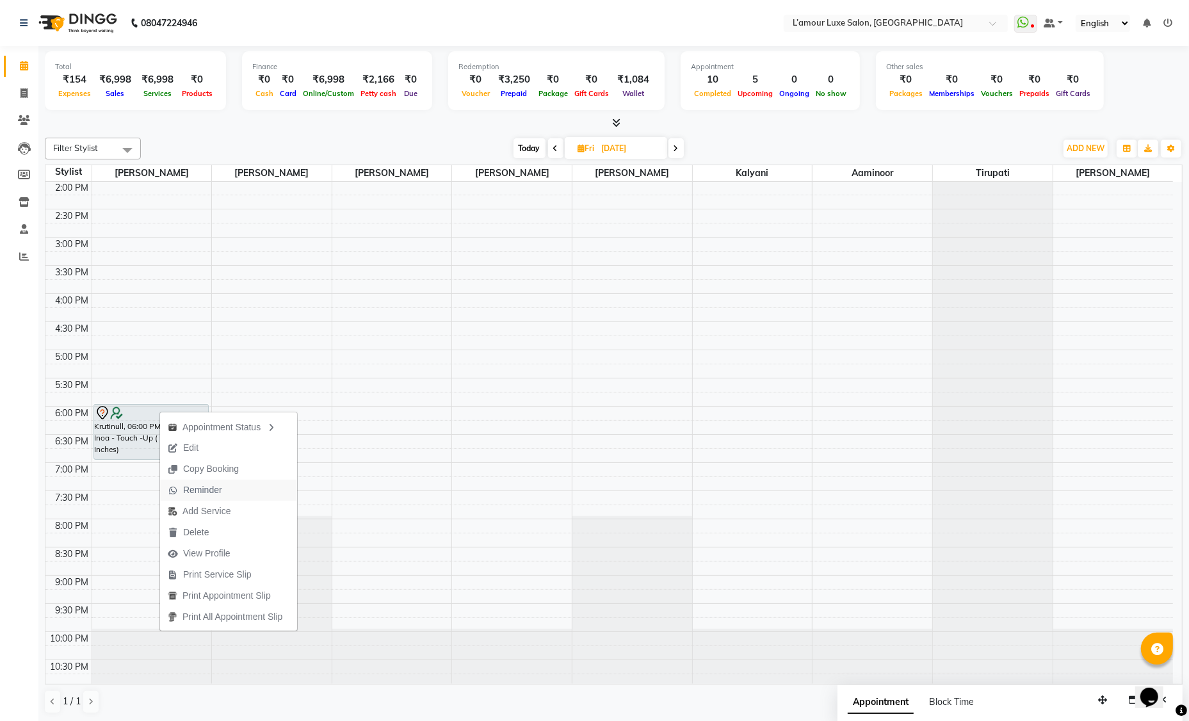
click at [214, 485] on span "Reminder" at bounding box center [202, 489] width 39 height 13
click at [535, 147] on span "Today" at bounding box center [529, 148] width 32 height 20
type input "[DATE]"
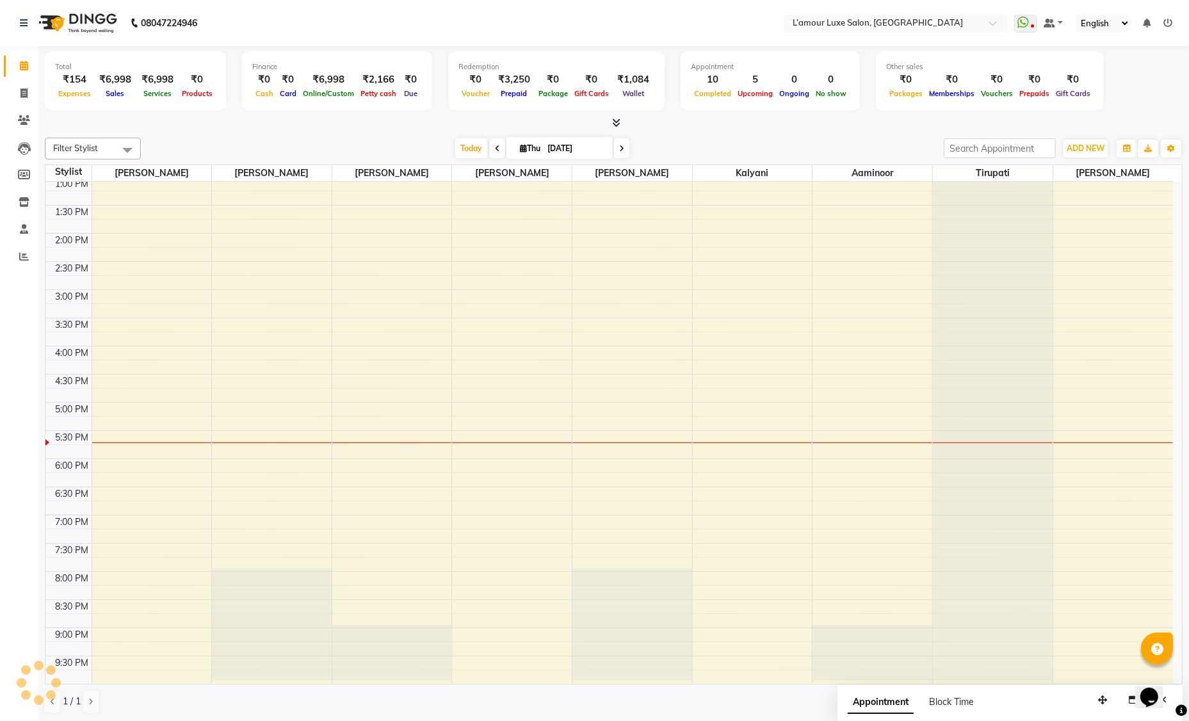
scroll to position [227, 0]
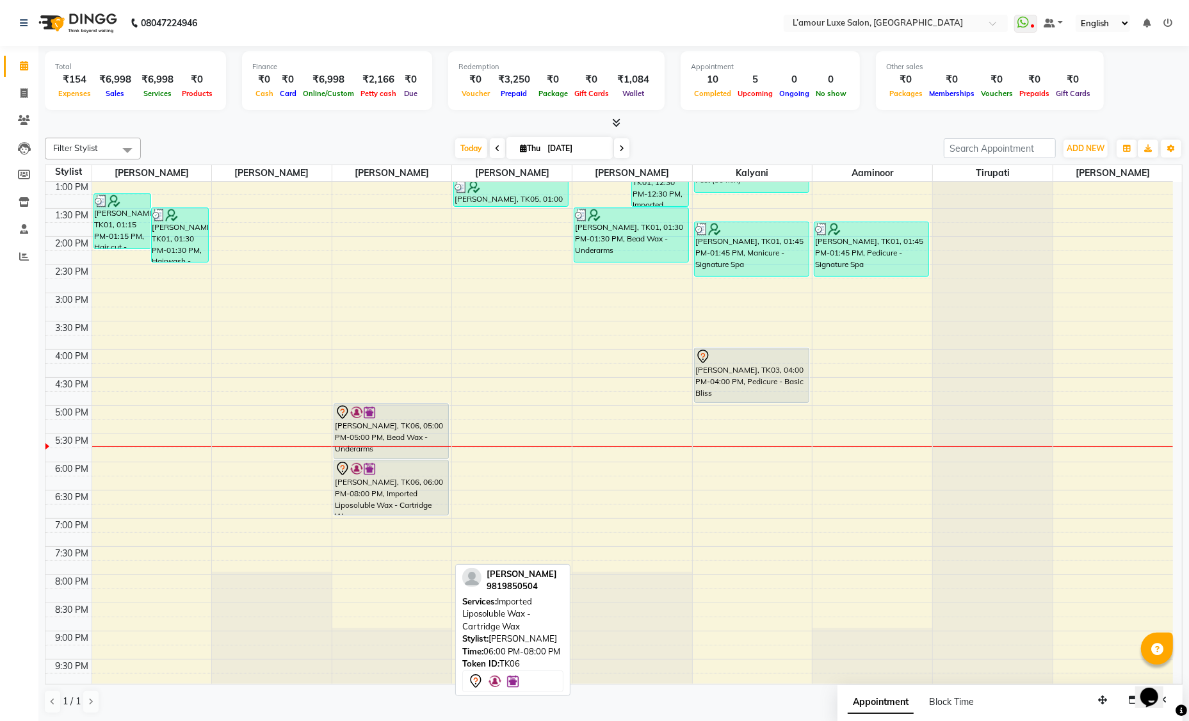
drag, startPoint x: 378, startPoint y: 568, endPoint x: 383, endPoint y: 513, distance: 55.3
click at [383, 513] on div "[PERSON_NAME], TK06, 05:00 PM-05:00 PM, Bead Wax - Underarms [PERSON_NAME], TK0…" at bounding box center [392, 321] width 120 height 732
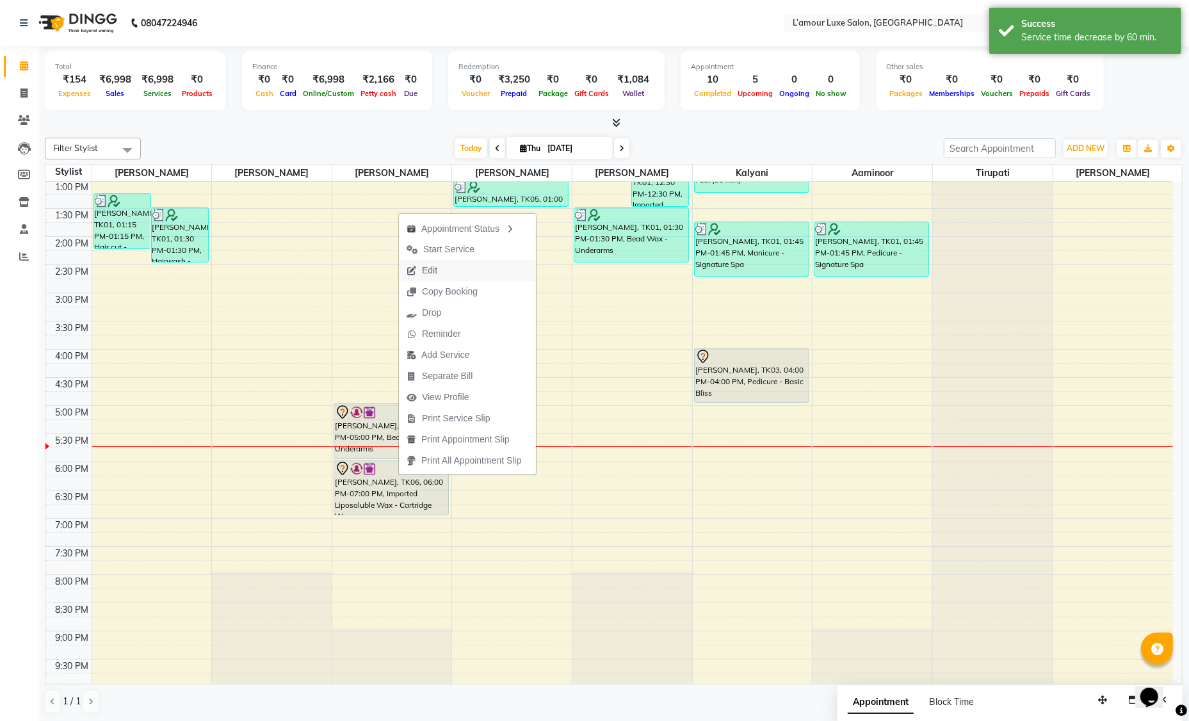
click at [452, 272] on button "Edit" at bounding box center [467, 270] width 137 height 21
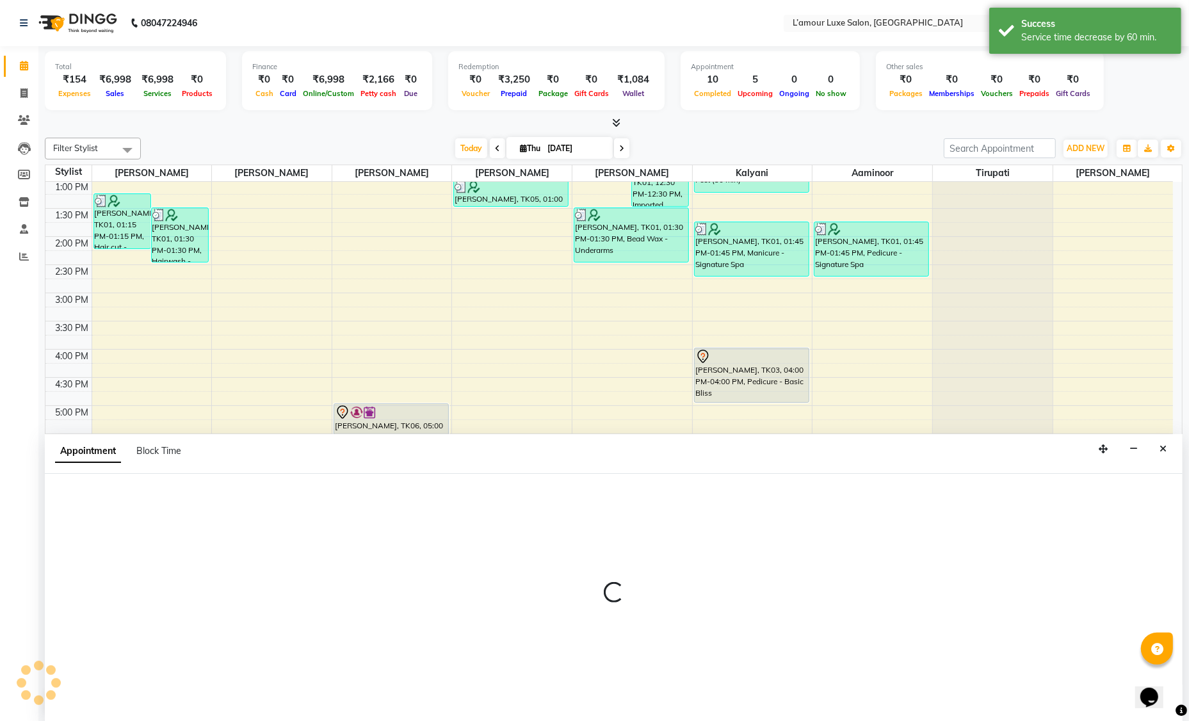
scroll to position [0, 0]
select select "tentative"
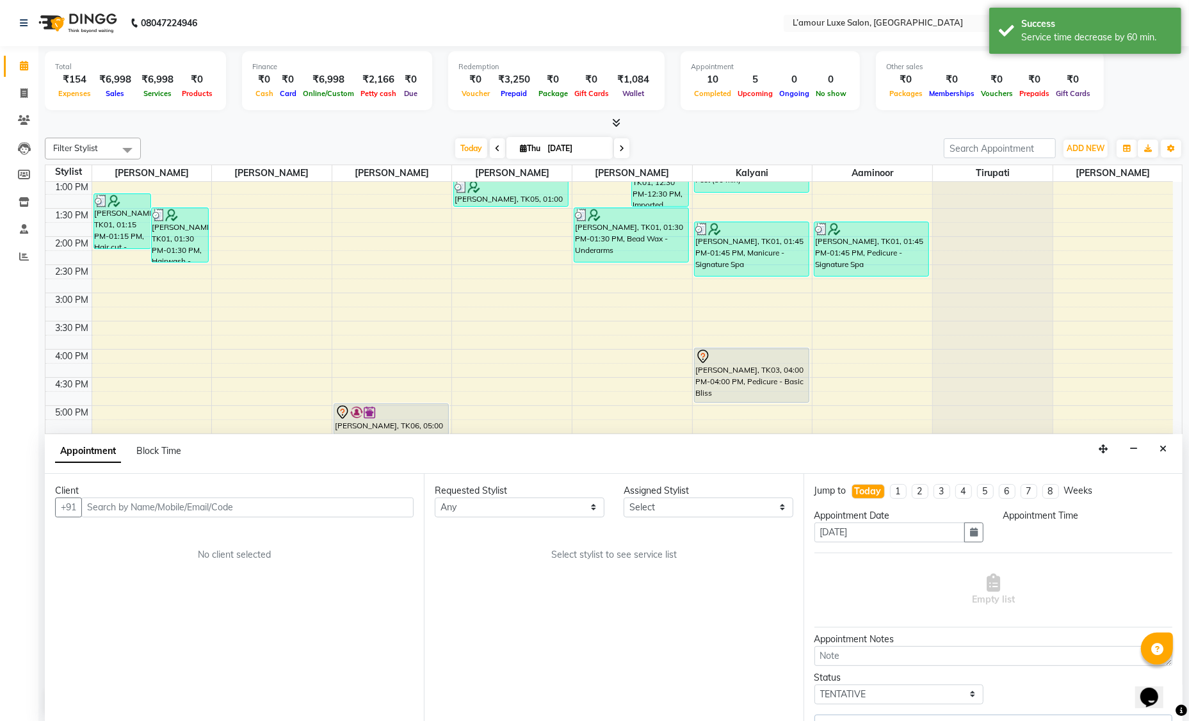
scroll to position [227, 0]
select select "79012"
select select "1020"
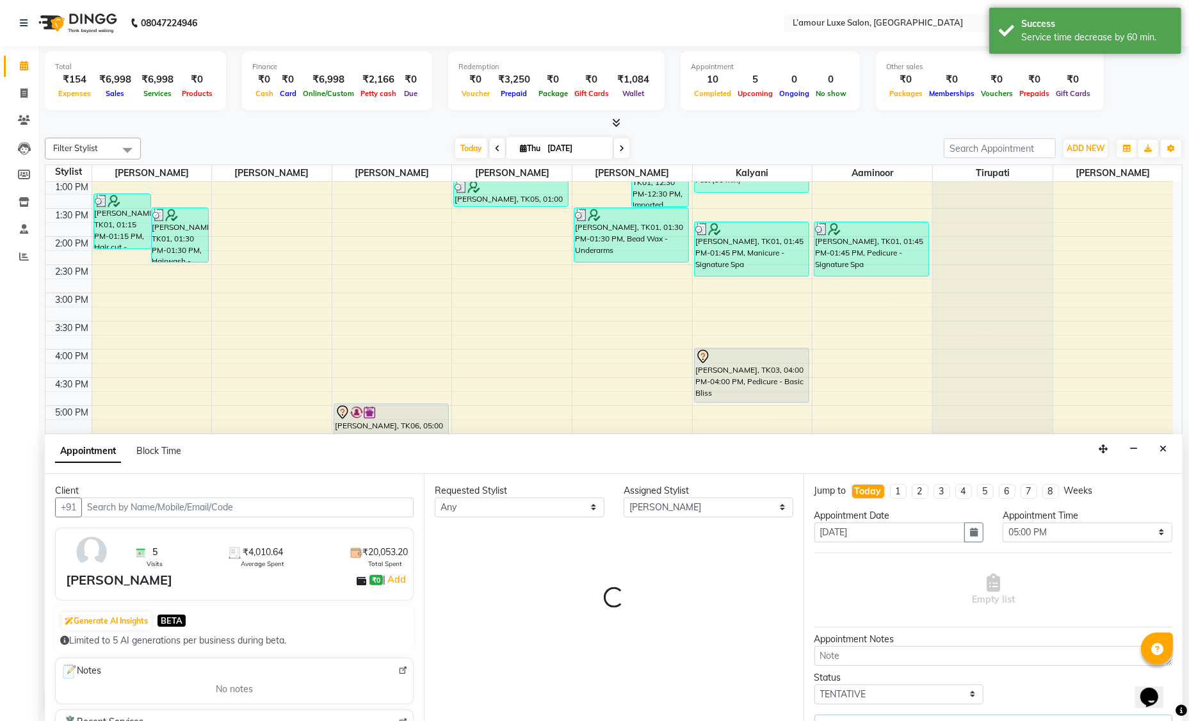
select select "3677"
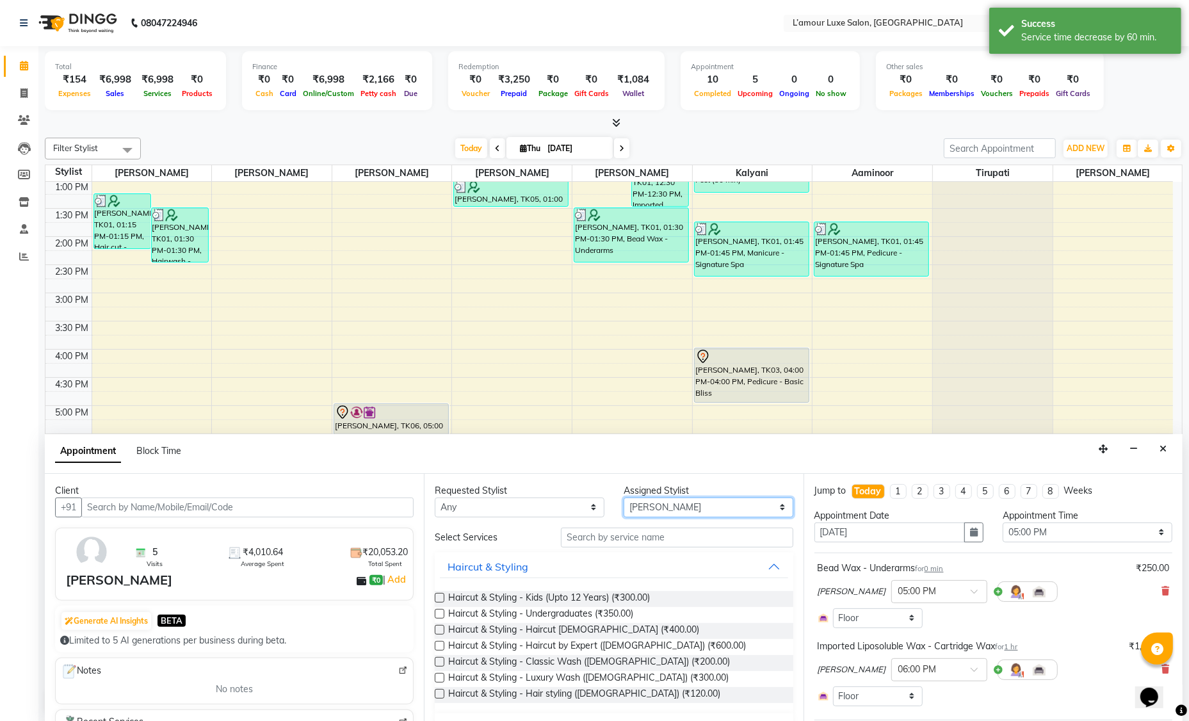
click at [644, 502] on select "Select Aaminoor [PERSON_NAME] [PERSON_NAME] [PERSON_NAME] [PERSON_NAME] [PERSON…" at bounding box center [708, 507] width 170 height 20
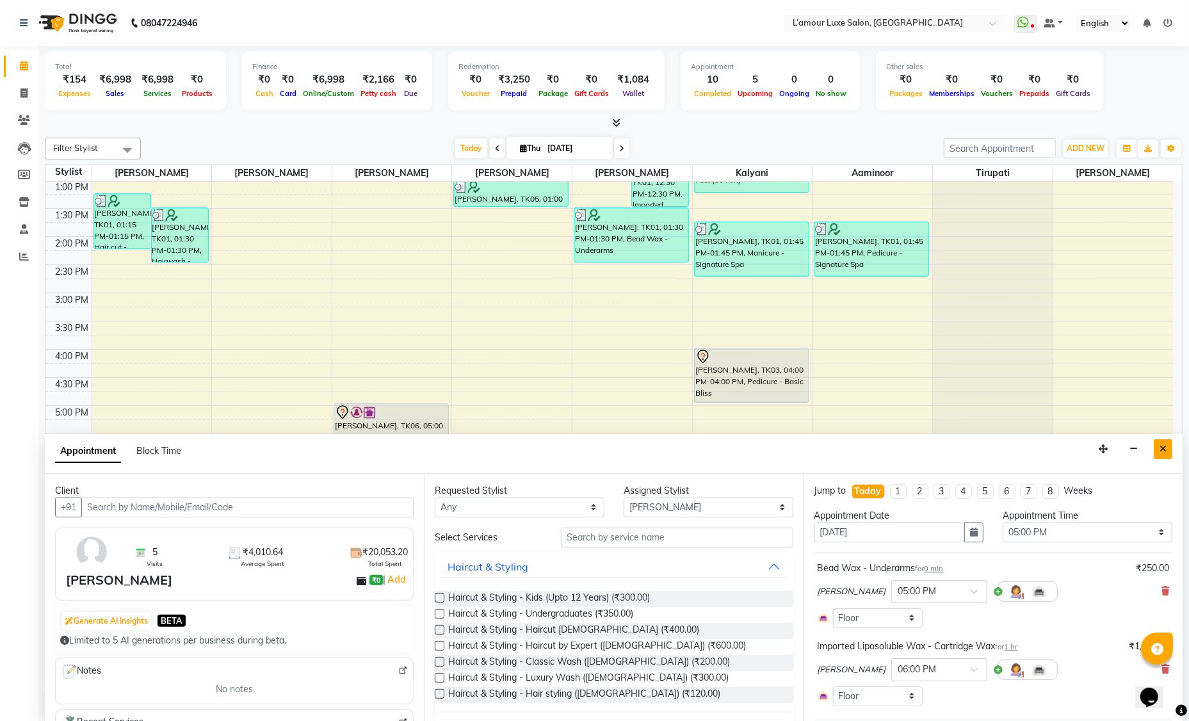
click at [1162, 447] on icon "Close" at bounding box center [1162, 448] width 7 height 9
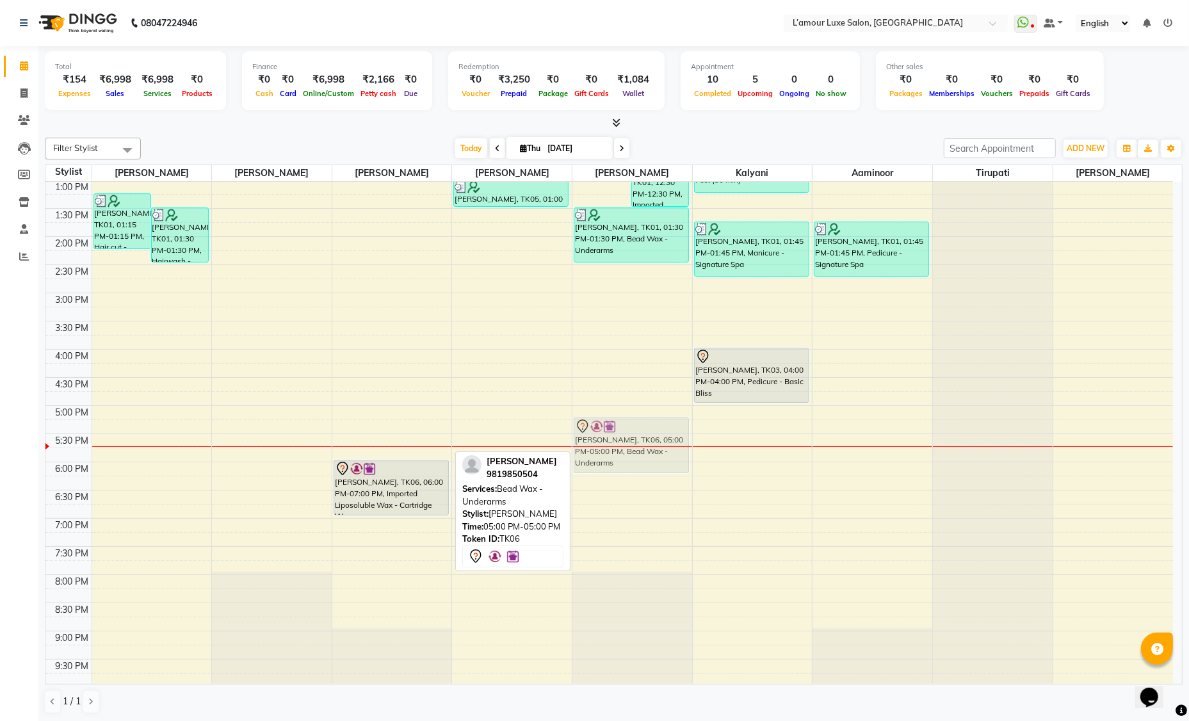
drag, startPoint x: 390, startPoint y: 425, endPoint x: 582, endPoint y: 432, distance: 192.1
click at [582, 432] on tr "[PERSON_NAME], TK01, 01:15 PM-01:15 PM, Hair cut - Creative Hair Cut [PERSON_NA…" at bounding box center [608, 321] width 1127 height 732
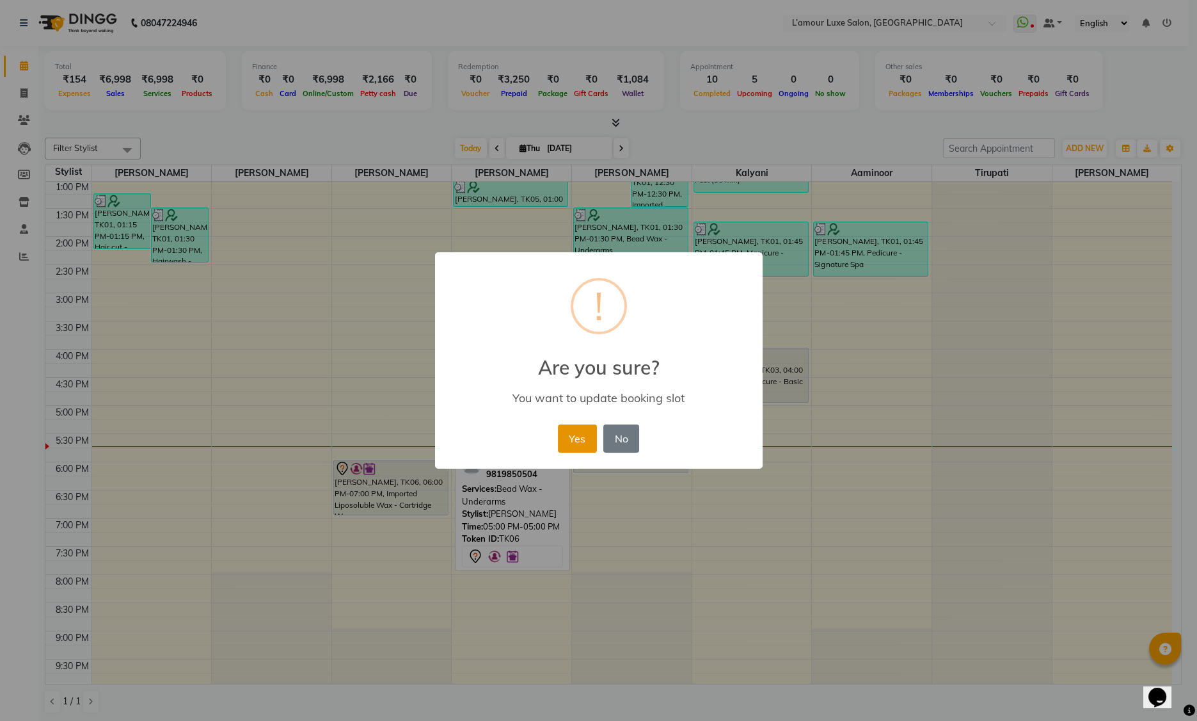
click at [571, 444] on button "Yes" at bounding box center [577, 438] width 39 height 28
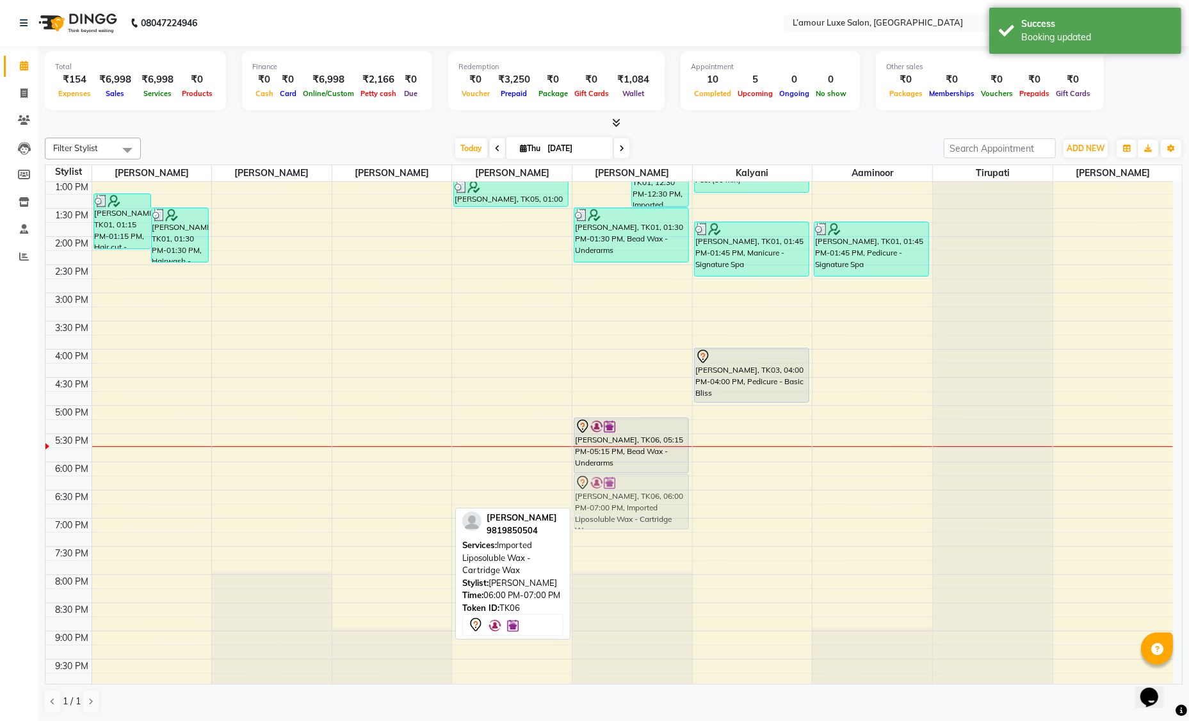
drag, startPoint x: 394, startPoint y: 481, endPoint x: 618, endPoint y: 491, distance: 224.2
click at [618, 491] on tr "[PERSON_NAME], TK01, 01:15 PM-01:15 PM, Hair cut - Creative Hair Cut [PERSON_NA…" at bounding box center [608, 321] width 1127 height 732
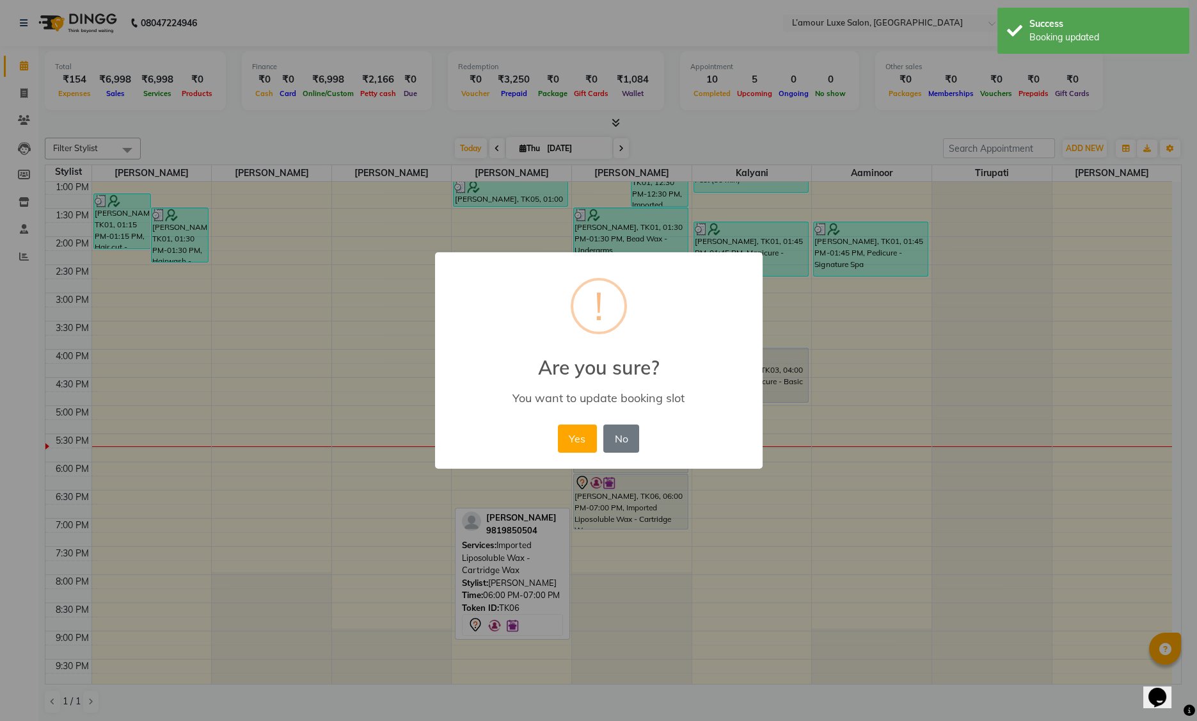
click at [578, 436] on button "Yes" at bounding box center [577, 438] width 39 height 28
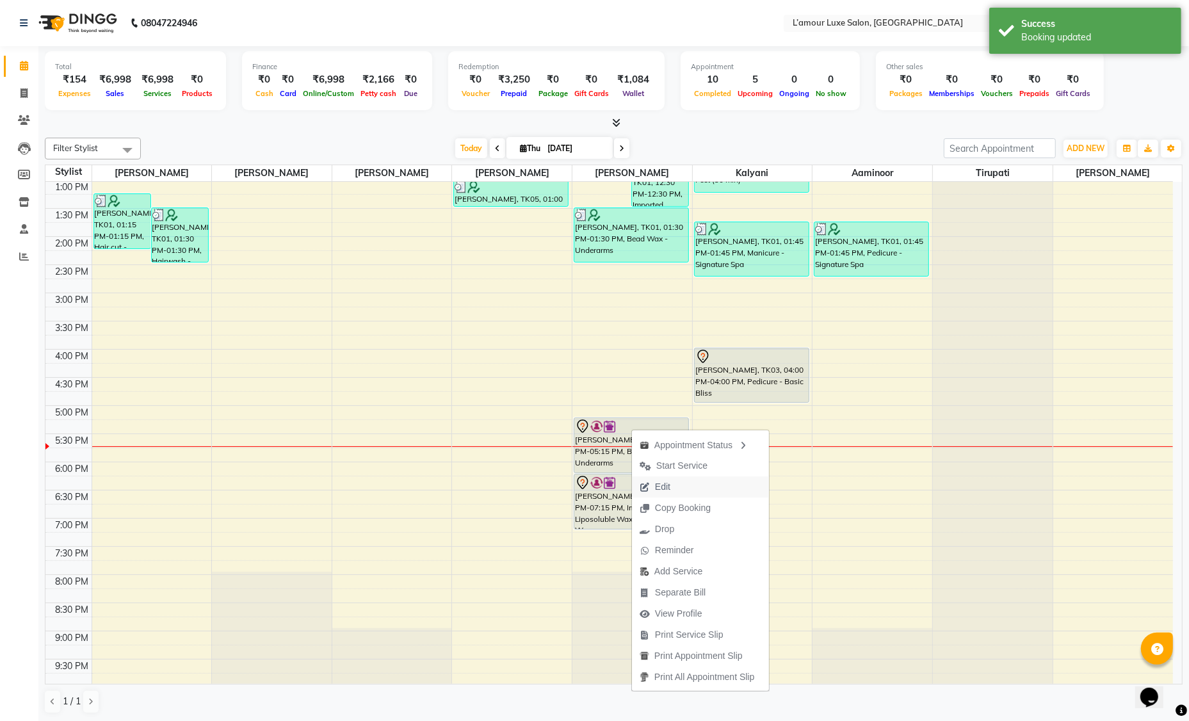
click at [668, 486] on span "Edit" at bounding box center [662, 486] width 15 height 13
select select "tentative"
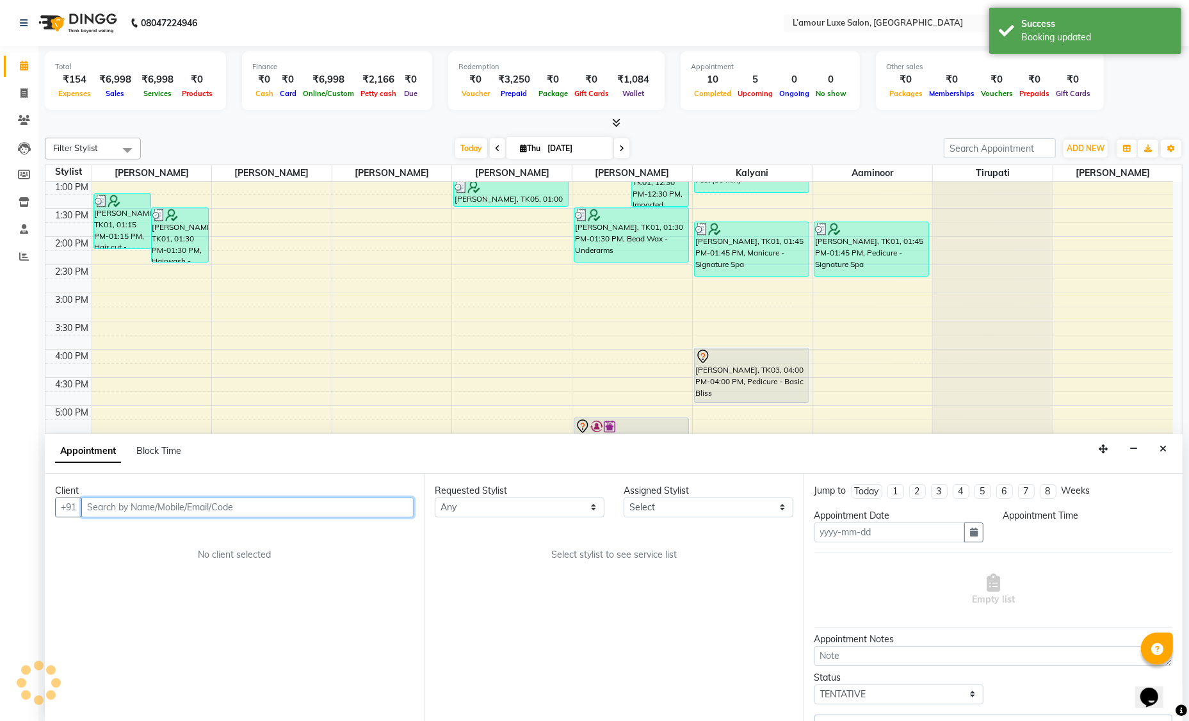
type input "[DATE]"
select select "63032"
select select "1035"
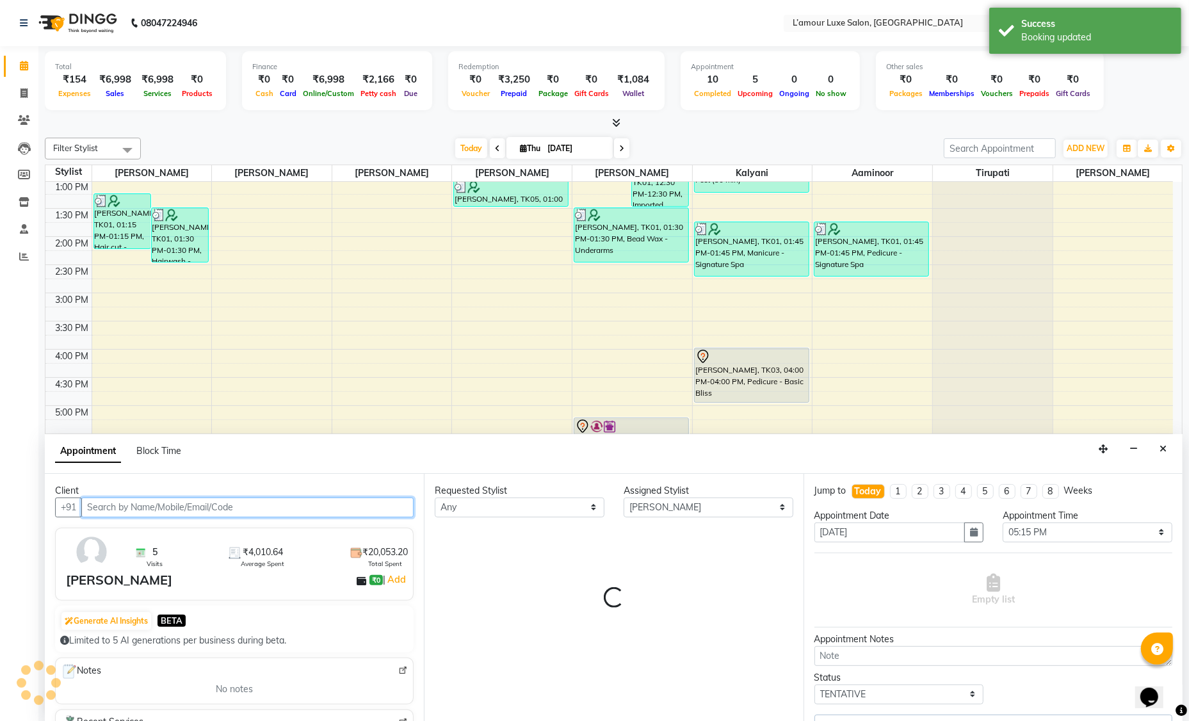
select select "3677"
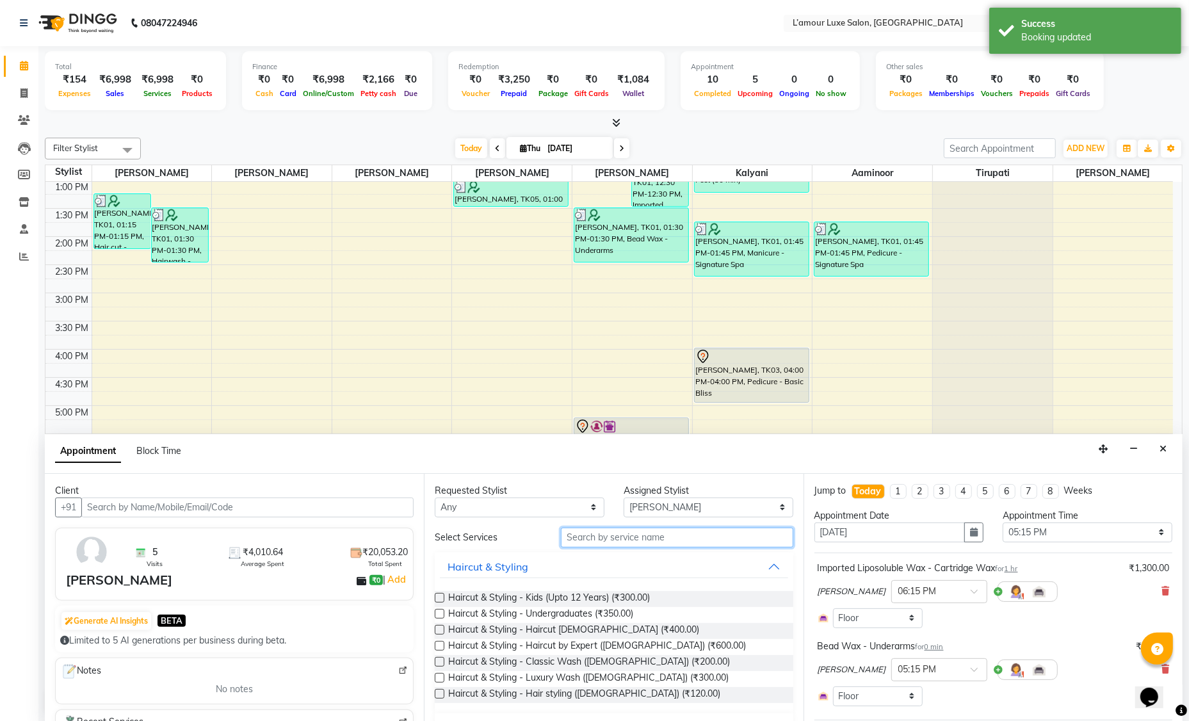
click at [668, 542] on input "text" at bounding box center [677, 537] width 232 height 20
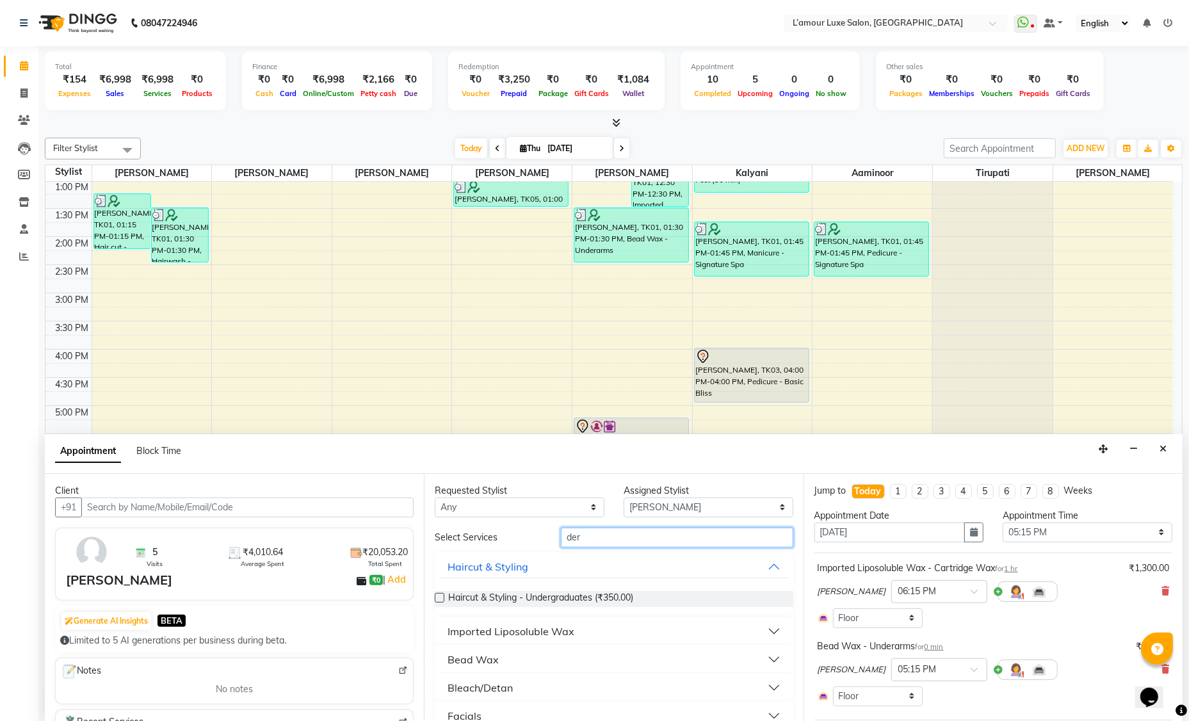
scroll to position [74, 0]
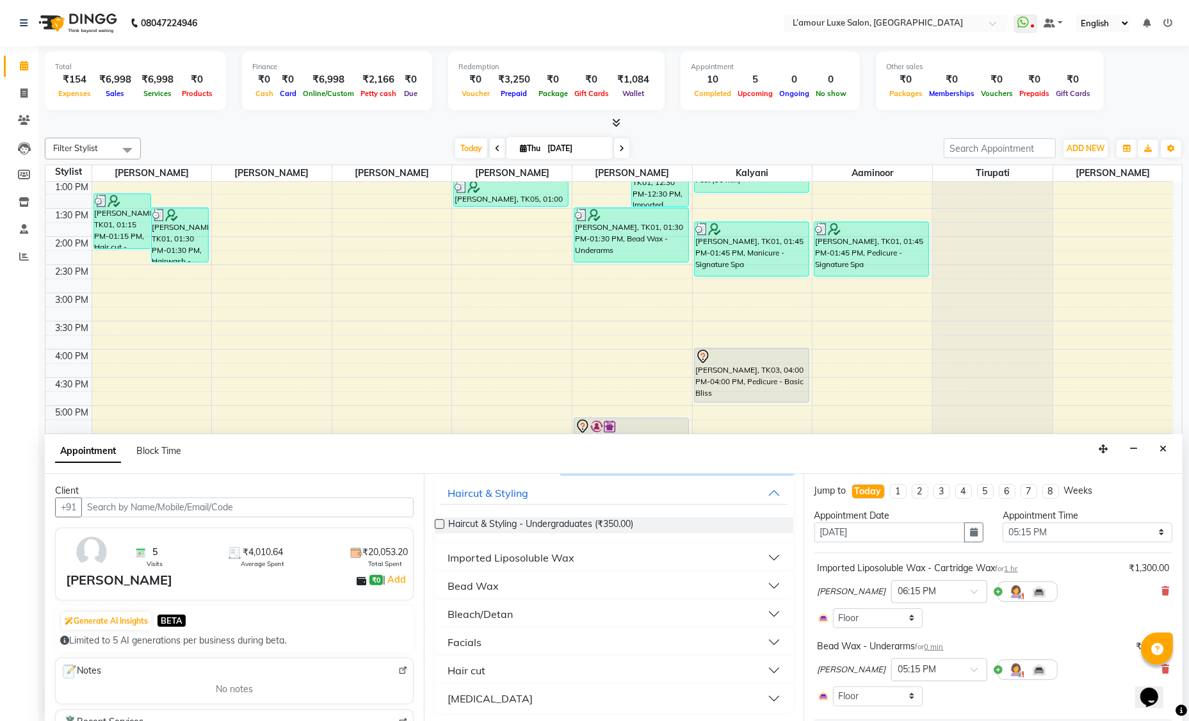
type input "der"
click at [483, 697] on div "[MEDICAL_DATA]" at bounding box center [489, 698] width 85 height 15
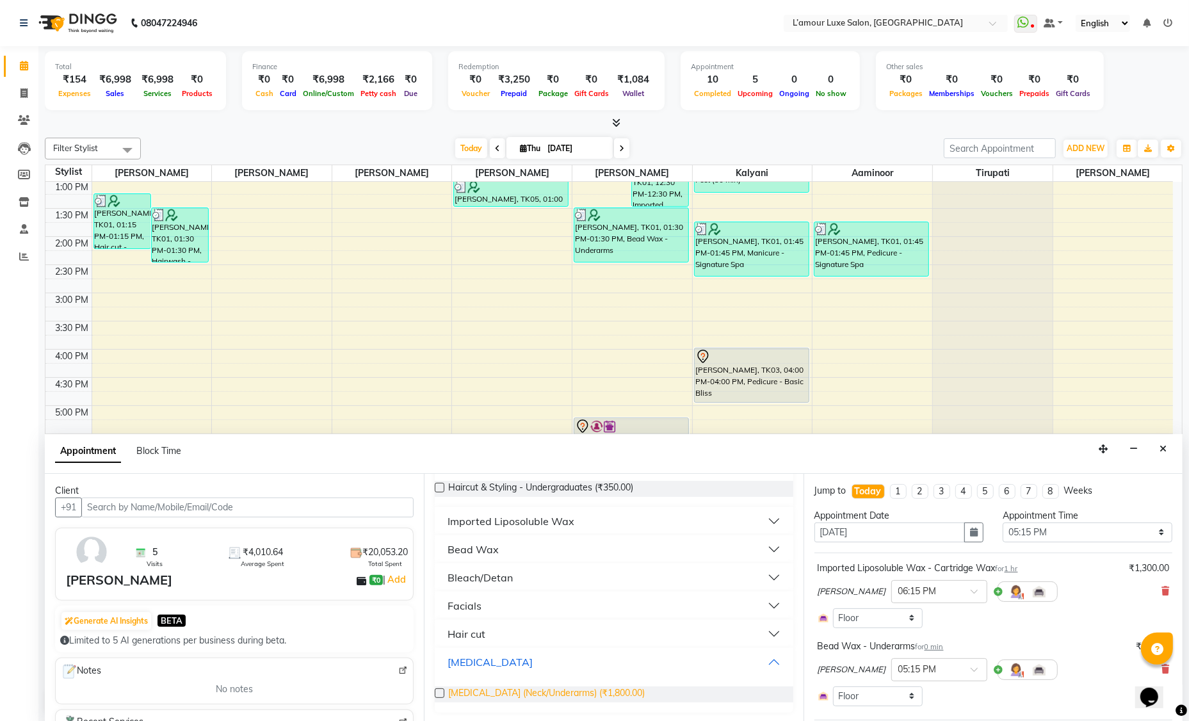
scroll to position [110, 0]
click at [483, 612] on button "Facials" at bounding box center [614, 605] width 348 height 23
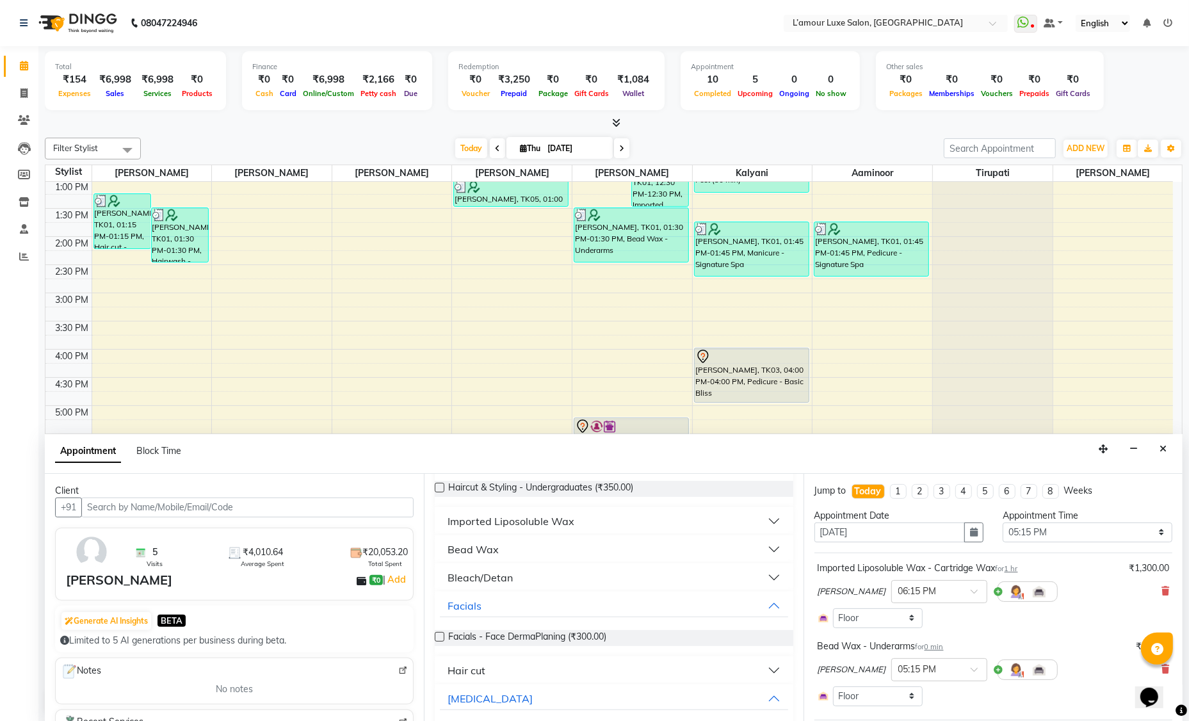
click at [442, 634] on label at bounding box center [440, 637] width 10 height 10
click at [442, 634] on input "checkbox" at bounding box center [439, 638] width 8 height 8
checkbox input "false"
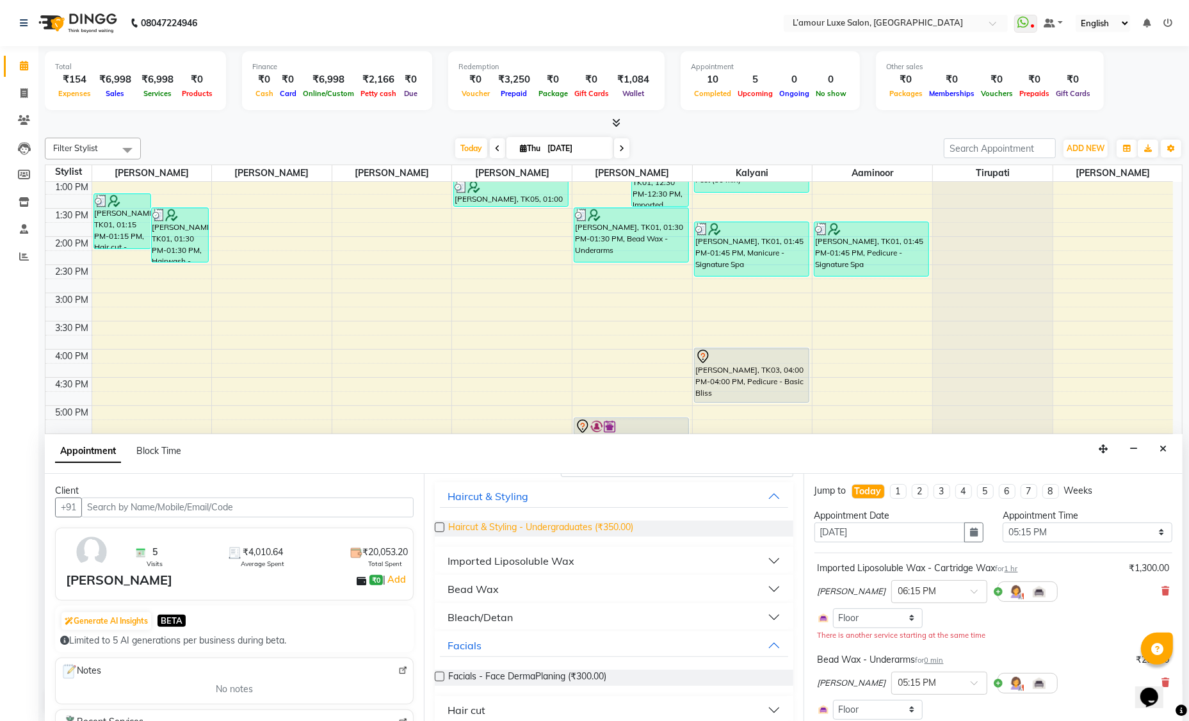
scroll to position [0, 0]
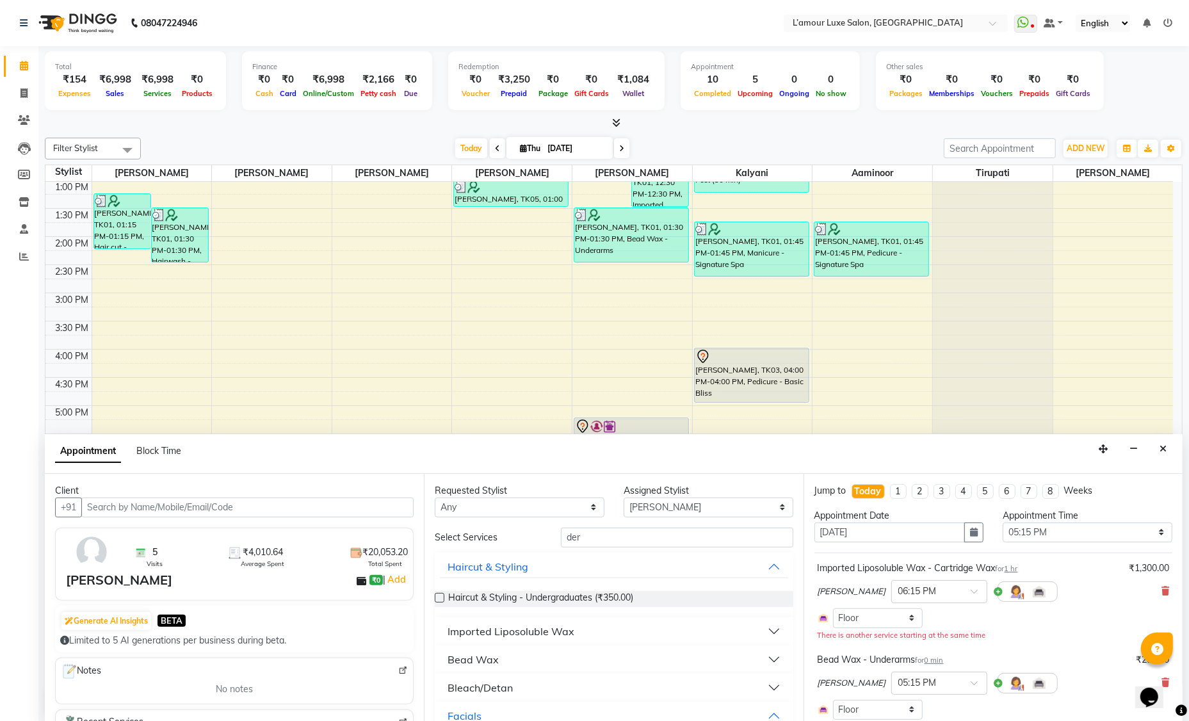
click at [524, 688] on button "Bleach/Detan" at bounding box center [614, 687] width 348 height 23
drag, startPoint x: 595, startPoint y: 541, endPoint x: 460, endPoint y: 540, distance: 135.7
click at [460, 540] on div "Select Services der" at bounding box center [613, 537] width 377 height 20
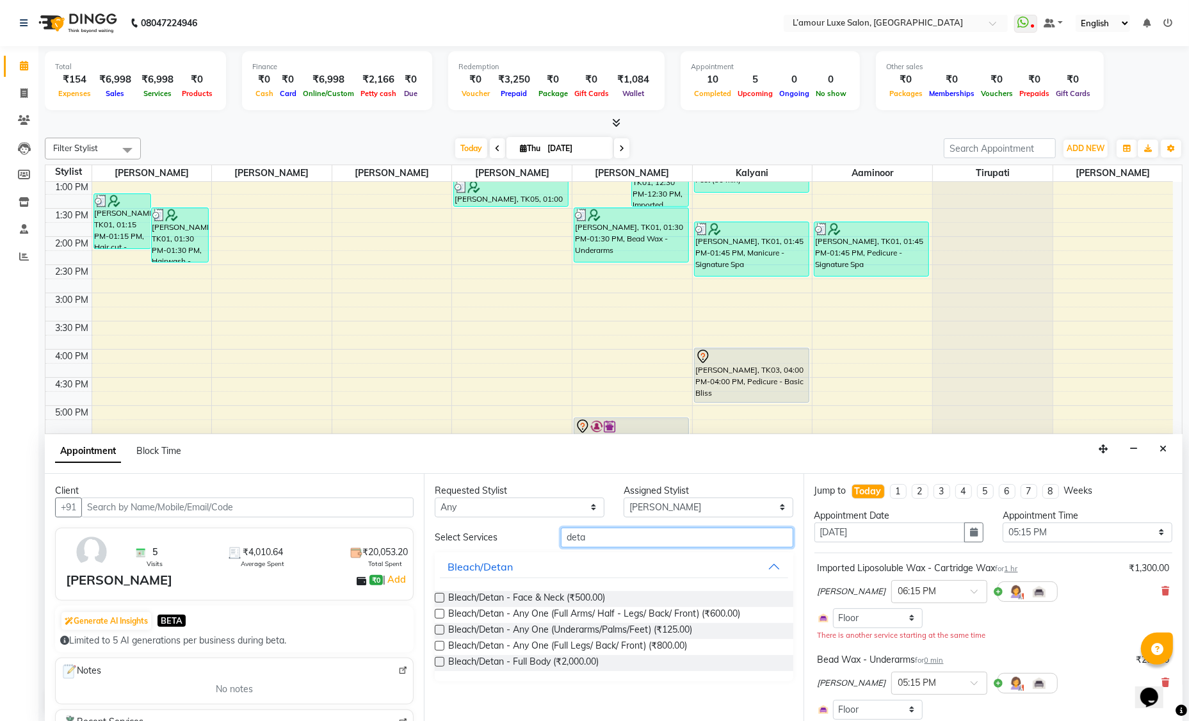
type input "deta"
click at [440, 596] on label at bounding box center [440, 598] width 10 height 10
click at [440, 596] on input "checkbox" at bounding box center [439, 599] width 8 height 8
checkbox input "false"
drag, startPoint x: 437, startPoint y: 532, endPoint x: 411, endPoint y: 526, distance: 27.0
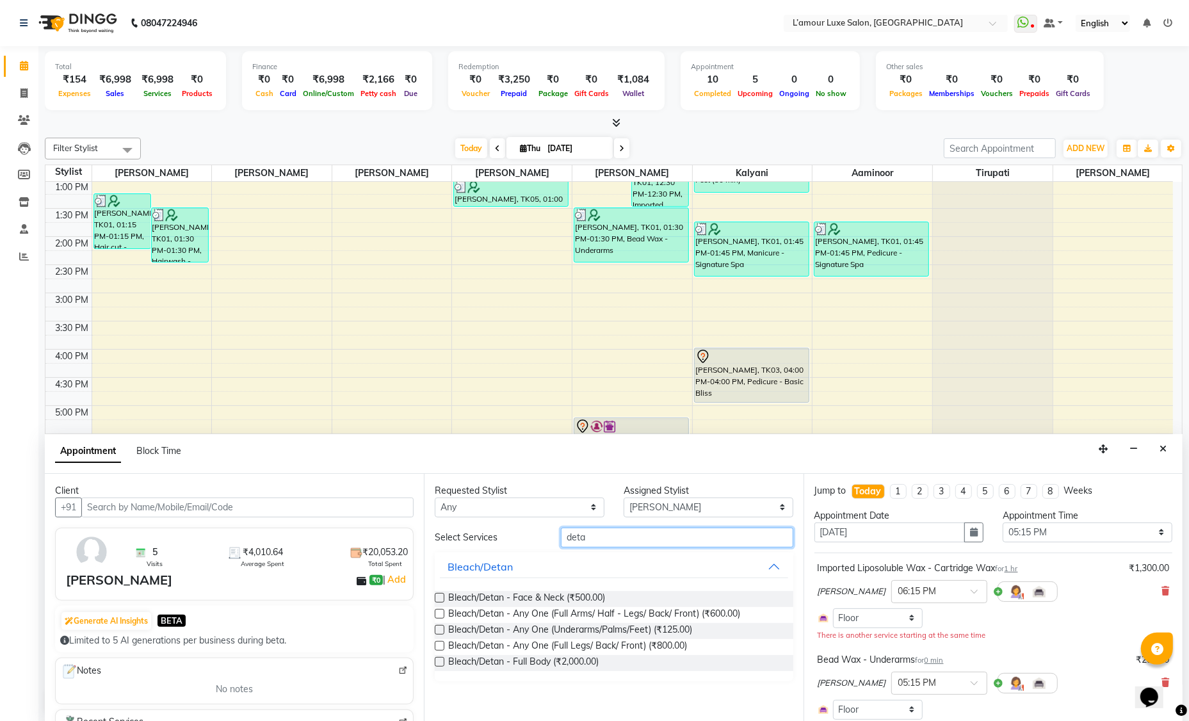
click at [411, 526] on div "Client +91 5 Visits ₹4,010.64 Average Spent ₹20,053.20 Total Spent [PERSON_NAME…" at bounding box center [613, 598] width 1137 height 248
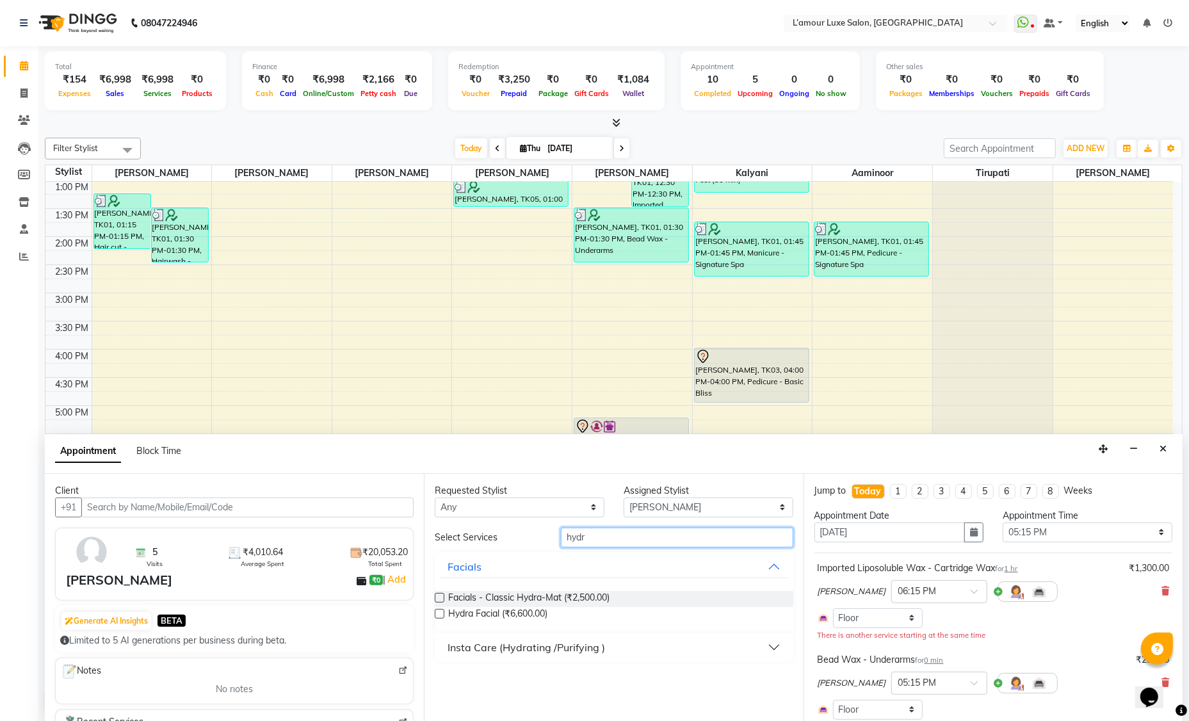
type input "hydr"
click at [441, 611] on label at bounding box center [440, 614] width 10 height 10
click at [441, 611] on input "checkbox" at bounding box center [439, 615] width 8 height 8
checkbox input "false"
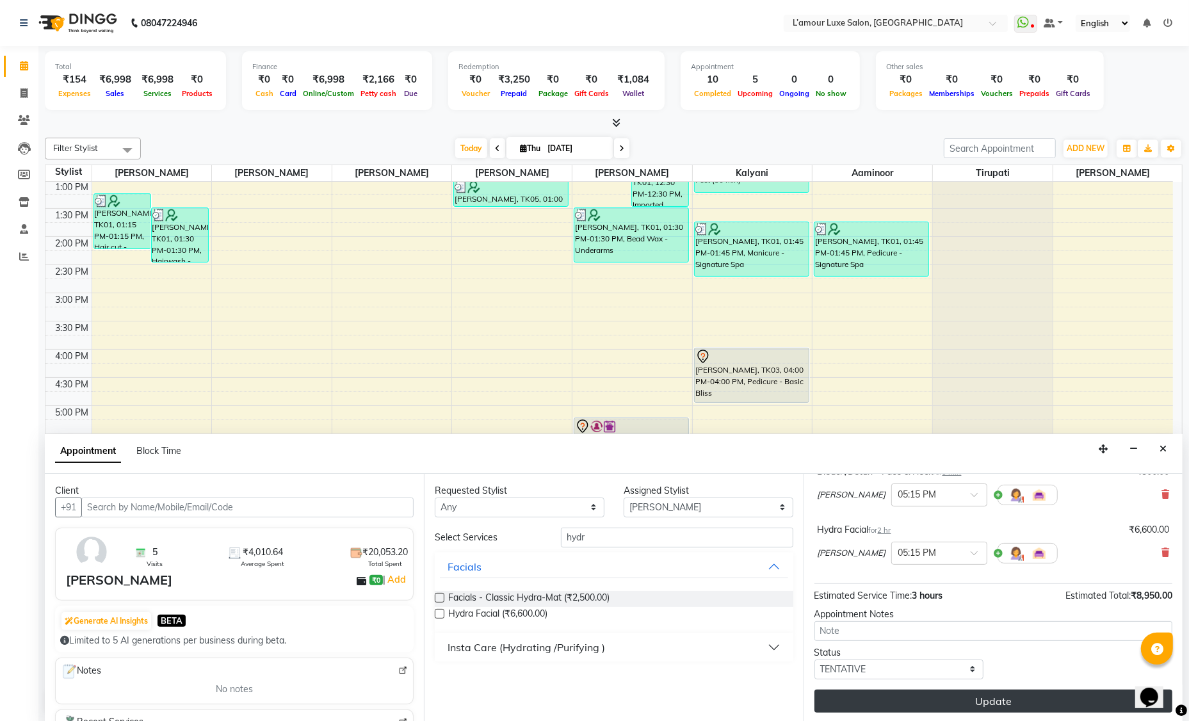
click at [909, 698] on button "Update" at bounding box center [993, 700] width 358 height 23
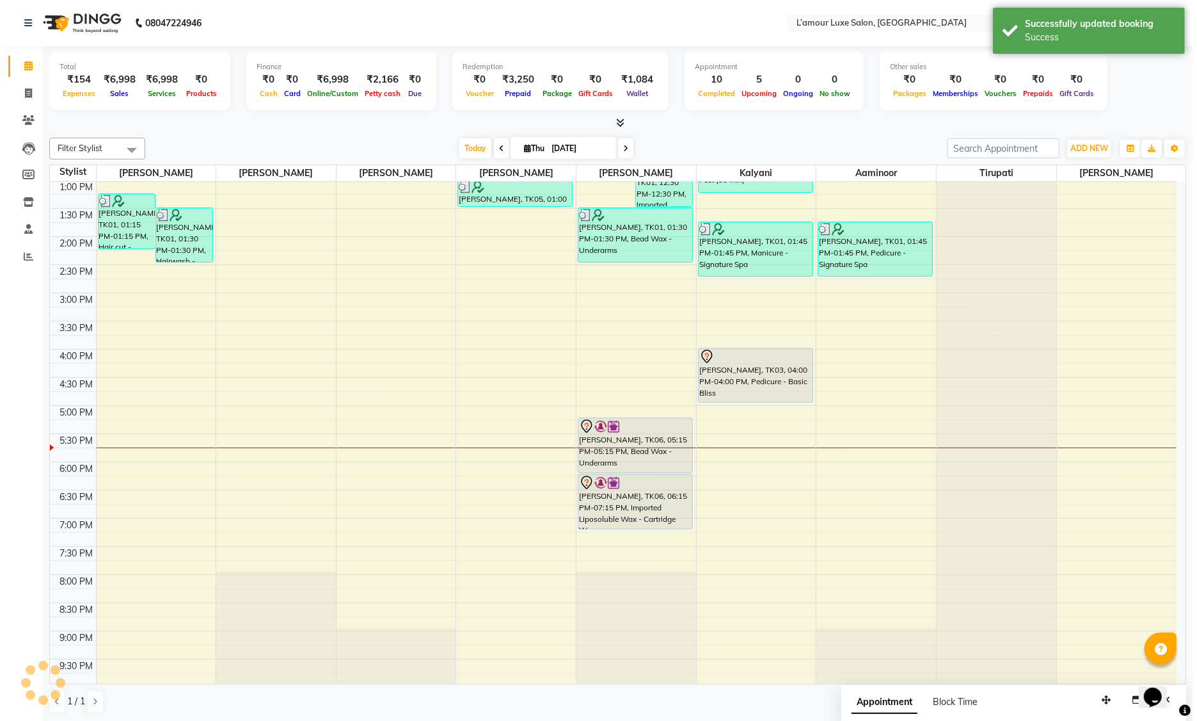
scroll to position [0, 0]
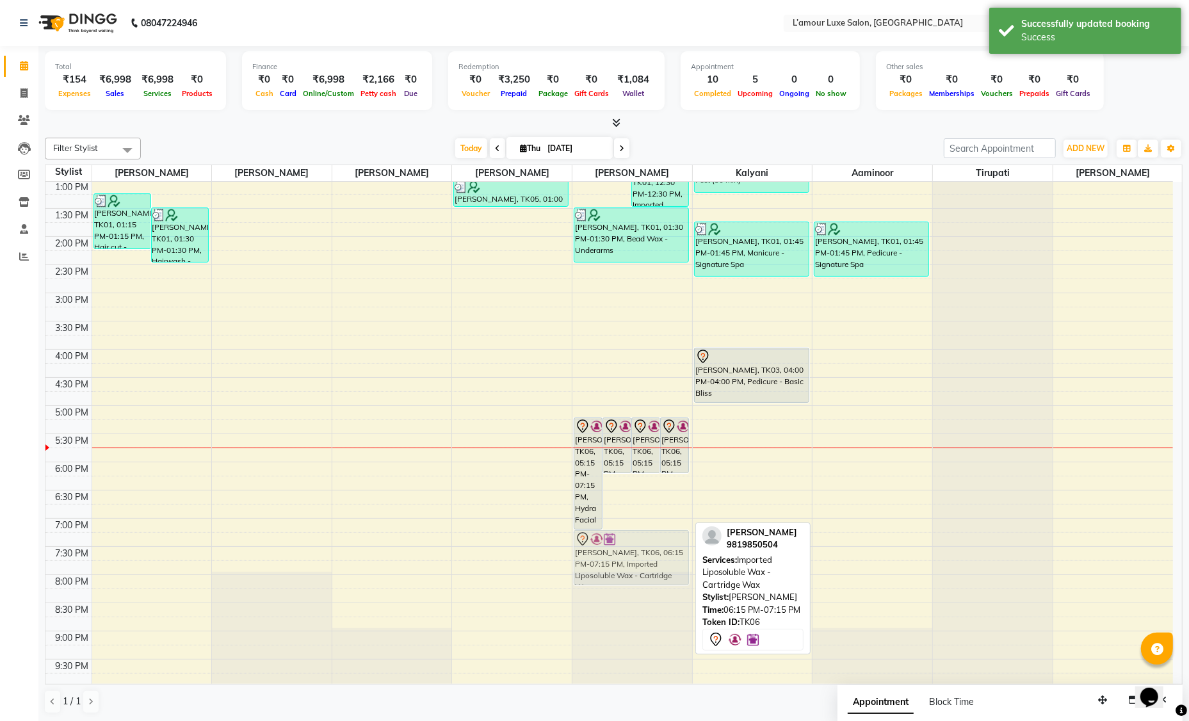
drag, startPoint x: 638, startPoint y: 500, endPoint x: 637, endPoint y: 562, distance: 62.1
click at [637, 562] on div "[PERSON_NAME], TK06, 05:15 PM-07:15 PM, Hydra Facial [PERSON_NAME], TK06, 05:15…" at bounding box center [632, 321] width 120 height 732
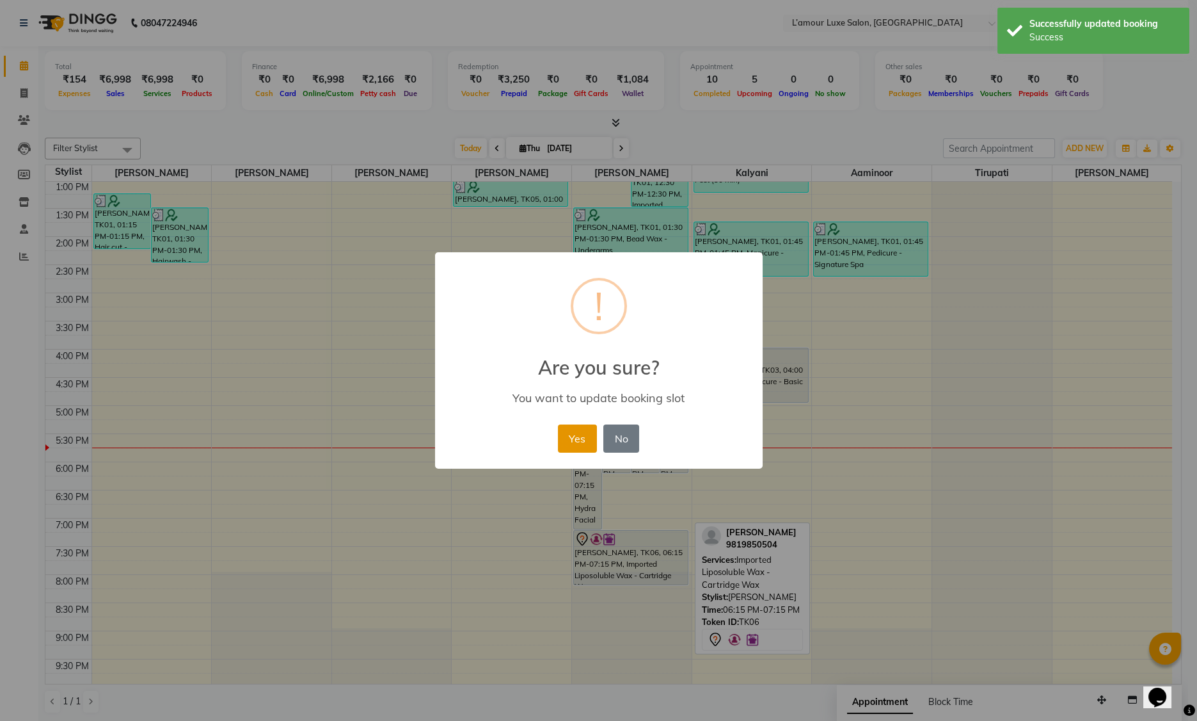
click at [588, 438] on button "Yes" at bounding box center [577, 438] width 39 height 28
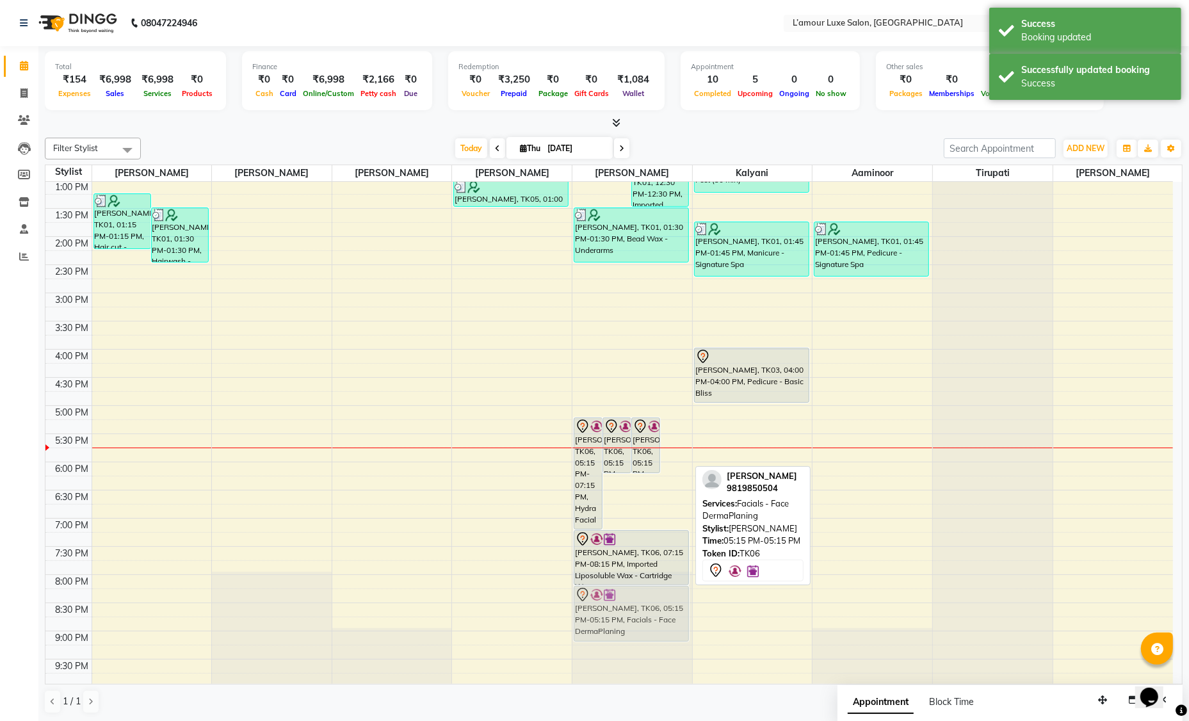
drag, startPoint x: 675, startPoint y: 450, endPoint x: 681, endPoint y: 618, distance: 168.4
click at [681, 618] on div "[PERSON_NAME], TK06, 05:15 PM-07:15 PM, Hydra Facial [PERSON_NAME], TK06, 05:15…" at bounding box center [632, 321] width 120 height 732
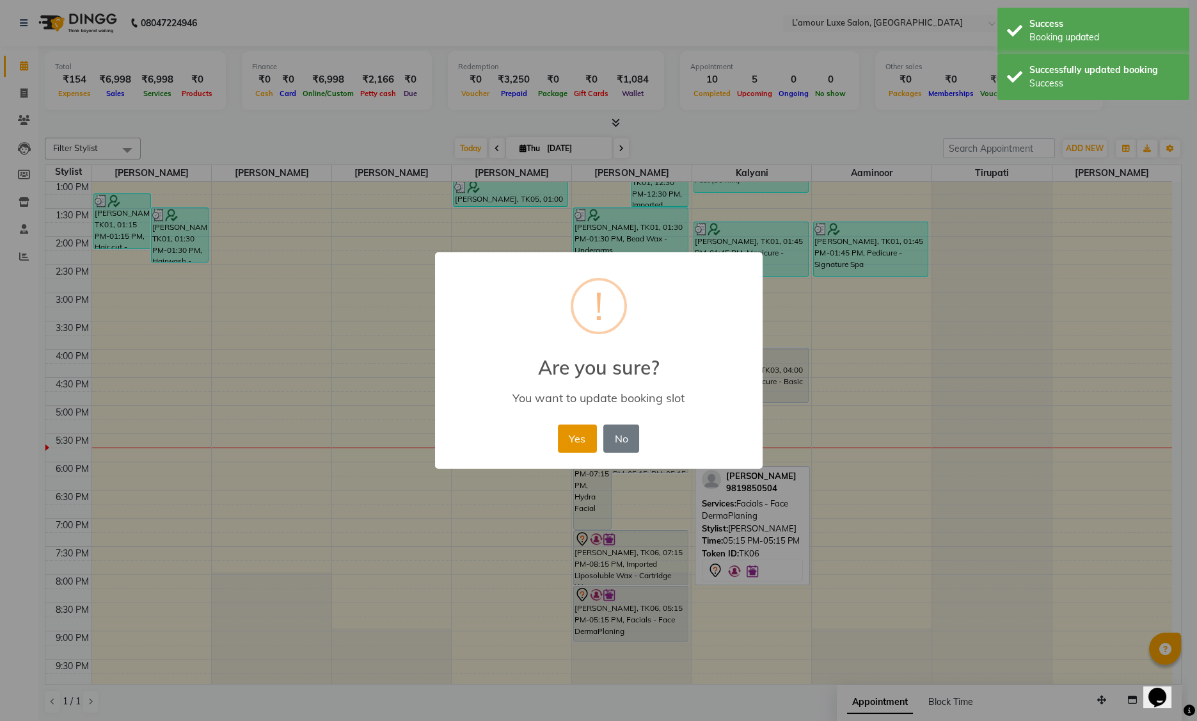
click at [584, 438] on button "Yes" at bounding box center [577, 438] width 39 height 28
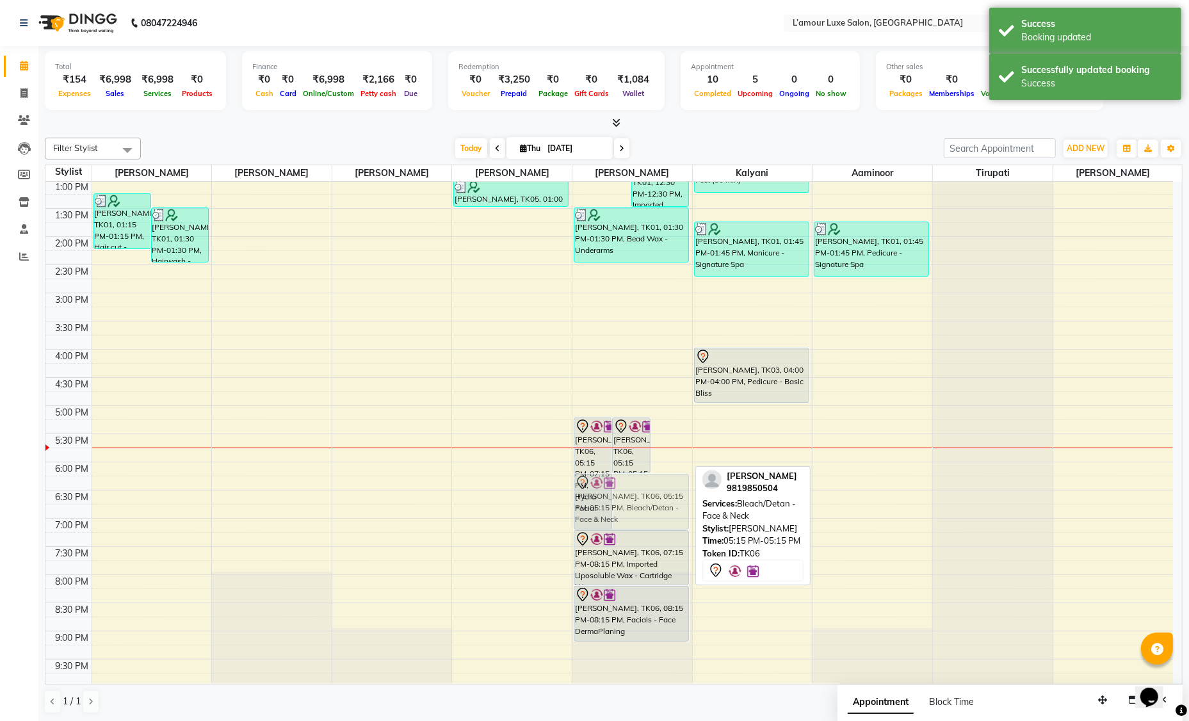
drag, startPoint x: 664, startPoint y: 451, endPoint x: 668, endPoint y: 504, distance: 53.2
click at [668, 504] on div "[PERSON_NAME], TK06, 05:15 PM-07:15 PM, Hydra Facial [PERSON_NAME], TK06, 05:15…" at bounding box center [632, 321] width 120 height 732
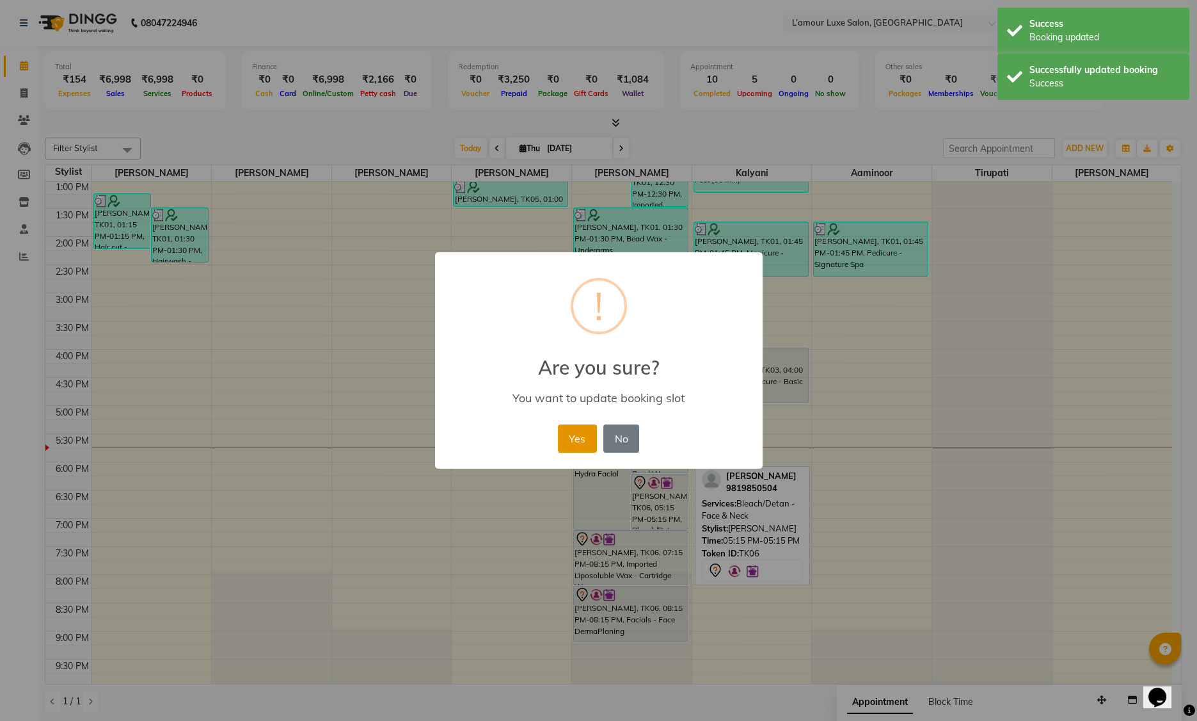
click at [586, 439] on button "Yes" at bounding box center [577, 438] width 39 height 28
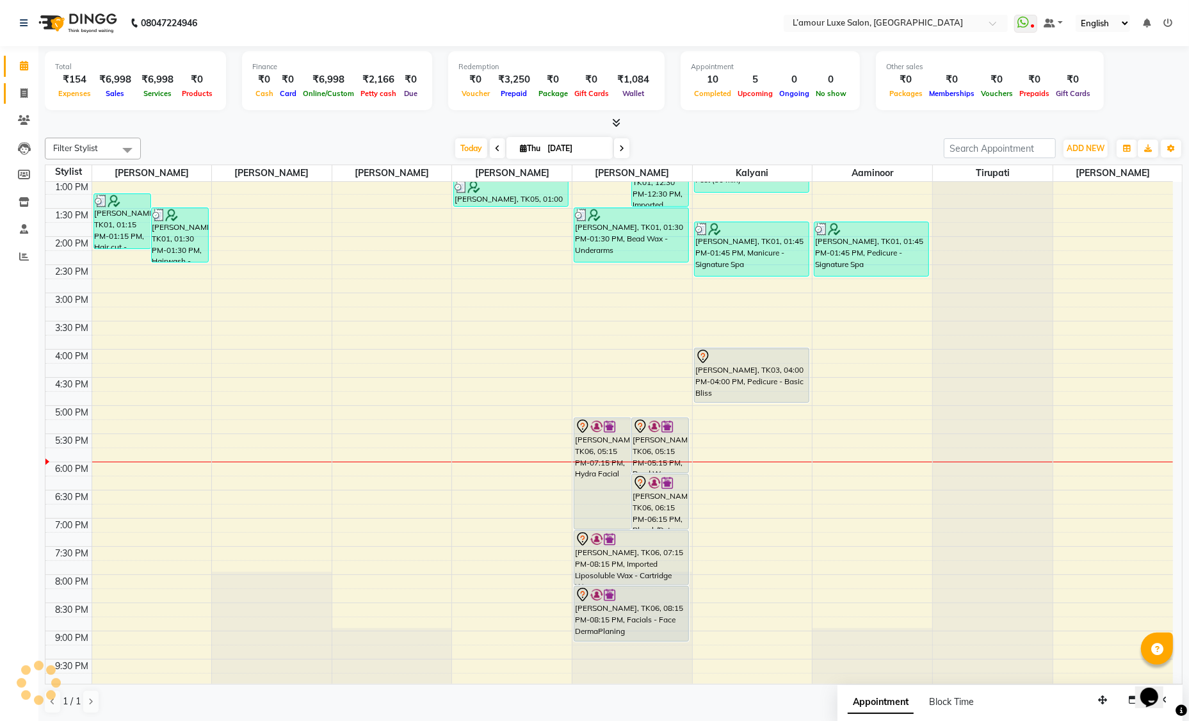
click at [24, 87] on span at bounding box center [24, 93] width 22 height 15
select select "service"
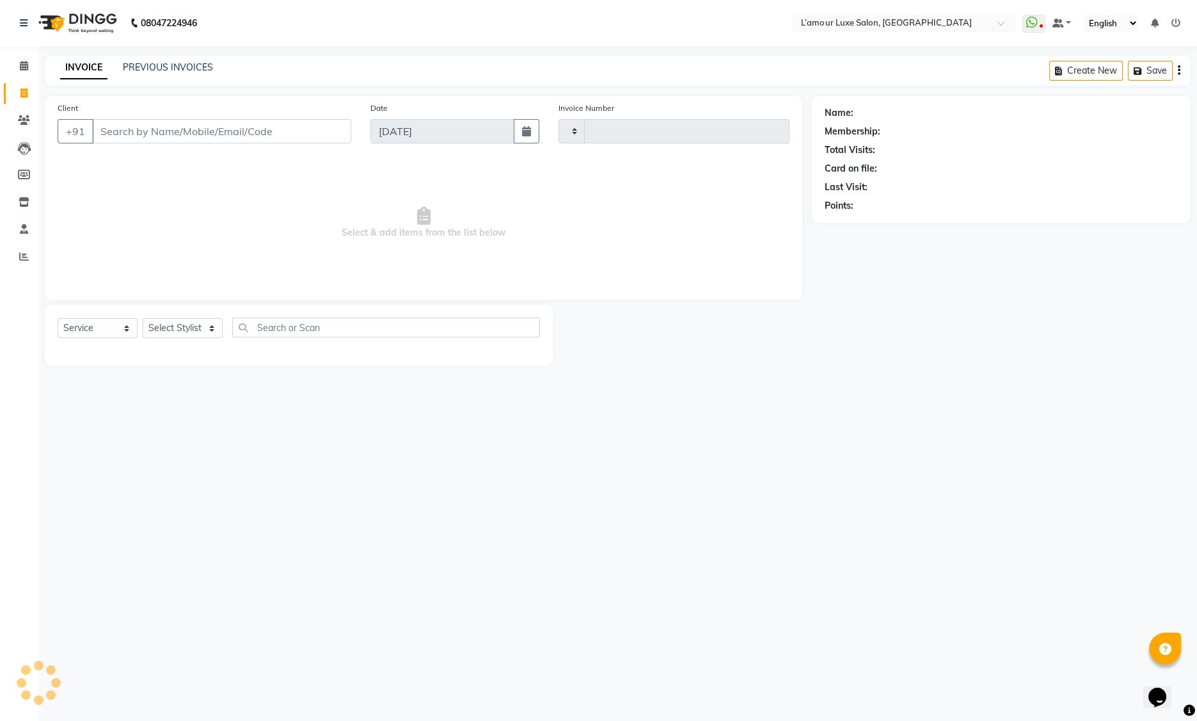
type input "1245"
select select "7325"
click at [148, 328] on select "Select Stylist Aaminoor [PERSON_NAME] [PERSON_NAME] [PERSON_NAME] [PERSON_NAME]…" at bounding box center [183, 328] width 80 height 20
select select "66550"
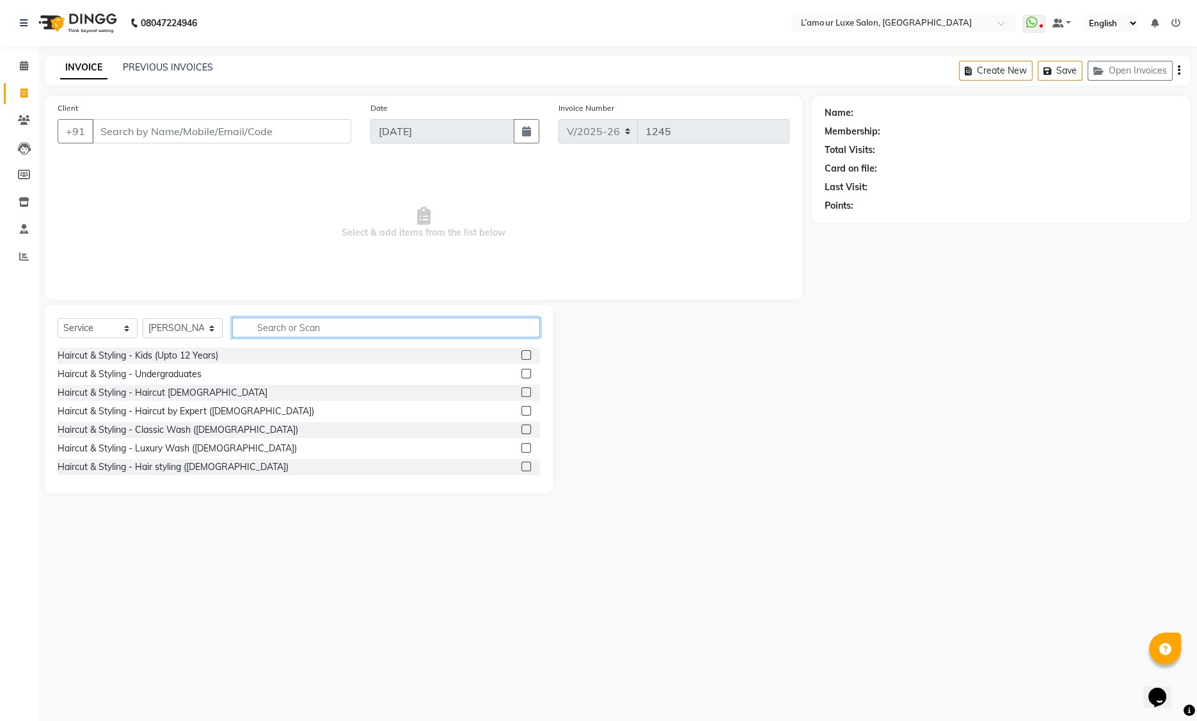
click at [324, 332] on input "text" at bounding box center [386, 327] width 308 height 20
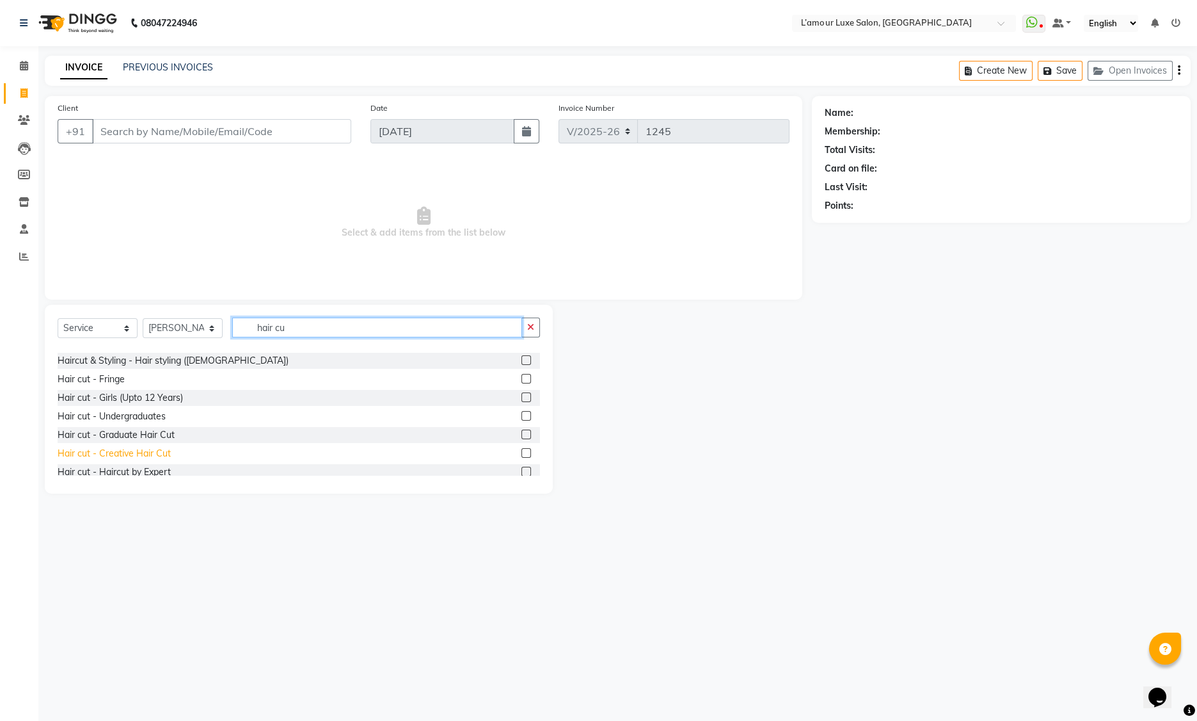
scroll to position [125, 0]
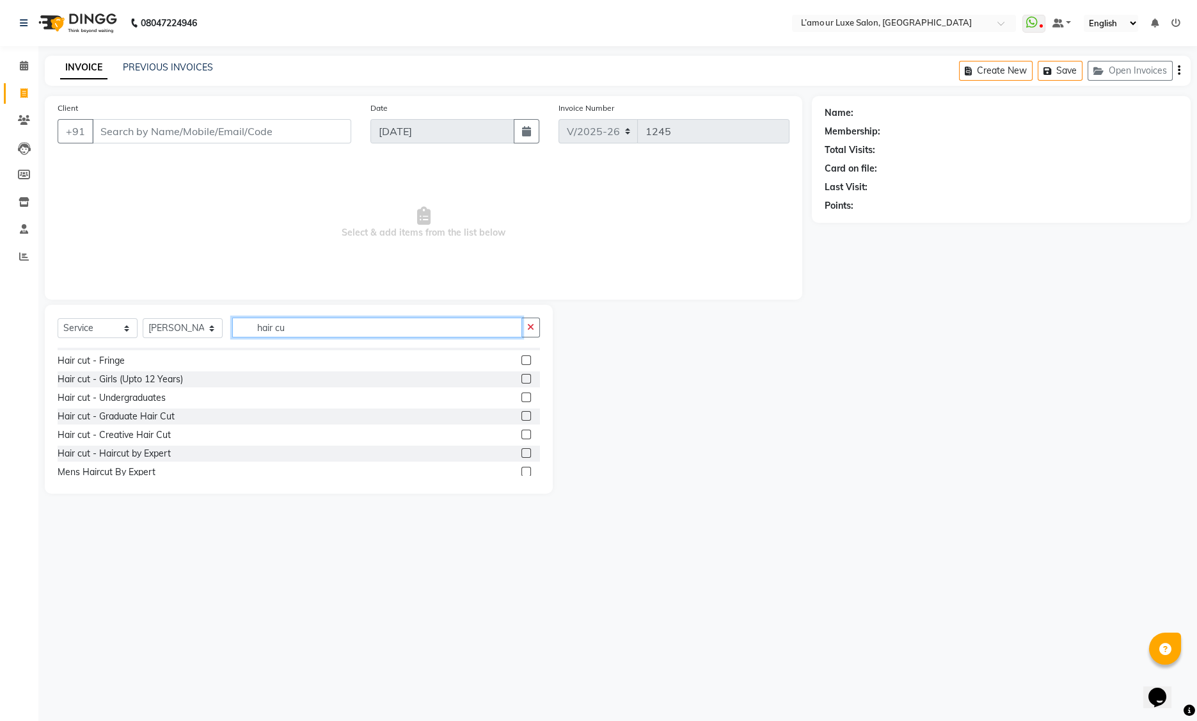
type input "hair cu"
click at [522, 452] on label at bounding box center [527, 453] width 10 height 10
click at [522, 452] on input "checkbox" at bounding box center [526, 453] width 8 height 8
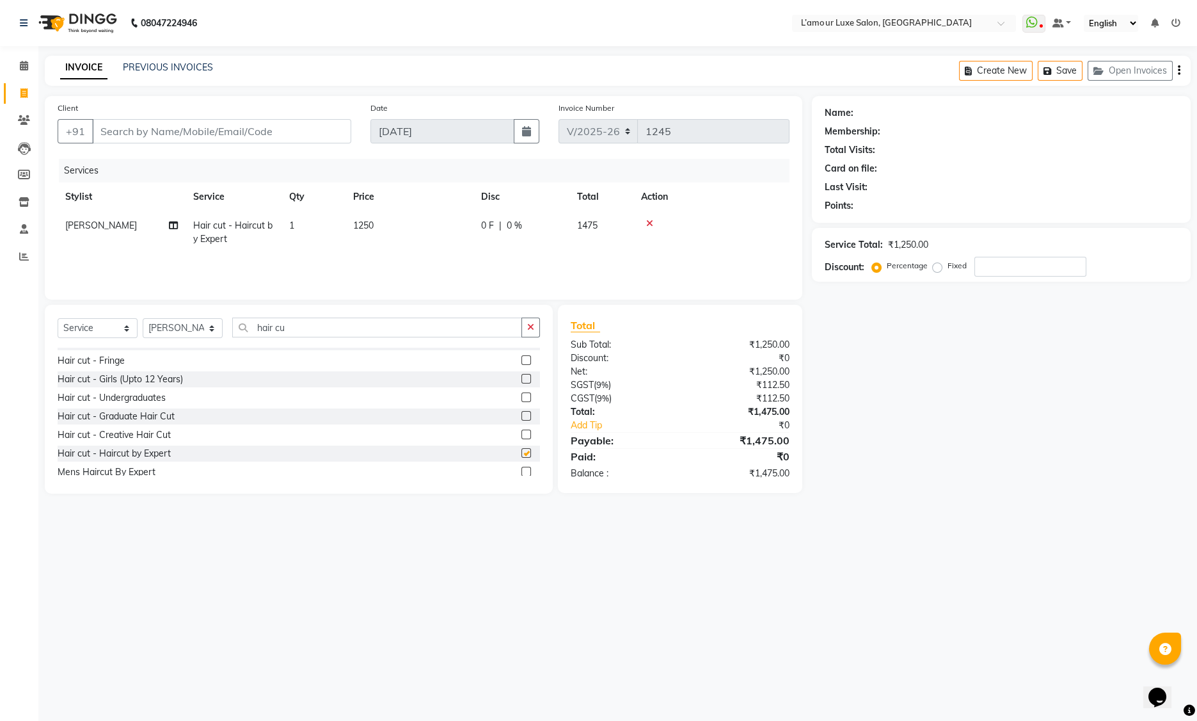
checkbox input "false"
click at [180, 328] on div "Select Service Product Membership Package Voucher Prepaid Gift Card Select Styl…" at bounding box center [299, 332] width 483 height 30
drag, startPoint x: 303, startPoint y: 327, endPoint x: 123, endPoint y: 326, distance: 179.8
click at [123, 326] on div "Select Service Product Membership Package Voucher Prepaid Gift Card Select Styl…" at bounding box center [299, 332] width 483 height 30
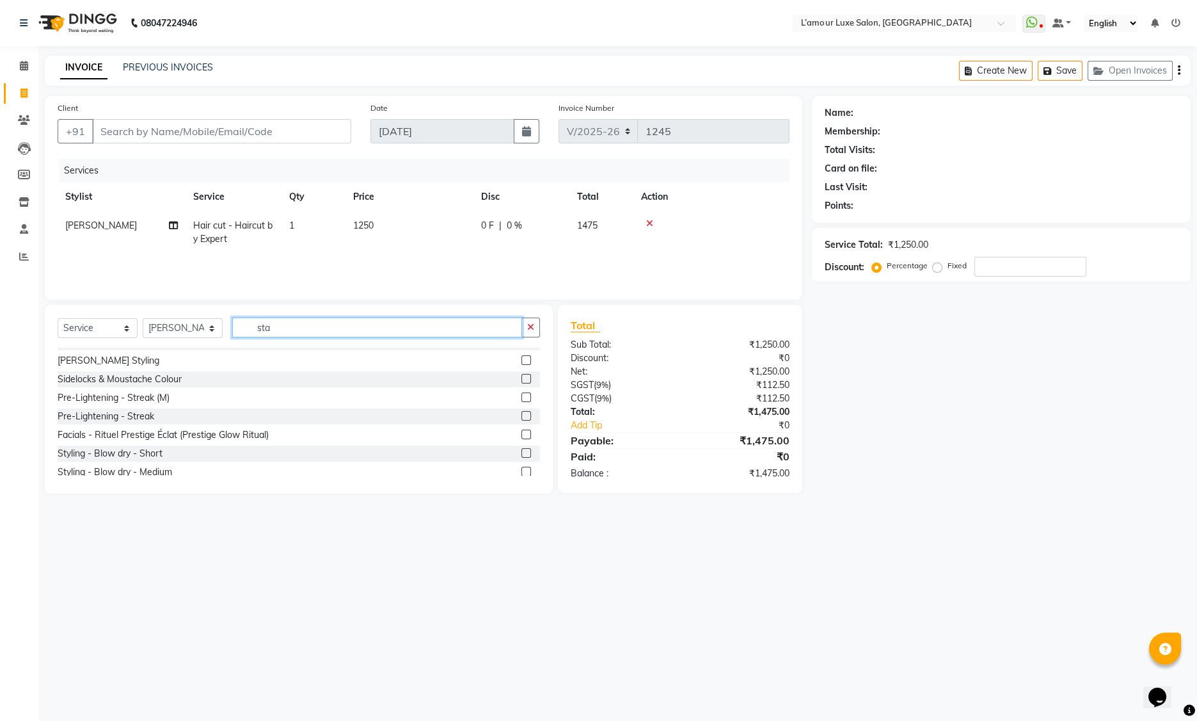
scroll to position [0, 0]
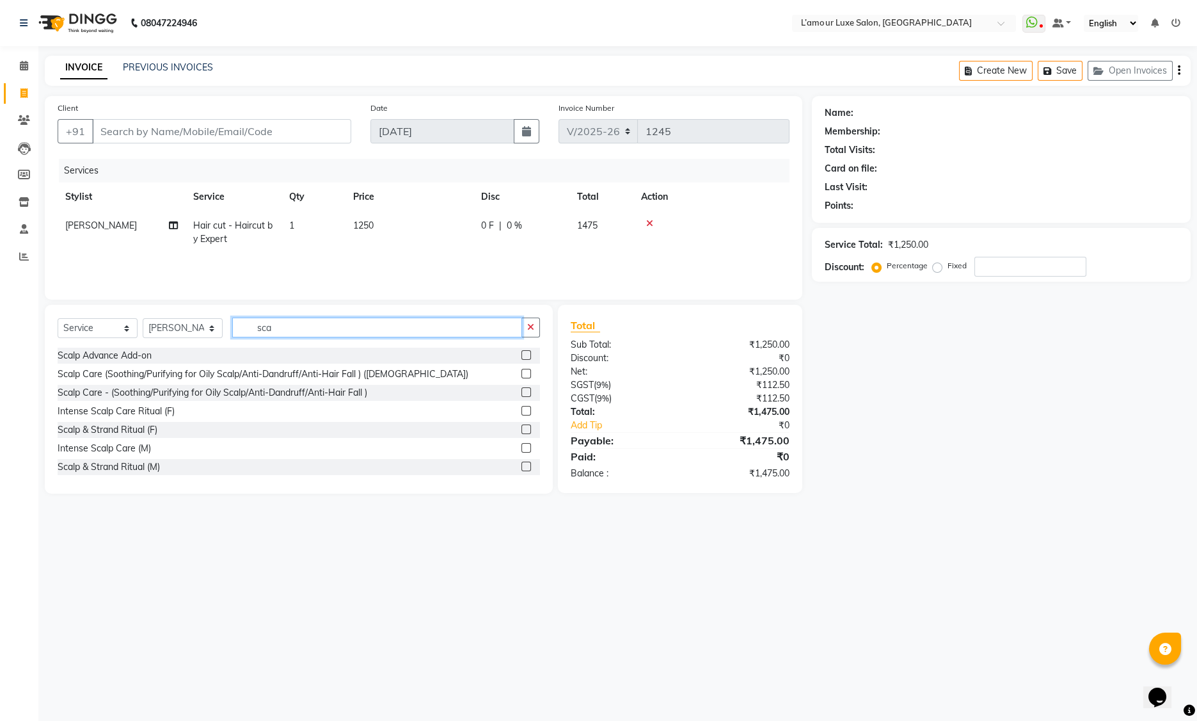
type input "sca"
click at [522, 429] on label at bounding box center [527, 429] width 10 height 10
click at [522, 429] on input "checkbox" at bounding box center [526, 430] width 8 height 8
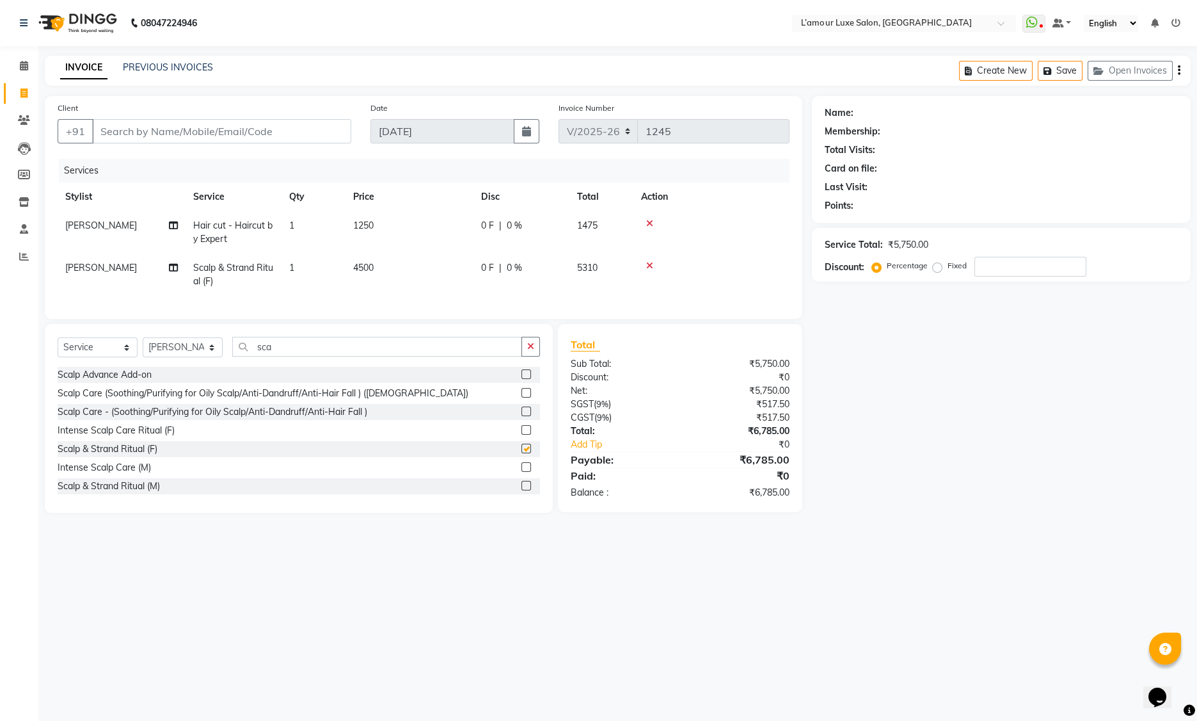
checkbox input "false"
type input "2"
drag, startPoint x: 984, startPoint y: 268, endPoint x: 984, endPoint y: 284, distance: 16.6
click at [984, 284] on div "Name: Membership: Total Visits: Card on file: Last Visit: Points: Service Total…" at bounding box center [1006, 304] width 388 height 417
click at [150, 134] on input "Client" at bounding box center [221, 131] width 259 height 24
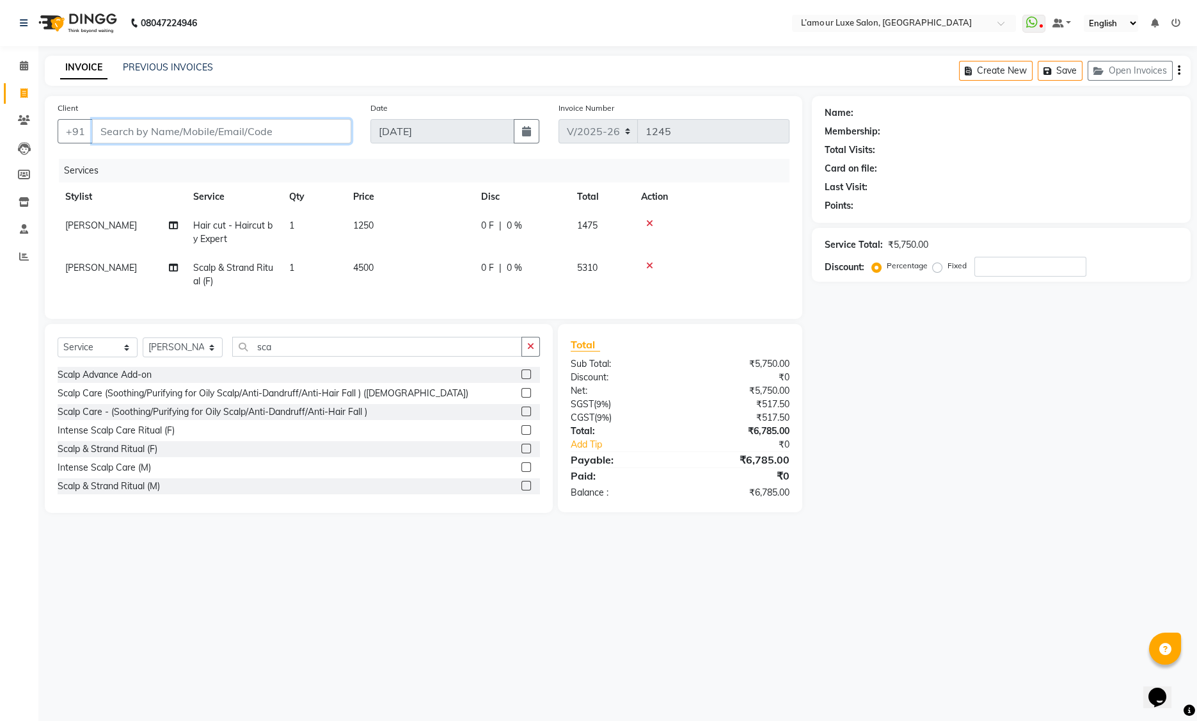
type input "9"
type input "0"
type input "9823776926"
click at [336, 132] on span "Add Client" at bounding box center [318, 131] width 51 height 13
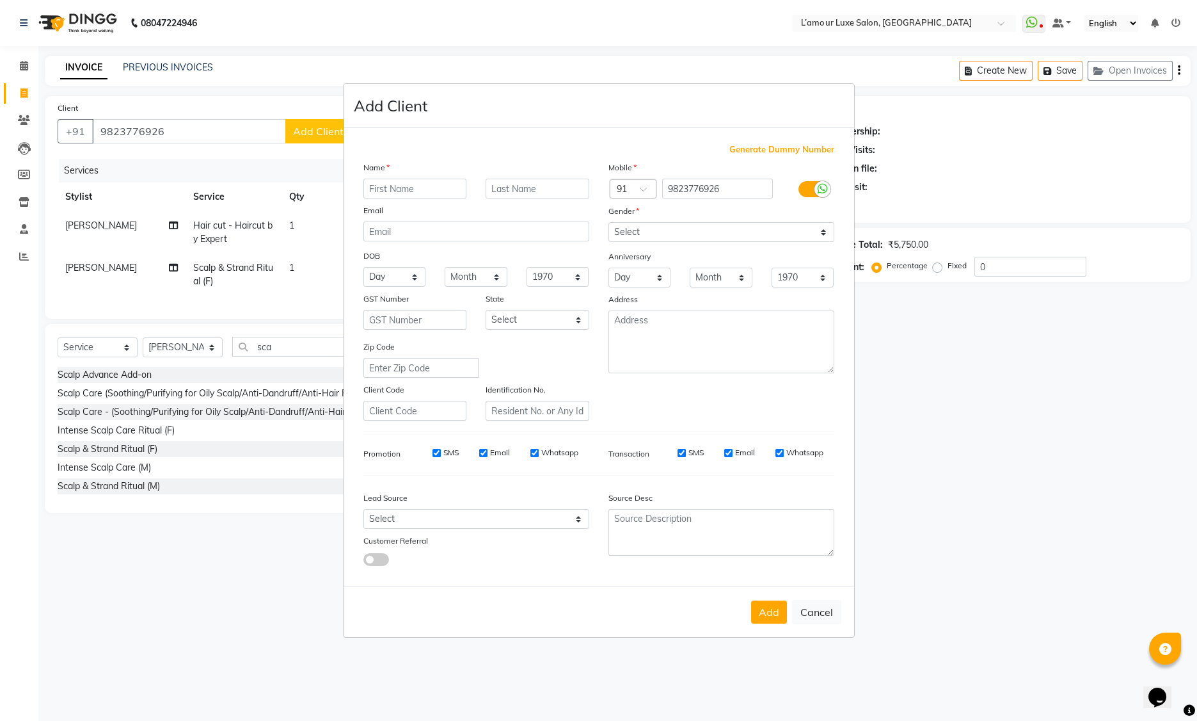
click at [408, 189] on input "text" at bounding box center [416, 189] width 104 height 20
type input "[PERSON_NAME]"
click at [658, 238] on select "Select [DEMOGRAPHIC_DATA] [DEMOGRAPHIC_DATA] Other Prefer Not To Say" at bounding box center [722, 232] width 226 height 20
select select "[DEMOGRAPHIC_DATA]"
click at [384, 278] on select "Day 01 02 03 04 05 06 07 08 09 10 11 12 13 14 15 16 17 18 19 20 21 22 23 24 25 …" at bounding box center [395, 277] width 63 height 20
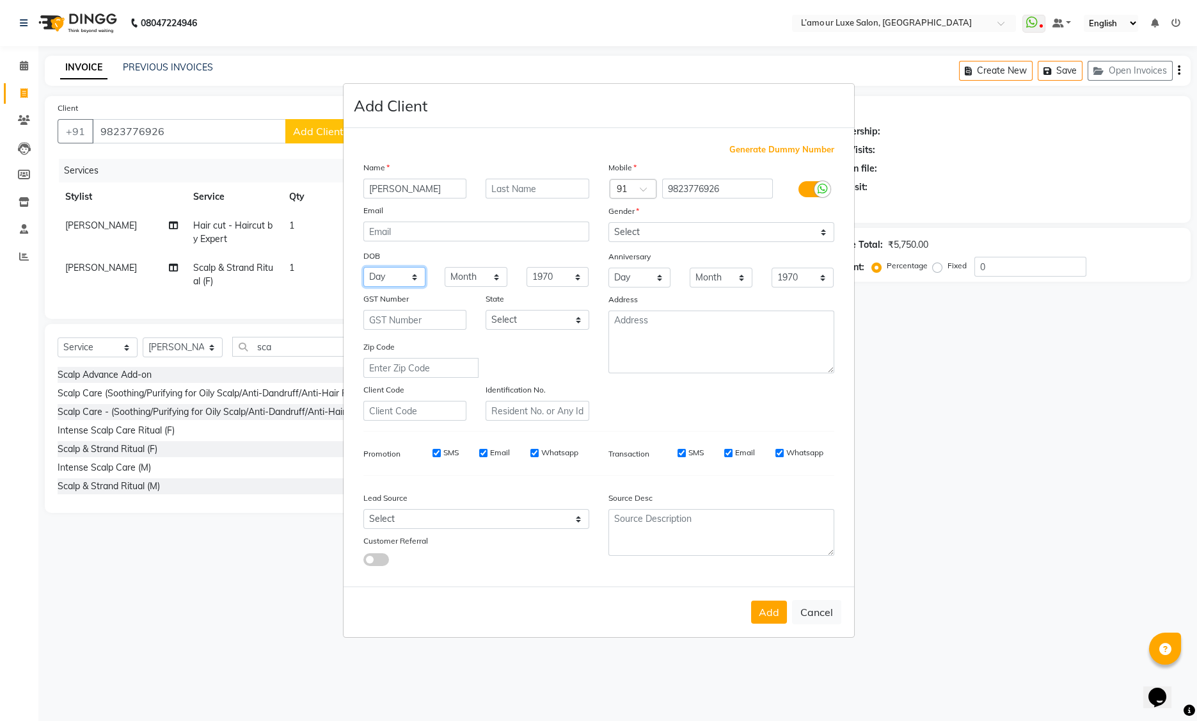
select select "19"
click at [462, 282] on select "Month January February March April May June July August September October Novem…" at bounding box center [476, 277] width 63 height 20
select select "07"
click at [544, 272] on select "1940 1941 1942 1943 1944 1945 1946 1947 1948 1949 1950 1951 1952 1953 1954 1955…" at bounding box center [558, 277] width 63 height 20
select select "1985"
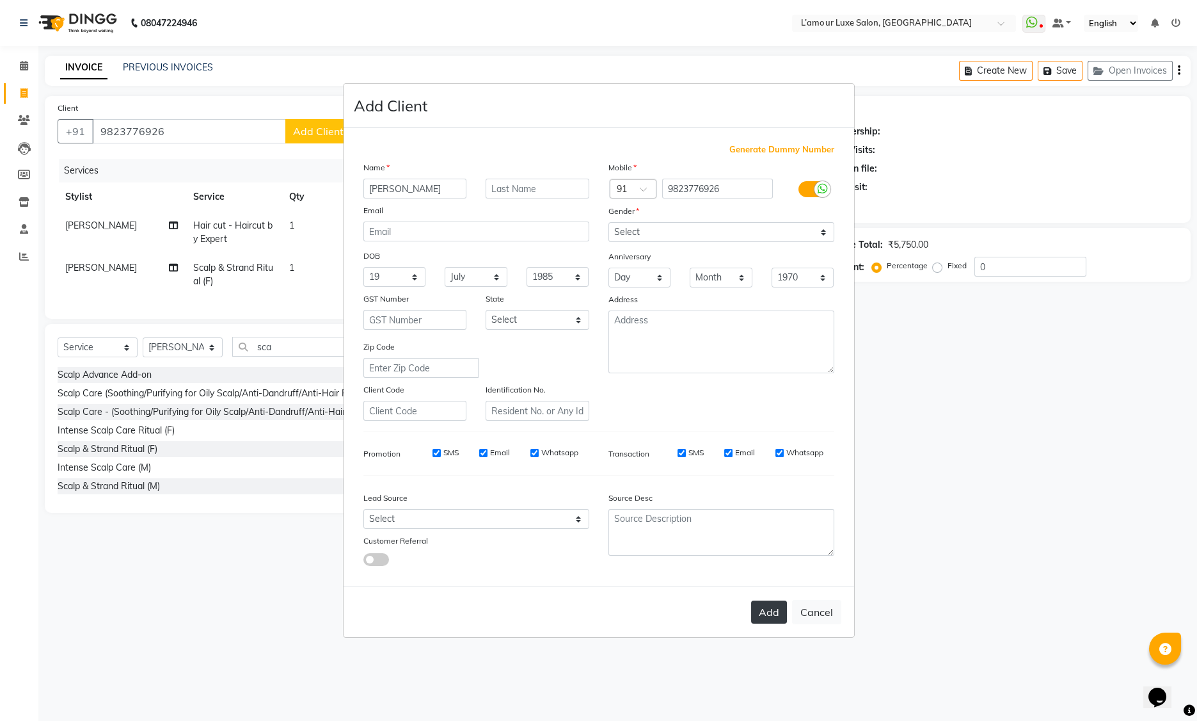
click at [769, 612] on button "Add" at bounding box center [769, 611] width 36 height 23
select select
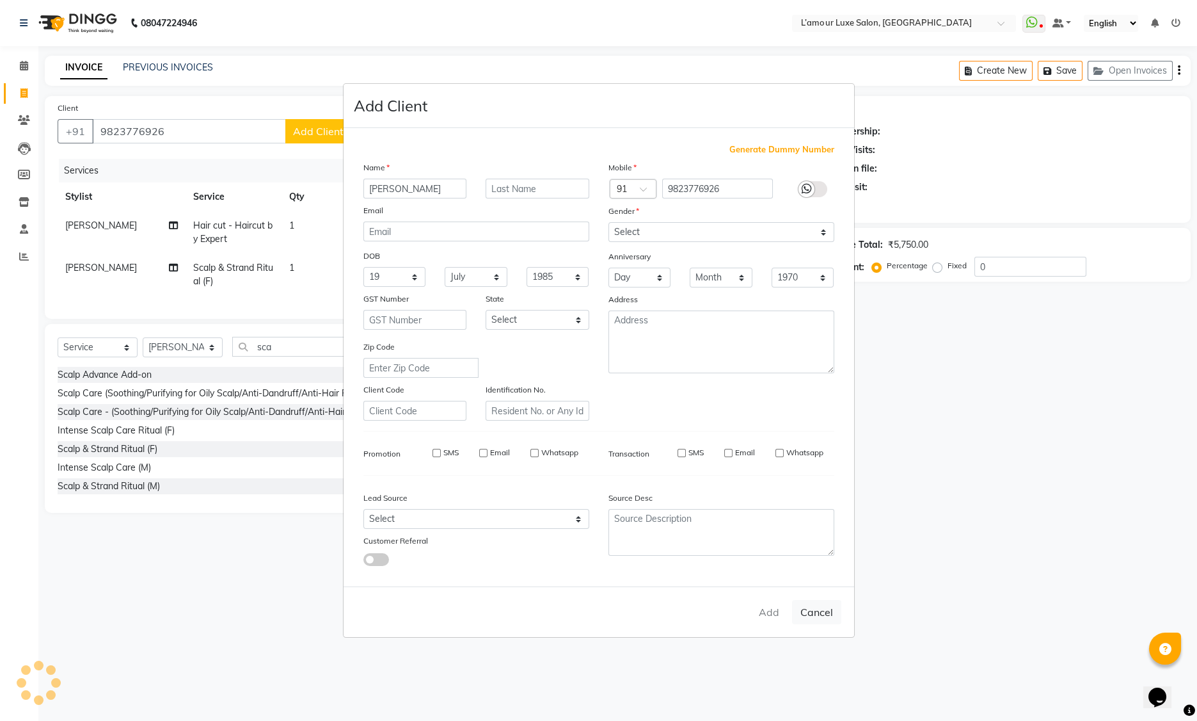
select select
checkbox input "false"
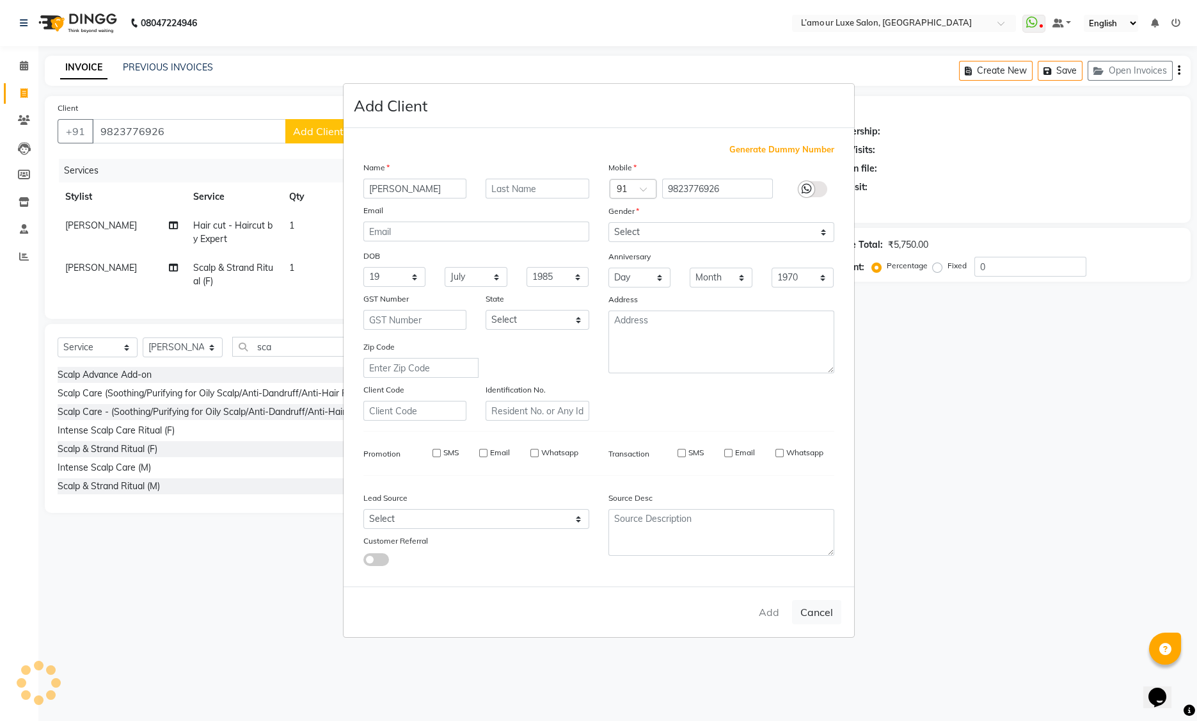
checkbox input "false"
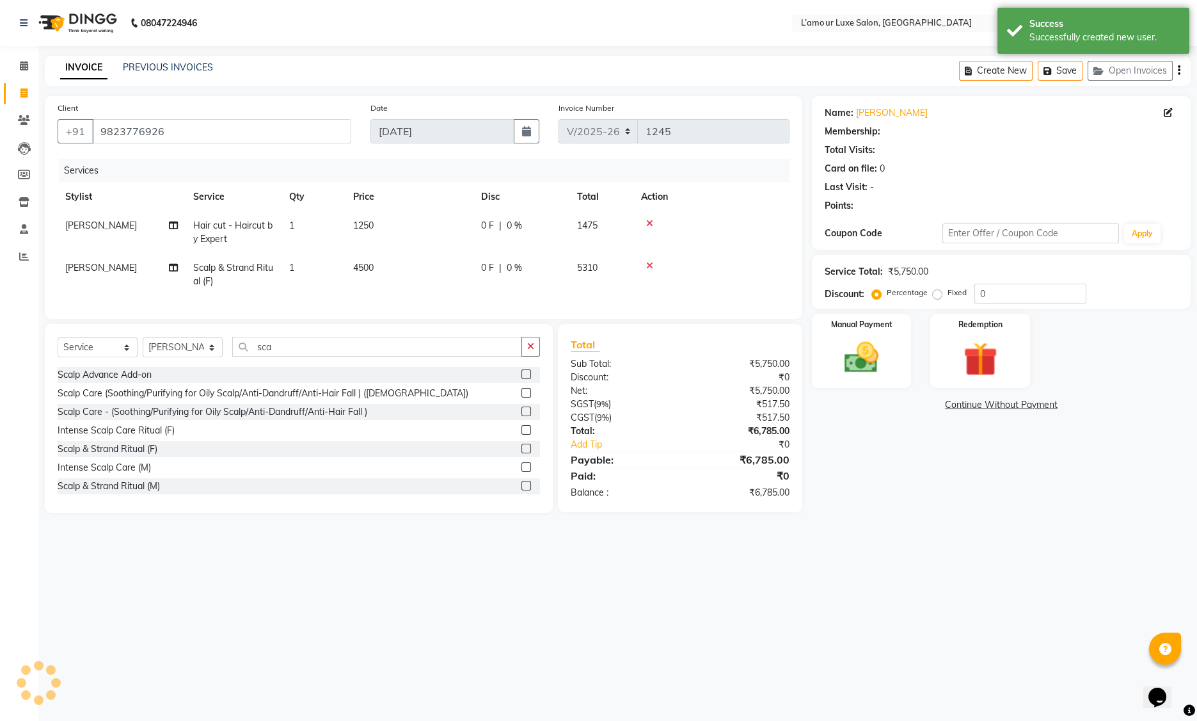
select select "1: Object"
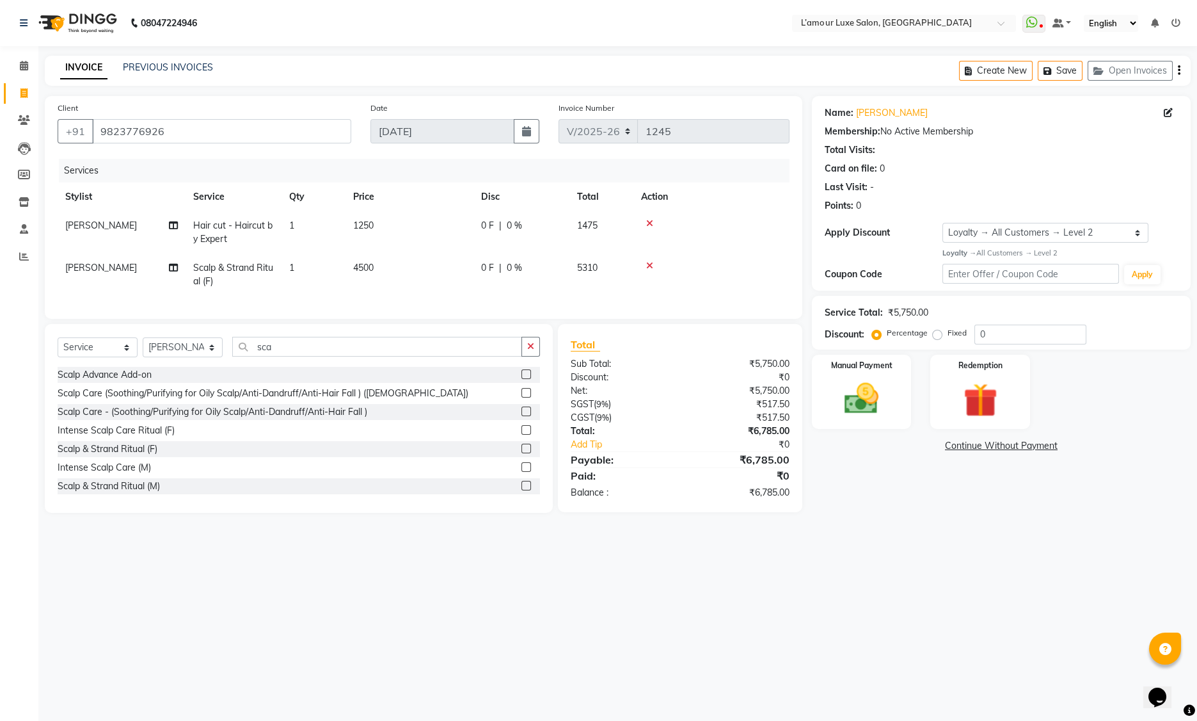
click at [221, 228] on span "Hair cut - Haircut by Expert" at bounding box center [232, 232] width 79 height 25
select select "66550"
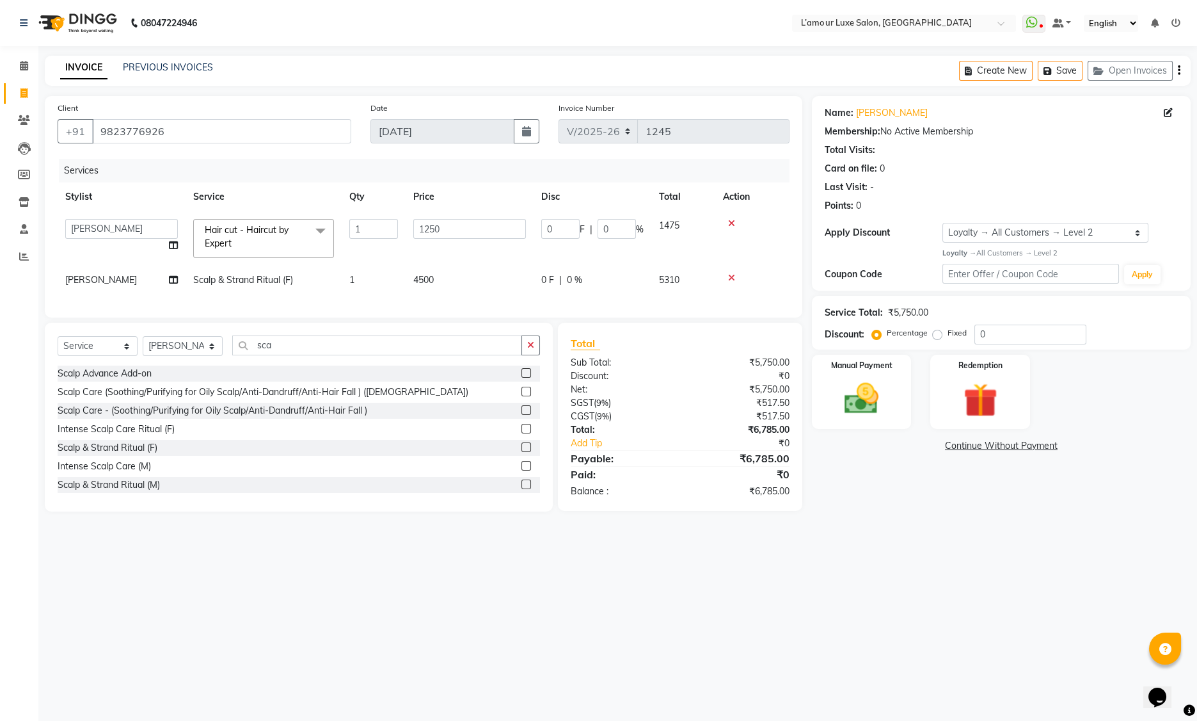
click at [228, 234] on span "Hair cut - Haircut by Expert" at bounding box center [247, 236] width 84 height 25
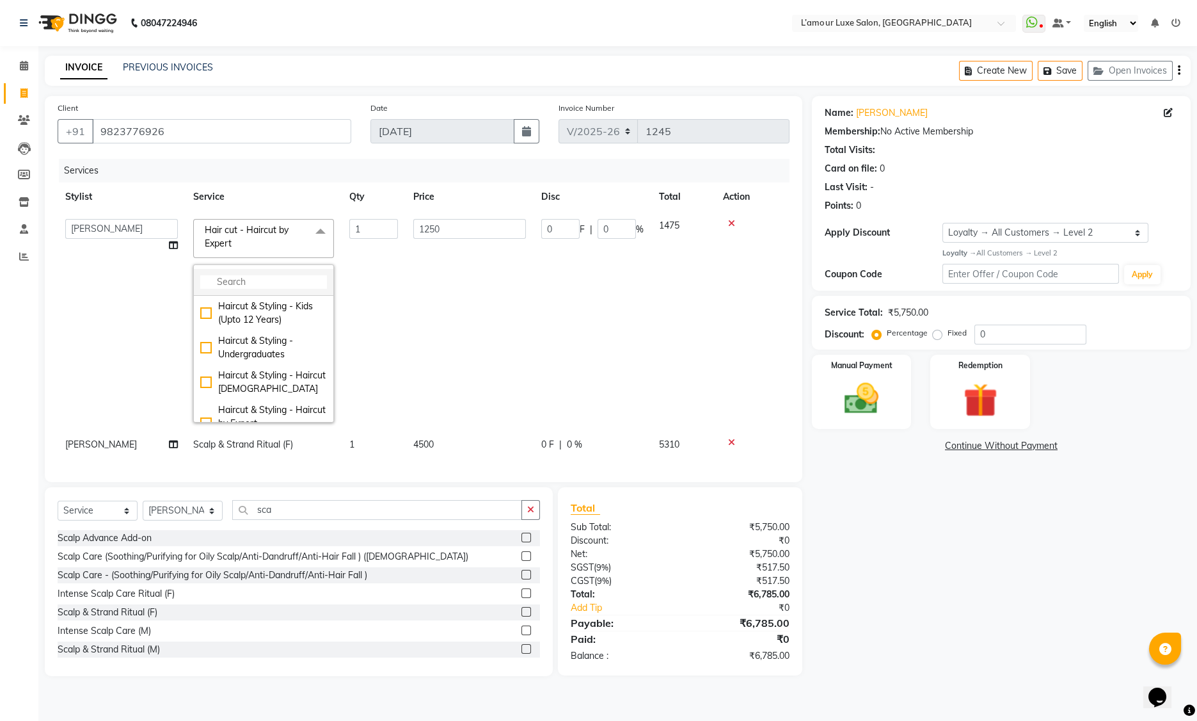
click at [245, 284] on input "multiselect-search" at bounding box center [263, 281] width 127 height 13
type input "hair cut"
click at [205, 339] on div "Hair cut - Graduate Hair Cut" at bounding box center [263, 335] width 127 height 27
checkbox input "true"
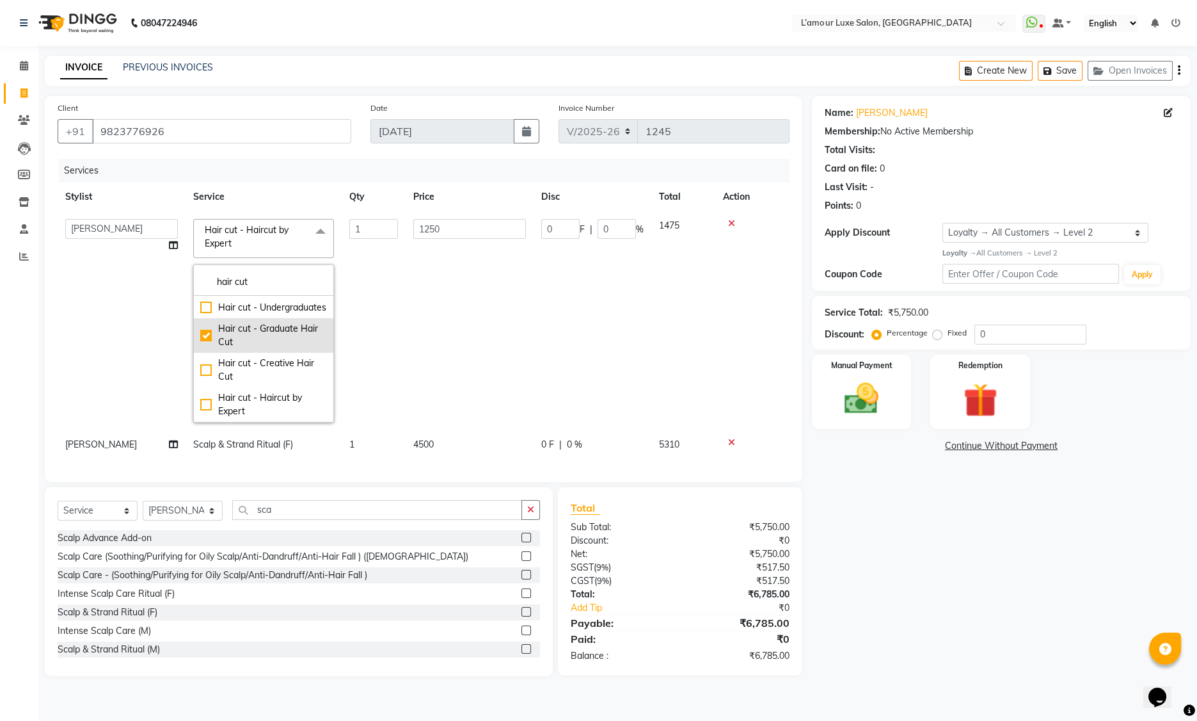
checkbox input "false"
type input "650"
click at [475, 294] on td "650" at bounding box center [470, 320] width 128 height 219
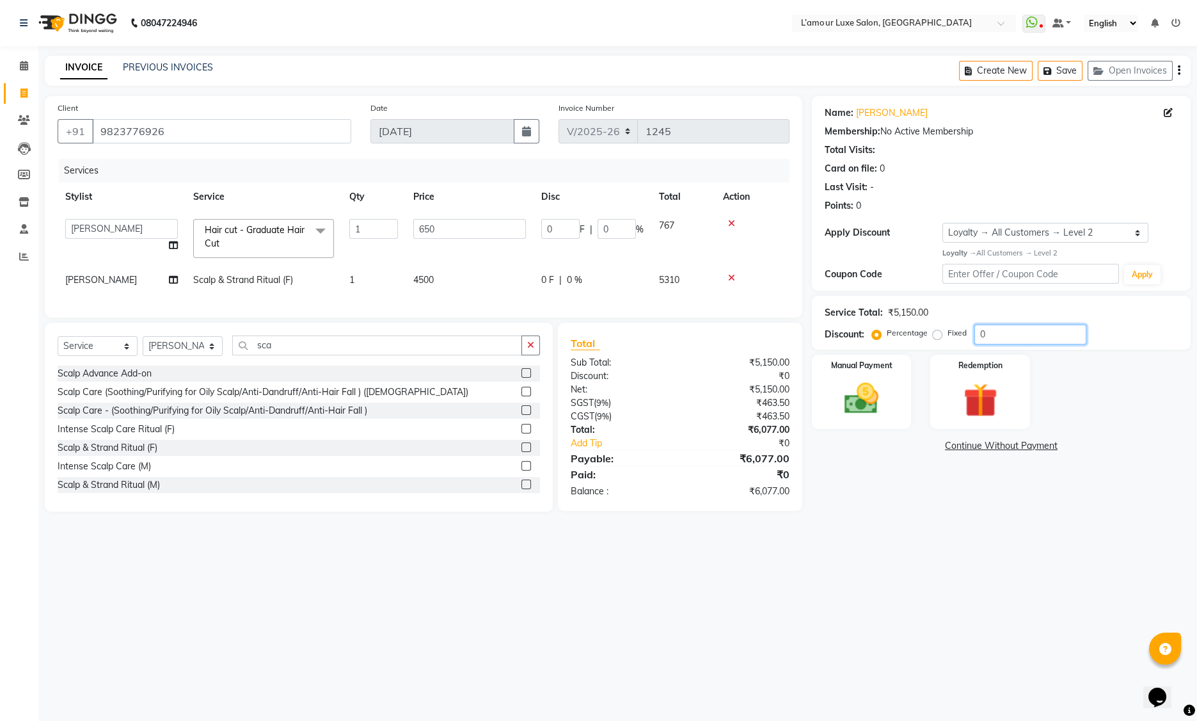
drag, startPoint x: 977, startPoint y: 332, endPoint x: 989, endPoint y: 332, distance: 11.5
click at [977, 332] on input "0" at bounding box center [1031, 334] width 112 height 20
type input "20"
type input "130"
type input "20"
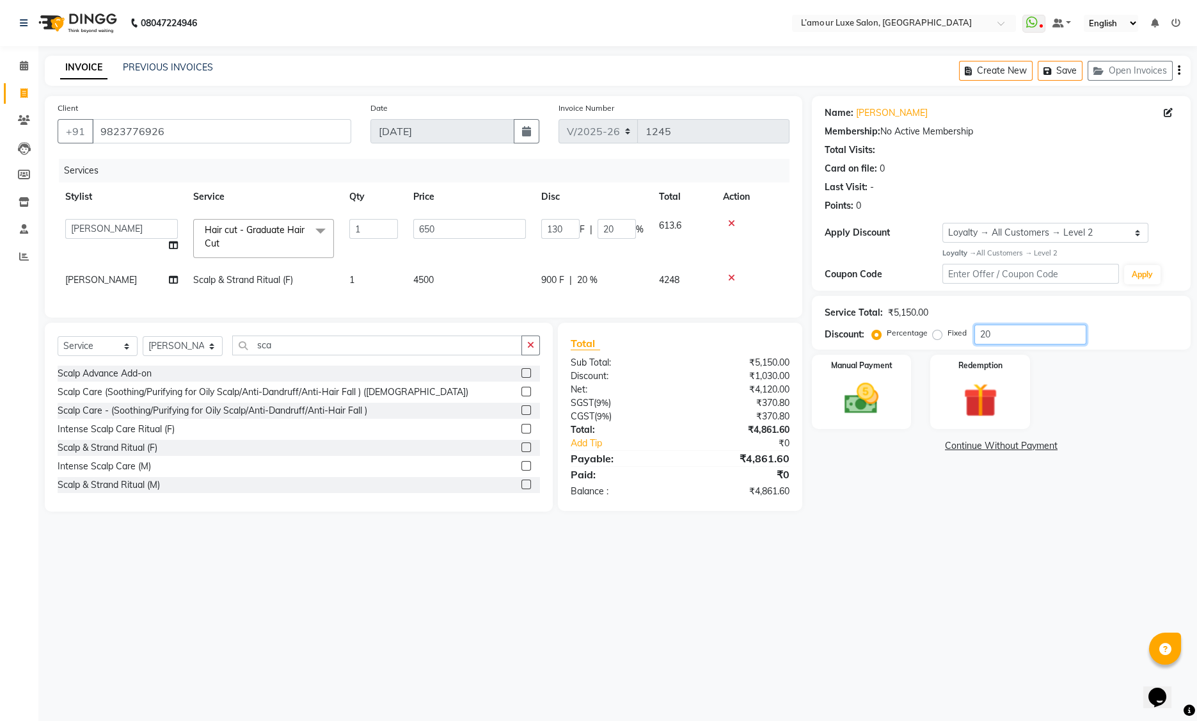
type input "0"
type input "20"
type input "130"
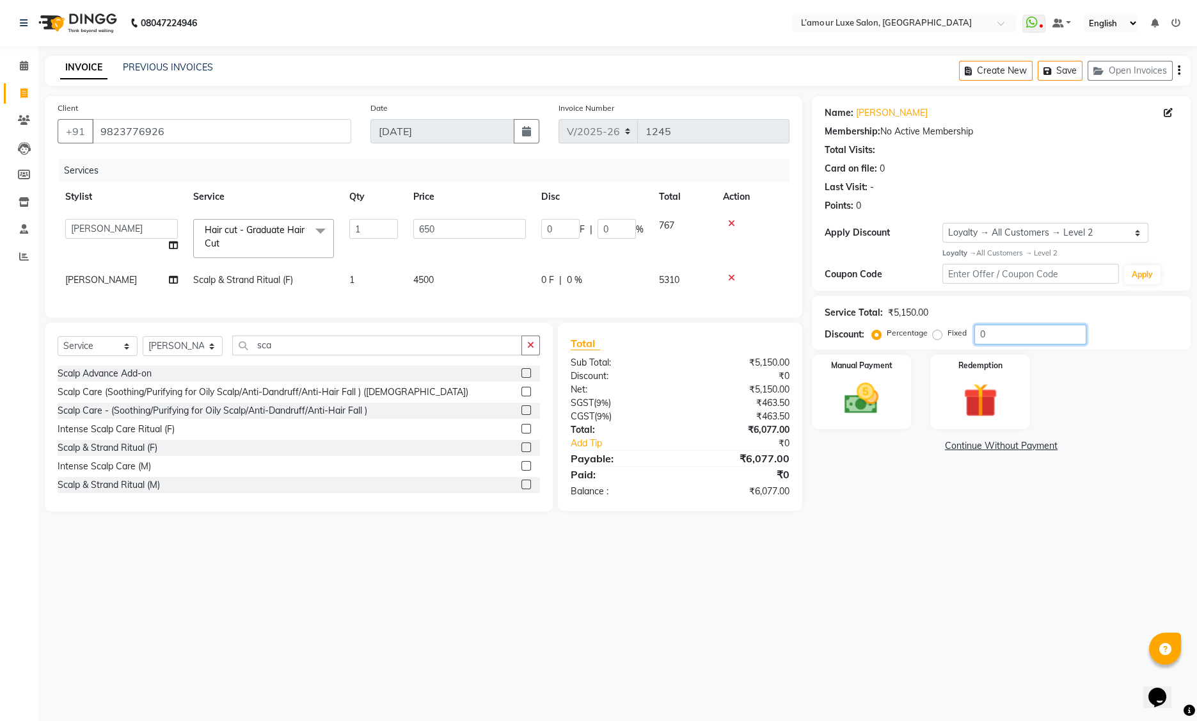
type input "20"
click at [136, 132] on input "9823776926" at bounding box center [221, 131] width 259 height 24
click at [242, 182] on th "Service" at bounding box center [264, 196] width 156 height 29
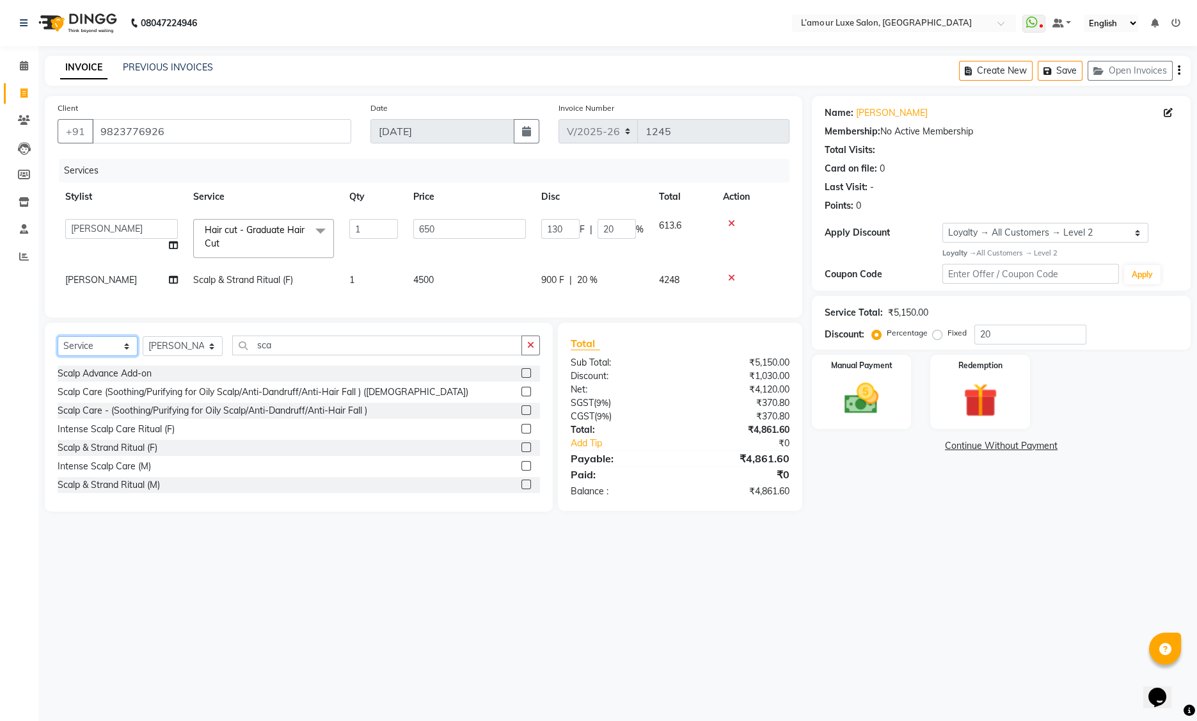
click at [90, 356] on select "Select Service Product Membership Package Voucher Prepaid Gift Card" at bounding box center [98, 346] width 80 height 20
select select "membership"
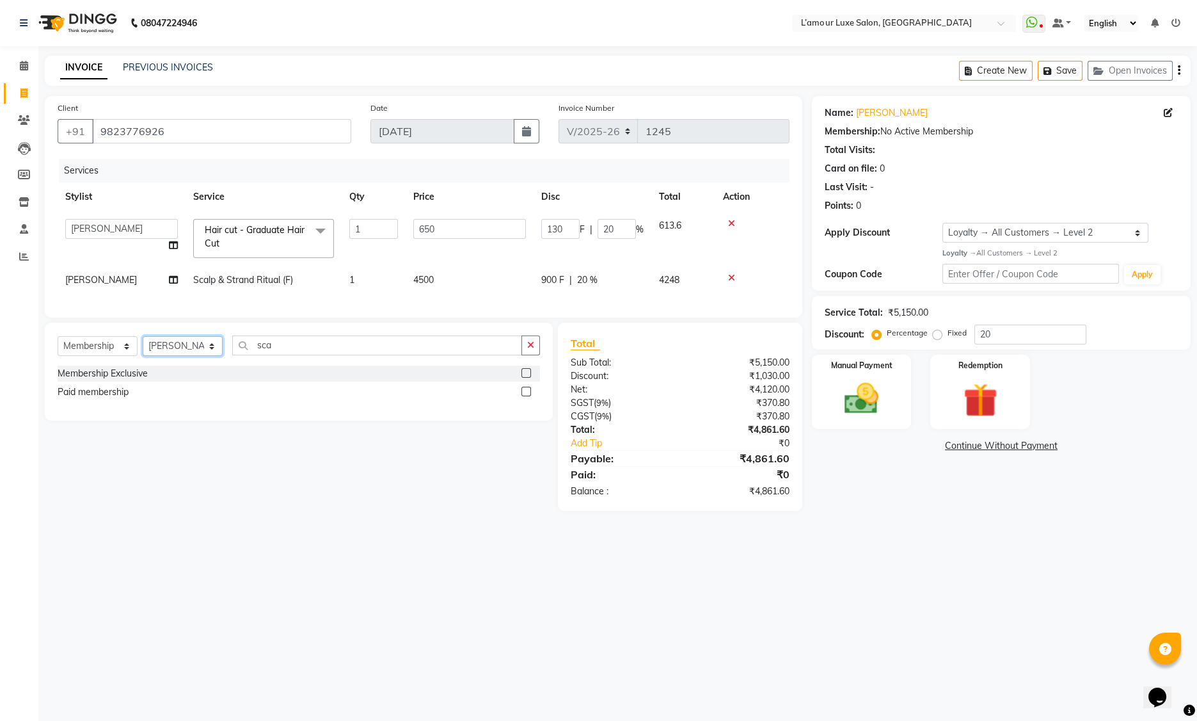
click at [175, 356] on select "Select Stylist Aaminoor [PERSON_NAME] [PERSON_NAME] [PERSON_NAME] [PERSON_NAME]…" at bounding box center [183, 346] width 80 height 20
select select "65670"
click at [524, 396] on label at bounding box center [527, 392] width 10 height 10
click at [524, 396] on input "checkbox" at bounding box center [526, 392] width 8 height 8
select select "select"
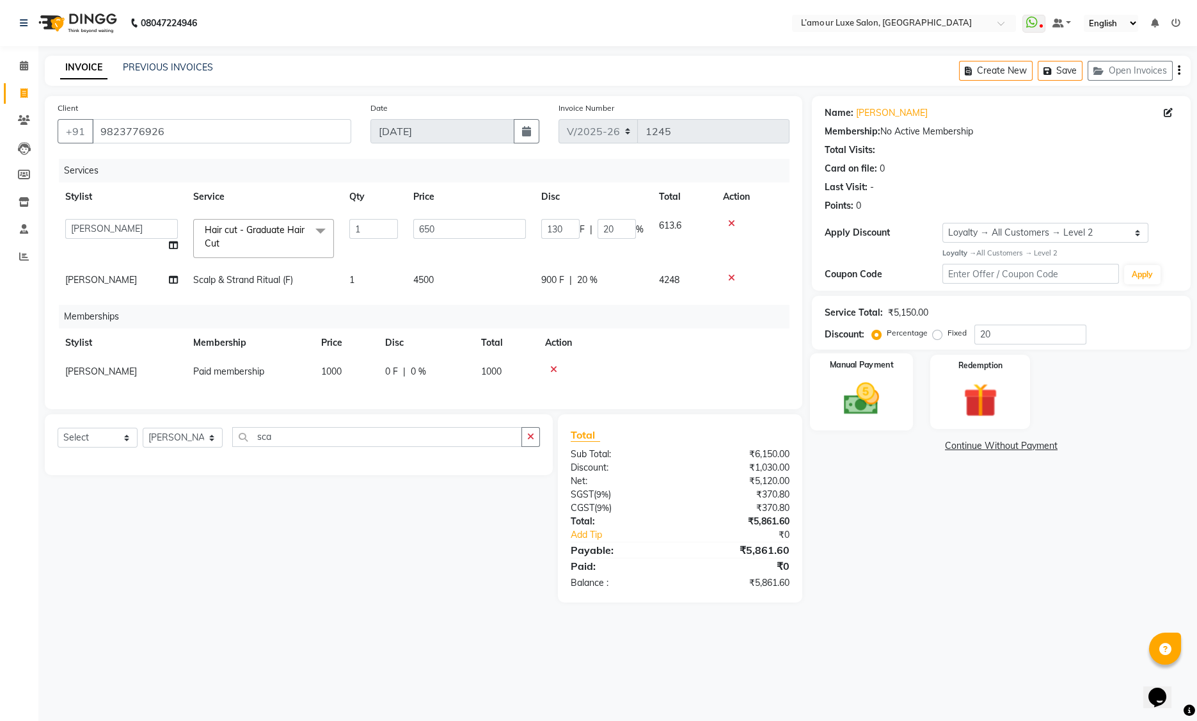
click at [870, 387] on img at bounding box center [862, 398] width 58 height 41
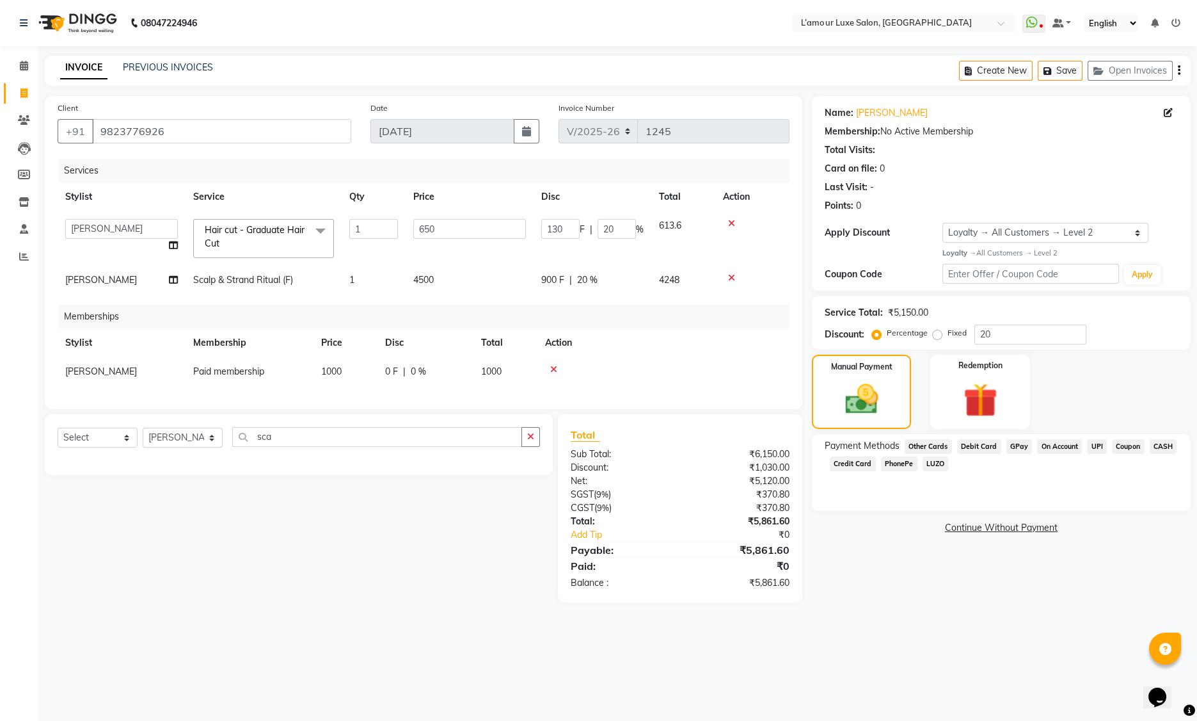
click at [1167, 447] on span "CASH" at bounding box center [1164, 446] width 28 height 15
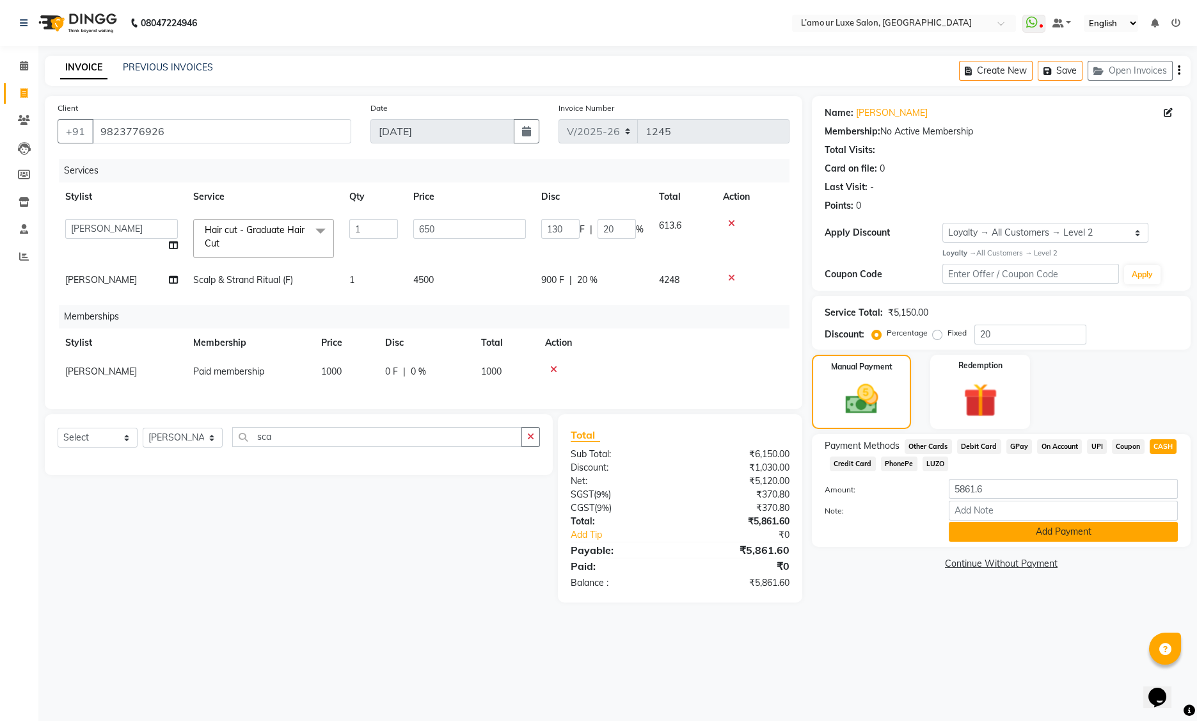
click at [966, 531] on button "Add Payment" at bounding box center [1063, 532] width 229 height 20
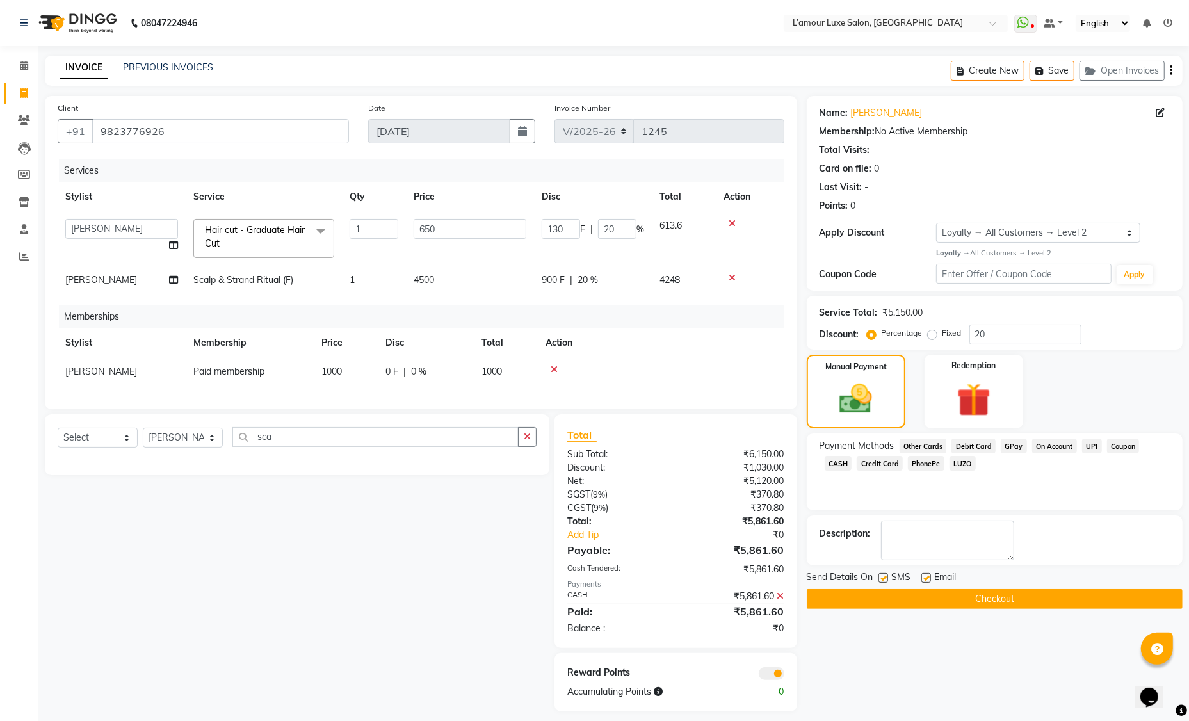
click at [838, 598] on button "Checkout" at bounding box center [994, 599] width 376 height 20
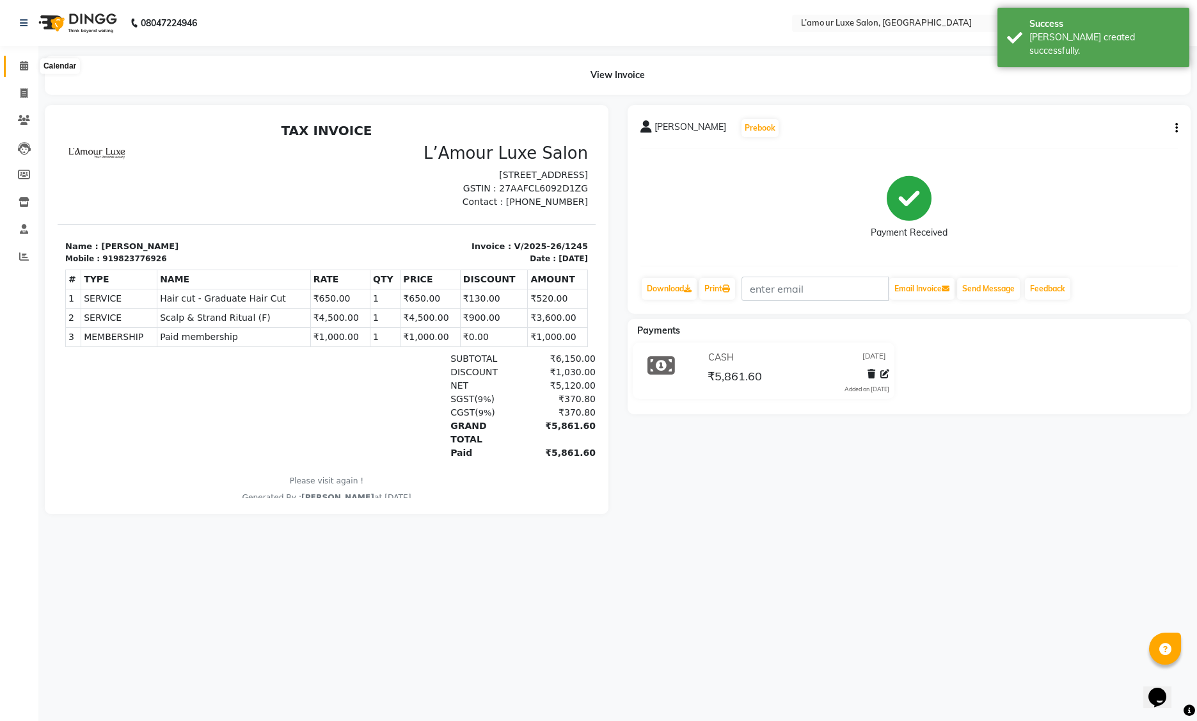
click at [24, 66] on icon at bounding box center [24, 66] width 8 height 10
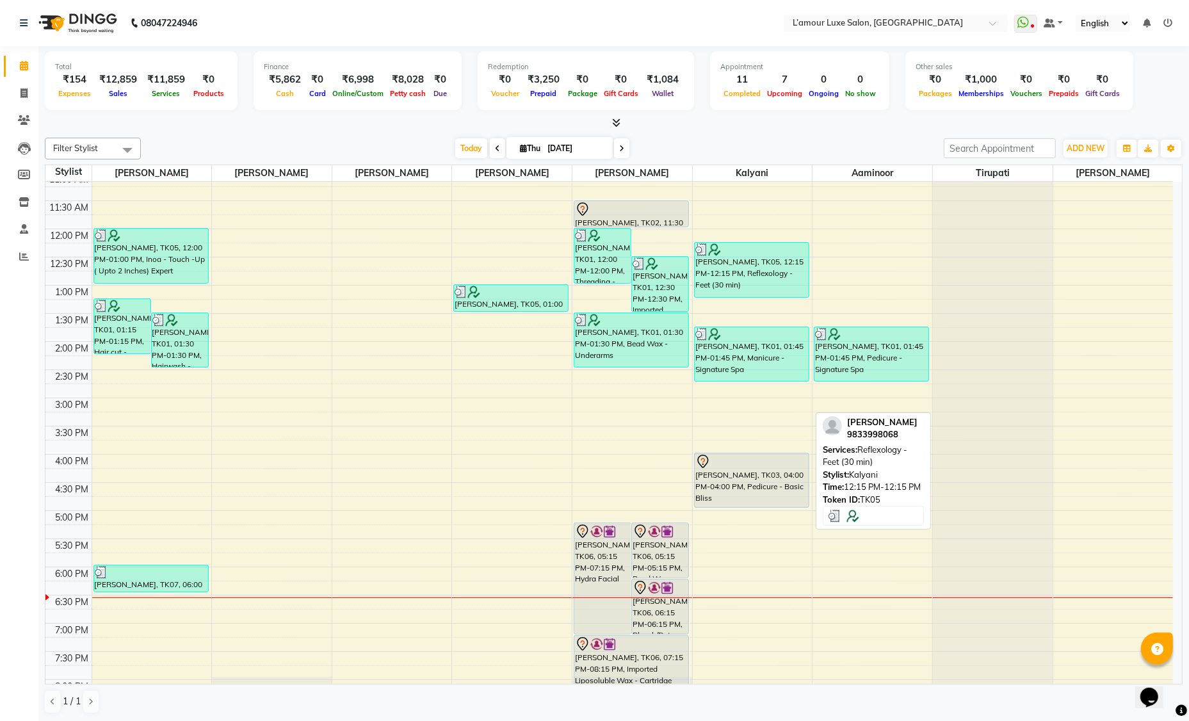
scroll to position [226, 0]
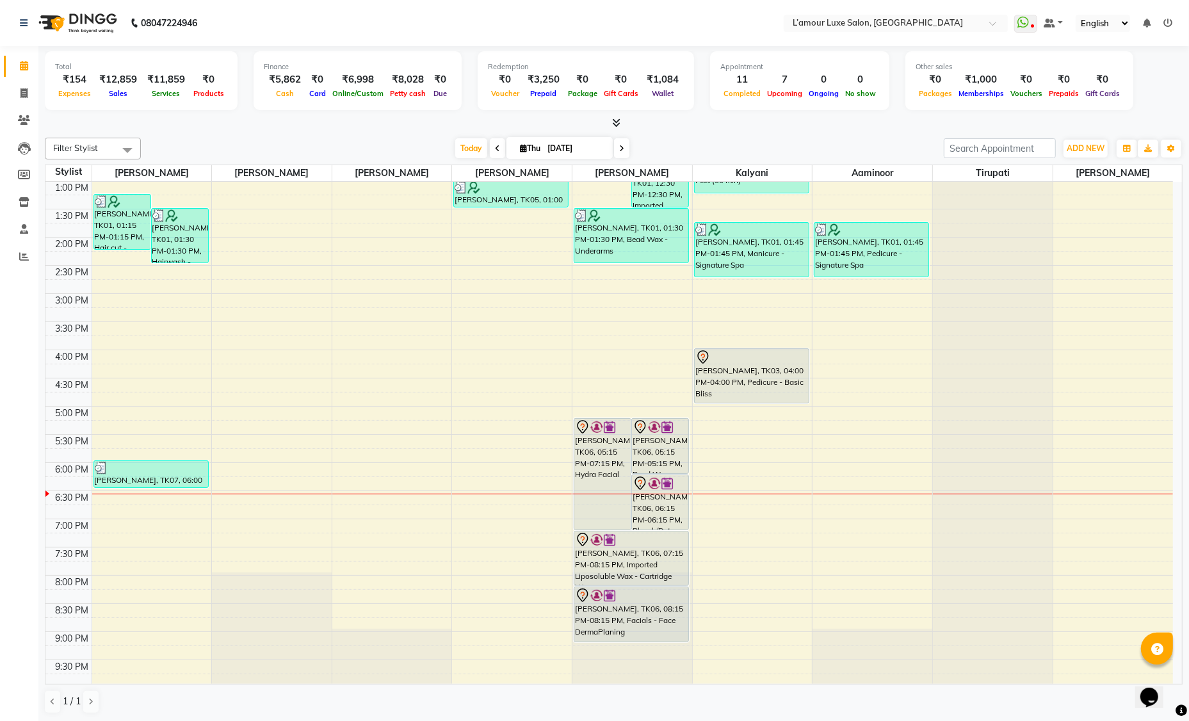
click at [620, 148] on icon at bounding box center [621, 149] width 5 height 8
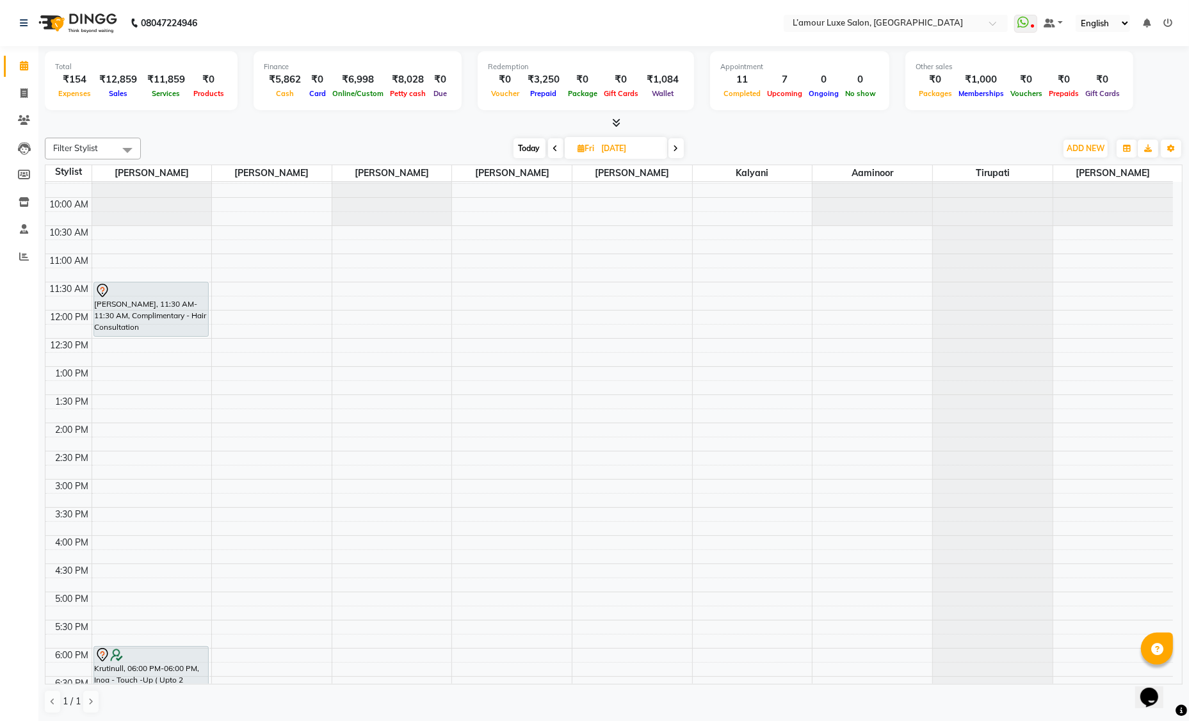
scroll to position [0, 0]
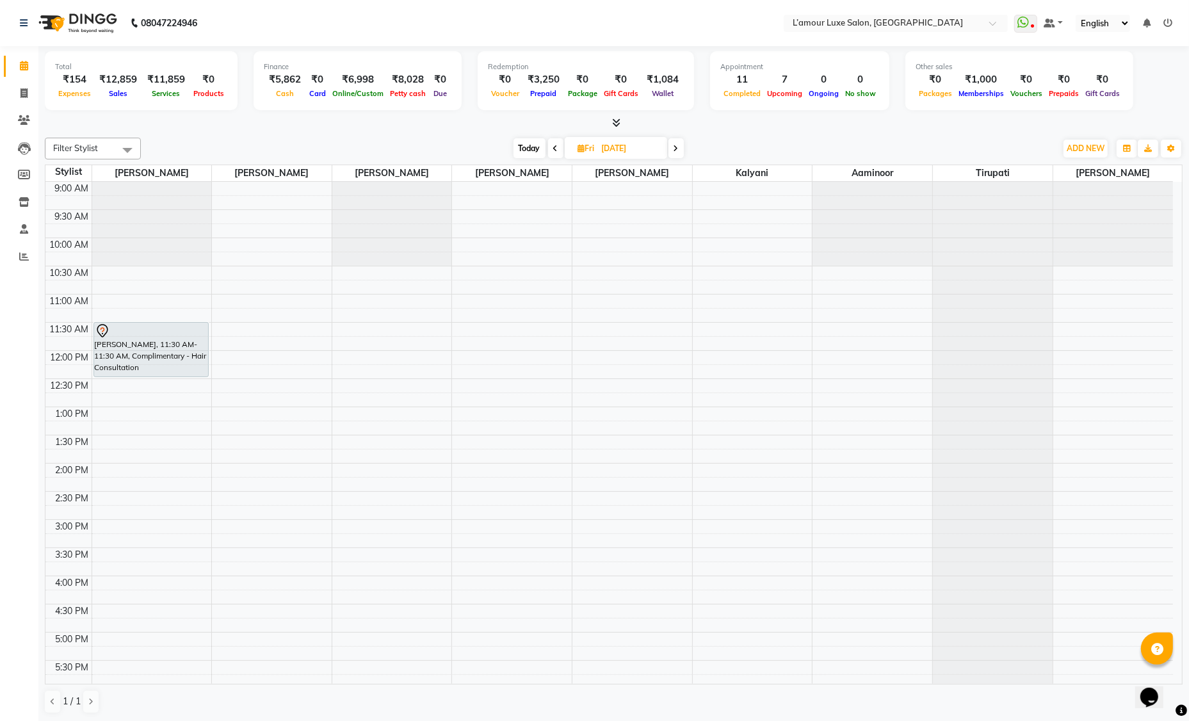
click at [556, 152] on span at bounding box center [555, 148] width 15 height 20
type input "[DATE]"
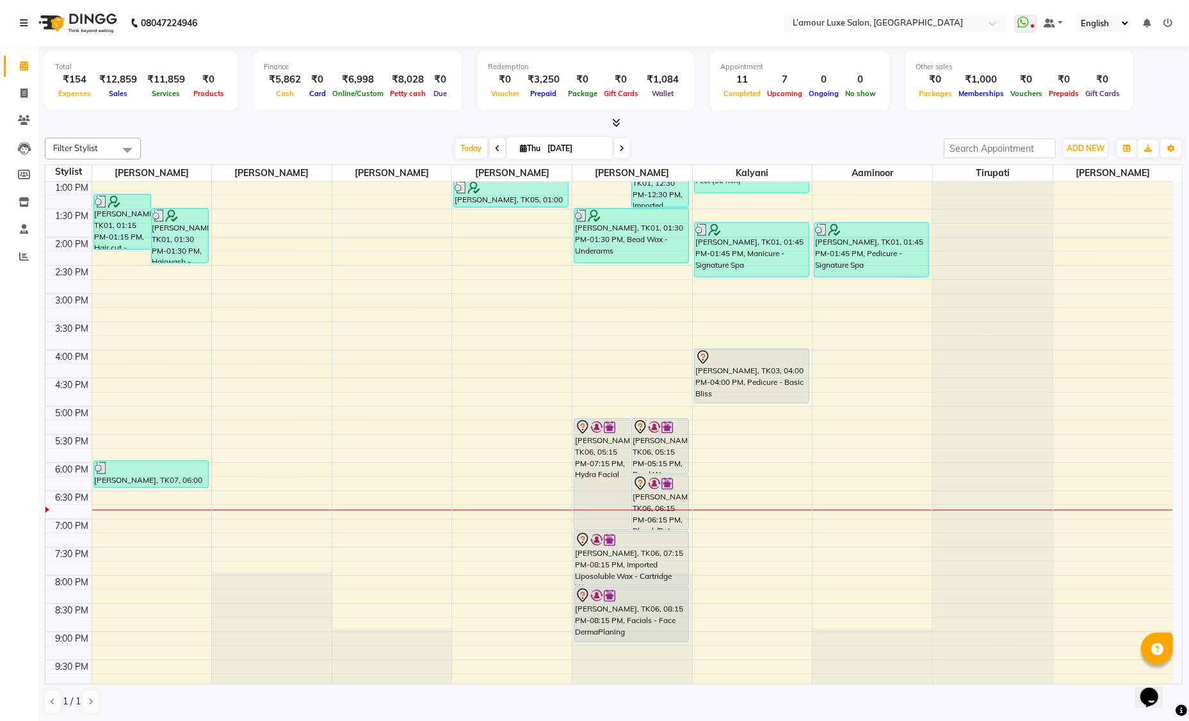
click at [565, 142] on input "[DATE]" at bounding box center [575, 148] width 64 height 19
select select "9"
select select "2025"
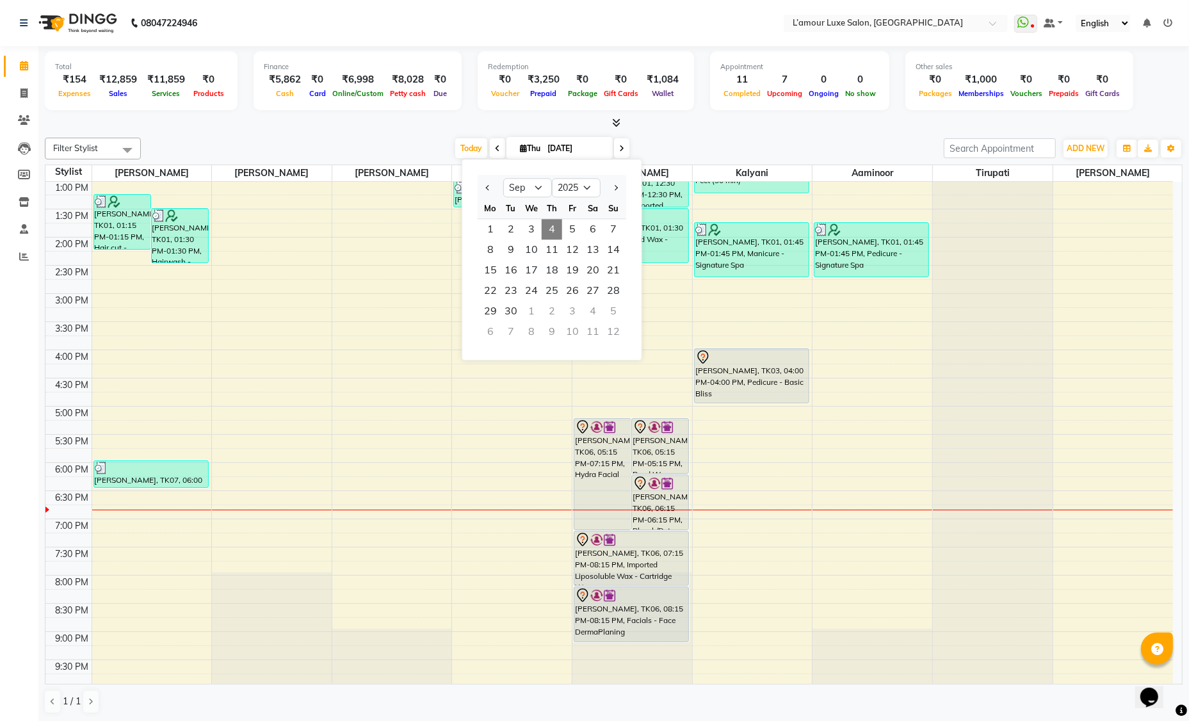
click at [676, 147] on div "[DATE] [DATE] Jan Feb Mar Apr May Jun [DATE] Aug Sep Oct Nov [DATE] 2016 2017 2…" at bounding box center [542, 148] width 790 height 19
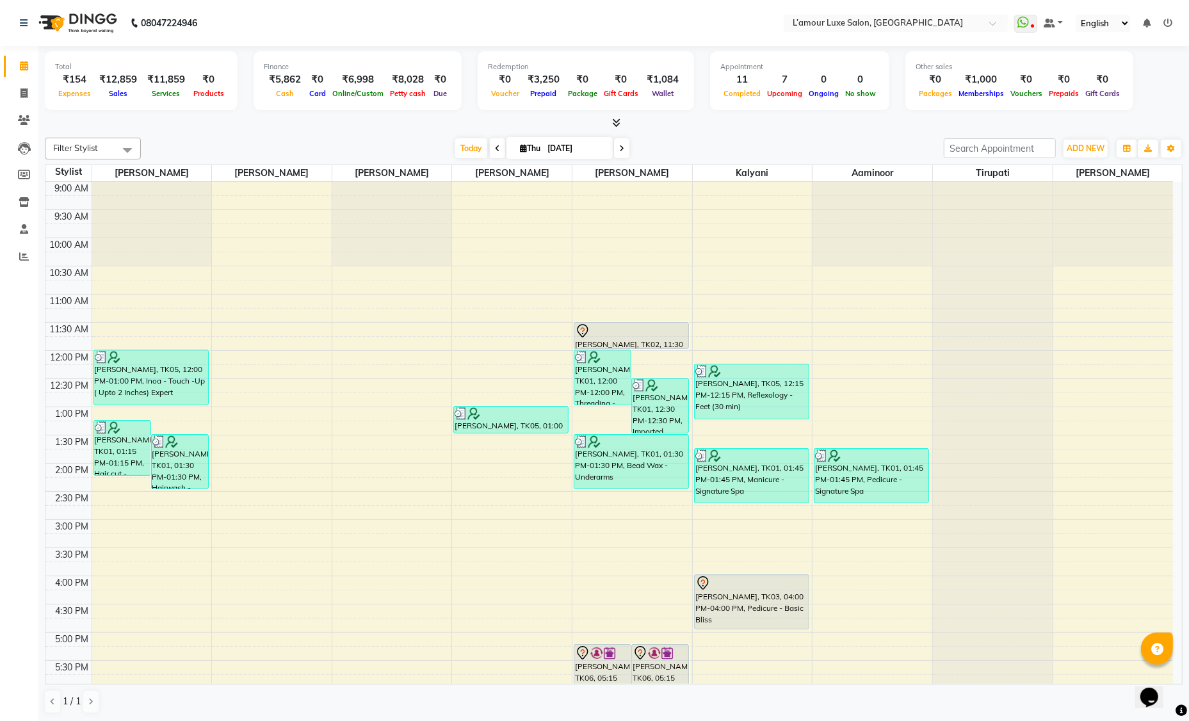
scroll to position [226, 0]
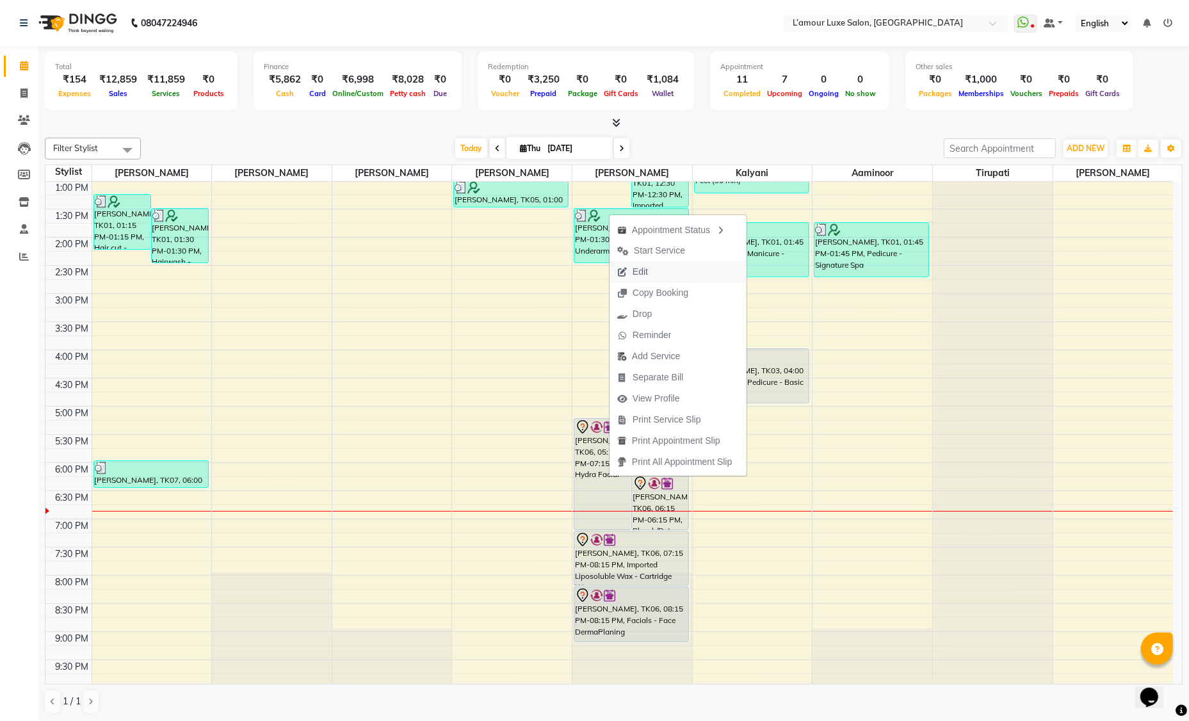
click at [650, 278] on span "Edit" at bounding box center [632, 271] width 46 height 21
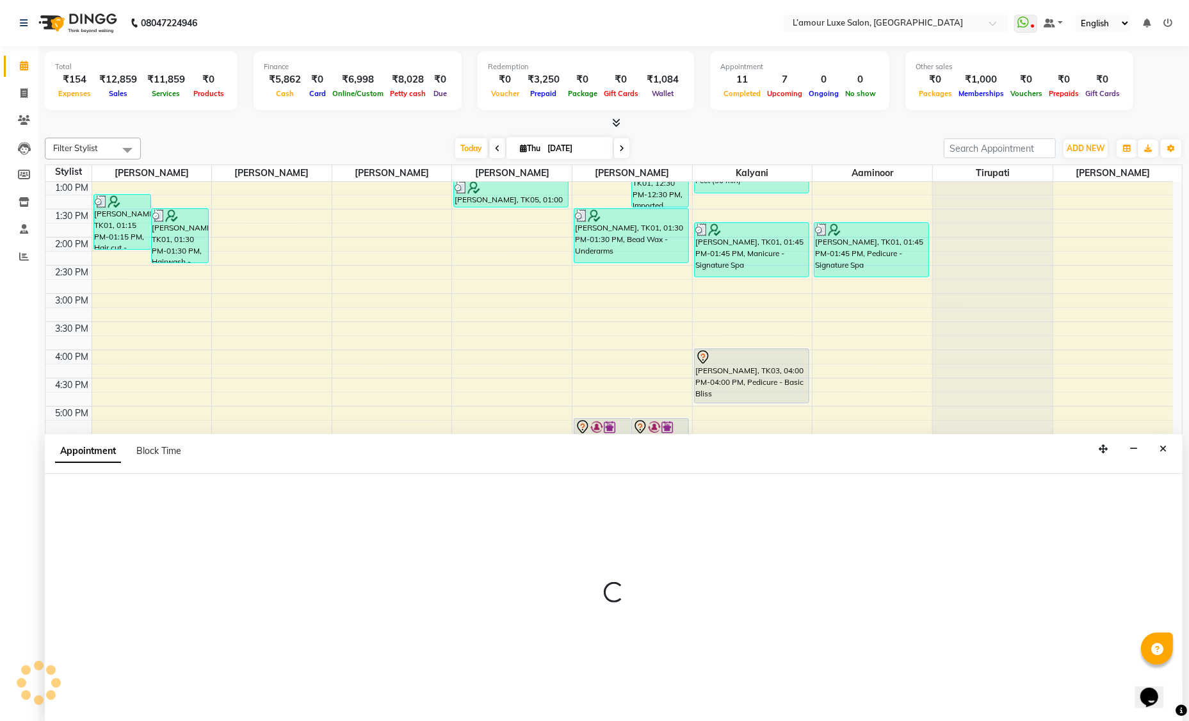
scroll to position [0, 0]
select select "tentative"
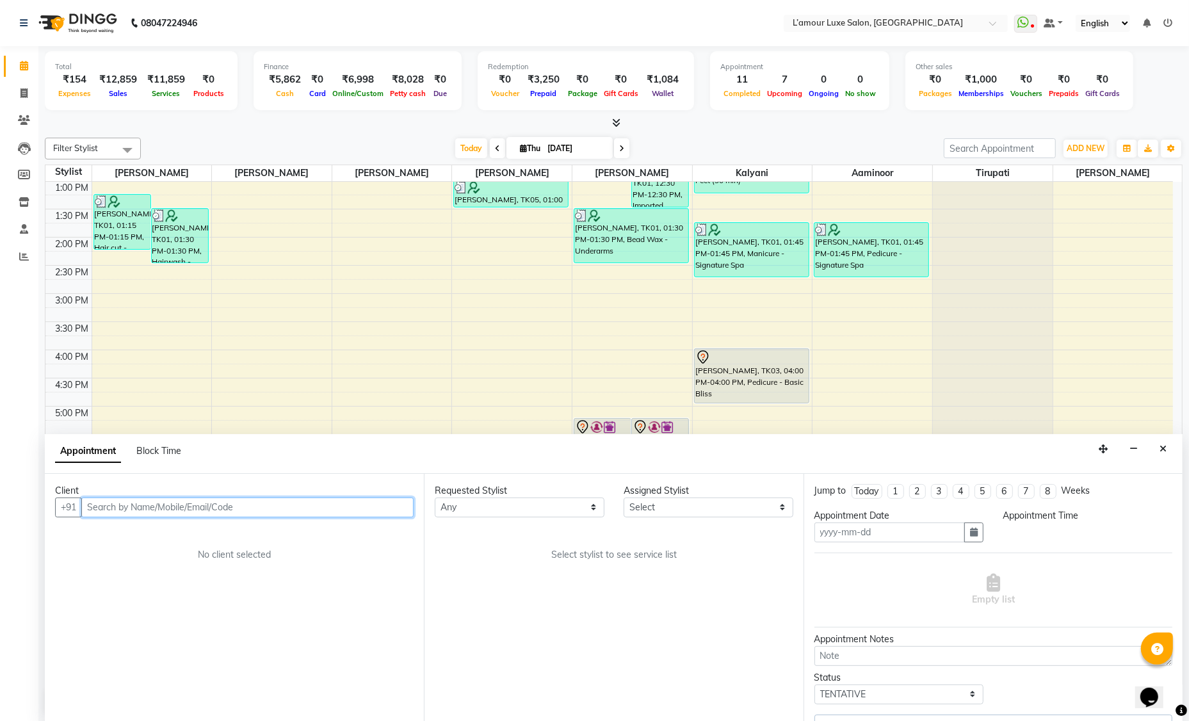
type input "[DATE]"
select select "1035"
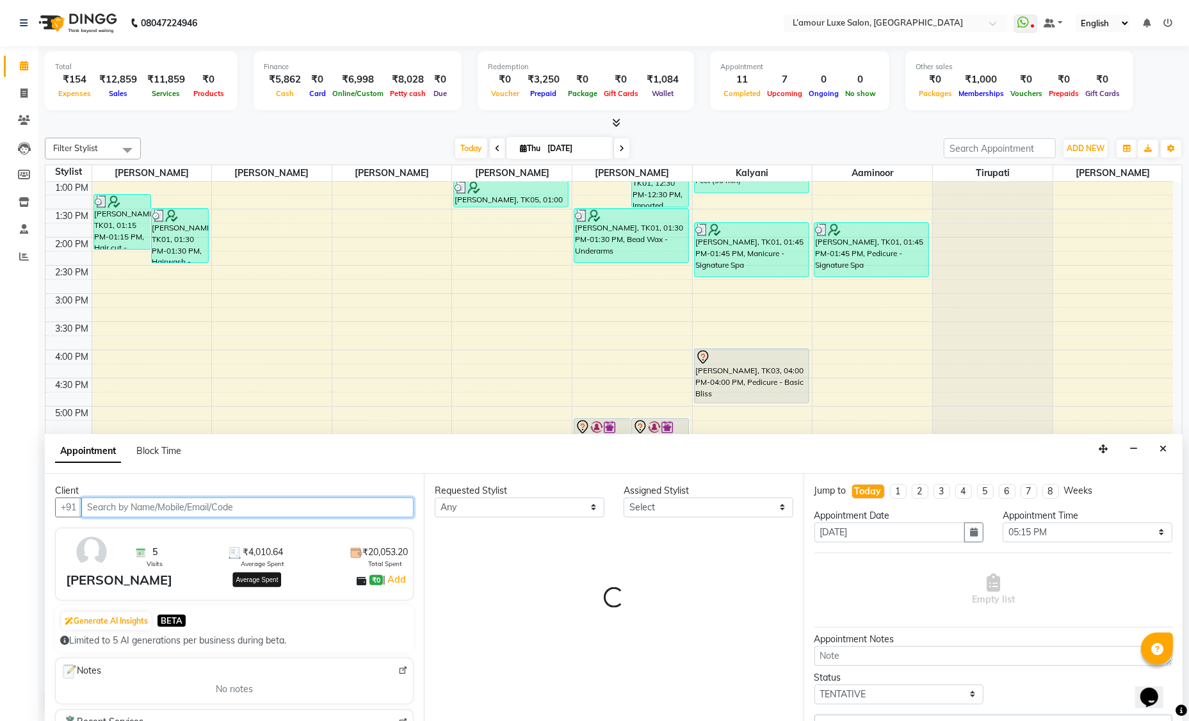
select select "63032"
select select "3677"
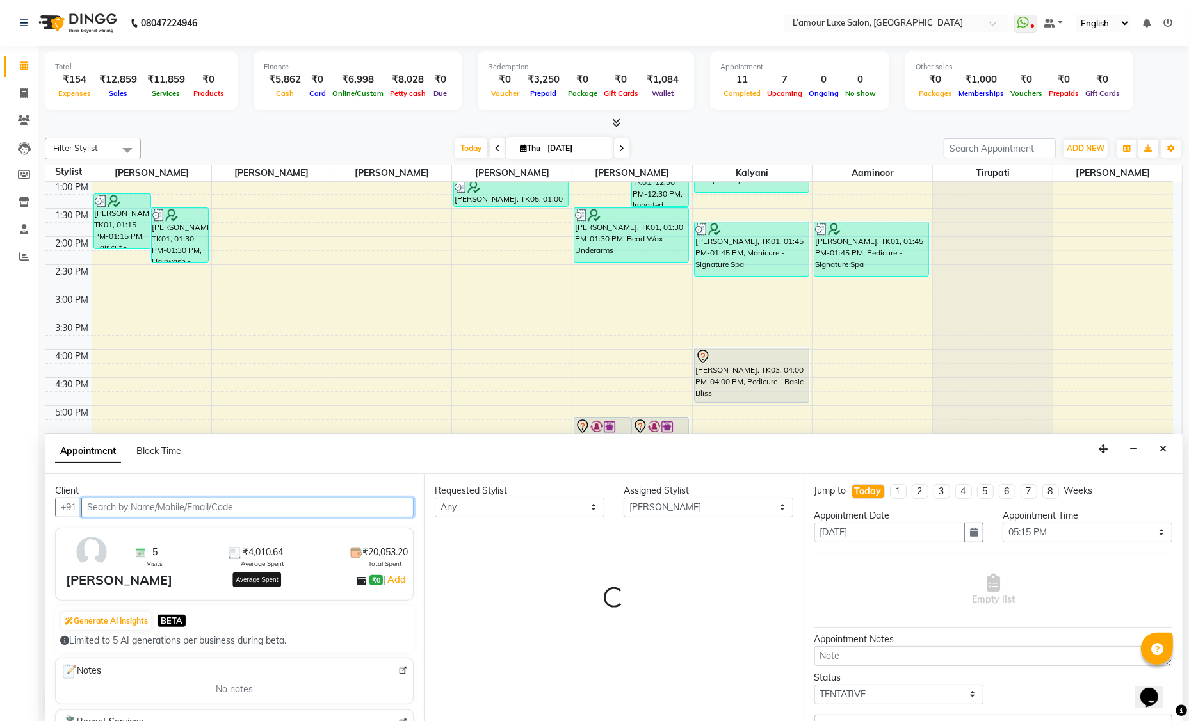
select select "3677"
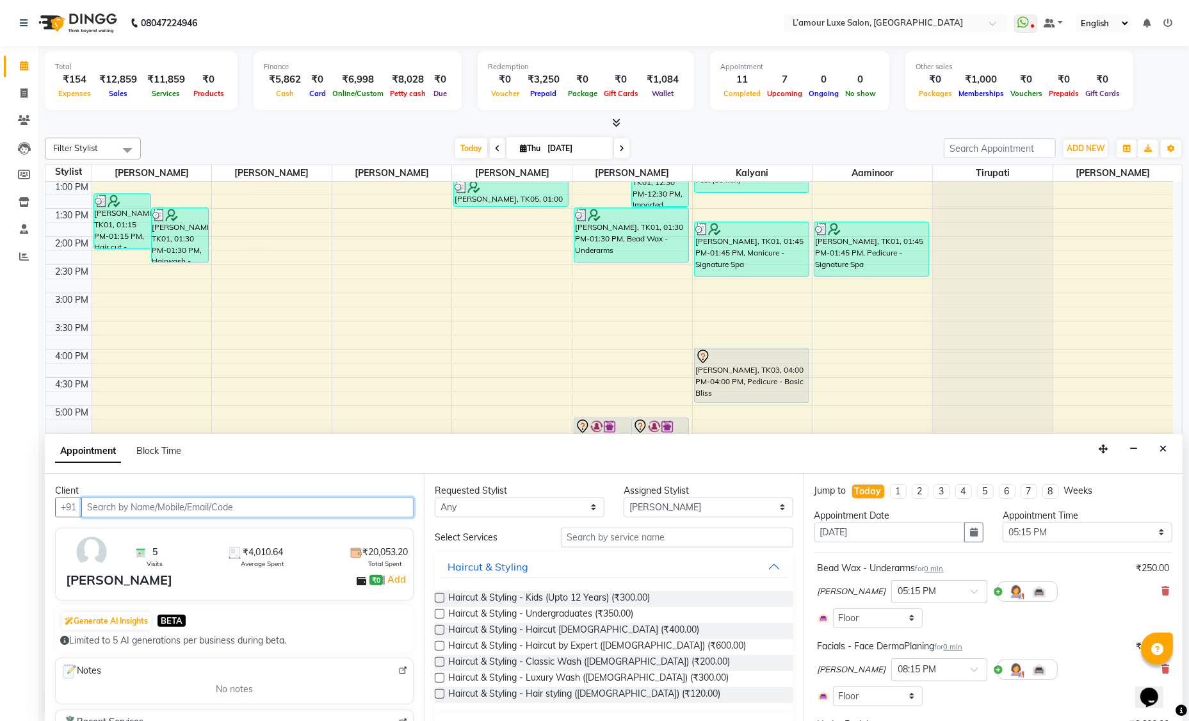
select select "3677"
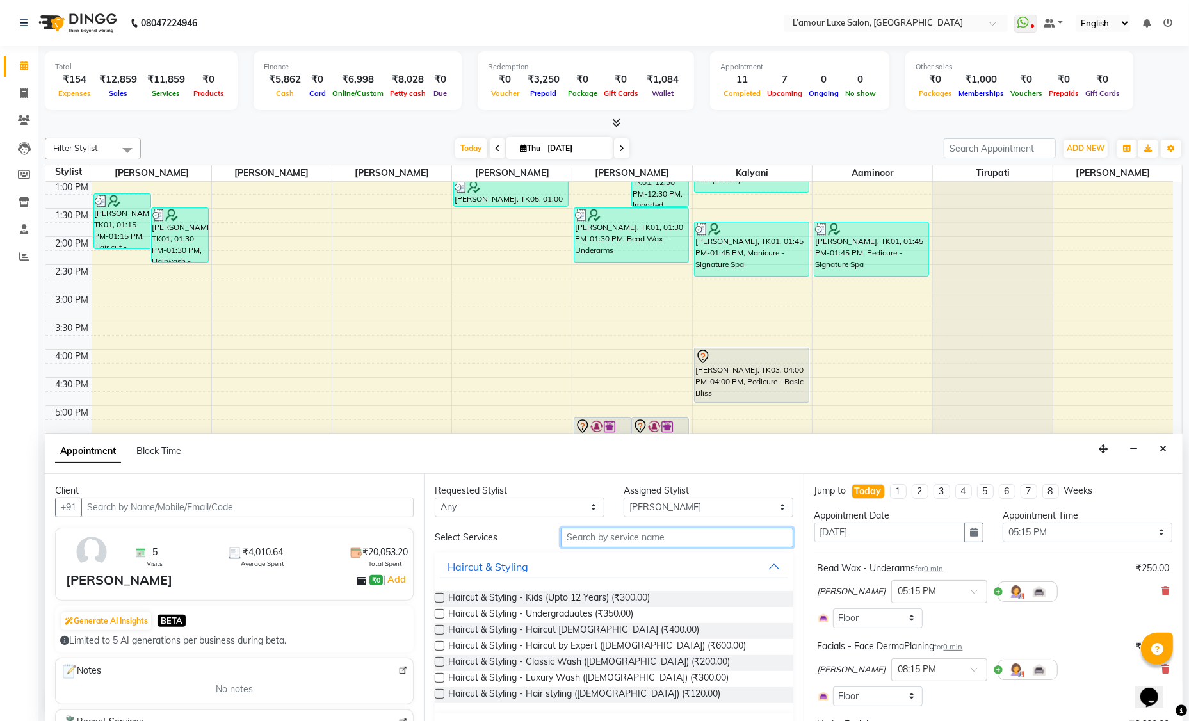
click at [664, 539] on input "text" at bounding box center [677, 537] width 232 height 20
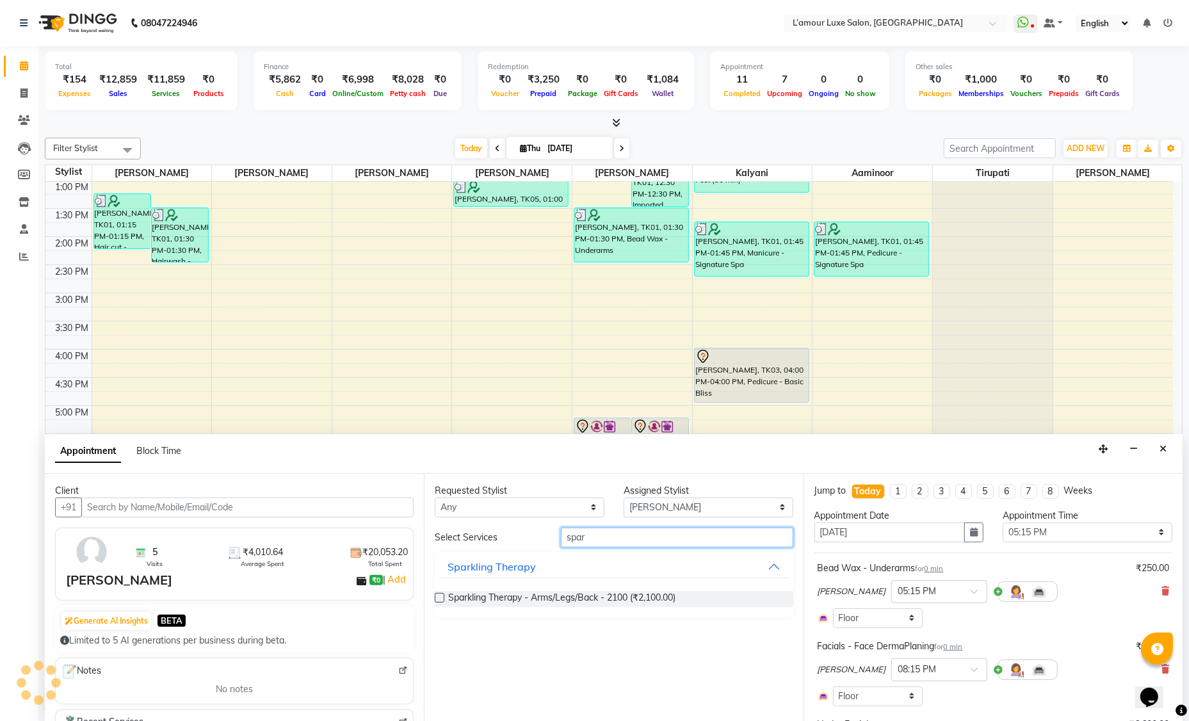
type input "spar"
click at [440, 596] on label at bounding box center [440, 598] width 10 height 10
click at [440, 596] on input "checkbox" at bounding box center [439, 599] width 8 height 8
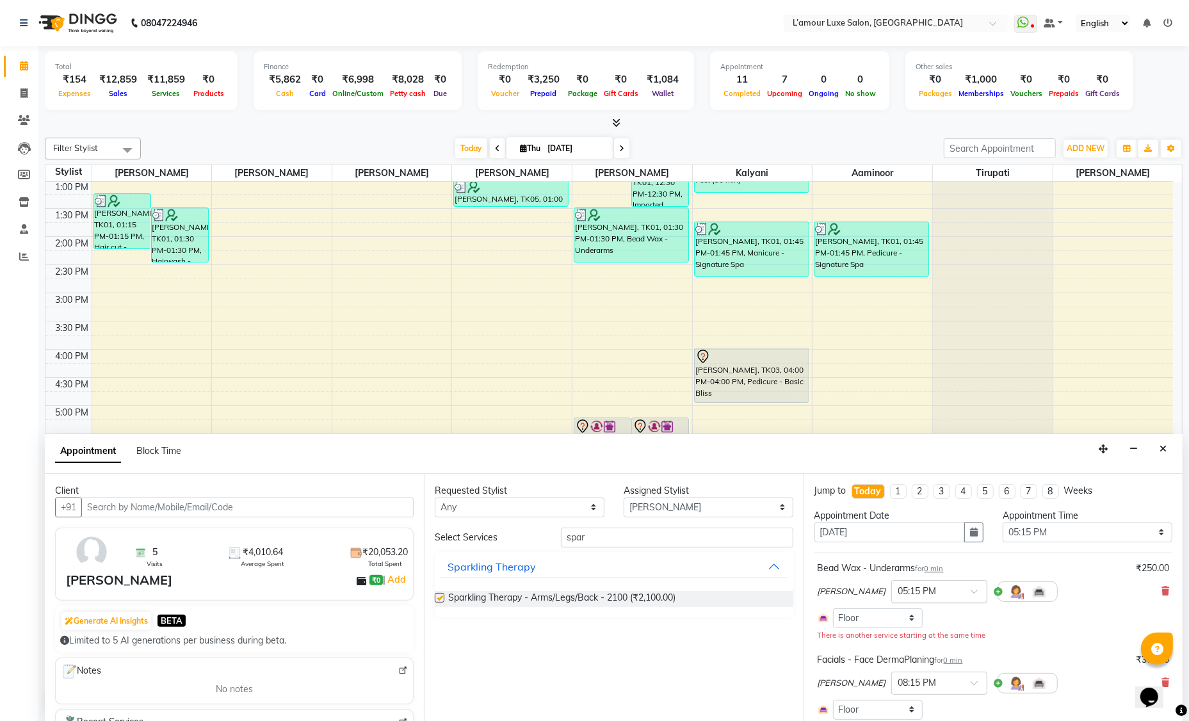
checkbox input "false"
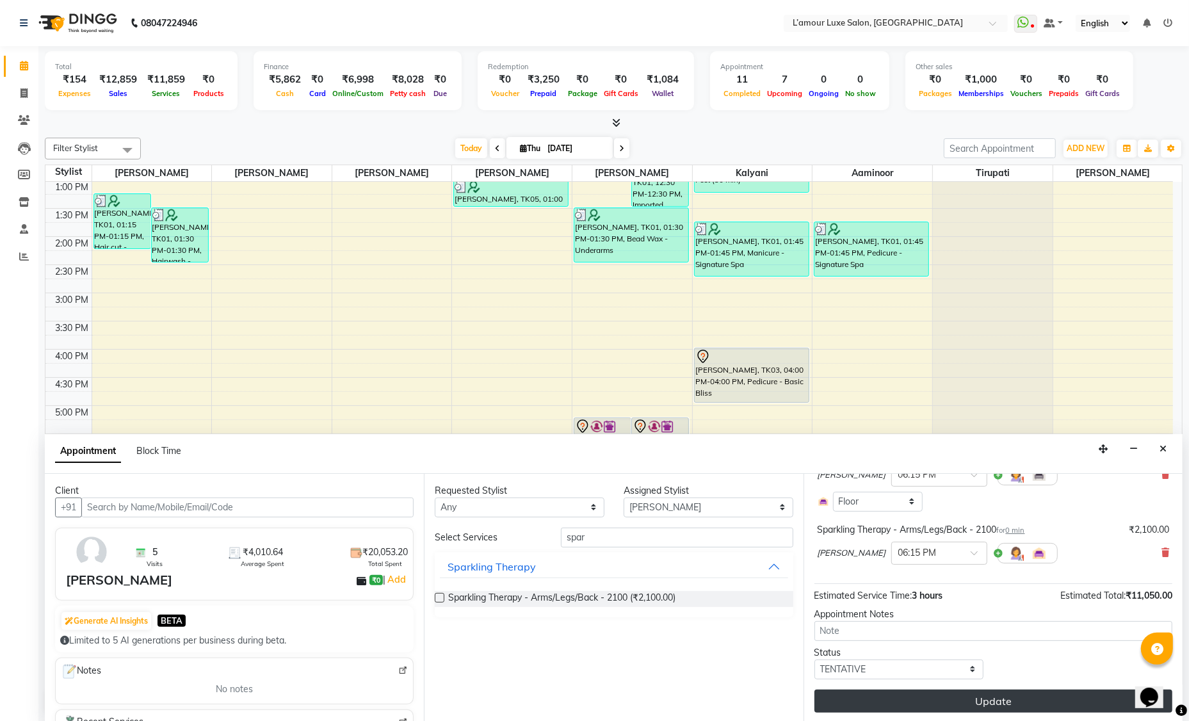
click at [924, 700] on button "Update" at bounding box center [993, 700] width 358 height 23
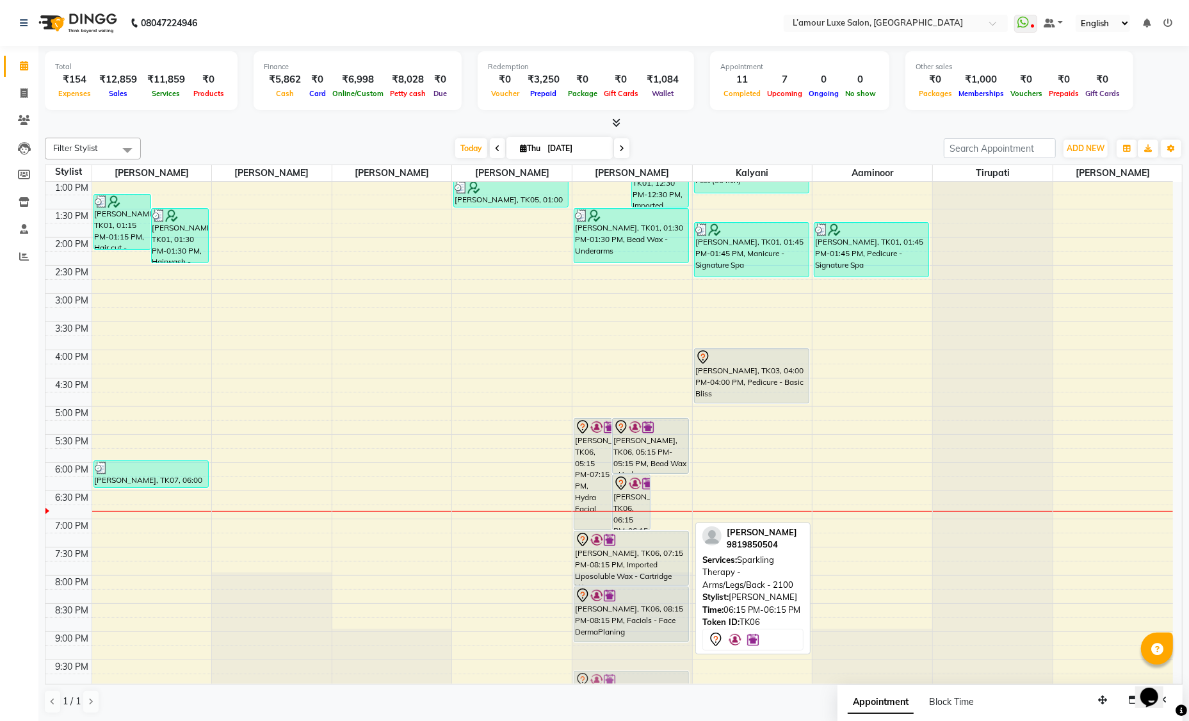
scroll to position [227, 0]
drag, startPoint x: 668, startPoint y: 483, endPoint x: 647, endPoint y: 657, distance: 175.3
click at [647, 657] on div "[PERSON_NAME], TK06, 05:15 PM-07:15 PM, Hydra Facial [PERSON_NAME], TK06, 06:15…" at bounding box center [632, 321] width 120 height 732
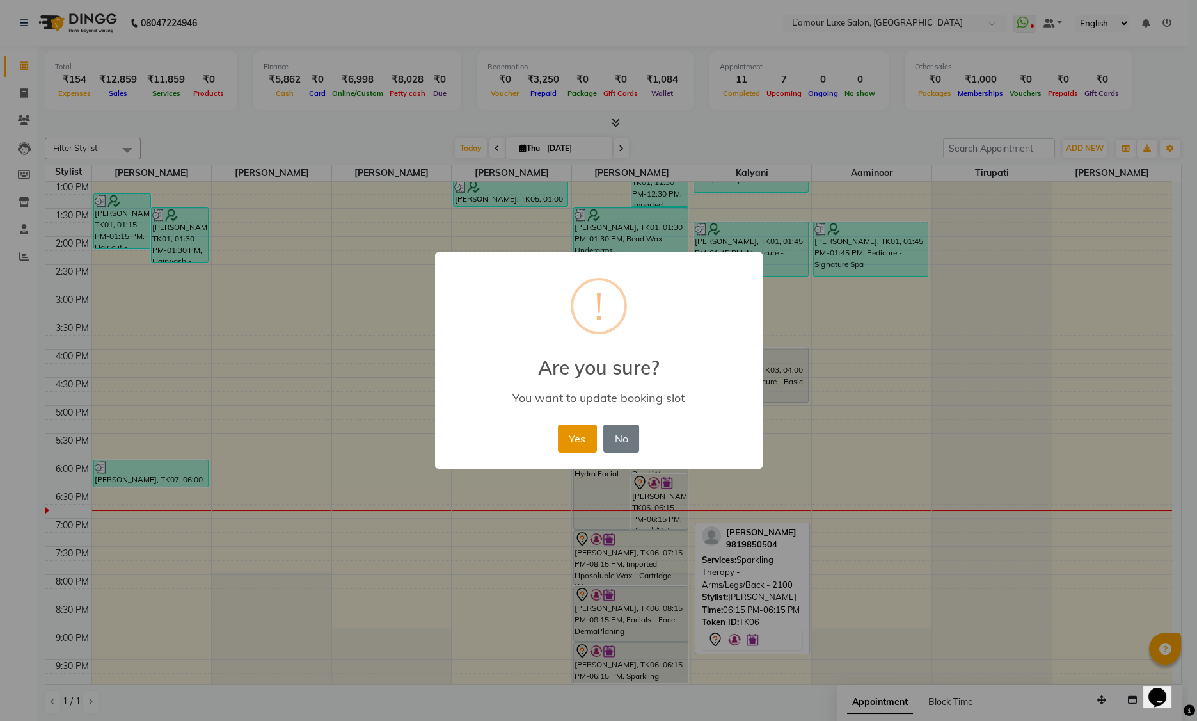
click at [568, 444] on button "Yes" at bounding box center [577, 438] width 39 height 28
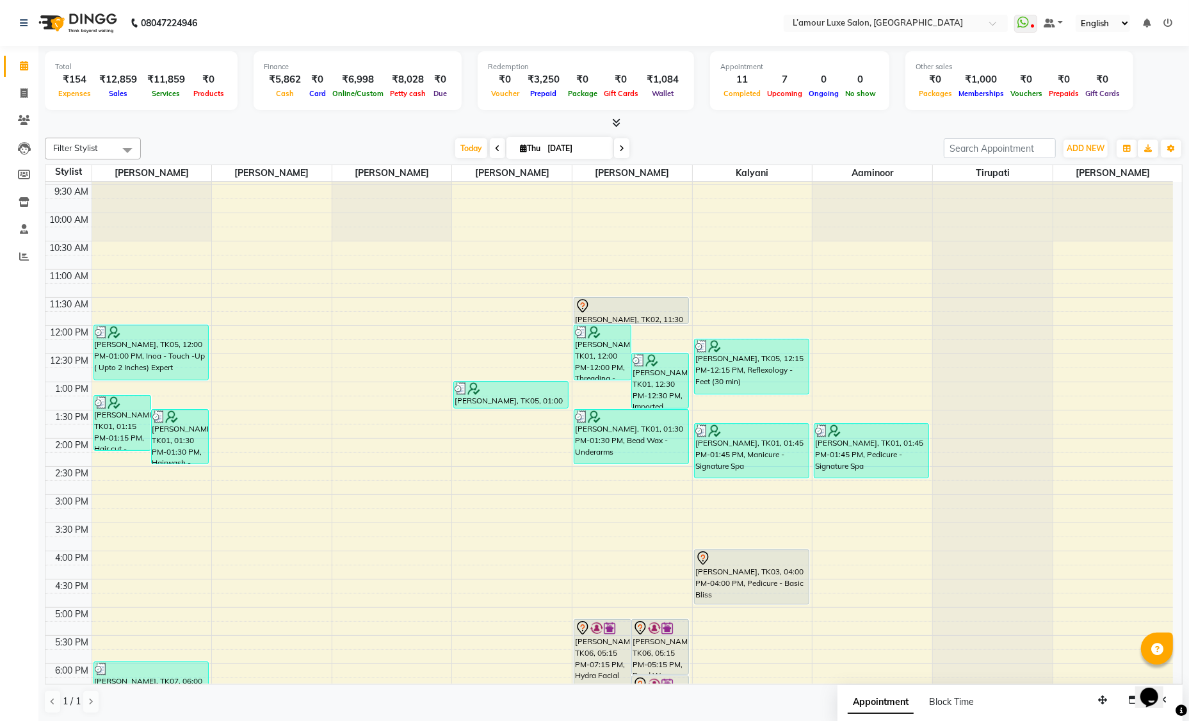
scroll to position [0, 0]
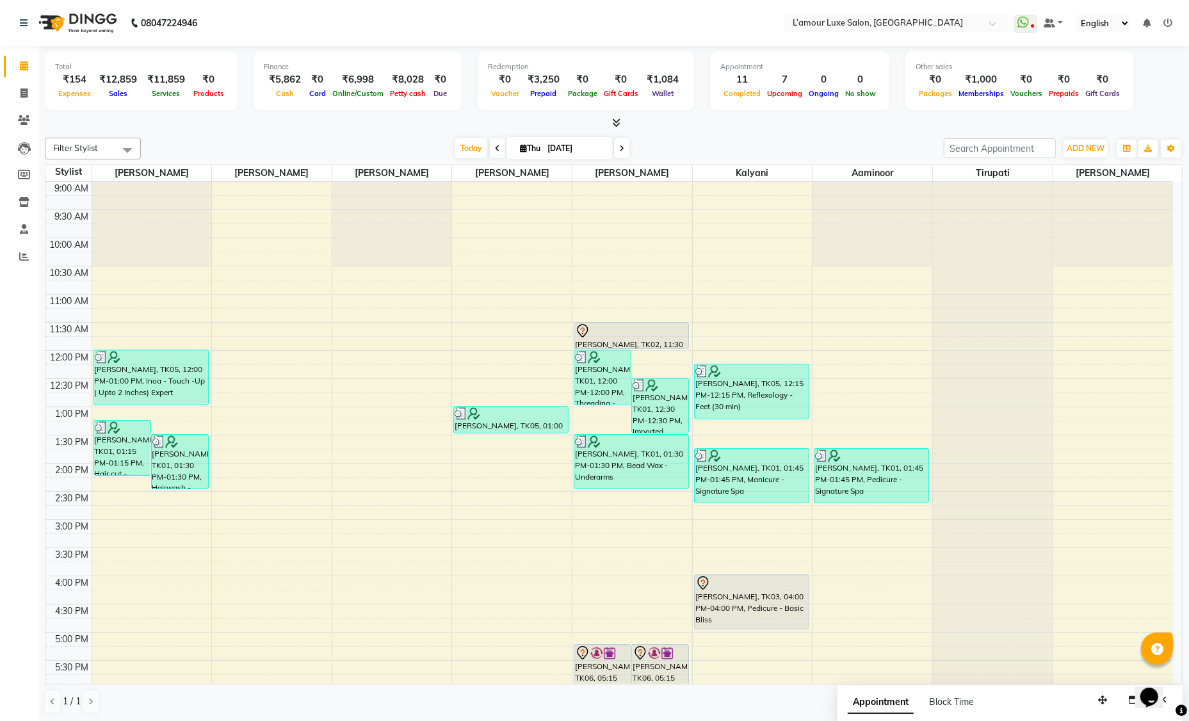
click at [627, 148] on span at bounding box center [621, 148] width 15 height 20
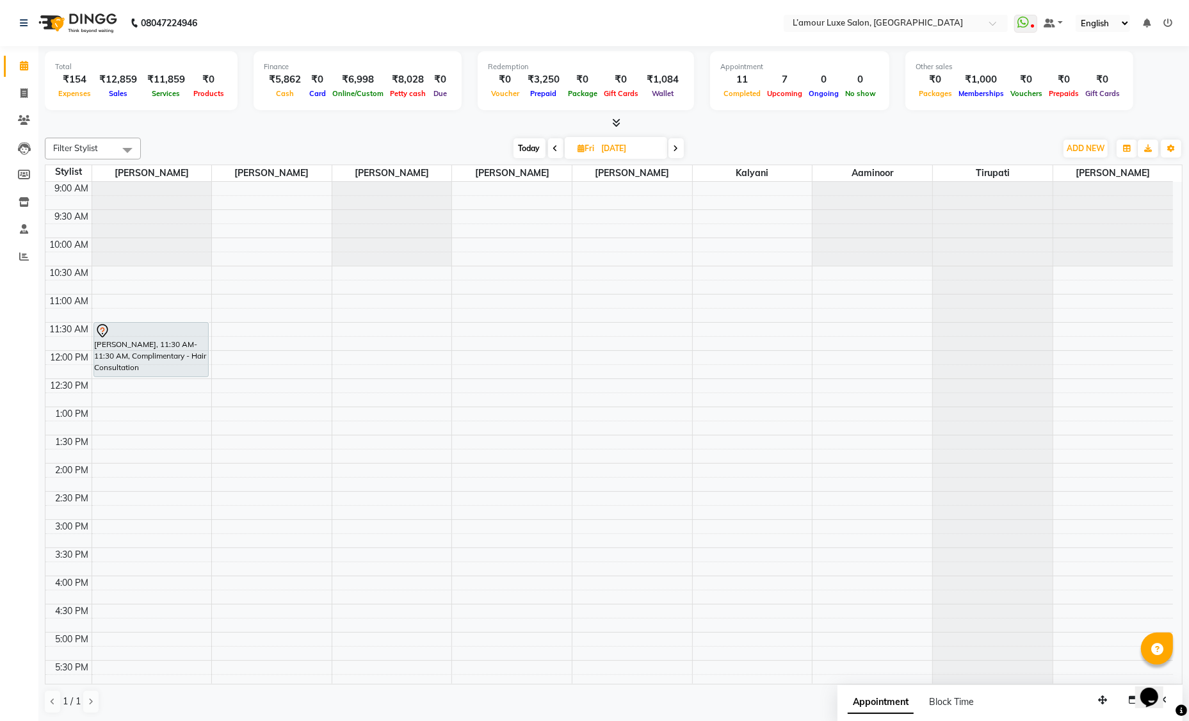
click at [529, 150] on span "Today" at bounding box center [529, 148] width 32 height 20
type input "[DATE]"
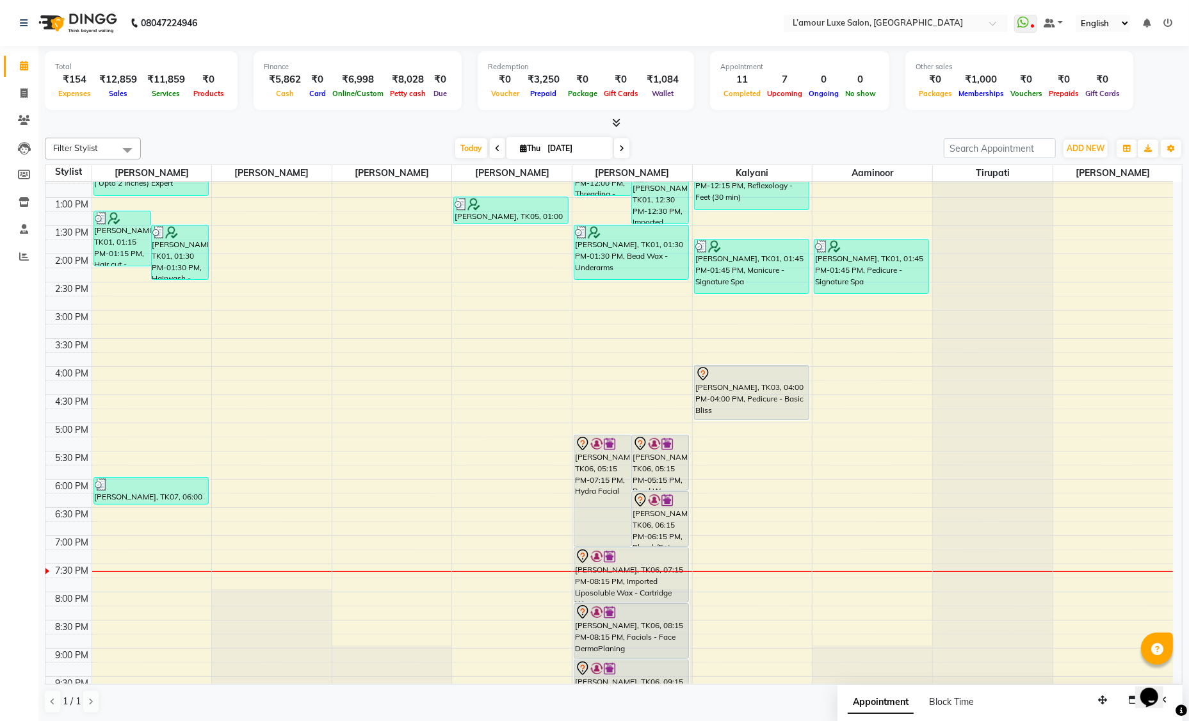
scroll to position [226, 0]
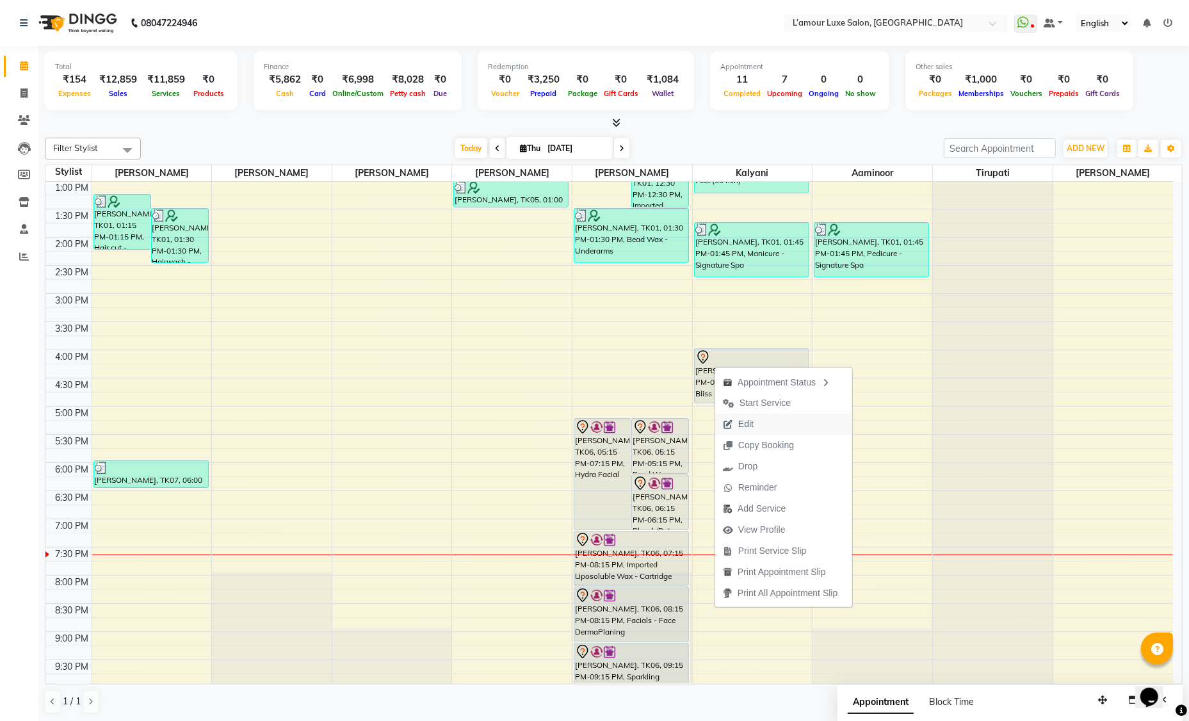
click at [762, 421] on button "Edit" at bounding box center [783, 423] width 137 height 21
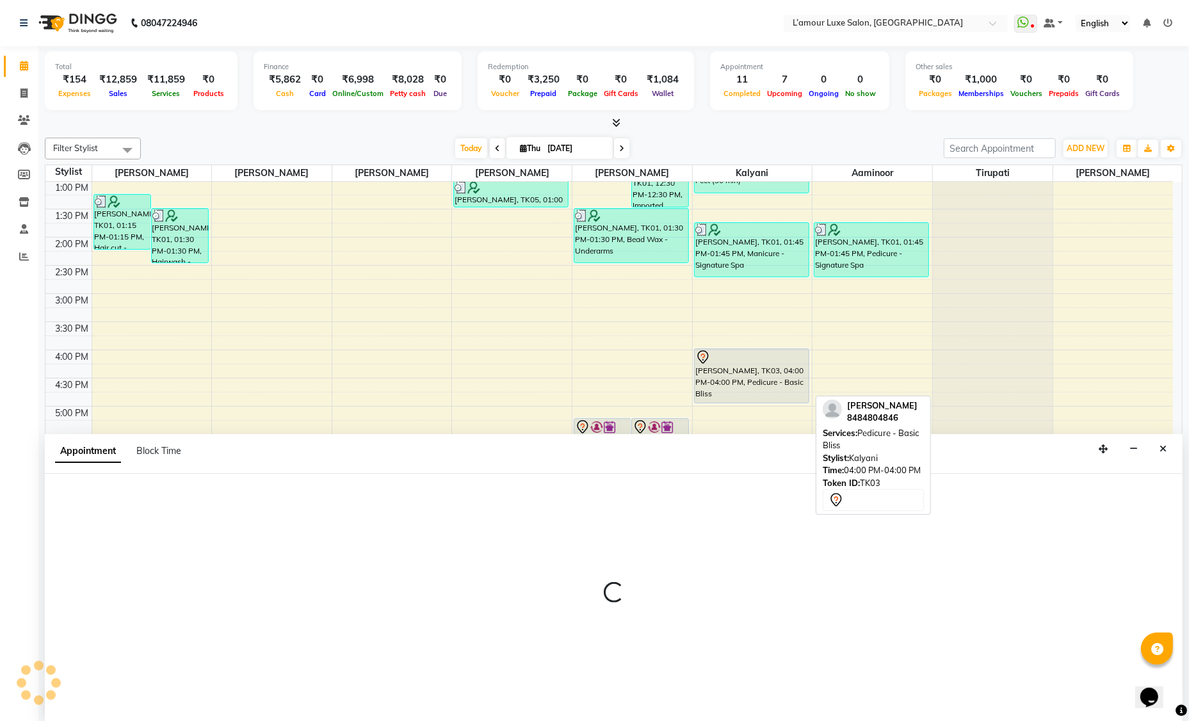
select select "tentative"
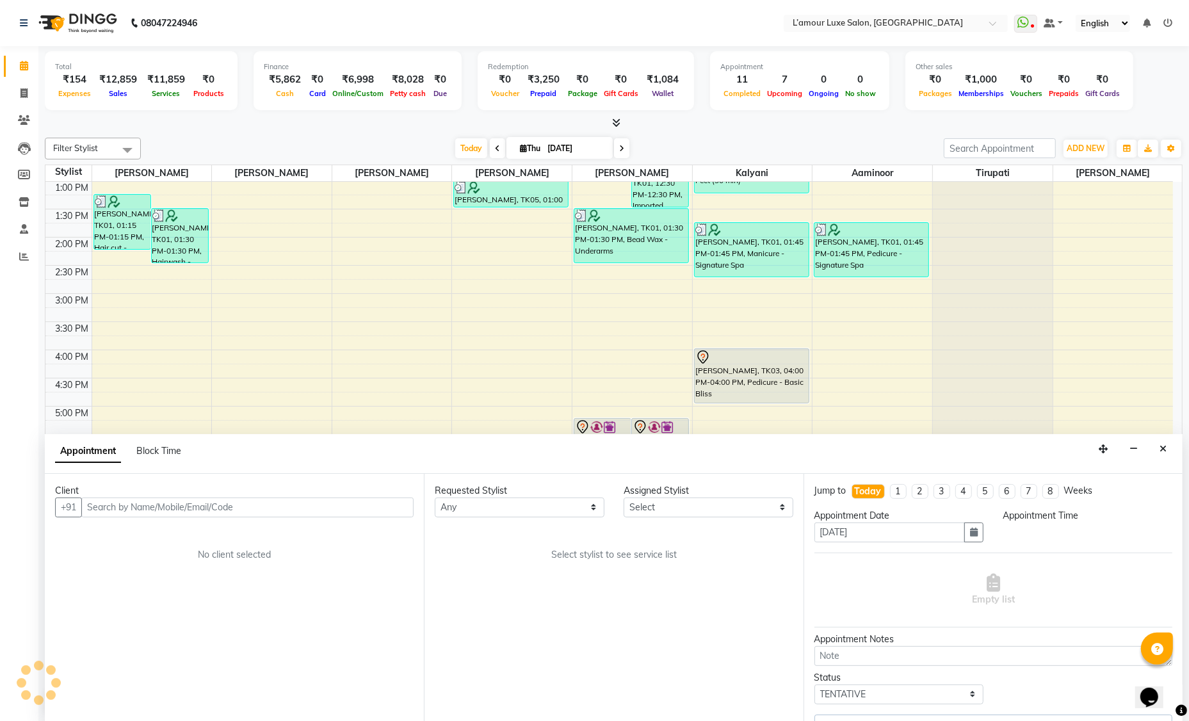
select select "63822"
select select "960"
select select "3677"
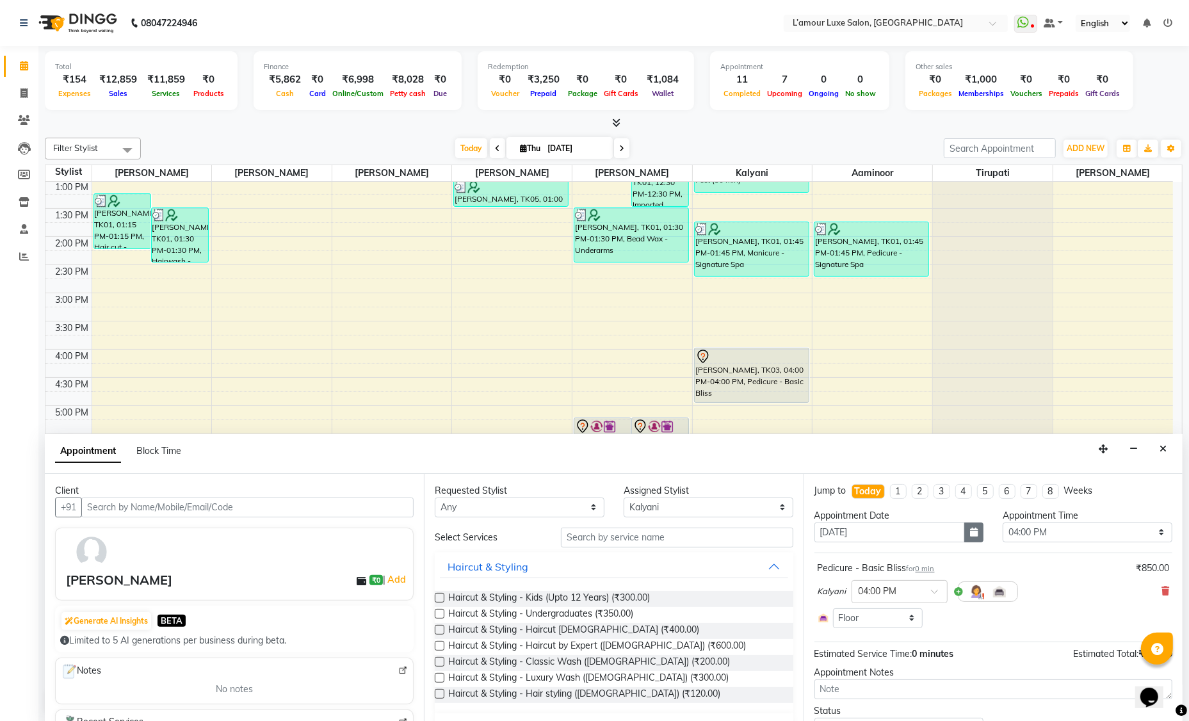
click at [972, 531] on icon "button" at bounding box center [974, 531] width 8 height 9
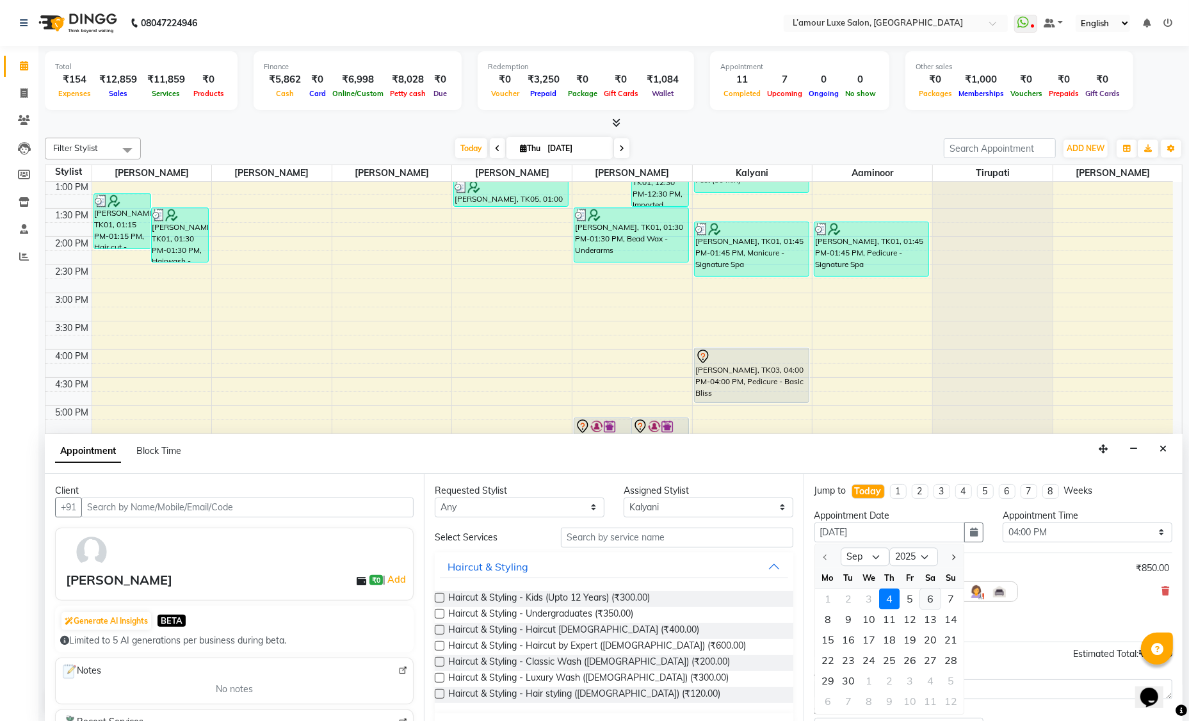
click at [929, 596] on div "6" at bounding box center [930, 598] width 20 height 20
type input "[DATE]"
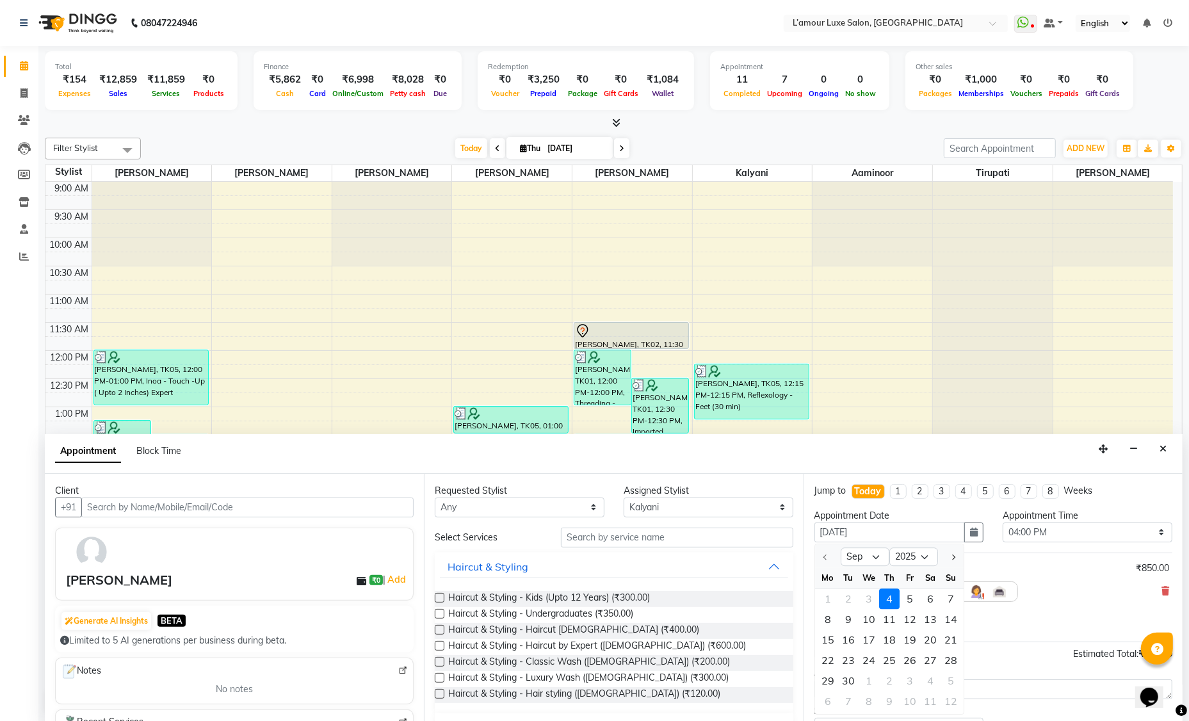
select select "960"
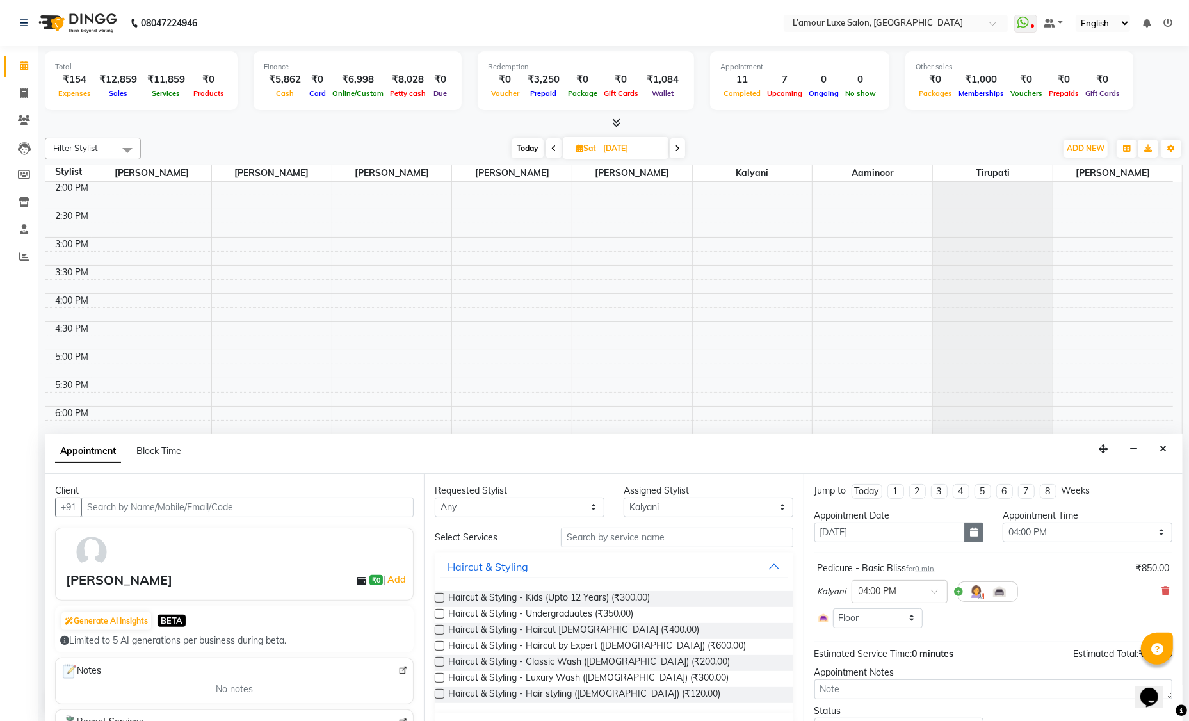
click at [973, 534] on button "button" at bounding box center [973, 532] width 19 height 20
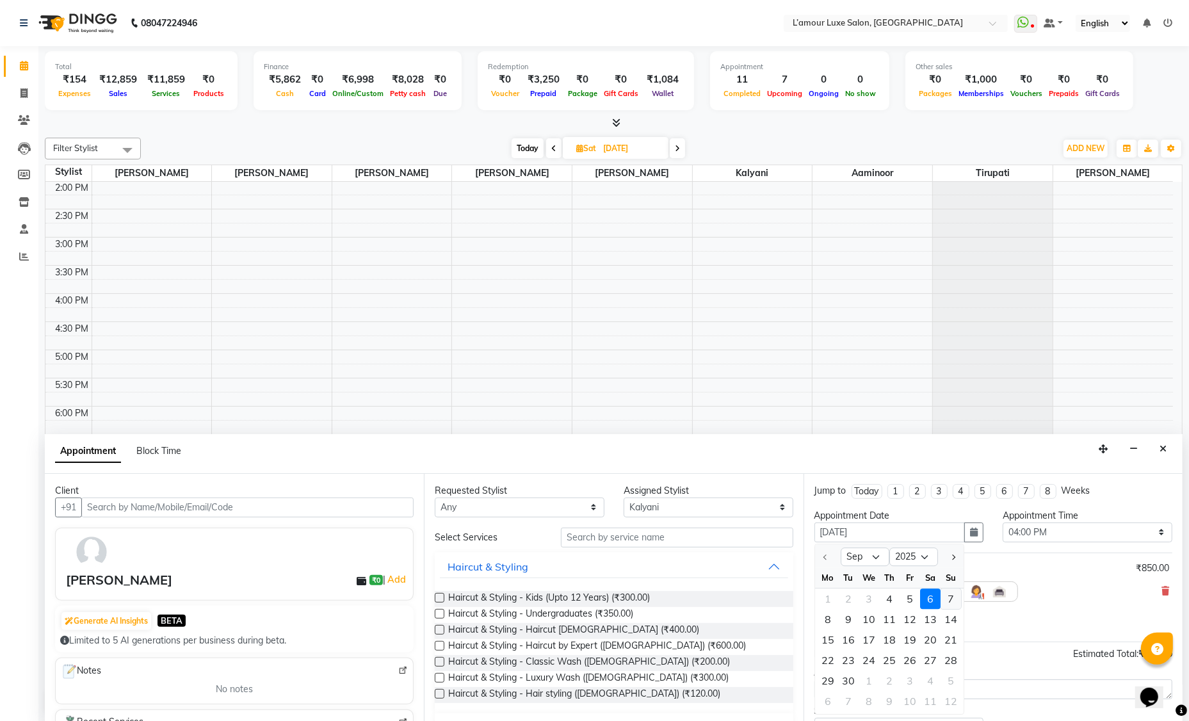
click at [952, 595] on div "7" at bounding box center [950, 598] width 20 height 20
type input "[DATE]"
select select "960"
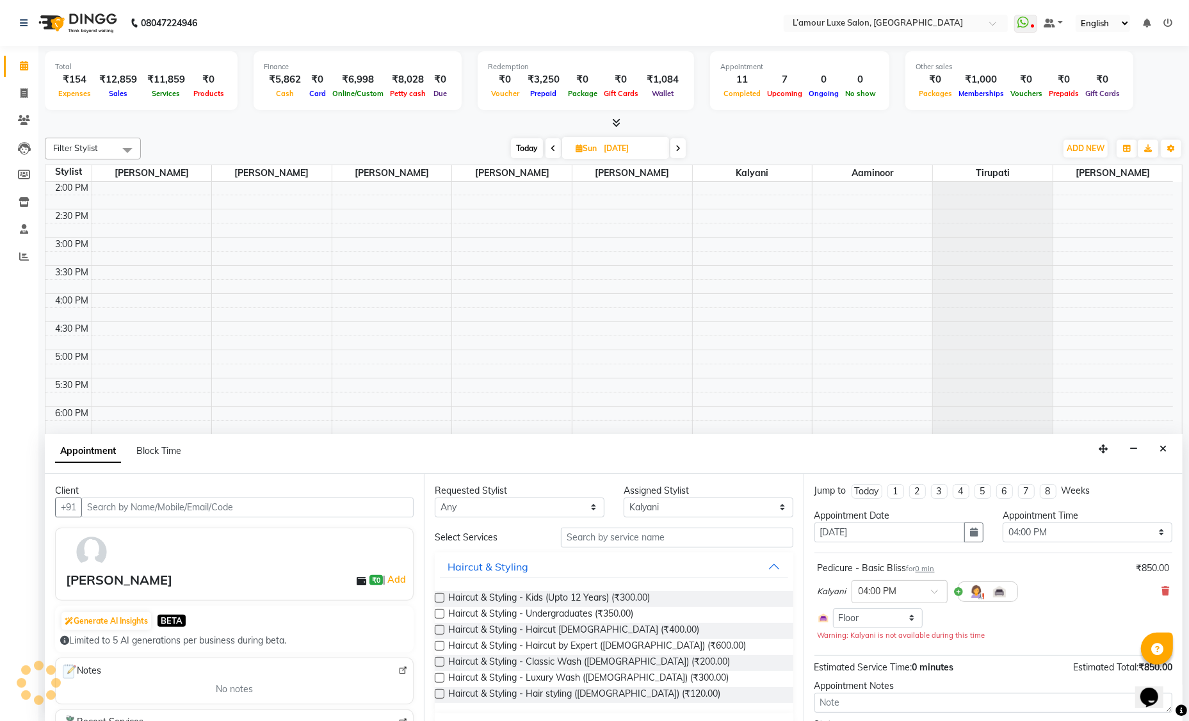
scroll to position [58, 0]
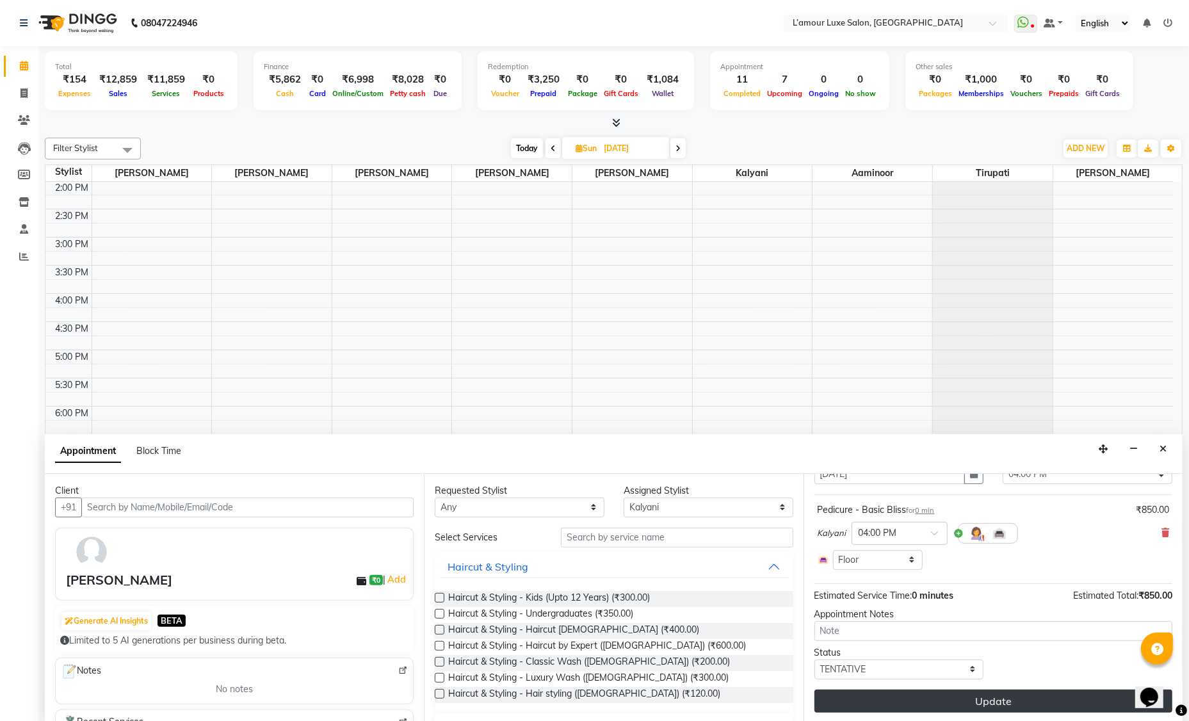
click at [852, 700] on button "Update" at bounding box center [993, 700] width 358 height 23
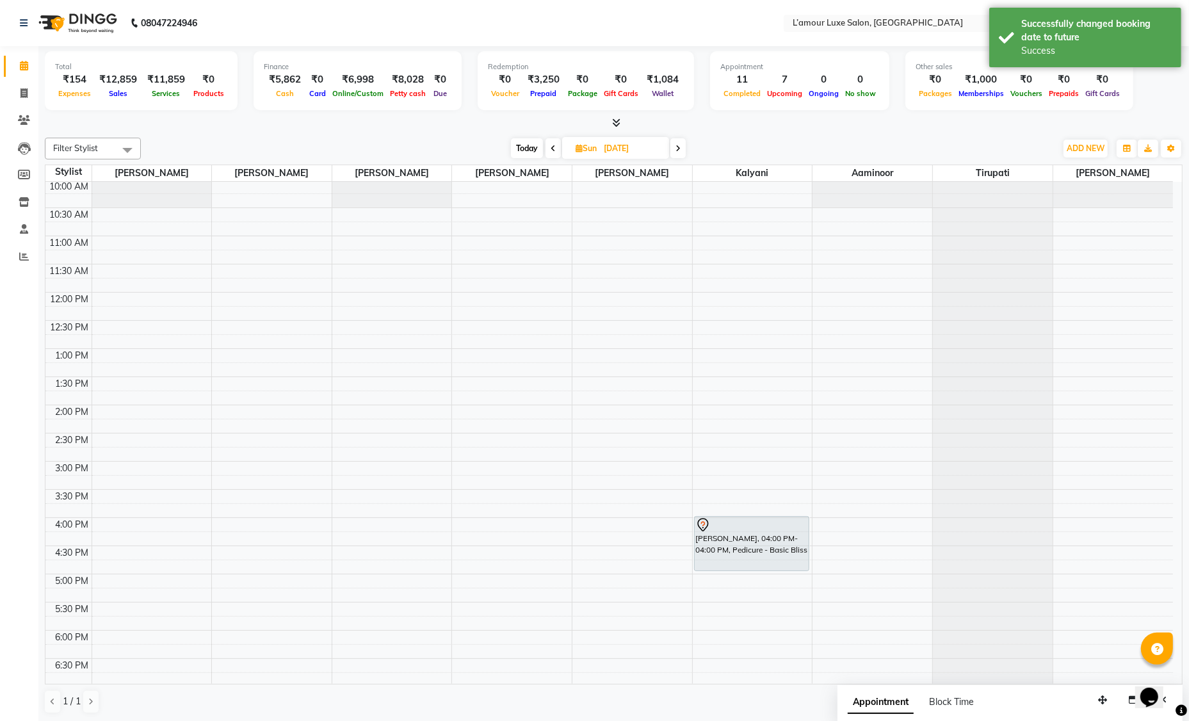
scroll to position [0, 0]
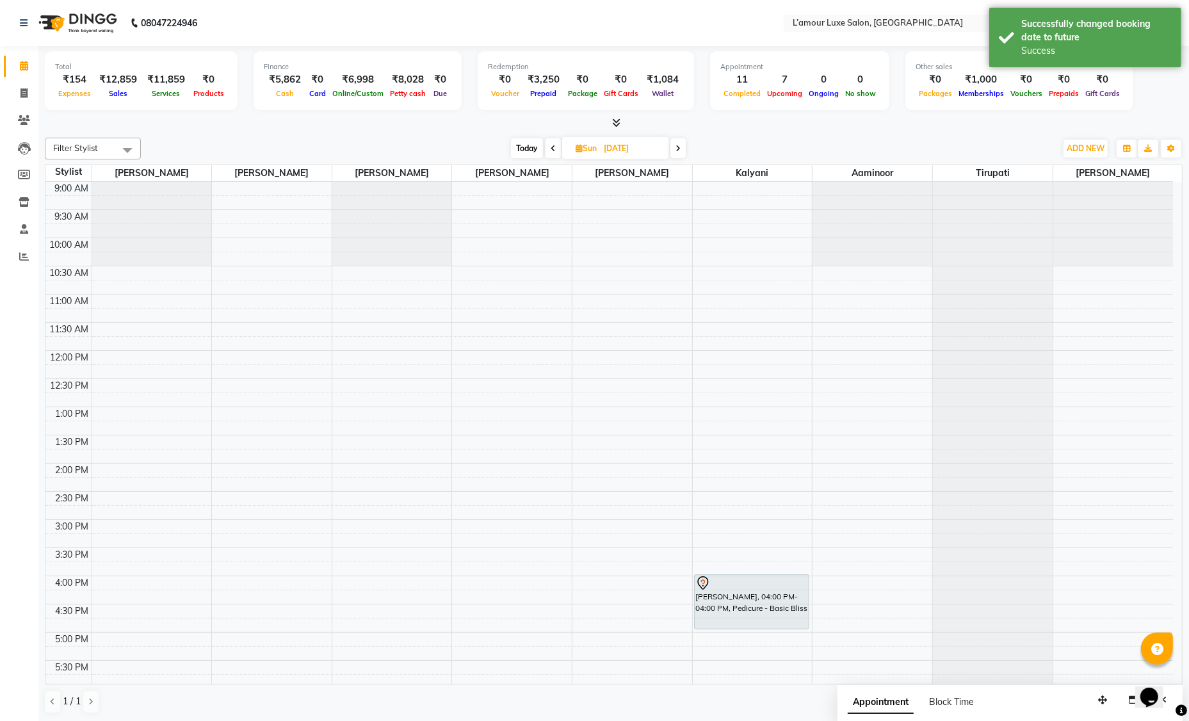
click at [525, 147] on span "Today" at bounding box center [527, 148] width 32 height 20
type input "[DATE]"
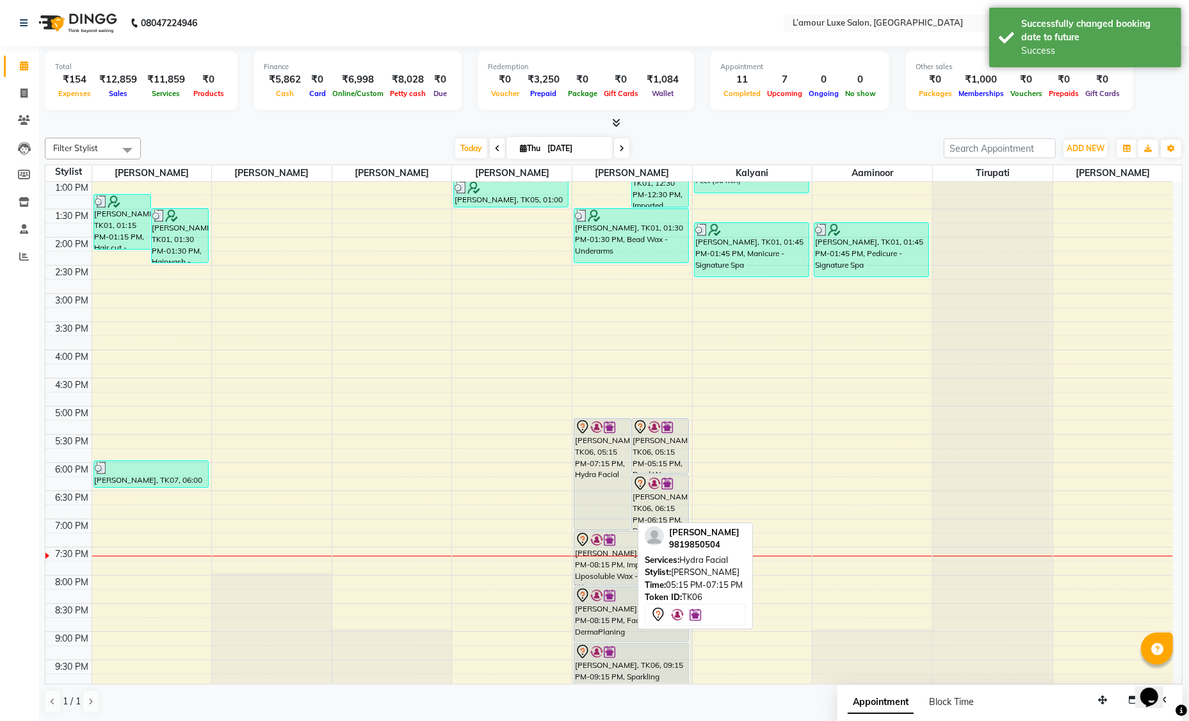
click at [610, 477] on div "[PERSON_NAME], TK06, 05:15 PM-07:15 PM, Hydra Facial" at bounding box center [602, 474] width 56 height 111
click at [605, 486] on div "[PERSON_NAME], TK06, 05:15 PM-07:15 PM, Hydra Facial" at bounding box center [602, 474] width 56 height 111
select select "7"
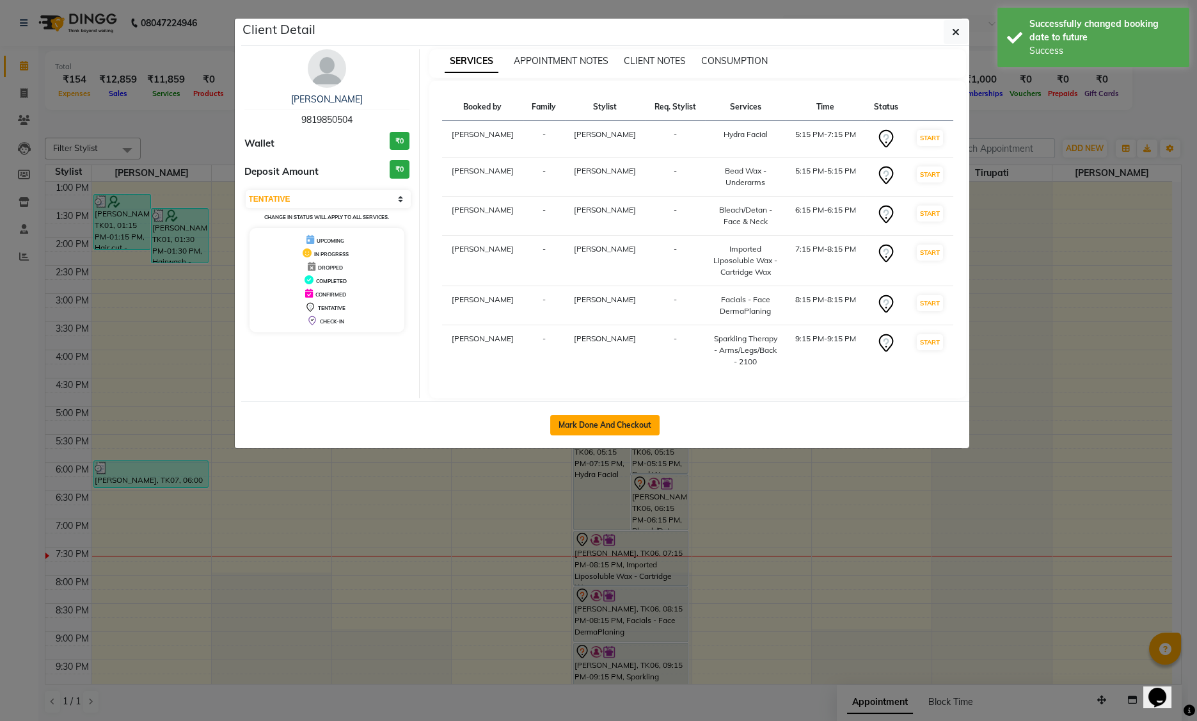
click at [634, 421] on button "Mark Done And Checkout" at bounding box center [604, 425] width 109 height 20
select select "7325"
select select "service"
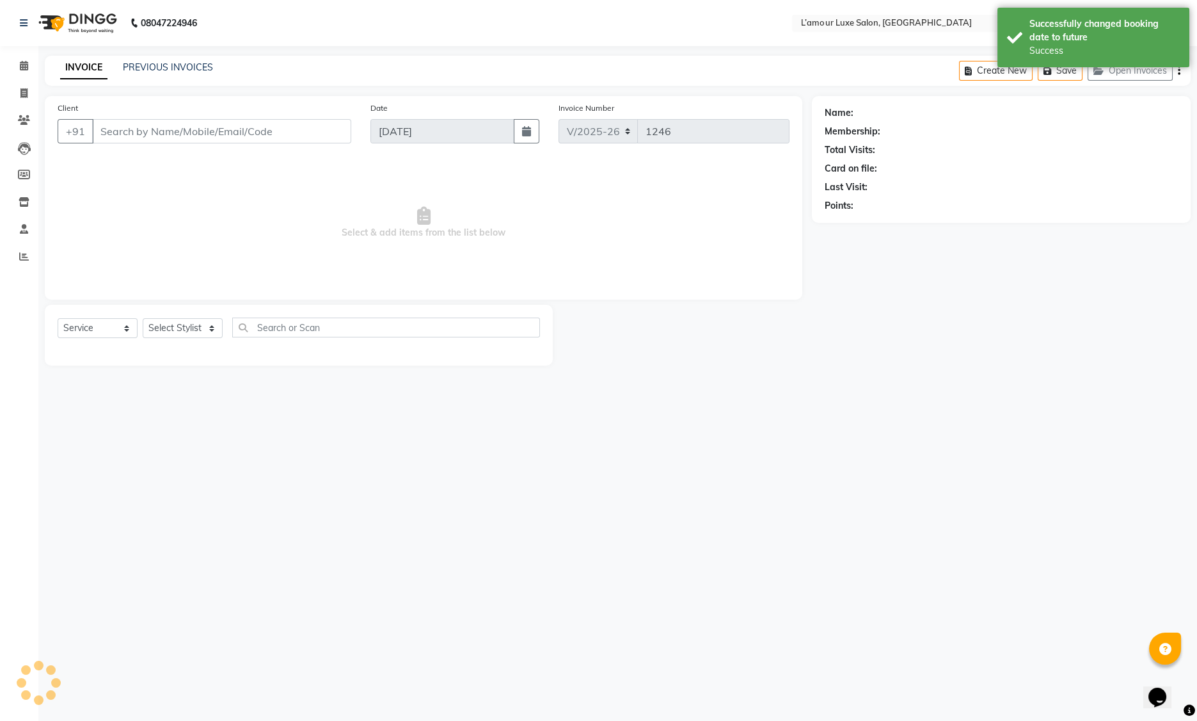
type input "9819850504"
select select "63032"
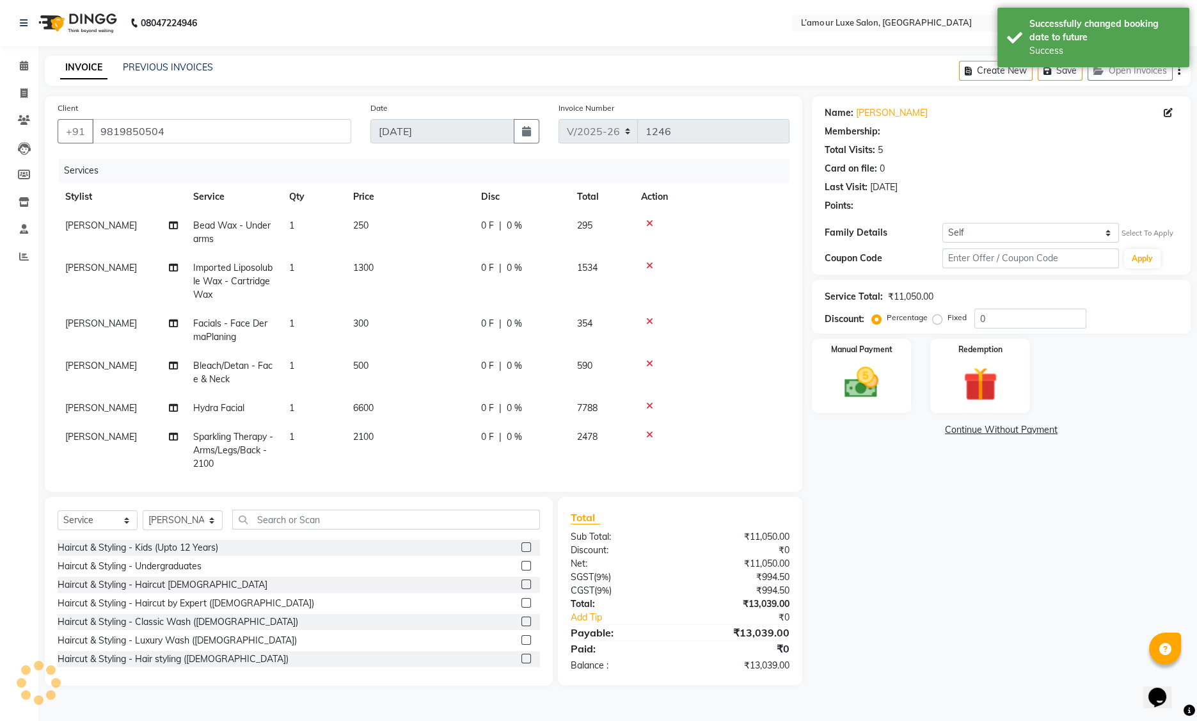
select select "1: Object"
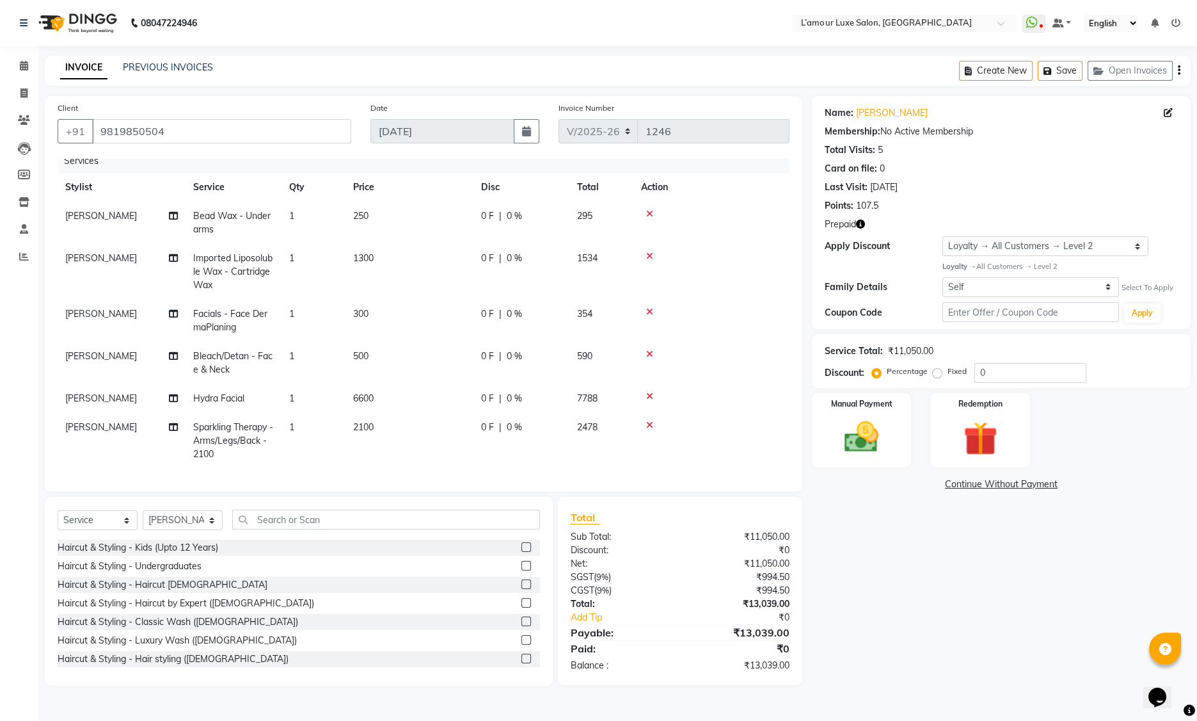
scroll to position [18, 0]
click at [362, 421] on span "2100" at bounding box center [363, 427] width 20 height 12
select select "63032"
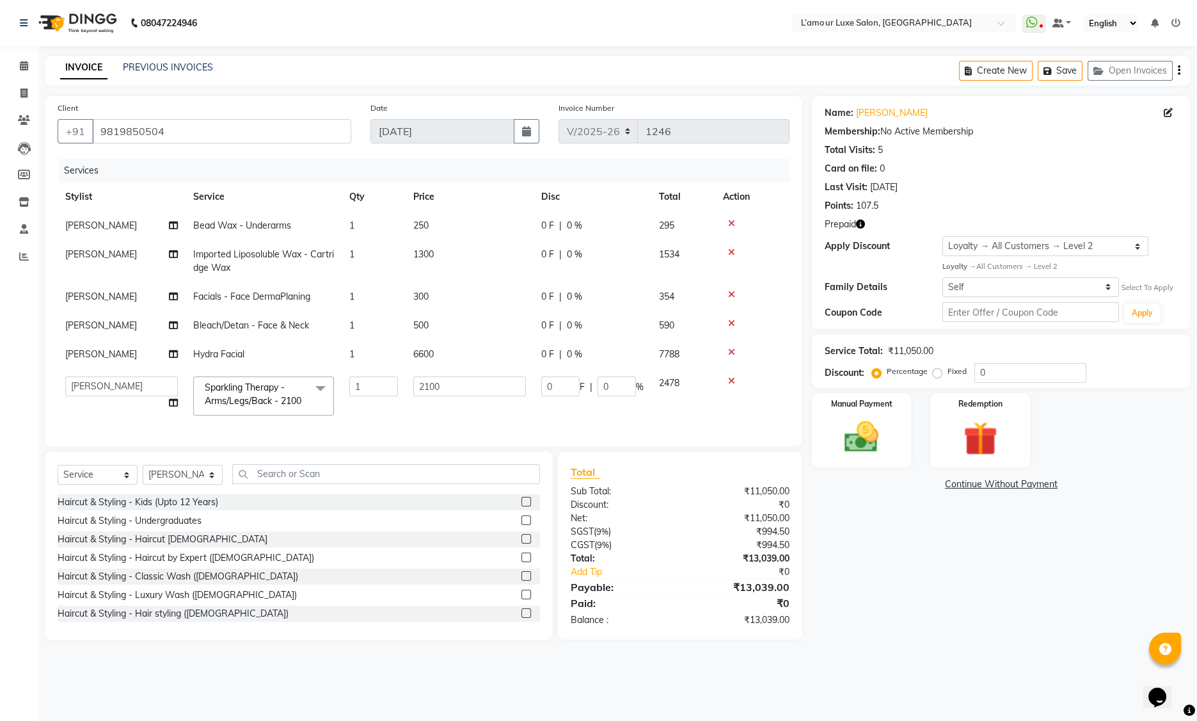
scroll to position [0, 0]
drag, startPoint x: 453, startPoint y: 387, endPoint x: 300, endPoint y: 385, distance: 153.6
click at [300, 385] on tr "Aaminoor [PERSON_NAME] [PERSON_NAME] [PERSON_NAME] [PERSON_NAME] [PERSON_NAME] …" at bounding box center [424, 396] width 732 height 54
type input "3125"
click at [497, 416] on tbody "[PERSON_NAME] Bead Wax - Underarms 1 250 0 F | 0 % 295 [PERSON_NAME] Imported L…" at bounding box center [424, 317] width 732 height 212
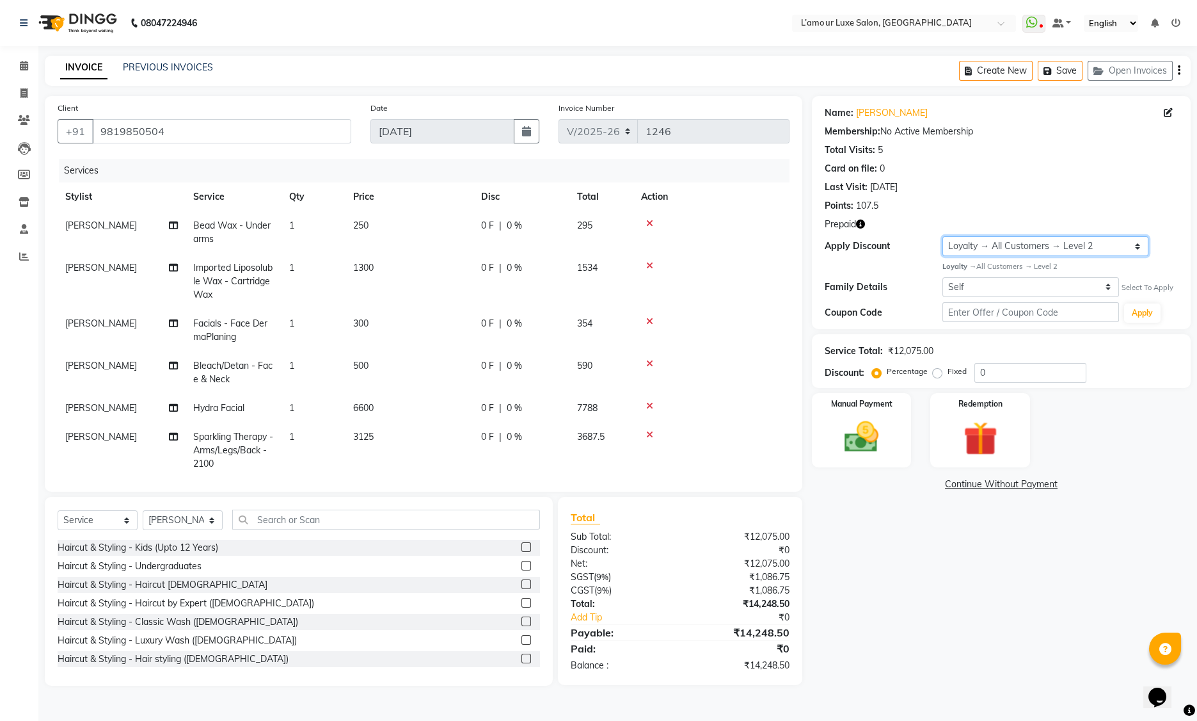
click at [988, 243] on select "Select Loyalty → All Customers → Level 2" at bounding box center [1046, 246] width 206 height 20
click at [985, 291] on select "Self [PERSON_NAME]" at bounding box center [1031, 287] width 177 height 20
select select "6585759"
select select "2: Object"
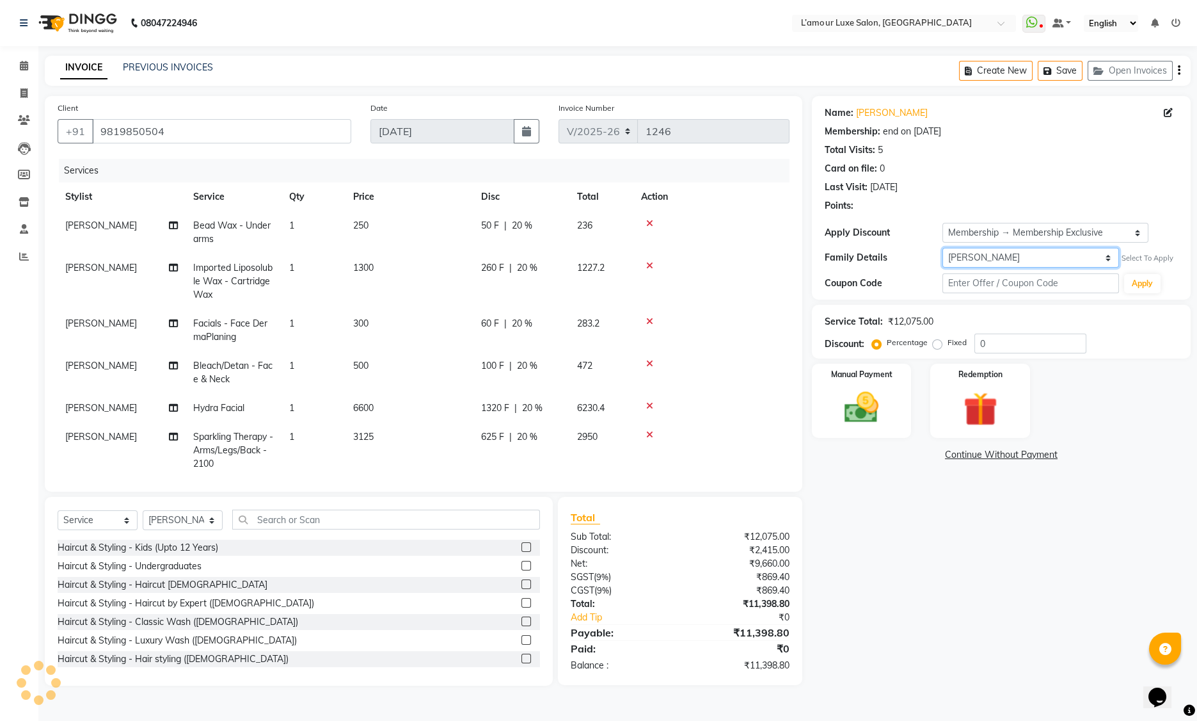
type input "20"
click at [967, 407] on img at bounding box center [981, 409] width 58 height 44
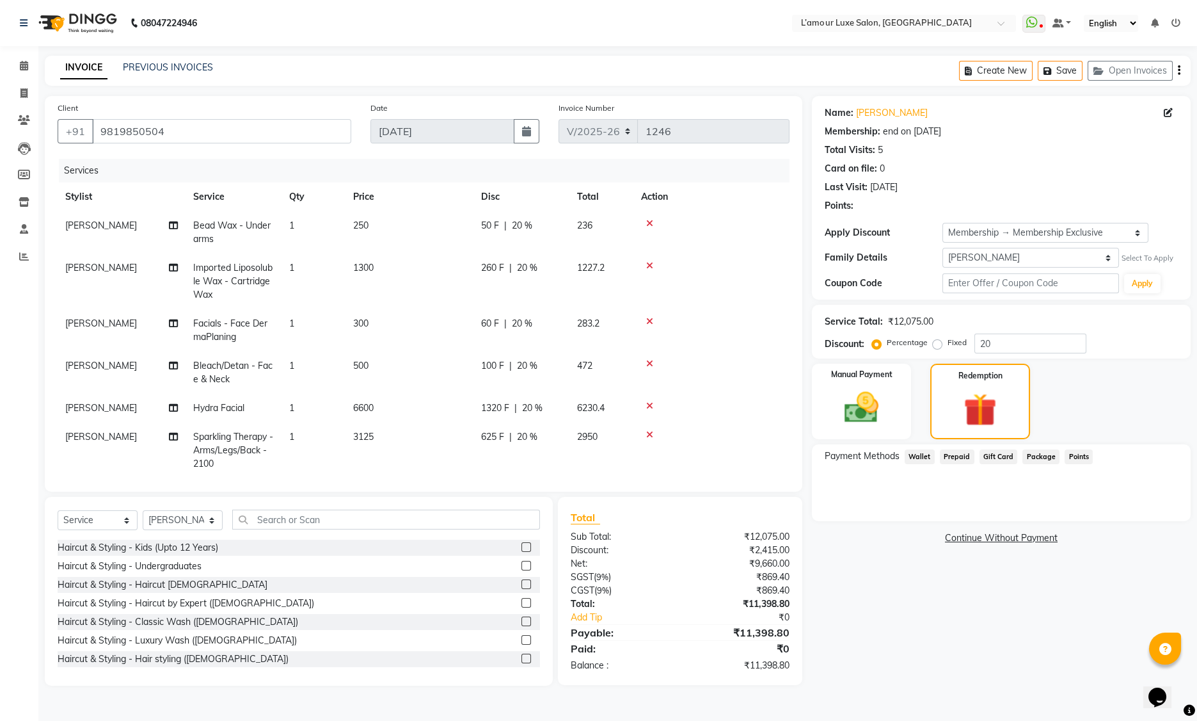
click at [1068, 453] on span "Points" at bounding box center [1079, 456] width 28 height 15
click at [897, 408] on div "Manual Payment" at bounding box center [862, 401] width 104 height 79
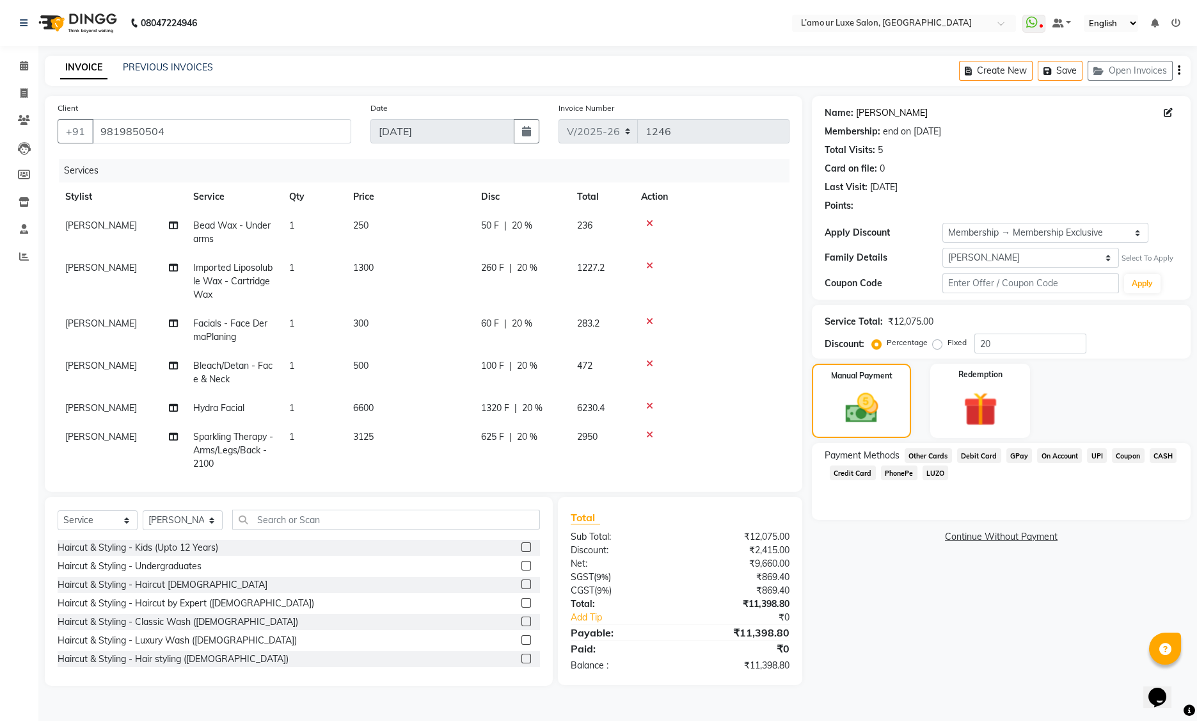
click at [873, 113] on link "[PERSON_NAME]" at bounding box center [892, 112] width 72 height 13
